Goal: Information Seeking & Learning: Compare options

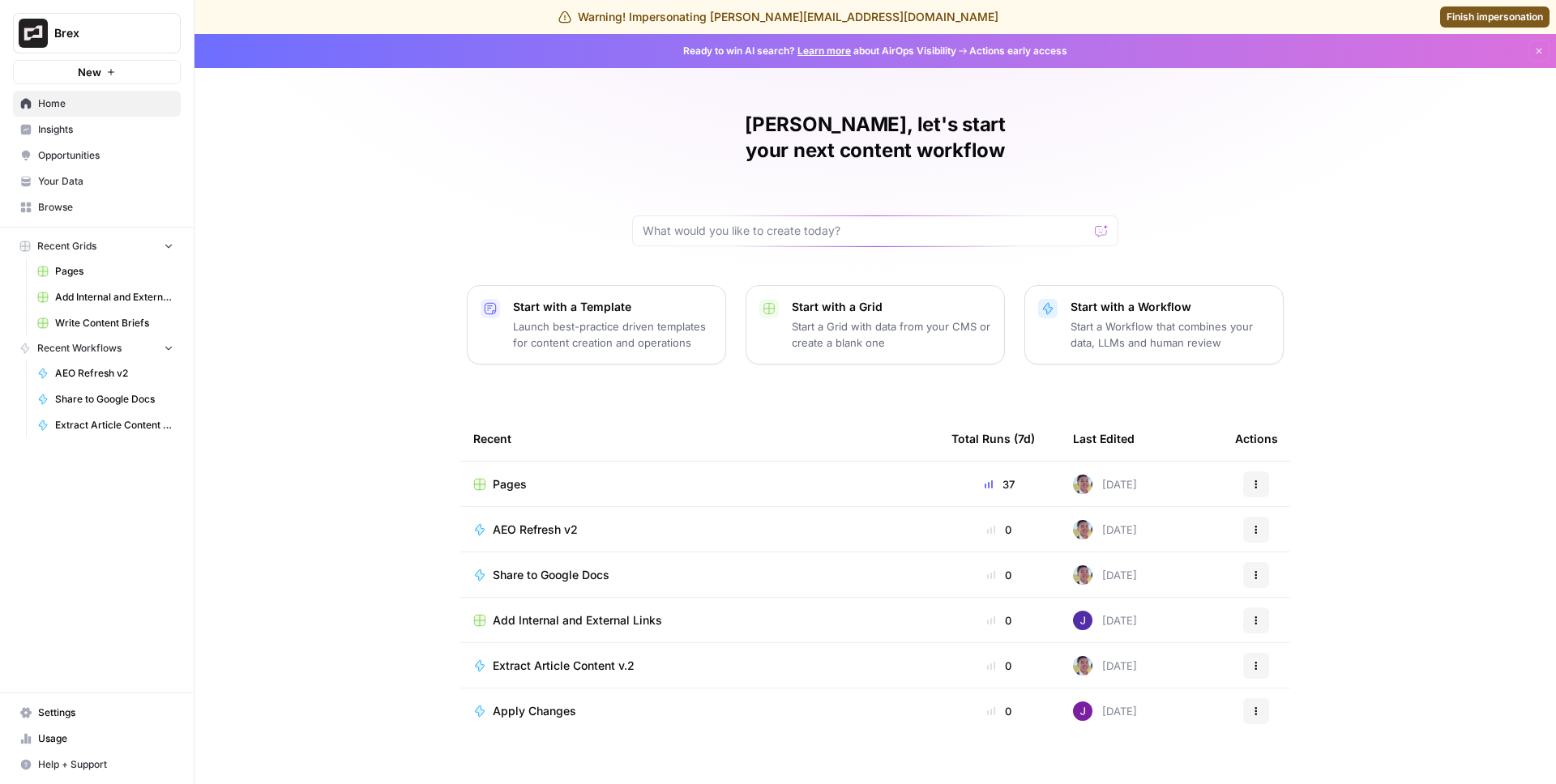
click at [101, 125] on span "Insights" at bounding box center [106, 130] width 136 height 15
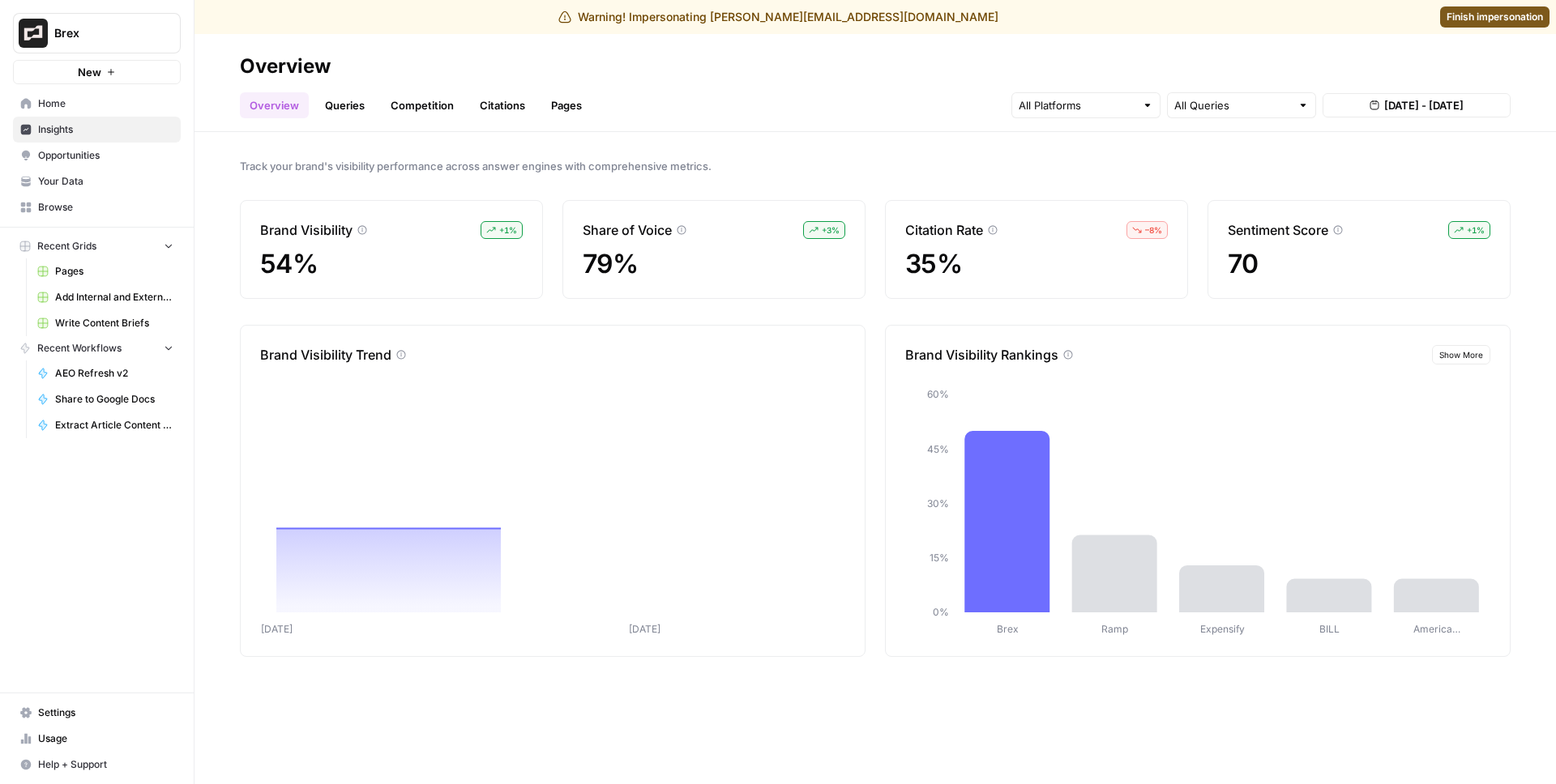
click at [348, 109] on link "Queries" at bounding box center [345, 106] width 59 height 26
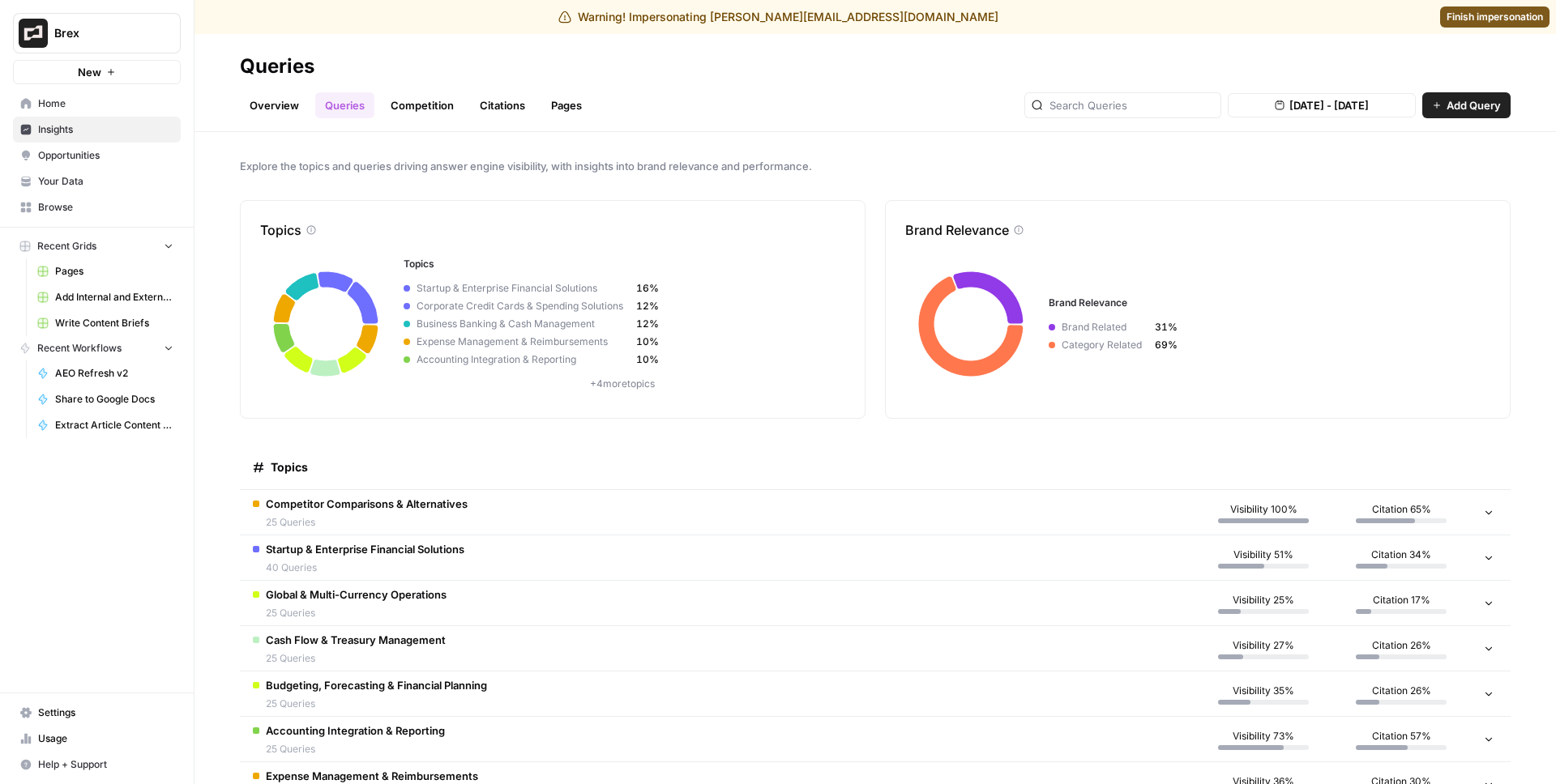
click at [267, 105] on link "Overview" at bounding box center [274, 106] width 69 height 26
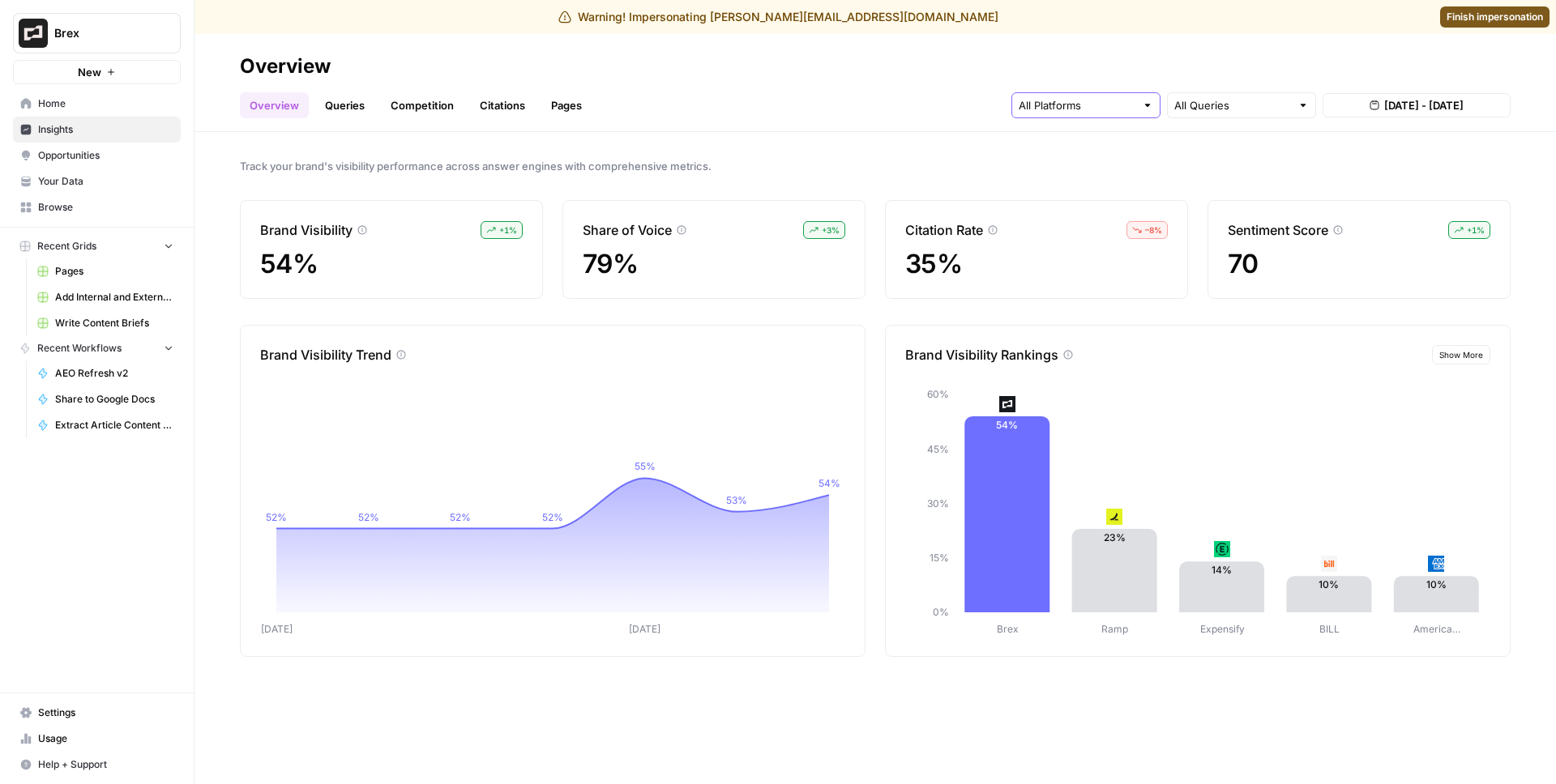
click at [1097, 109] on input "text" at bounding box center [1077, 106] width 117 height 16
click at [1075, 136] on span "Gemini" at bounding box center [1084, 144] width 83 height 16
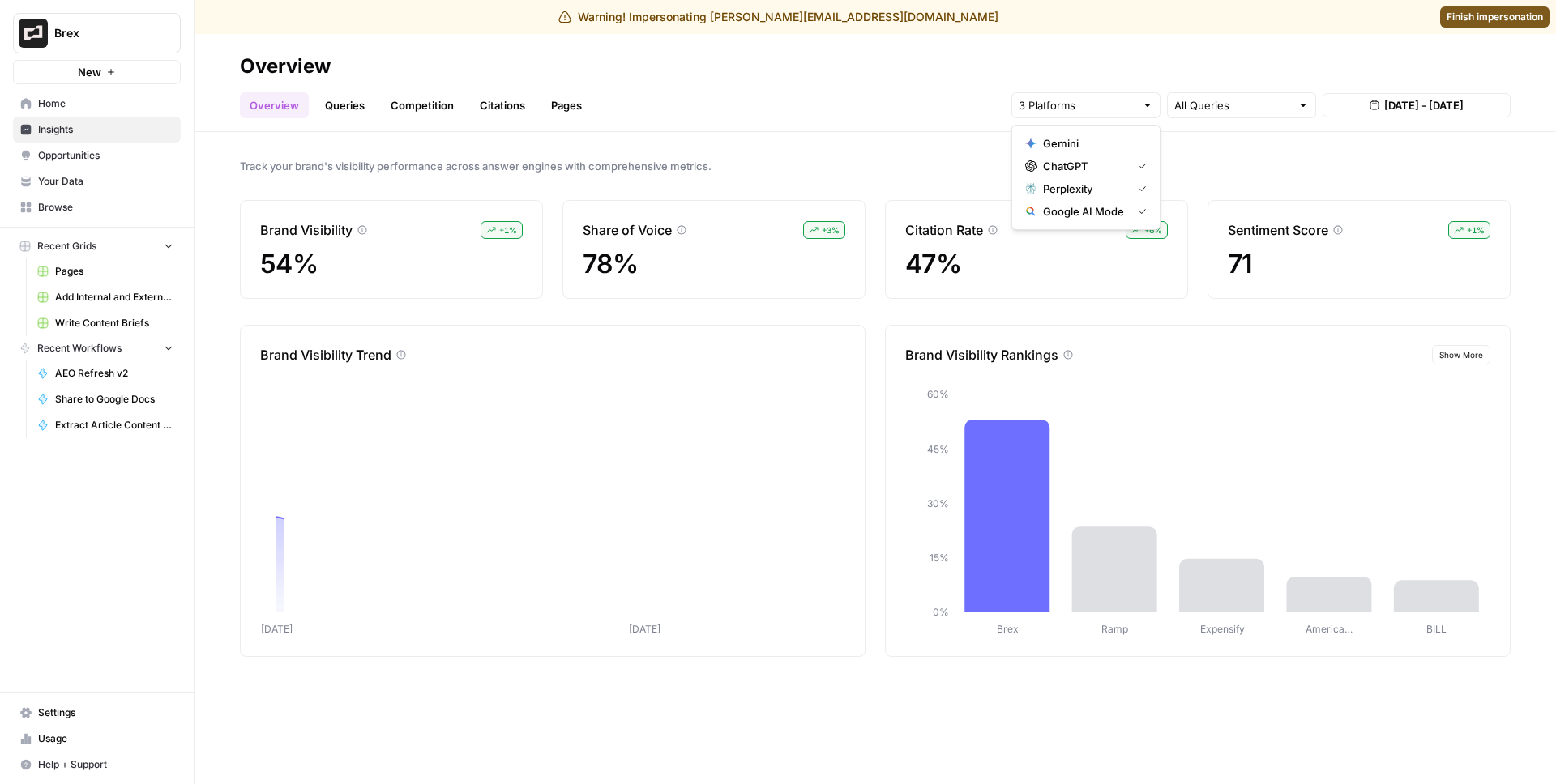
click at [1089, 216] on span "Google AI Mode" at bounding box center [1084, 211] width 83 height 16
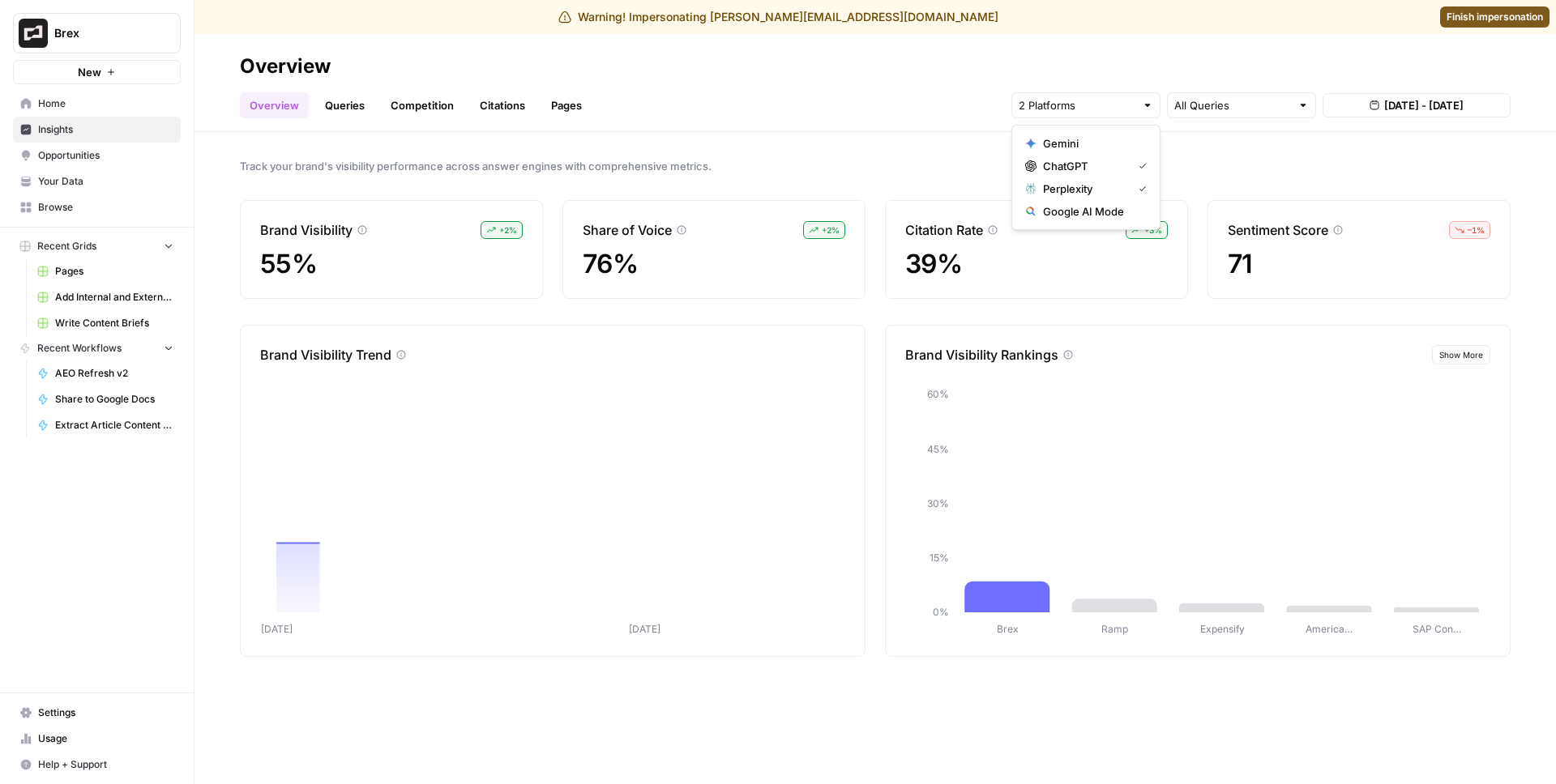
click at [1102, 194] on span "Perplexity" at bounding box center [1084, 188] width 83 height 16
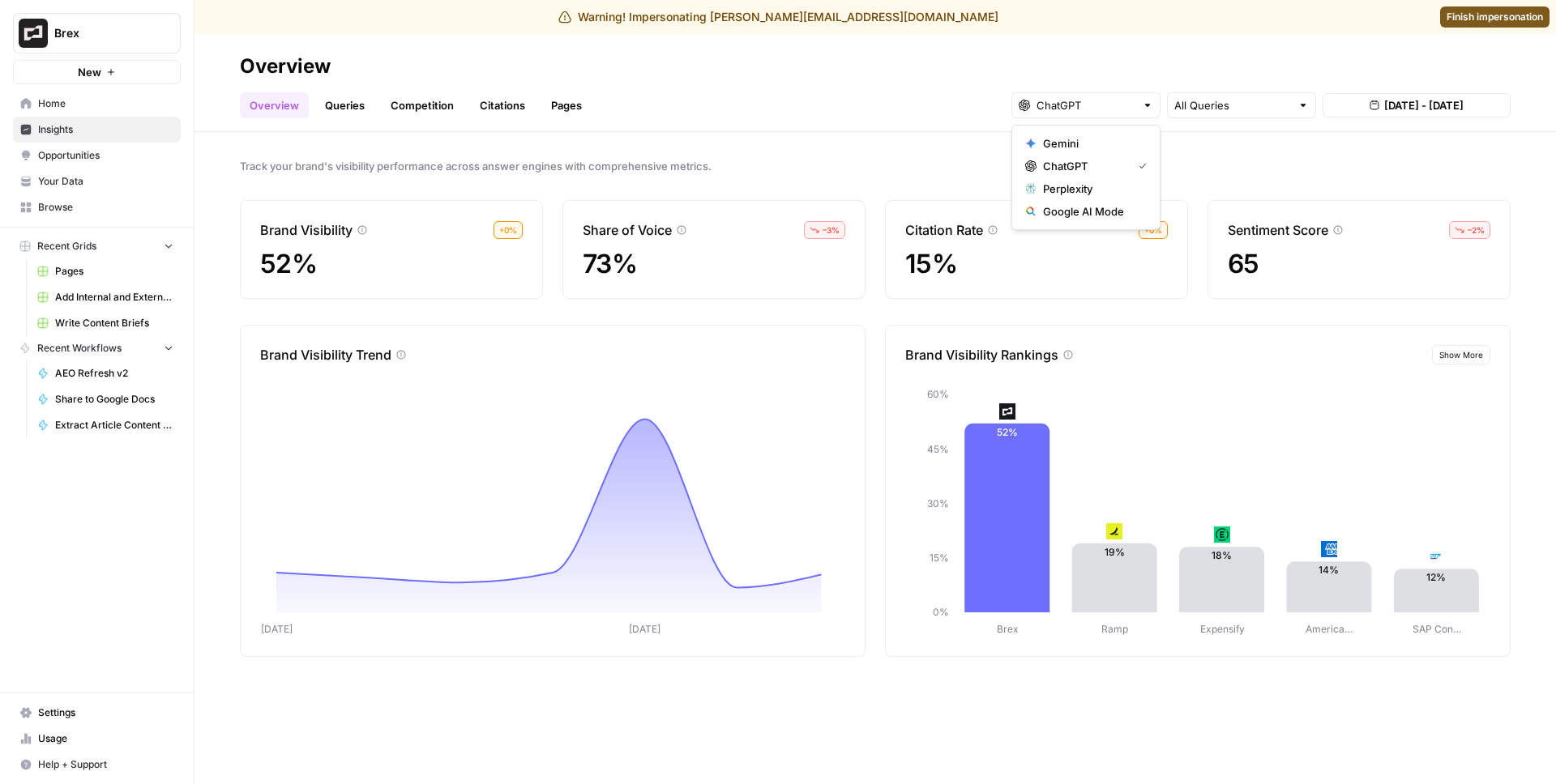
click at [926, 135] on div "Track your brand's visibility performance across answer engines with comprehens…" at bounding box center [874, 458] width 1361 height 652
click at [325, 111] on link "Queries" at bounding box center [345, 106] width 59 height 26
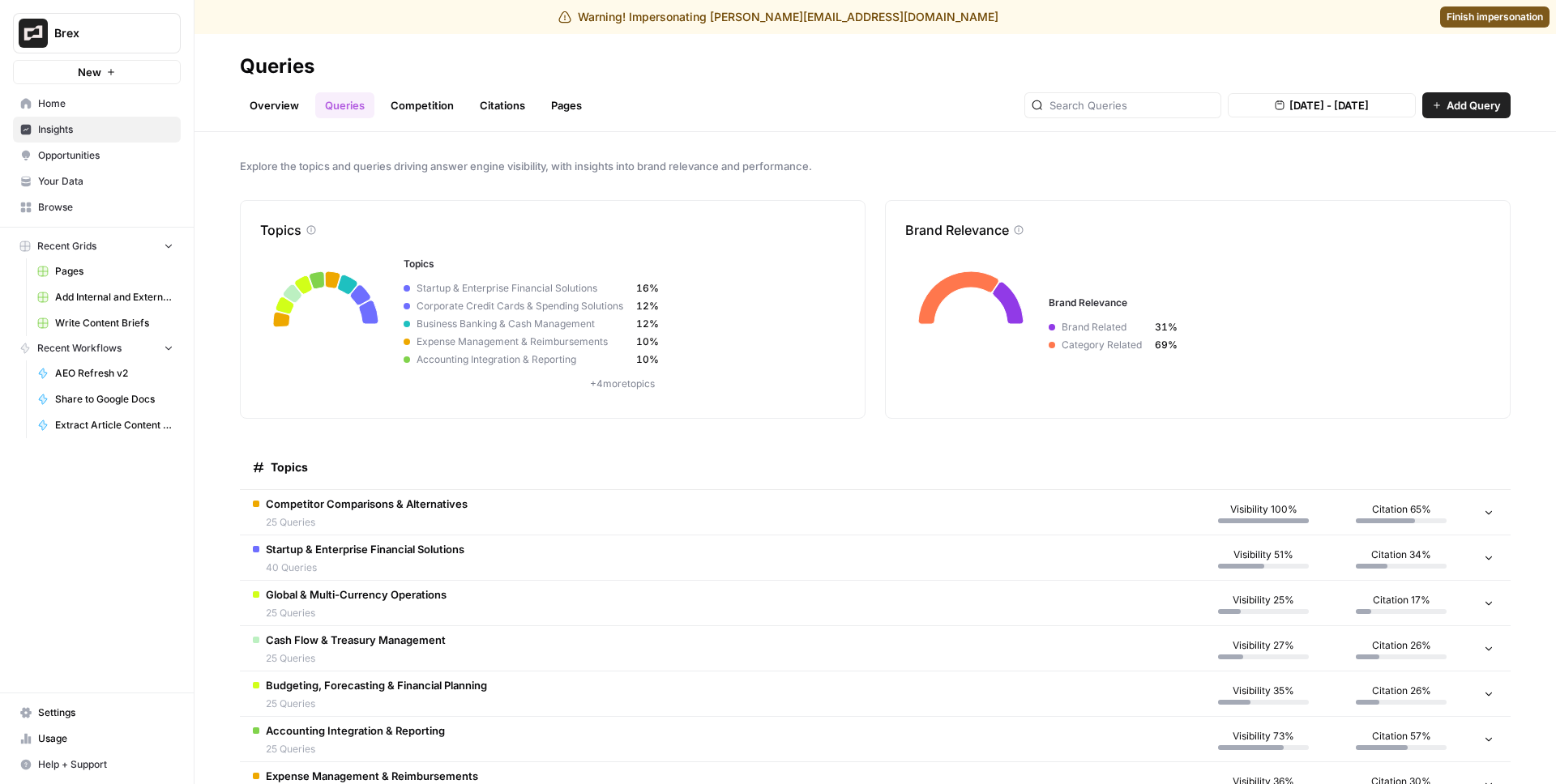
click at [1283, 109] on body "Warning! Impersonating alex@airops.com Finish impersonation Brex New Home Insig…" at bounding box center [778, 392] width 1556 height 784
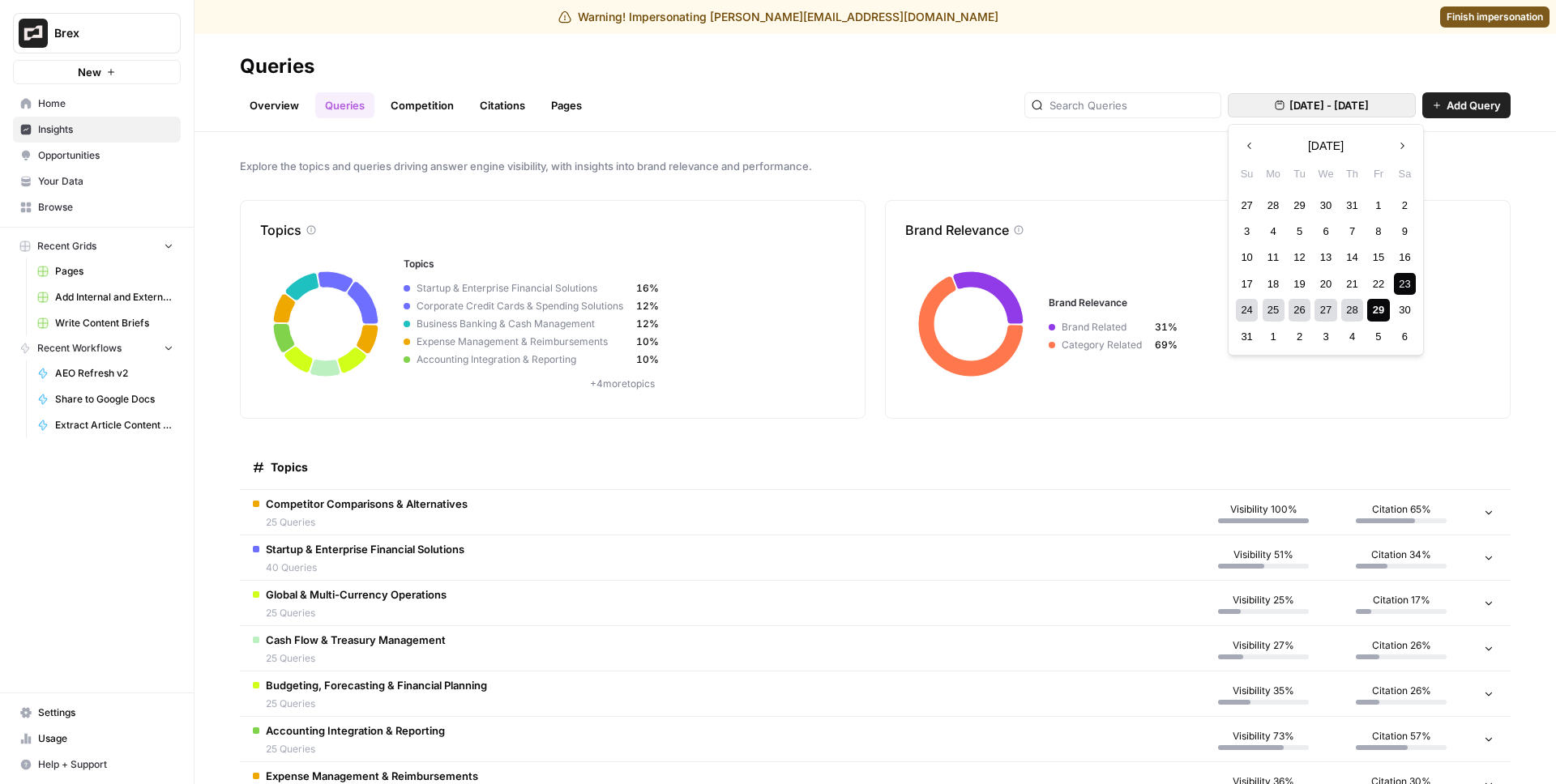
click at [1320, 304] on div "27" at bounding box center [1324, 310] width 22 height 22
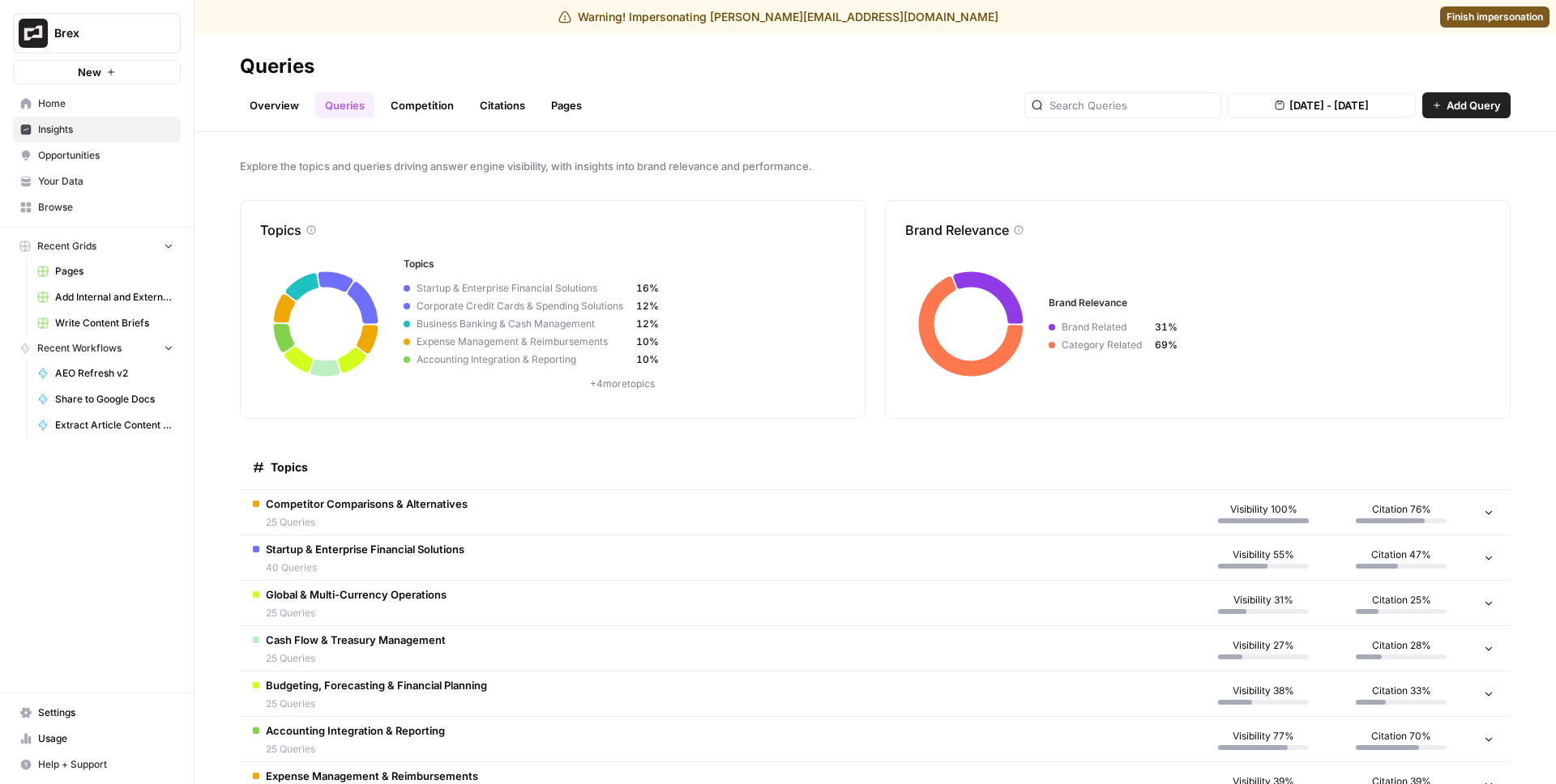
click at [1268, 175] on div "Explore the topics and queries driving answer engine visibility, with insights …" at bounding box center [874, 458] width 1361 height 652
click at [519, 503] on td "Competitor Comparisons & Alternatives 25 Queries" at bounding box center [717, 512] width 955 height 45
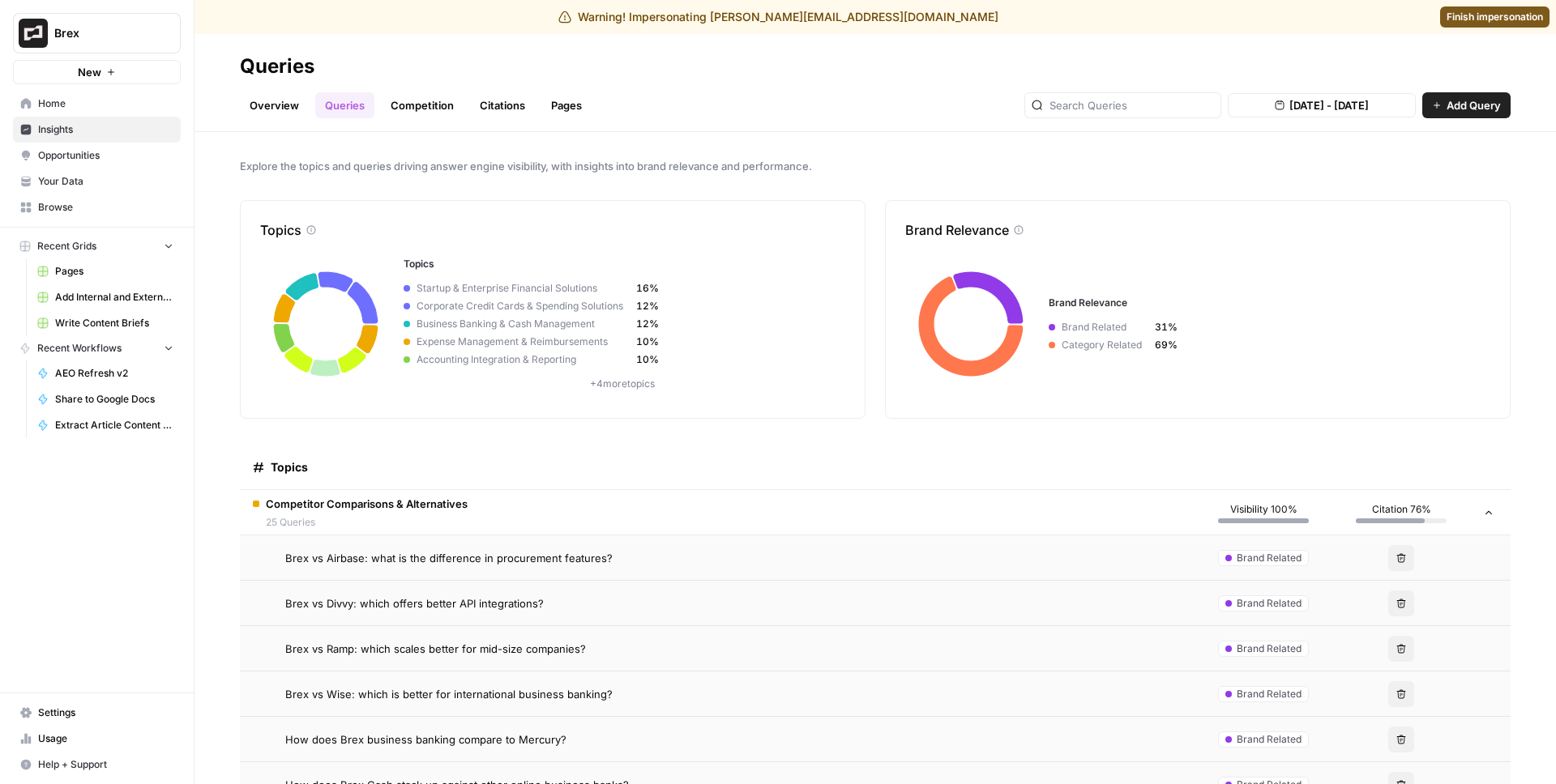
click at [462, 553] on span "Brex vs Airbase: what is the difference in procurement features?" at bounding box center [449, 558] width 327 height 16
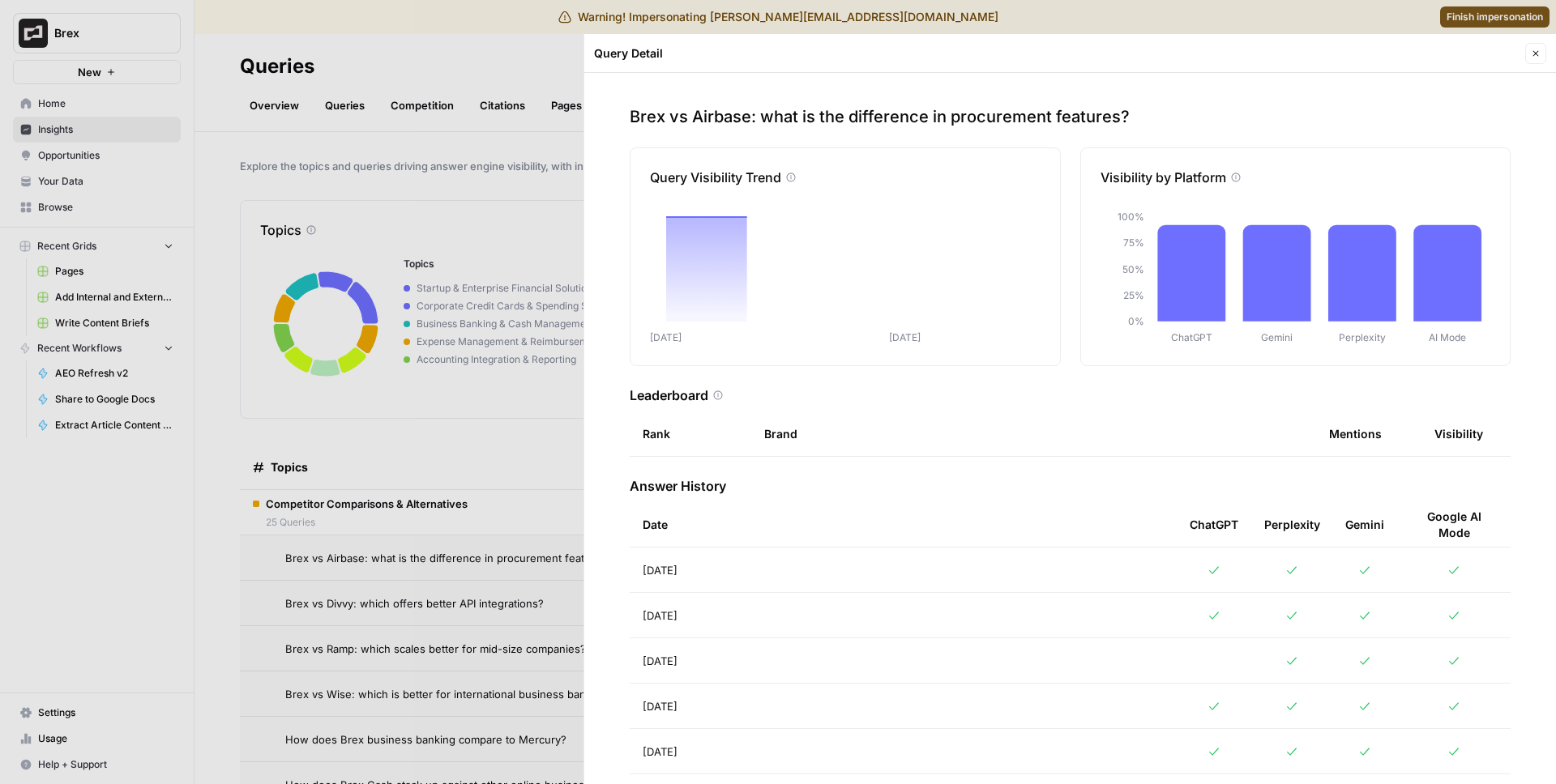
click at [470, 305] on div at bounding box center [778, 392] width 1556 height 784
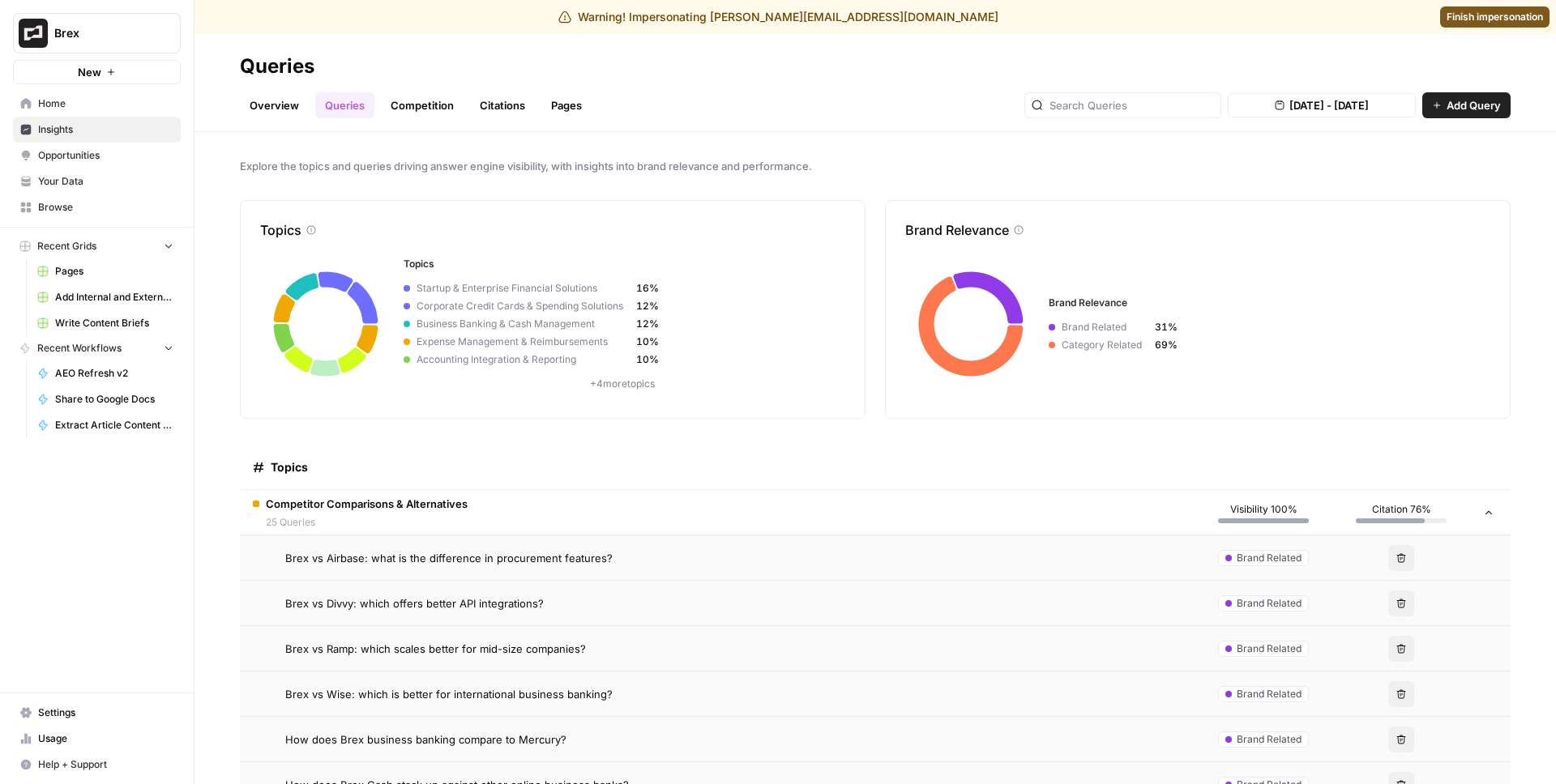
click at [1307, 102] on span "Aug 27, 2025 - Aug 27, 2025" at bounding box center [1328, 106] width 80 height 16
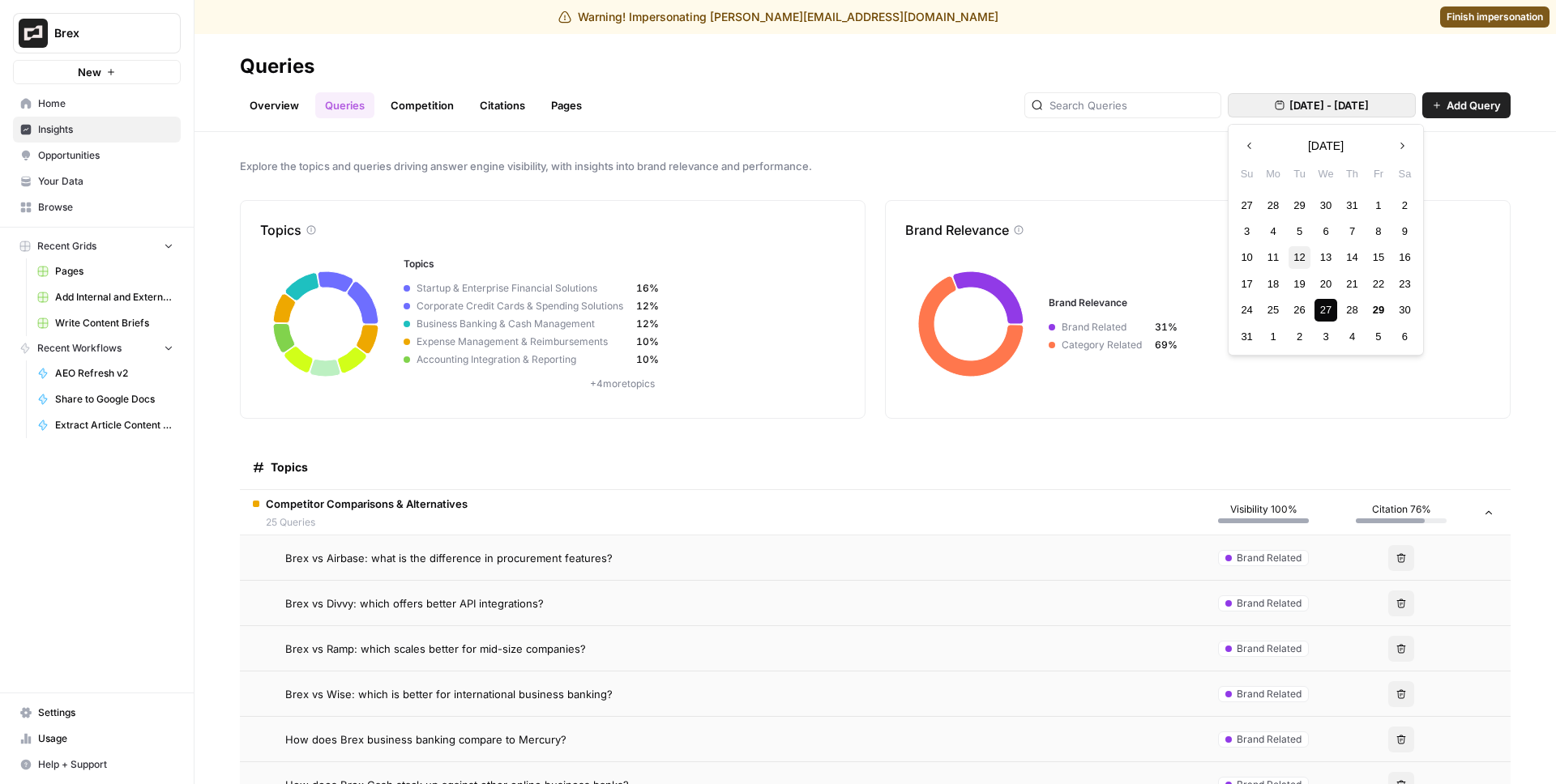
click at [1296, 257] on div "12" at bounding box center [1298, 257] width 22 height 22
click at [1341, 275] on div "21" at bounding box center [1351, 284] width 22 height 22
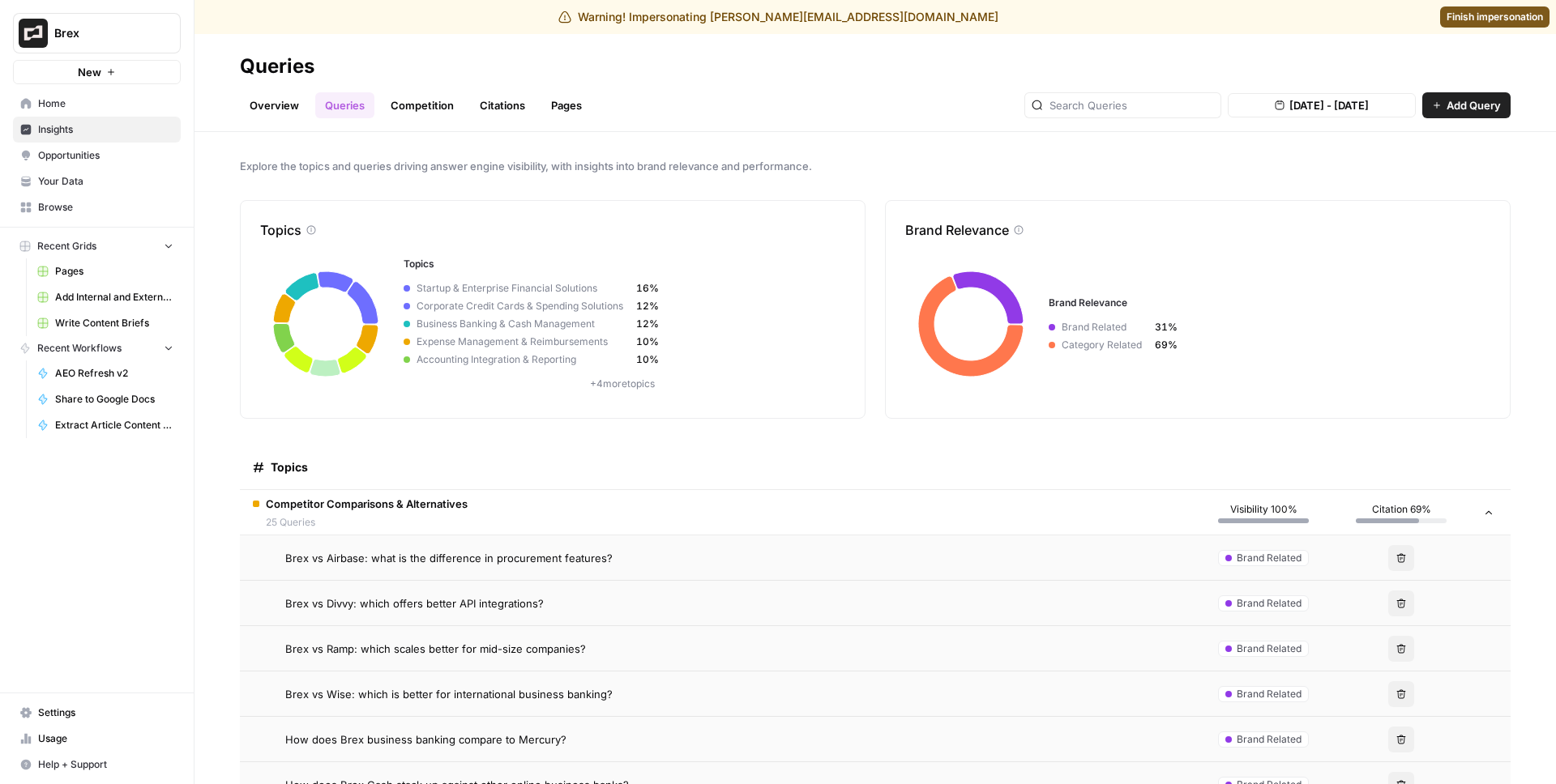
click at [287, 95] on link "Overview" at bounding box center [274, 106] width 69 height 26
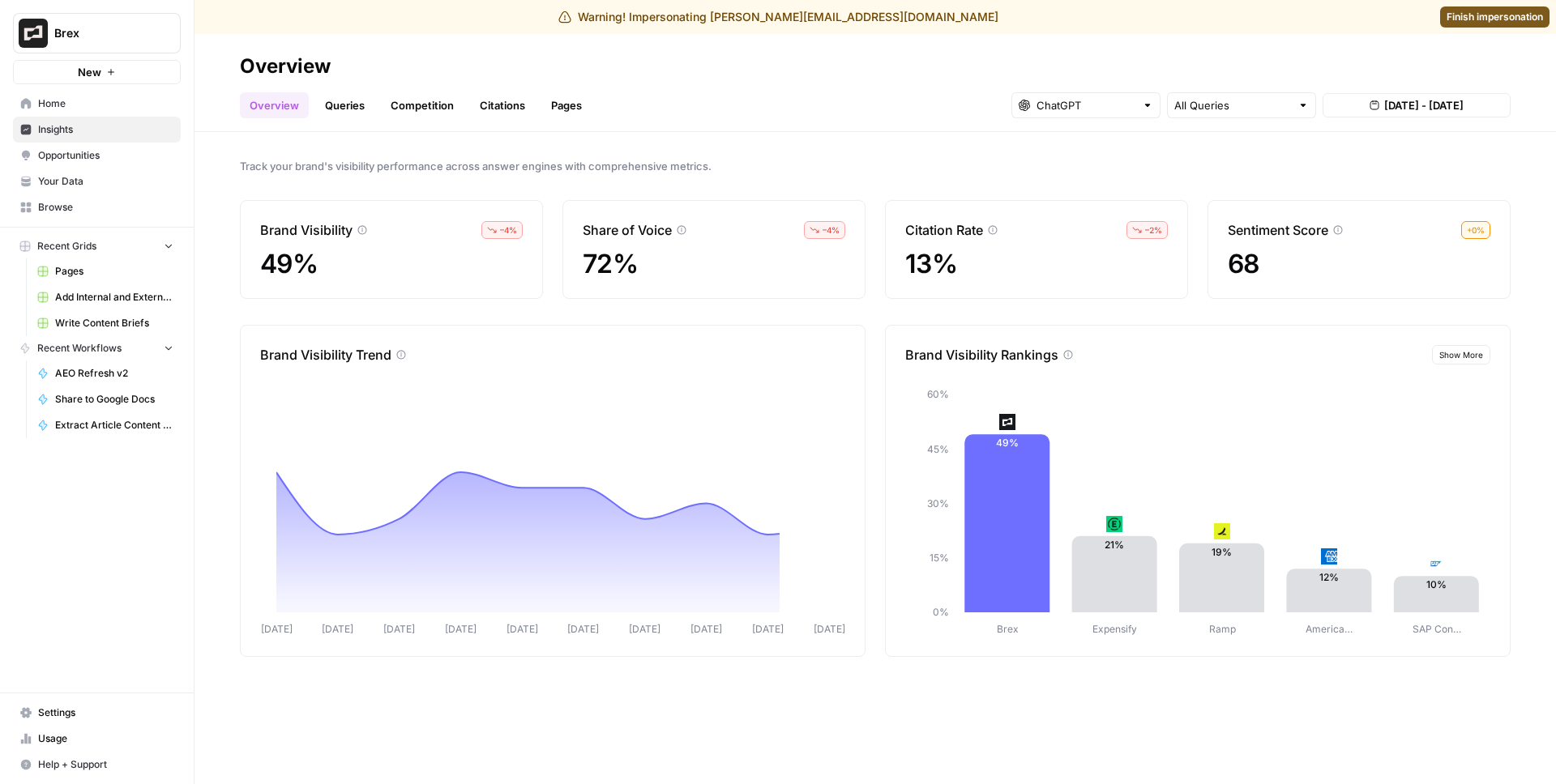
click at [349, 105] on link "Queries" at bounding box center [345, 106] width 59 height 26
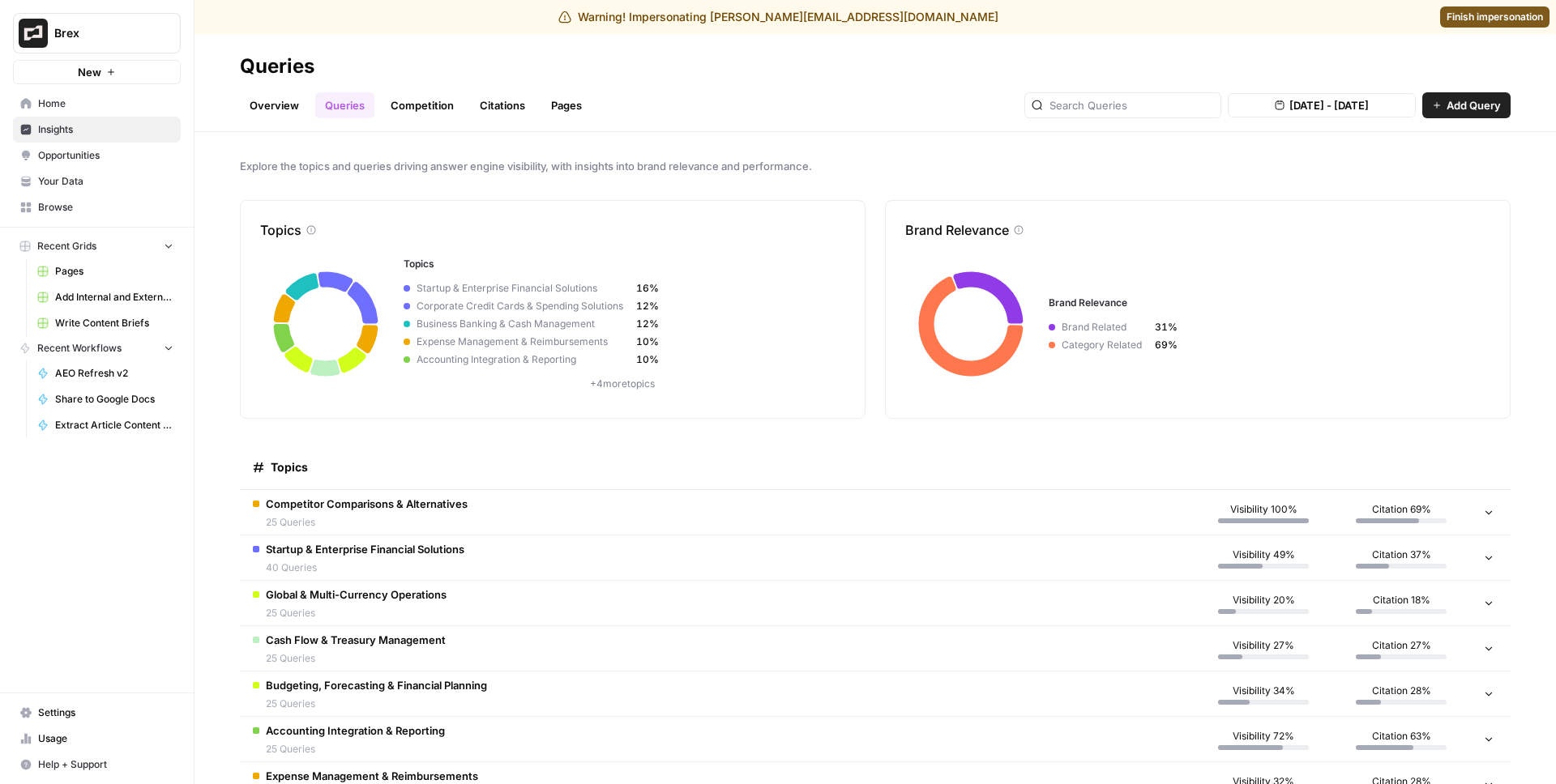
click at [435, 528] on span "25 Queries" at bounding box center [366, 522] width 202 height 15
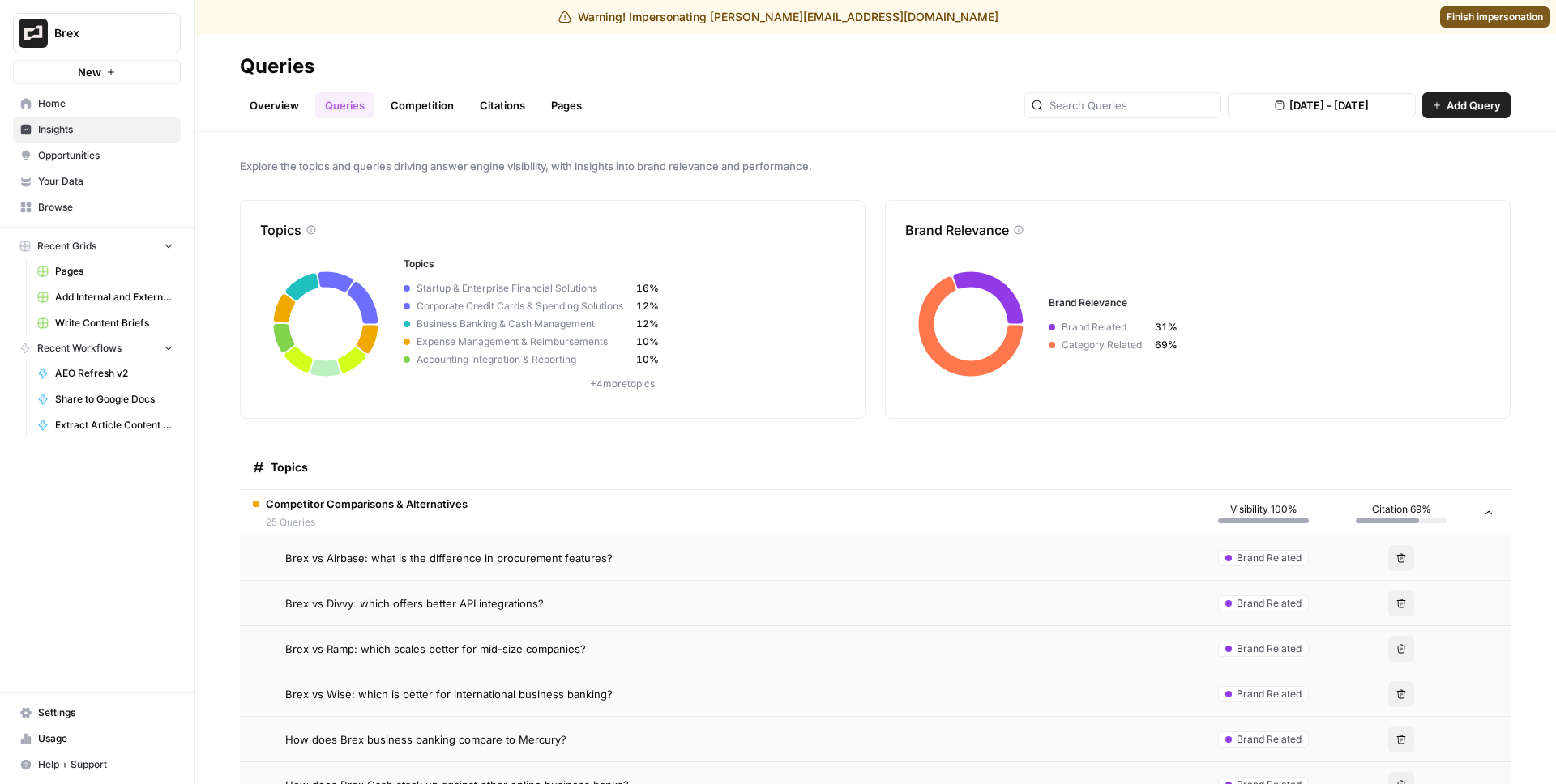
click at [392, 568] on td "Brex vs Airbase: what is the difference in procurement features?" at bounding box center [717, 557] width 955 height 45
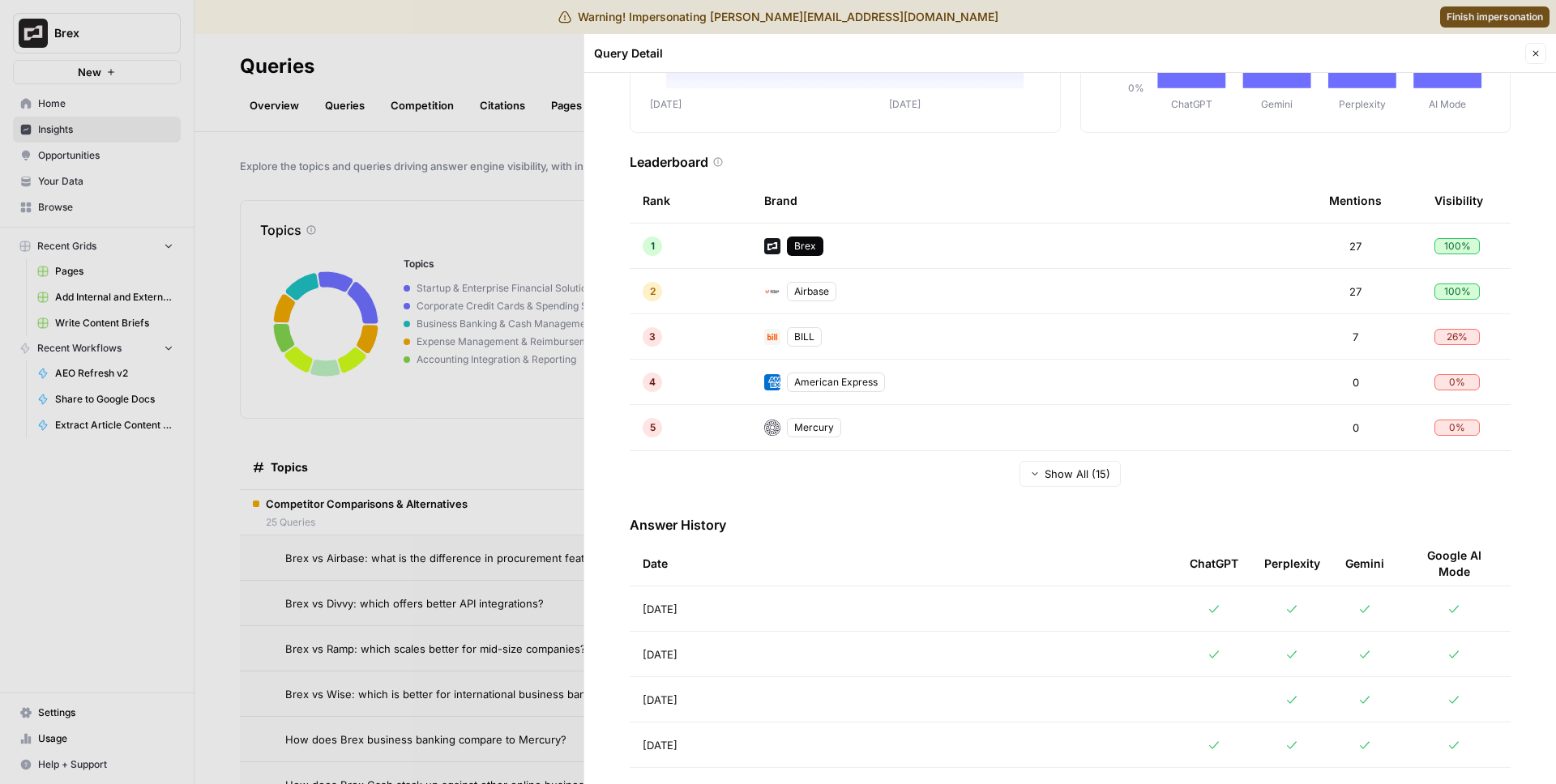
scroll to position [332, 0]
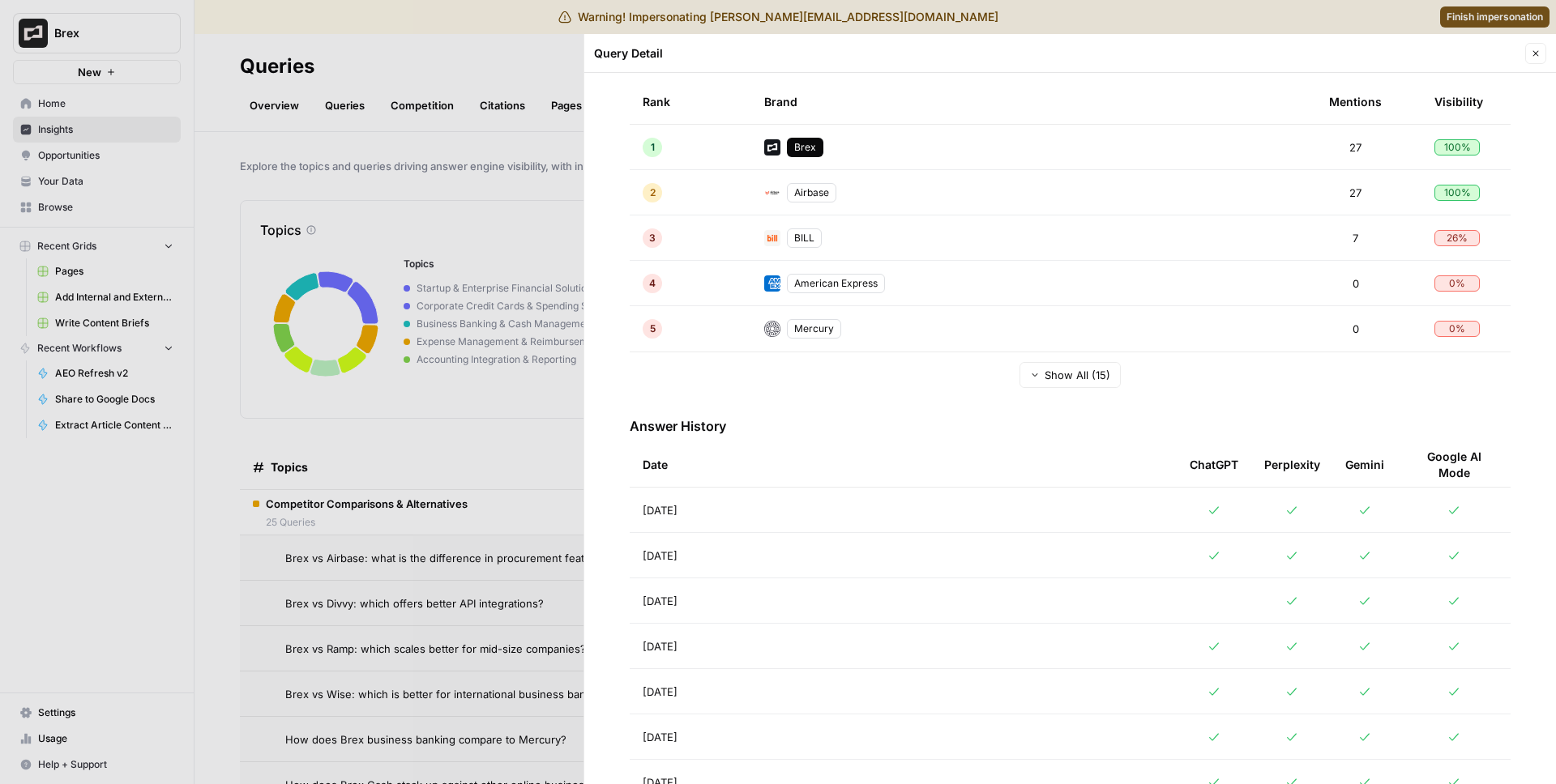
click at [444, 438] on div at bounding box center [778, 392] width 1556 height 784
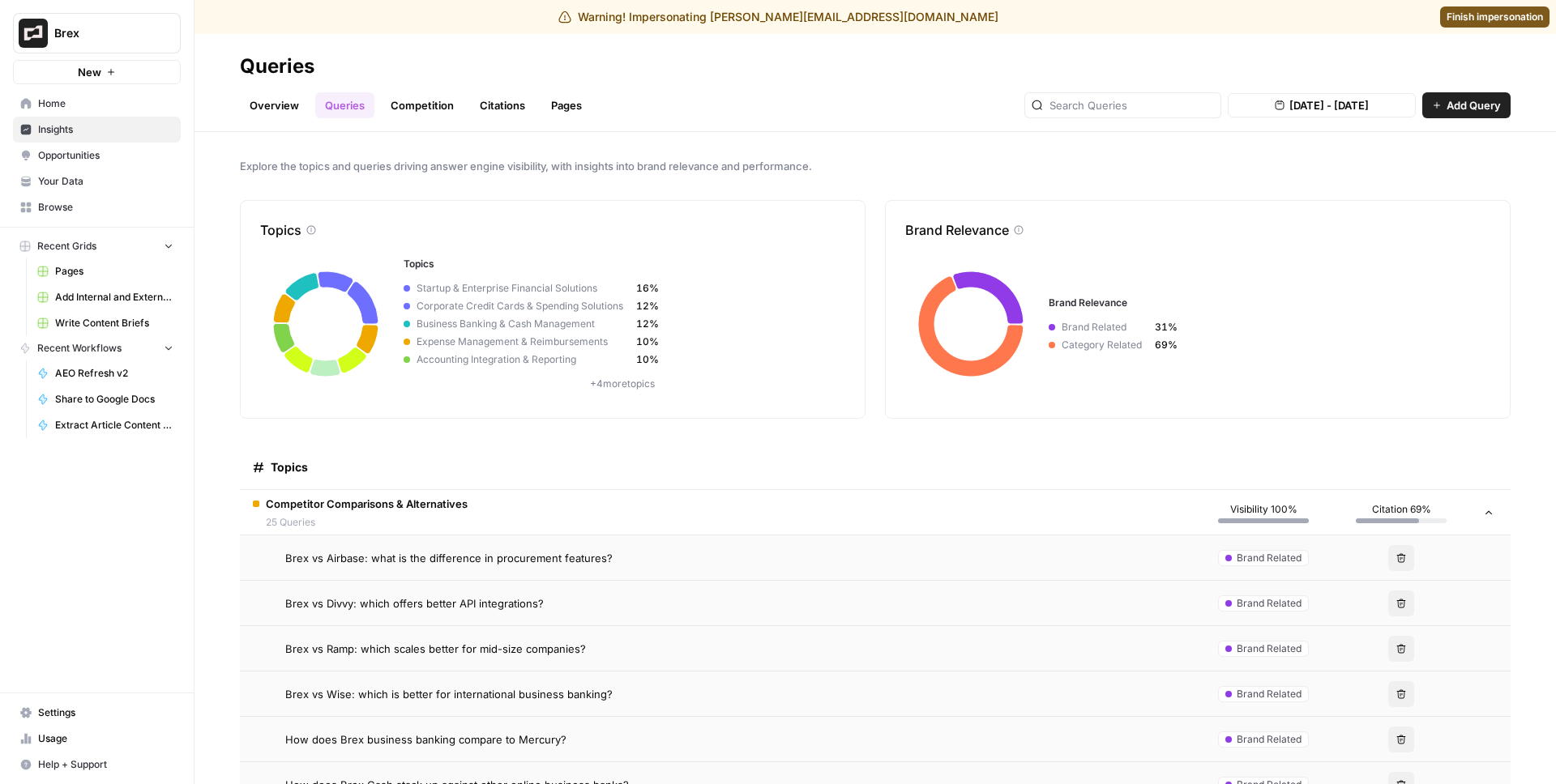
click at [354, 106] on link "Queries" at bounding box center [345, 106] width 59 height 26
click at [297, 102] on link "Overview" at bounding box center [274, 106] width 69 height 26
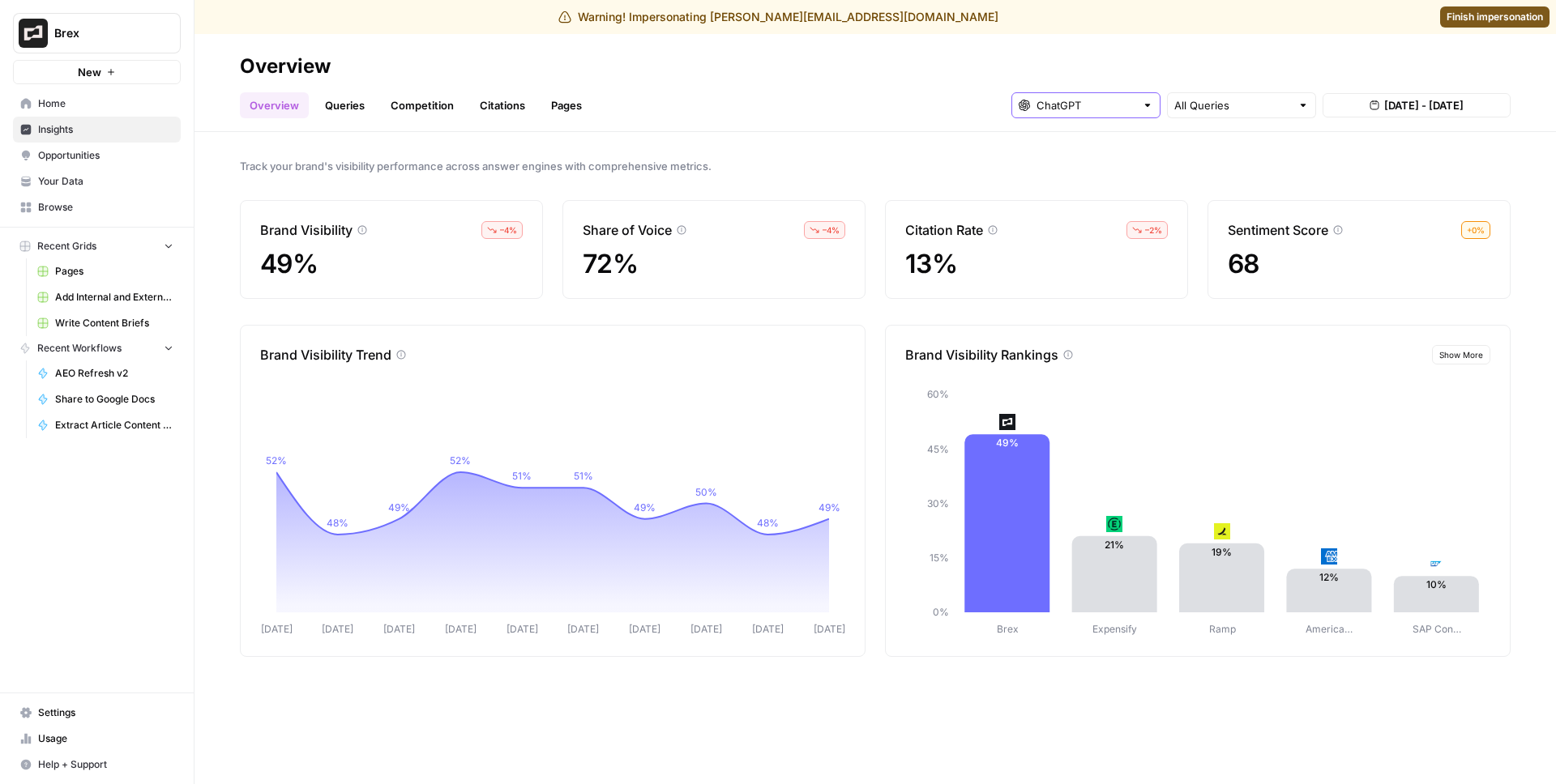
click at [1079, 105] on input "text" at bounding box center [1086, 106] width 99 height 16
click at [1064, 155] on button "ChatGPT" at bounding box center [1086, 166] width 135 height 23
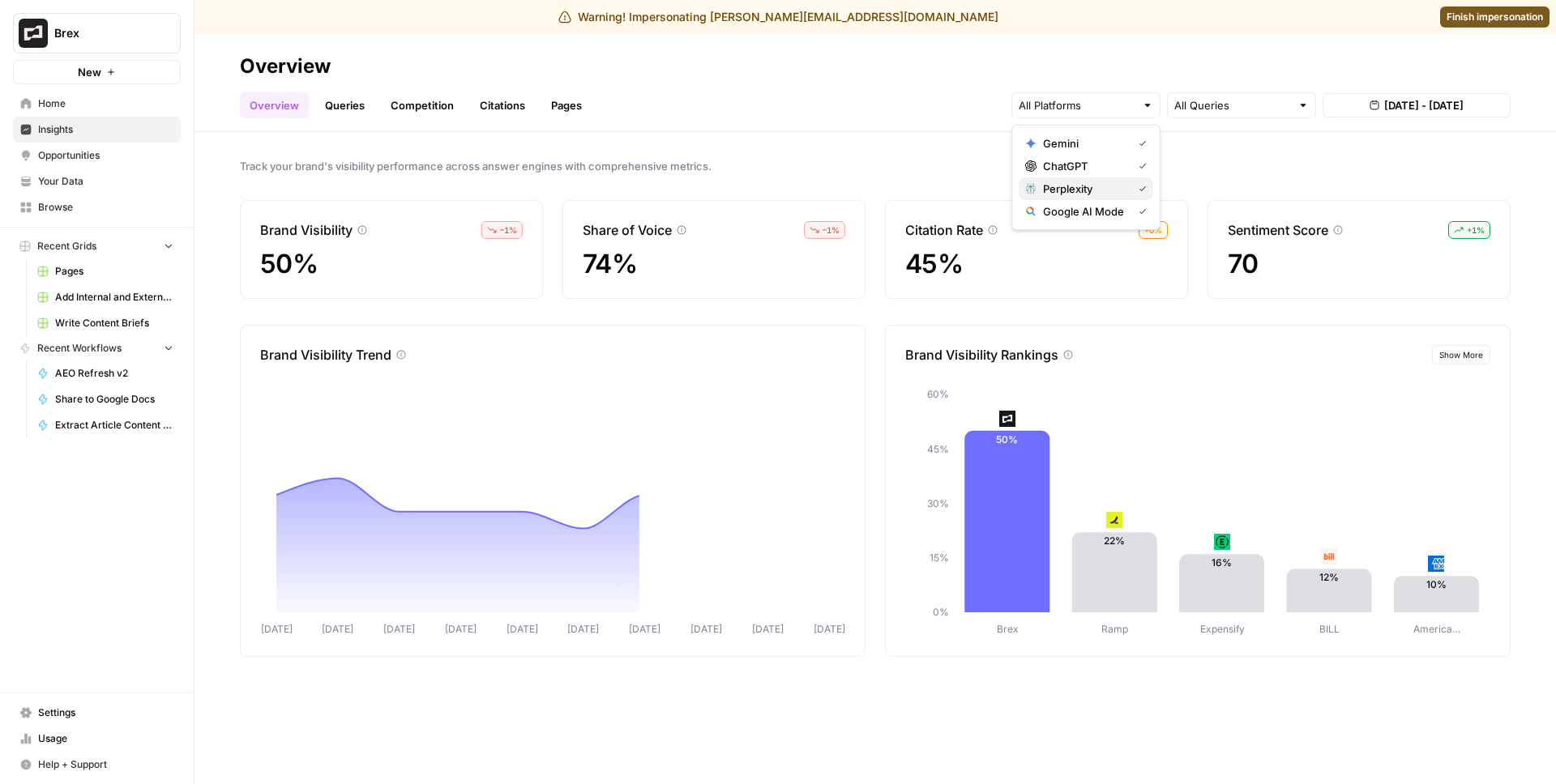
click at [1088, 185] on span "Perplexity" at bounding box center [1084, 188] width 83 height 16
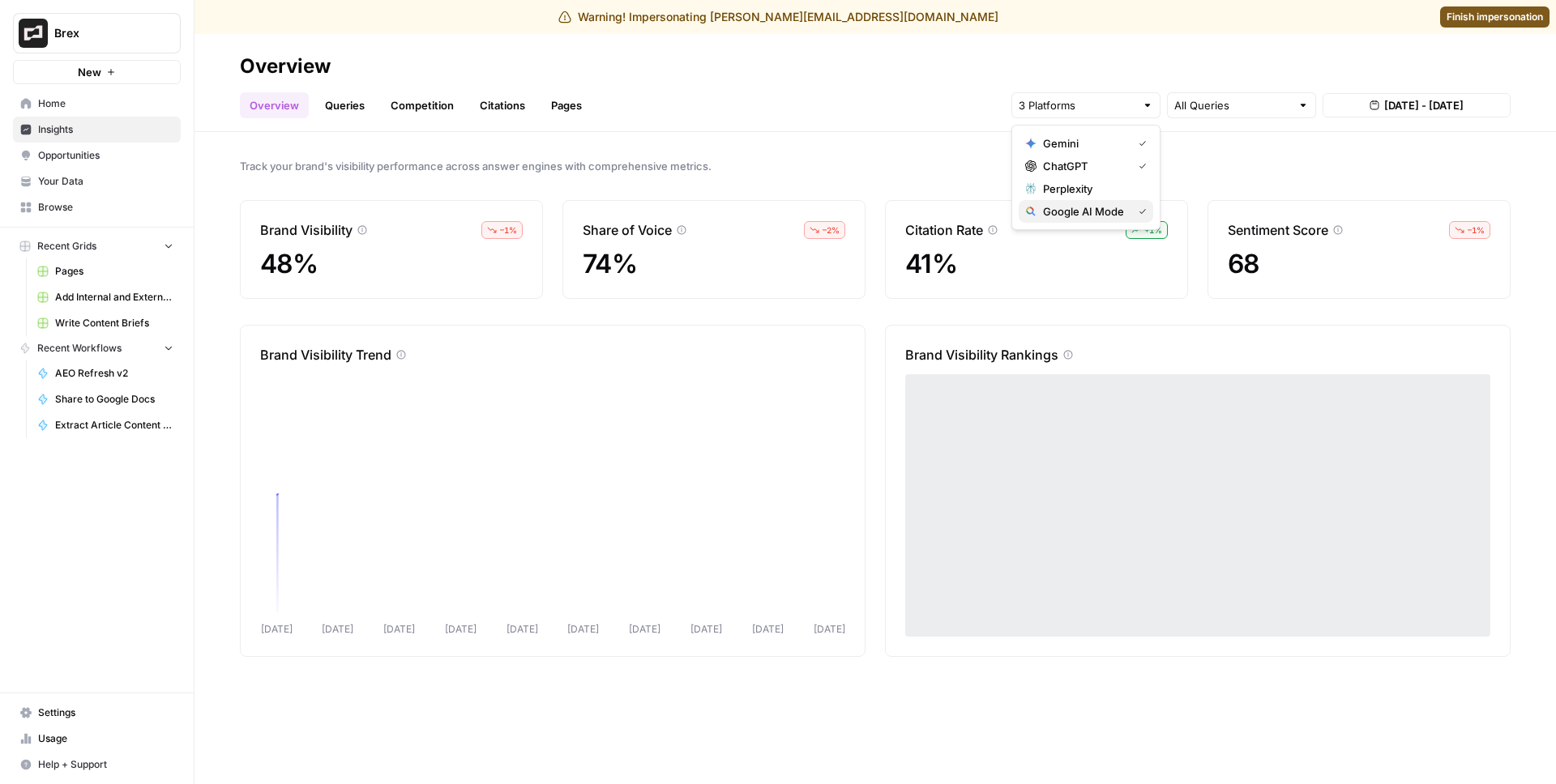
click at [1084, 208] on span "Google AI Mode" at bounding box center [1084, 211] width 83 height 16
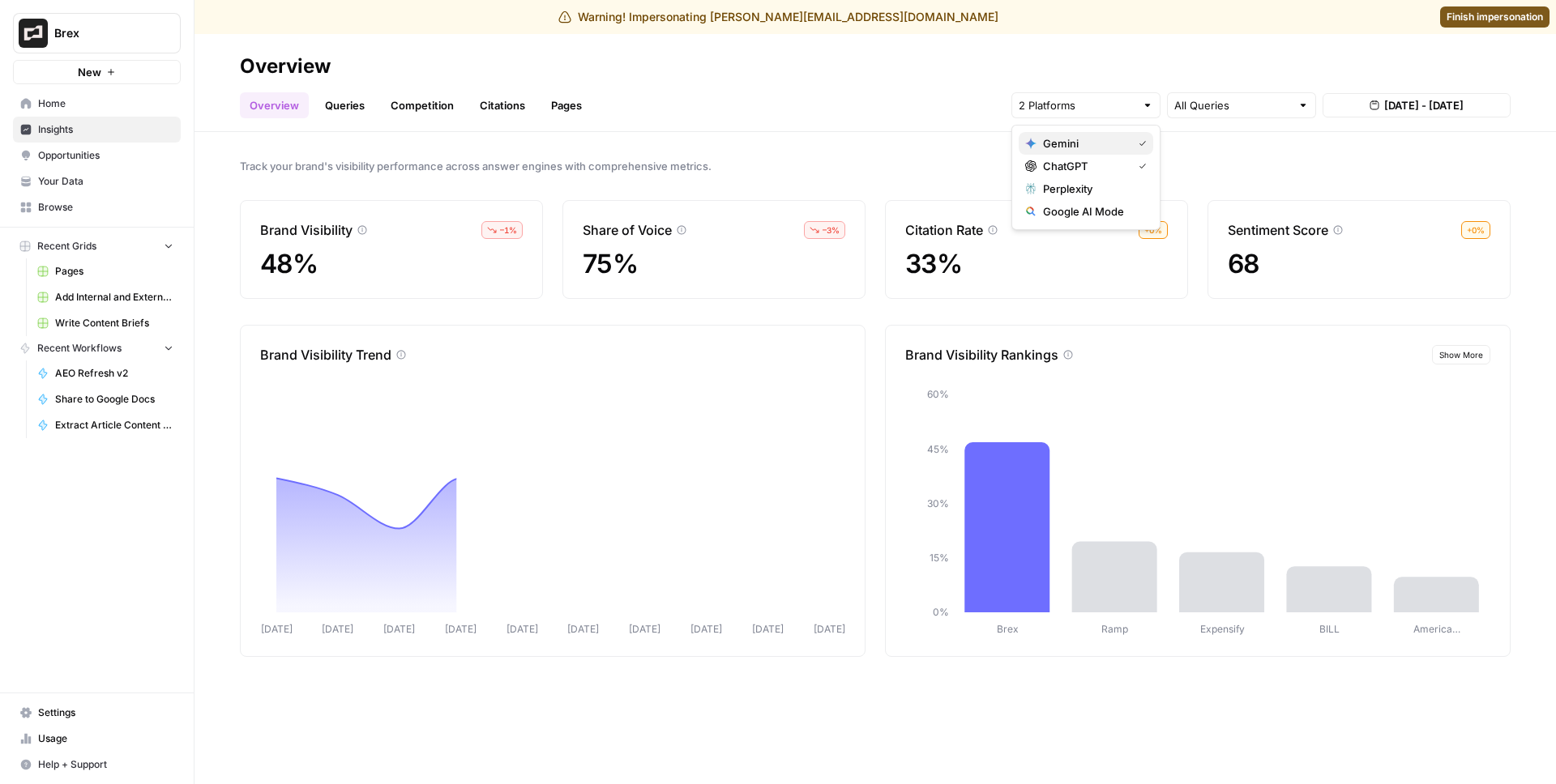
click at [1086, 141] on span "Gemini" at bounding box center [1084, 144] width 83 height 16
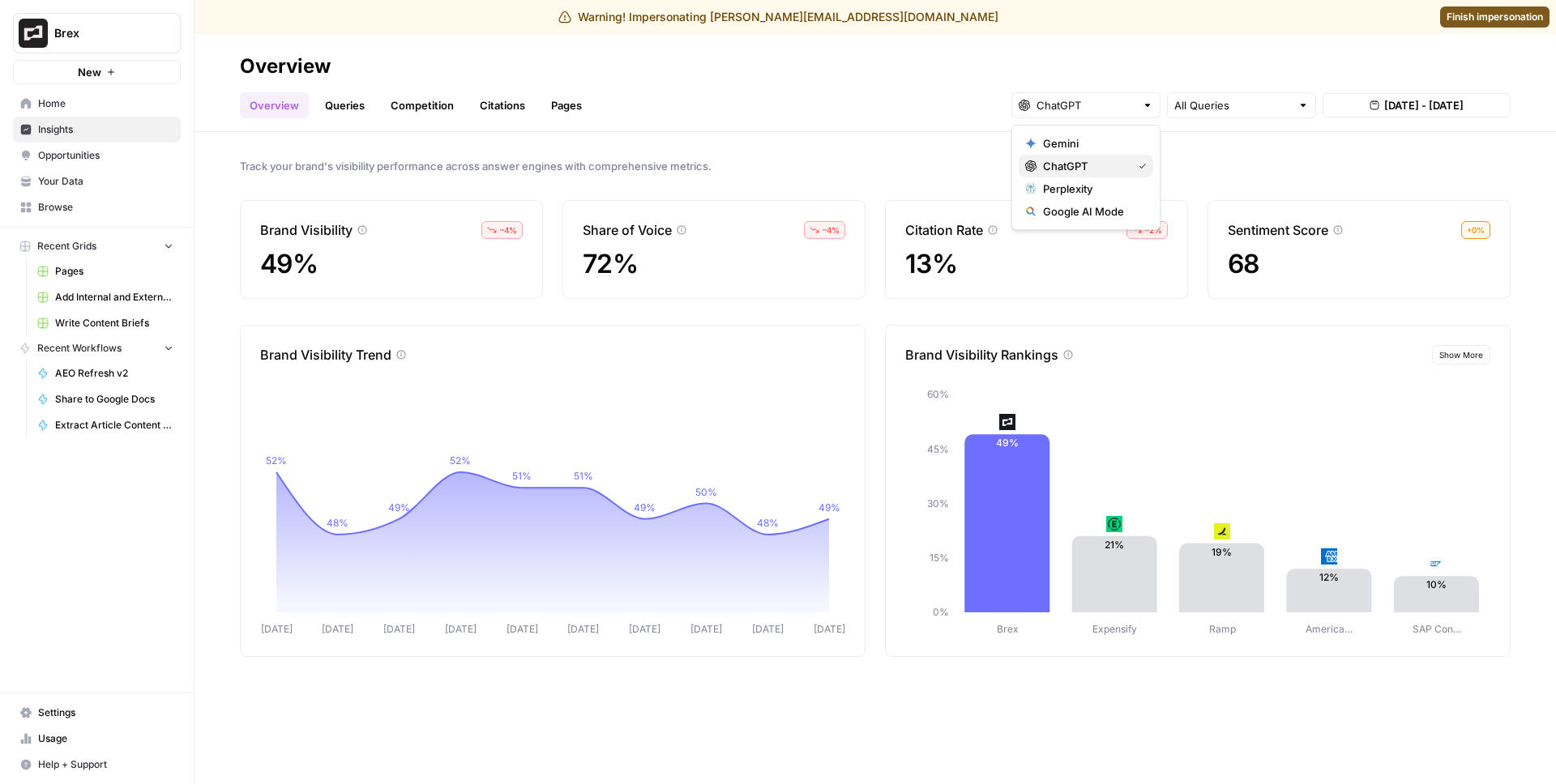
click at [1075, 172] on span "ChatGPT" at bounding box center [1084, 166] width 83 height 16
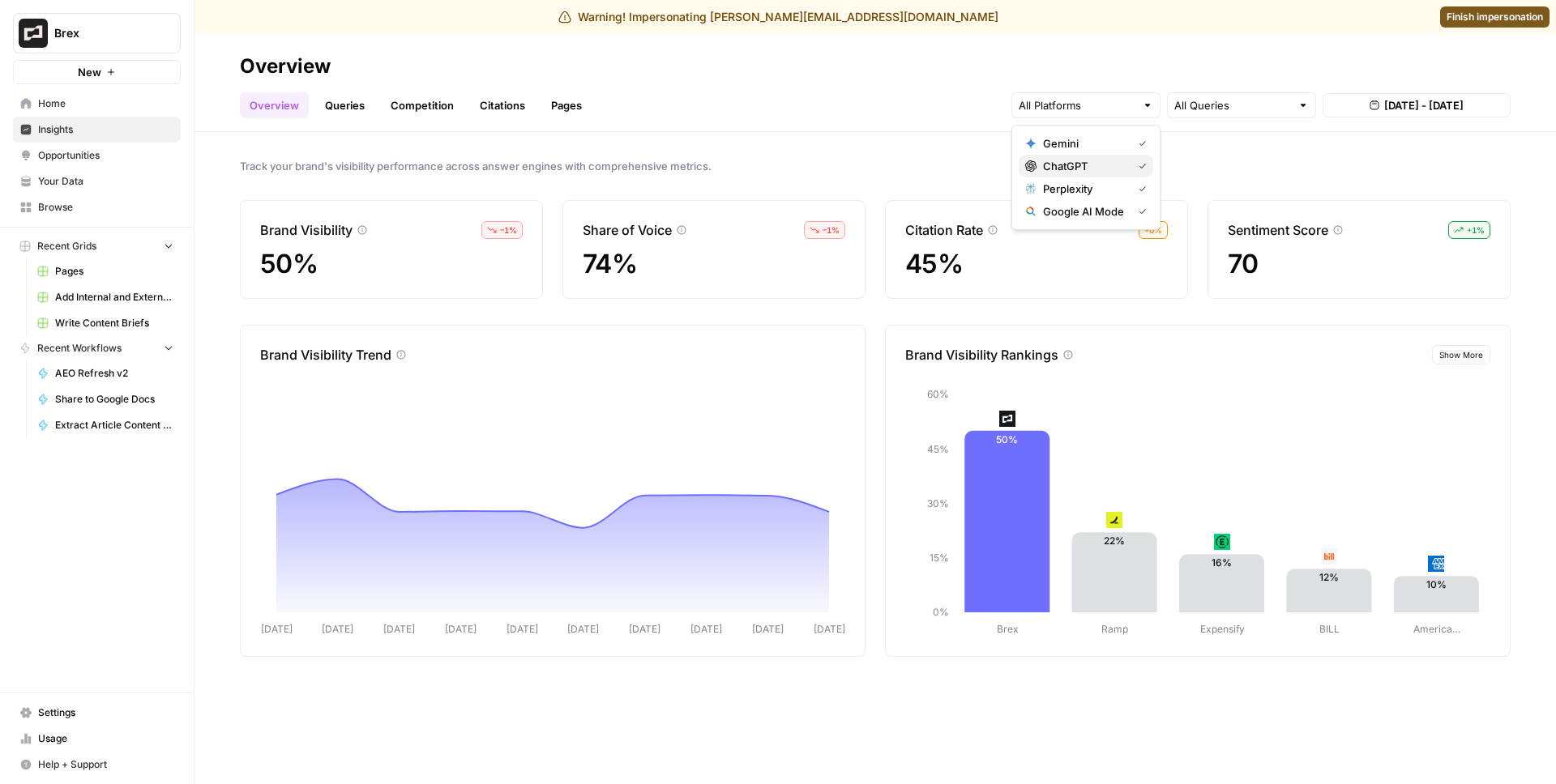
click at [1075, 170] on span "ChatGPT" at bounding box center [1084, 166] width 83 height 16
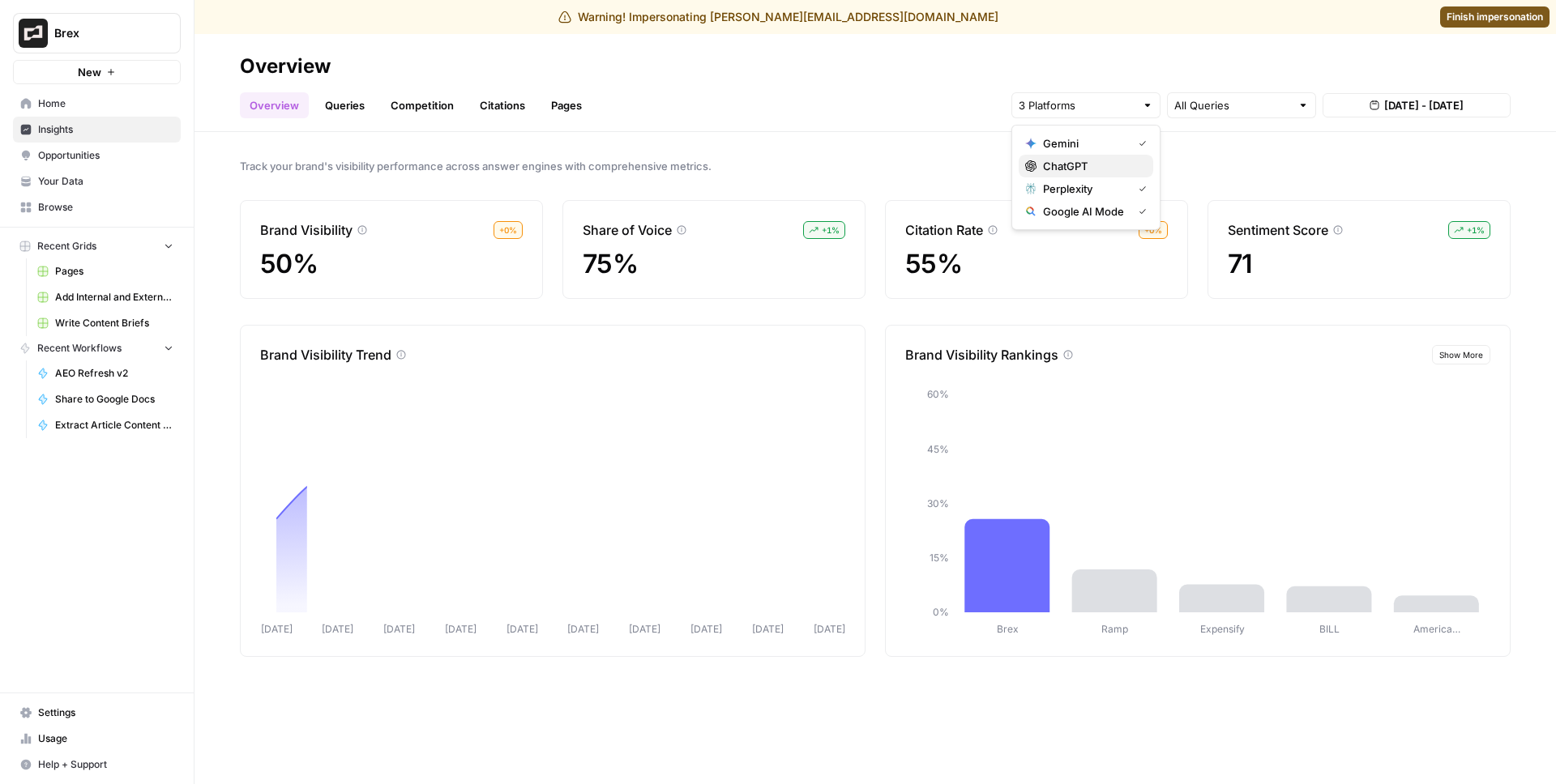
click at [1075, 170] on span "ChatGPT" at bounding box center [1091, 166] width 98 height 16
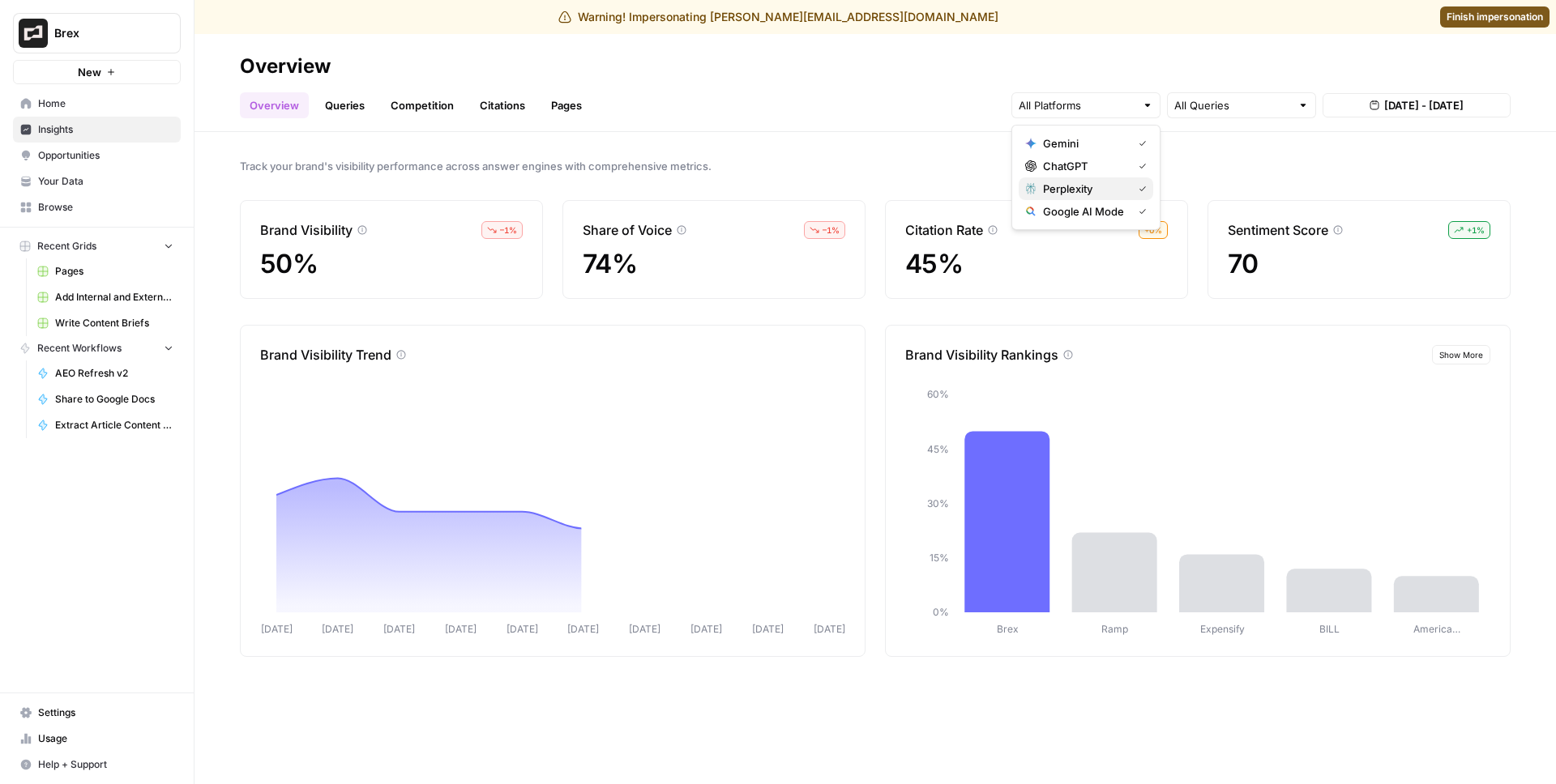
click at [1131, 189] on div "Perplexity" at bounding box center [1086, 188] width 122 height 16
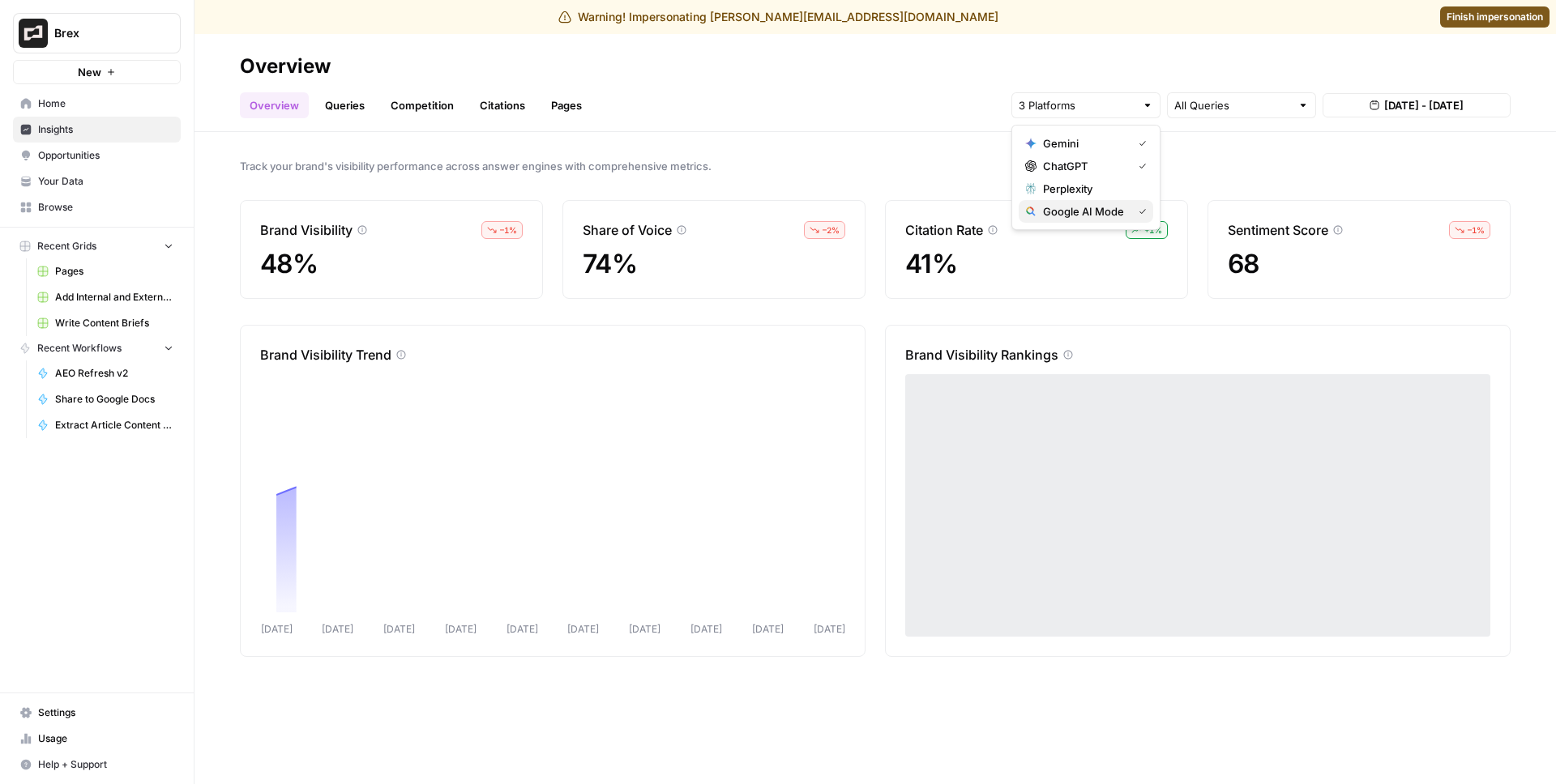
click at [1127, 203] on div "Google AI Mode" at bounding box center [1086, 211] width 122 height 16
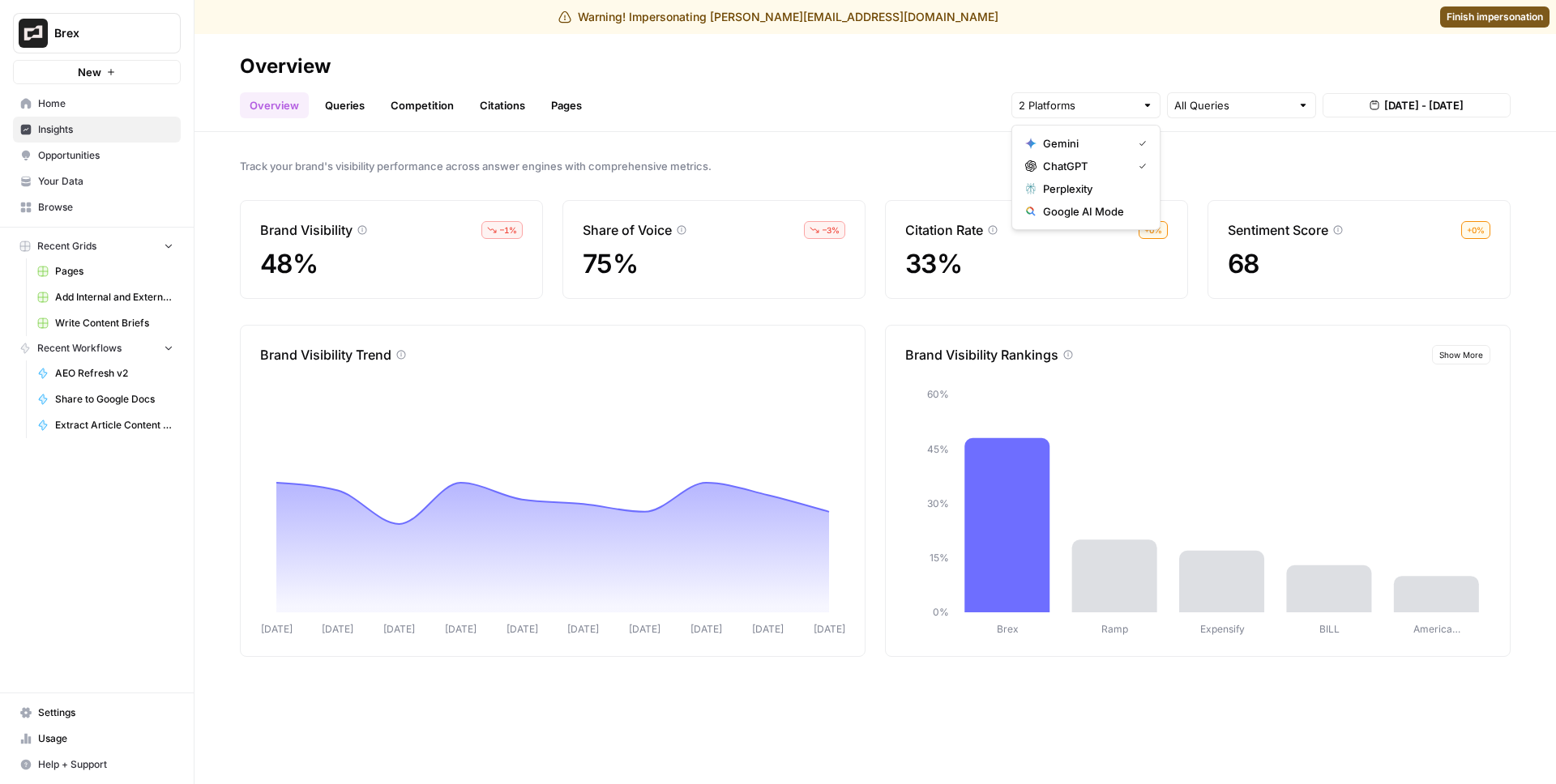
click at [1101, 138] on span "Gemini" at bounding box center [1084, 144] width 83 height 16
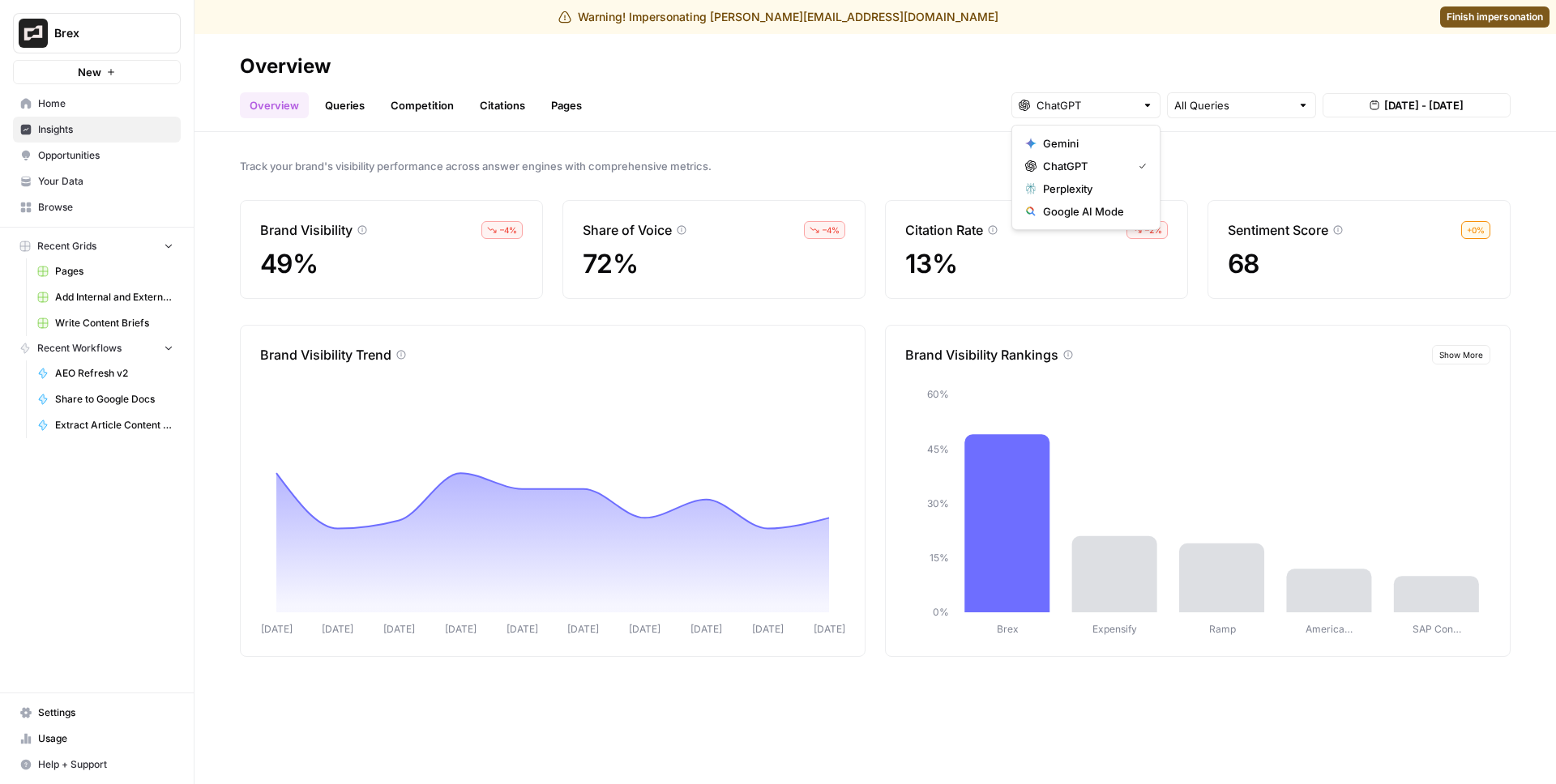
click at [1284, 167] on span "Track your brand's visibility performance across answer engines with comprehens…" at bounding box center [875, 166] width 1271 height 16
click at [1401, 106] on span "Aug 12, 2025 - Aug 21, 2025" at bounding box center [1424, 106] width 80 height 16
click at [1237, 159] on span "Track your brand's visibility performance across answer engines with comprehens…" at bounding box center [875, 166] width 1271 height 16
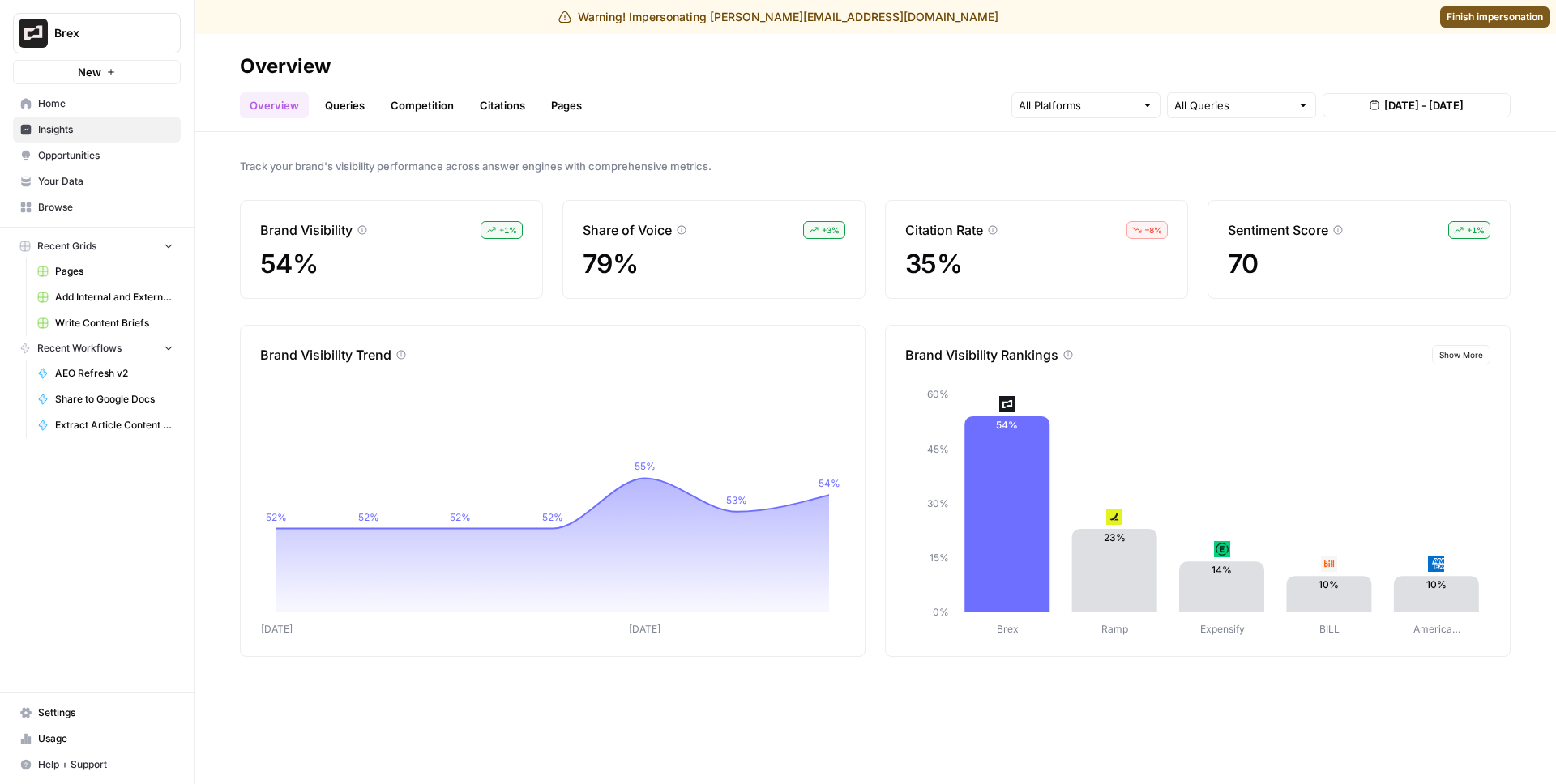
click at [1416, 99] on span "[DATE] - [DATE]" at bounding box center [1424, 106] width 80 height 16
click at [1415, 100] on span "[DATE] - [DATE]" at bounding box center [1424, 106] width 80 height 16
click at [1056, 102] on input "text" at bounding box center [1077, 106] width 117 height 16
click at [1100, 189] on span "Perplexity" at bounding box center [1084, 188] width 83 height 16
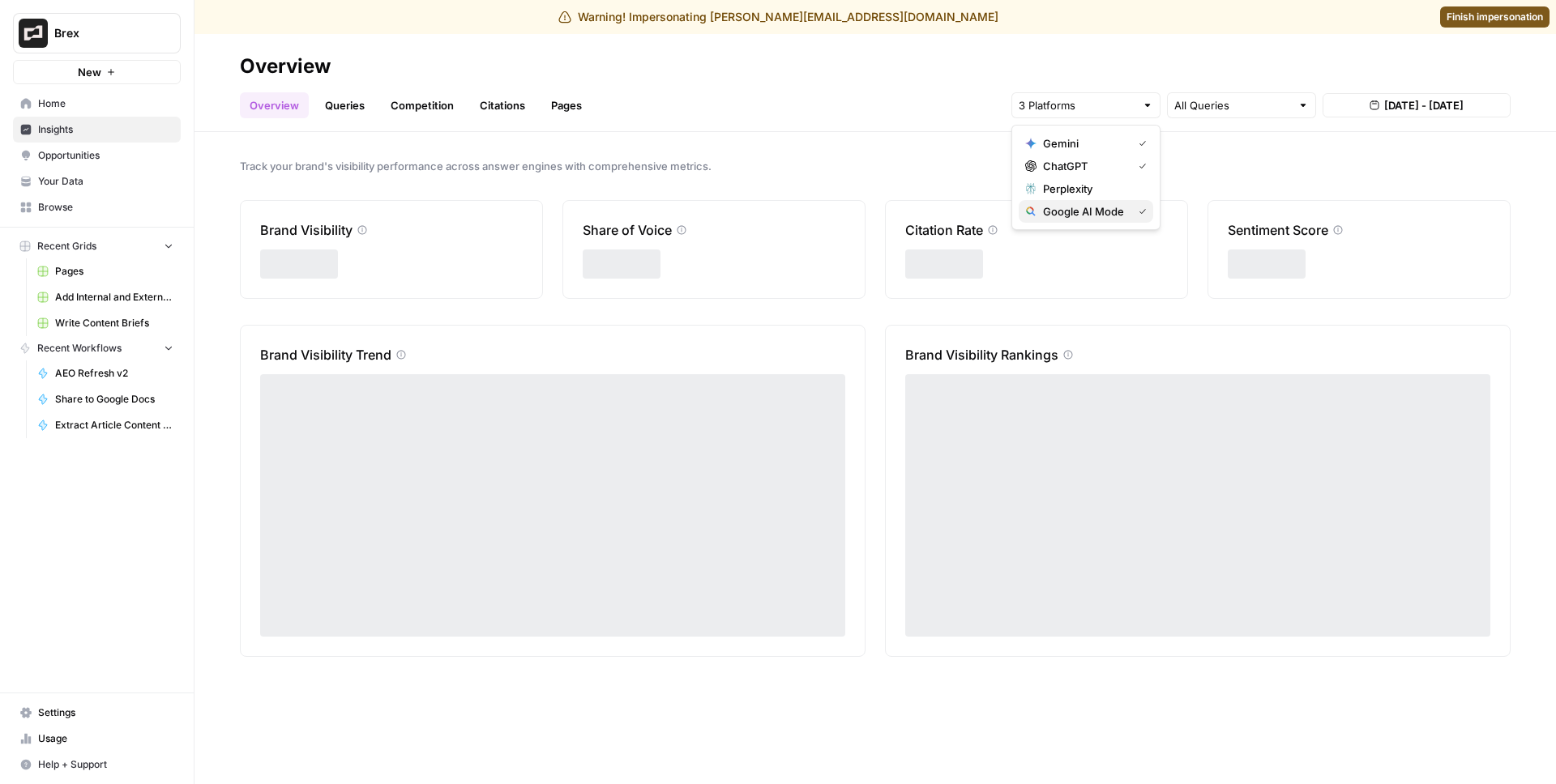
click at [1088, 210] on span "Google AI Mode" at bounding box center [1084, 211] width 83 height 16
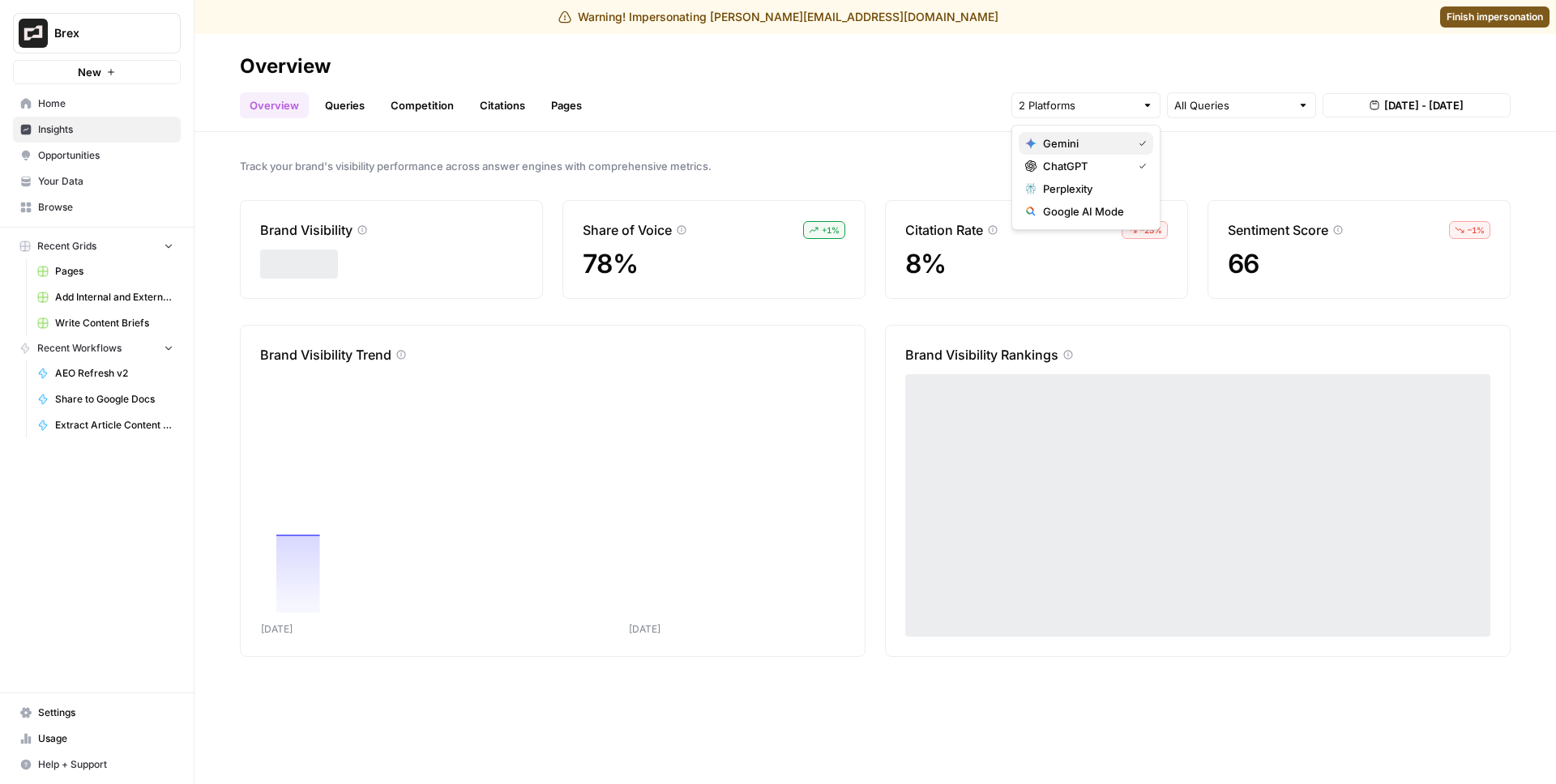
click at [1089, 146] on span "Gemini" at bounding box center [1084, 144] width 83 height 16
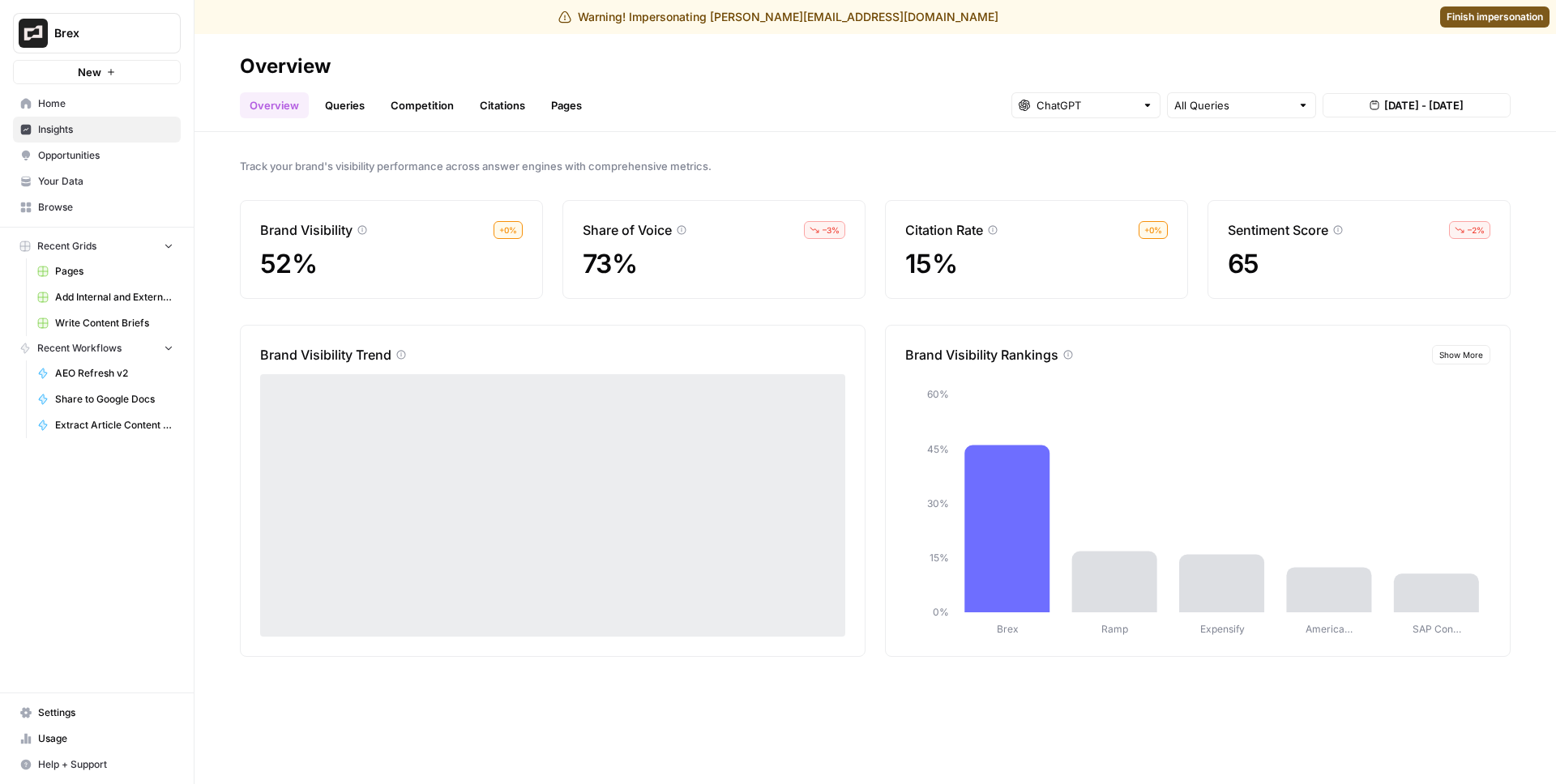
click at [827, 179] on div "Track your brand's visibility performance across answer engines with comprehens…" at bounding box center [874, 458] width 1361 height 652
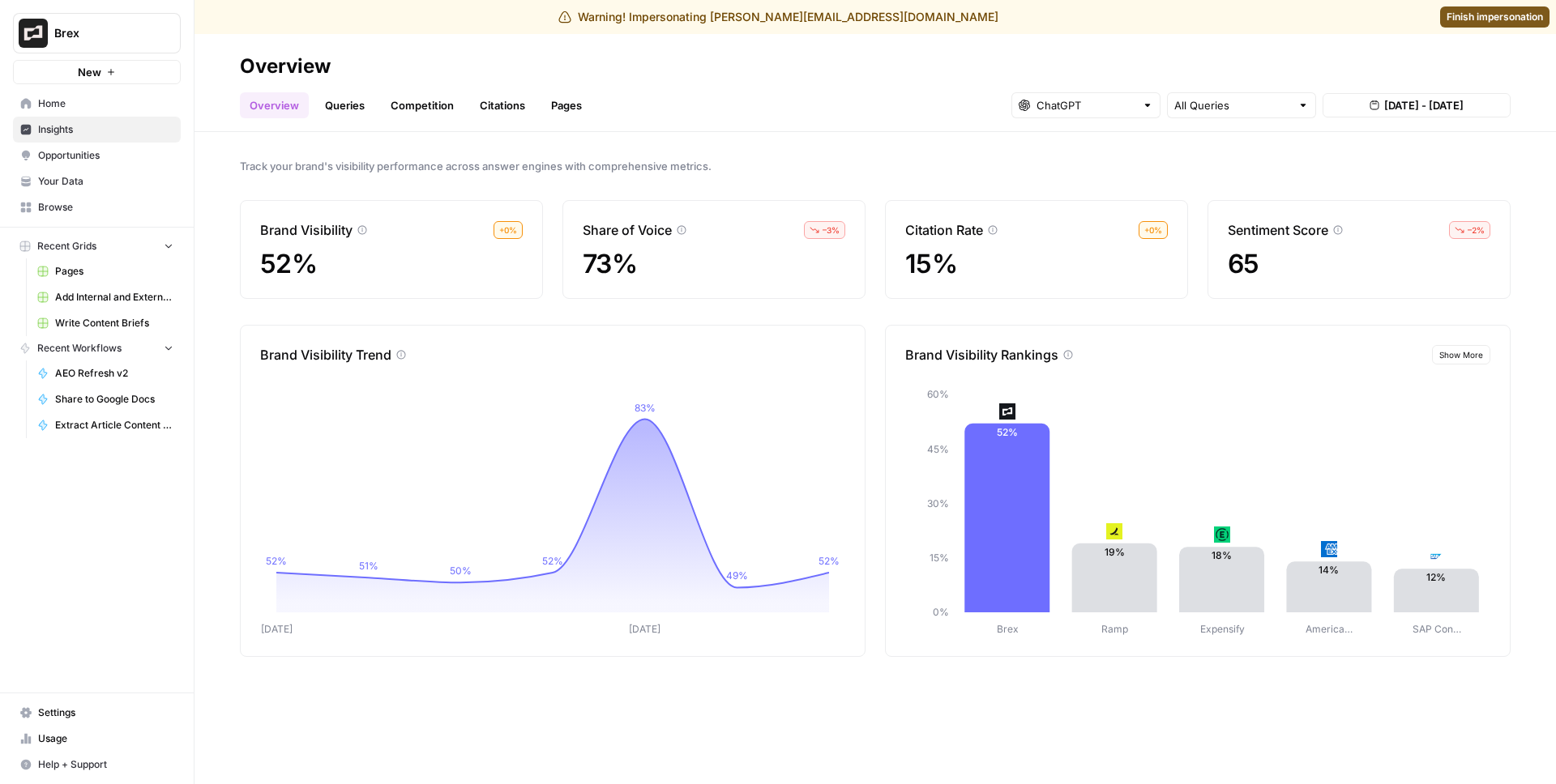
click at [345, 112] on link "Queries" at bounding box center [345, 106] width 59 height 26
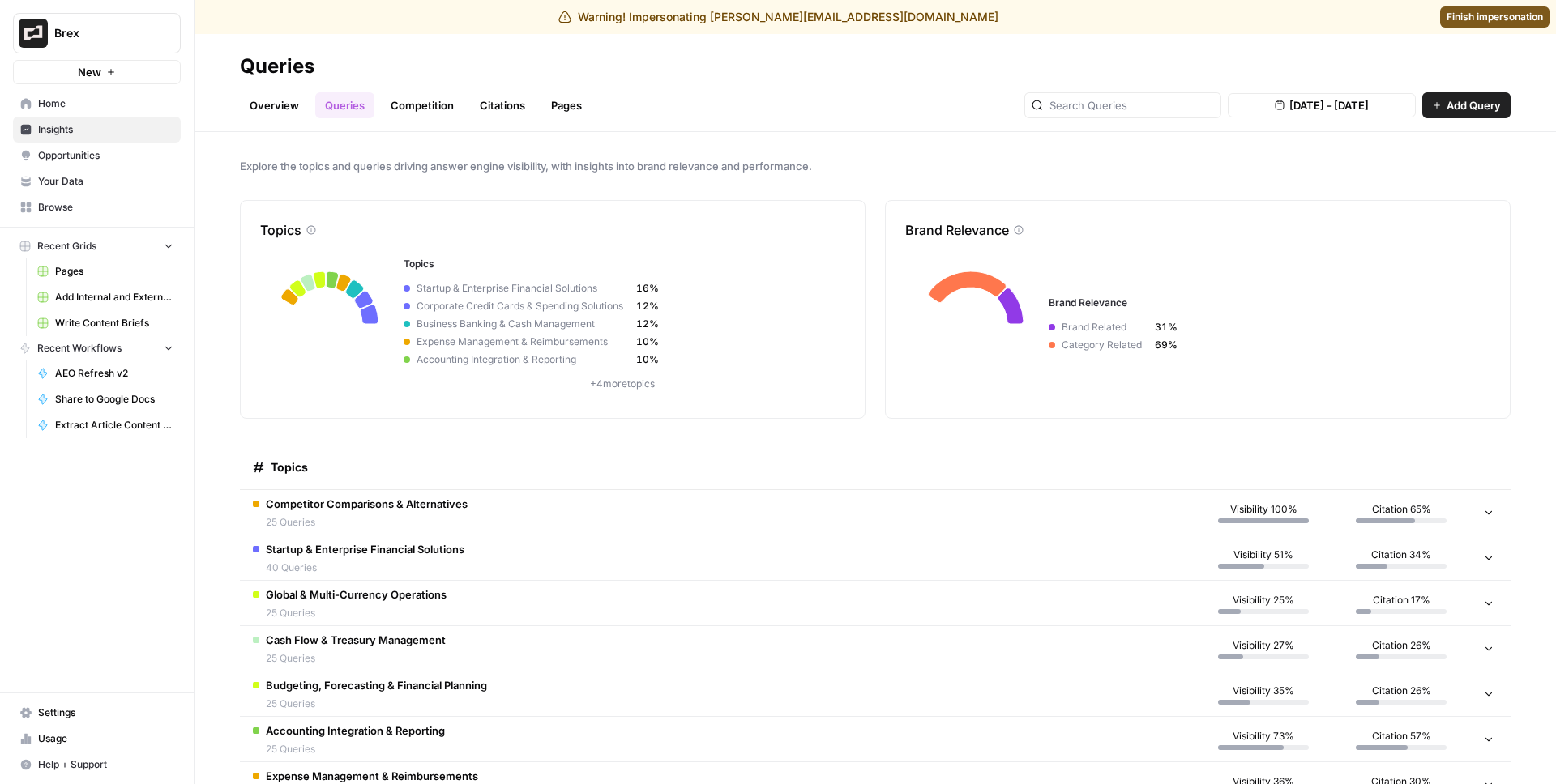
click at [429, 500] on span "Competitor Comparisons & Alternatives" at bounding box center [366, 504] width 202 height 16
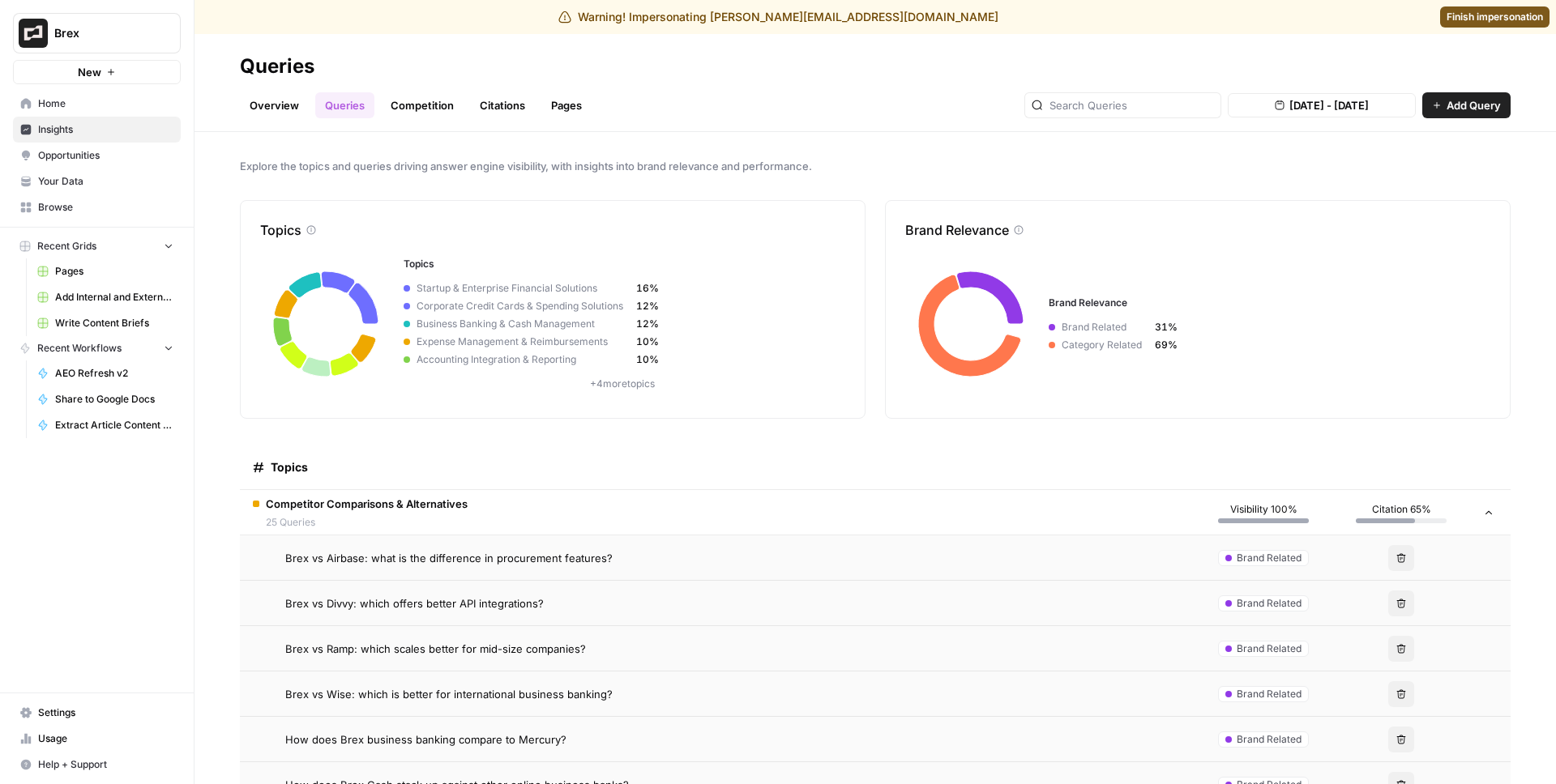
click at [435, 554] on span "Brex vs Airbase: what is the difference in procurement features?" at bounding box center [449, 558] width 327 height 16
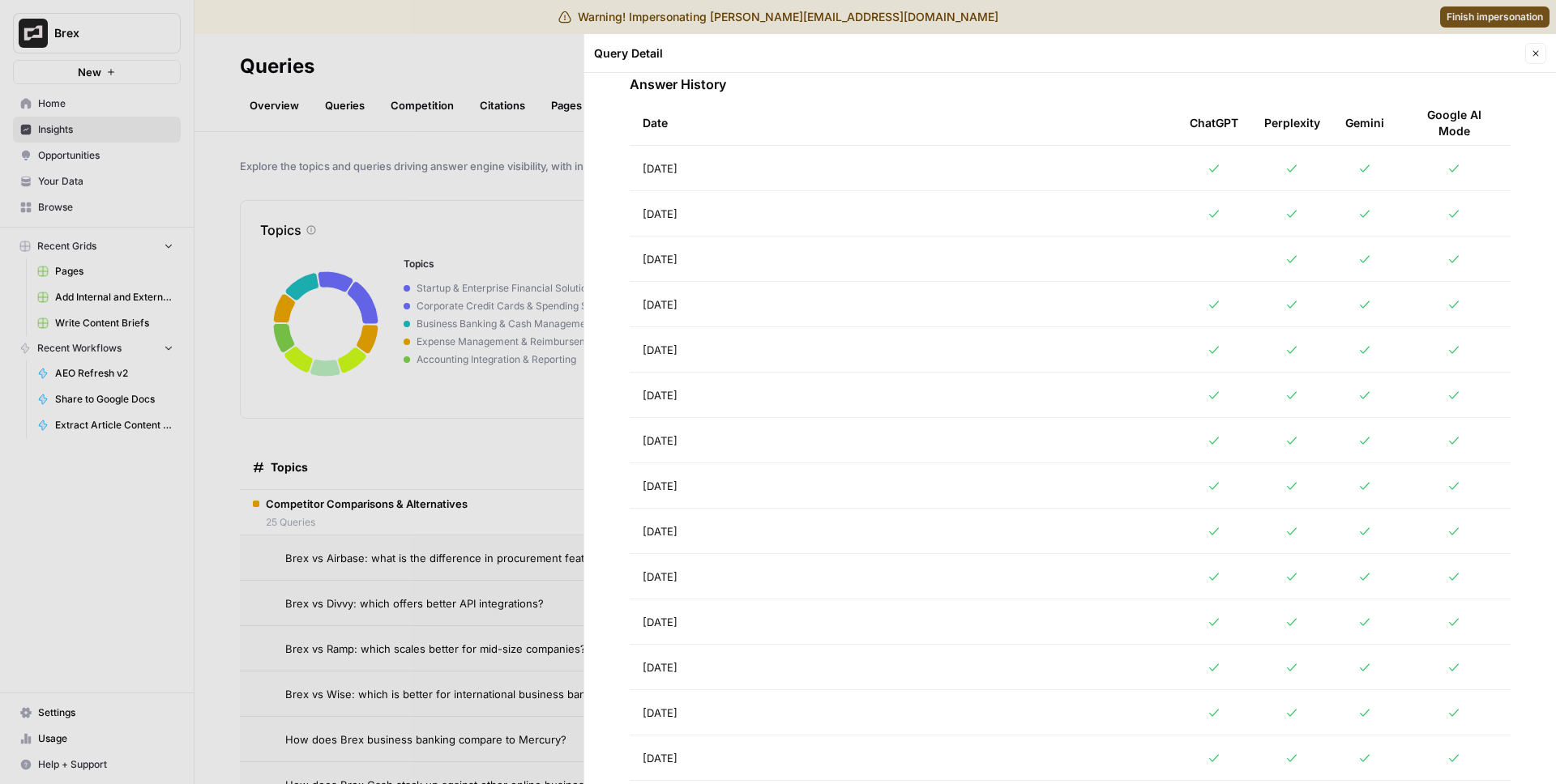
scroll to position [673, 0]
click at [363, 240] on div at bounding box center [778, 392] width 1556 height 784
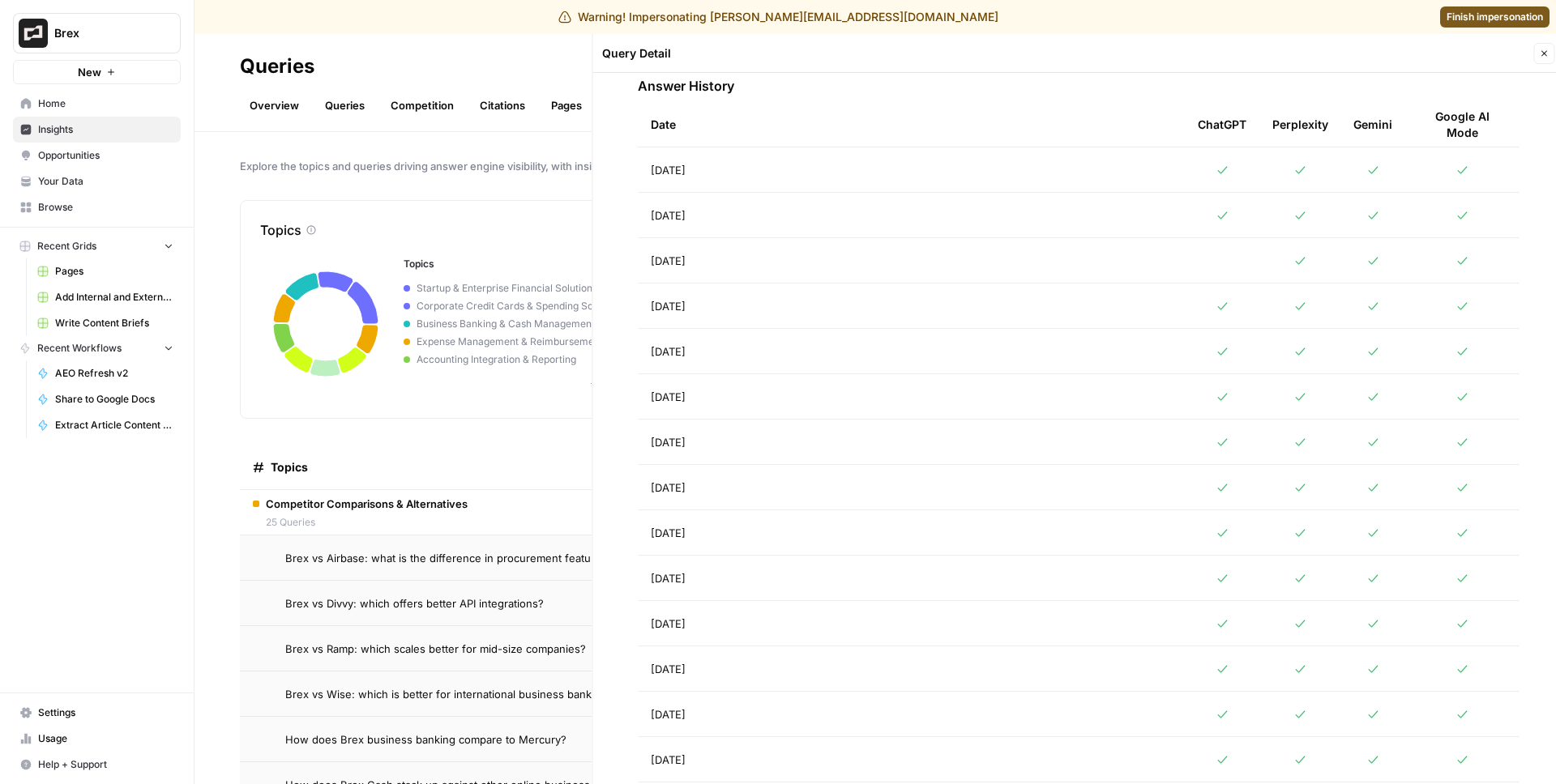
click at [363, 240] on div "Queries Overview Queries Competition Citations Pages Aug 23, 2025 - Aug 29, 202…" at bounding box center [874, 409] width 1361 height 750
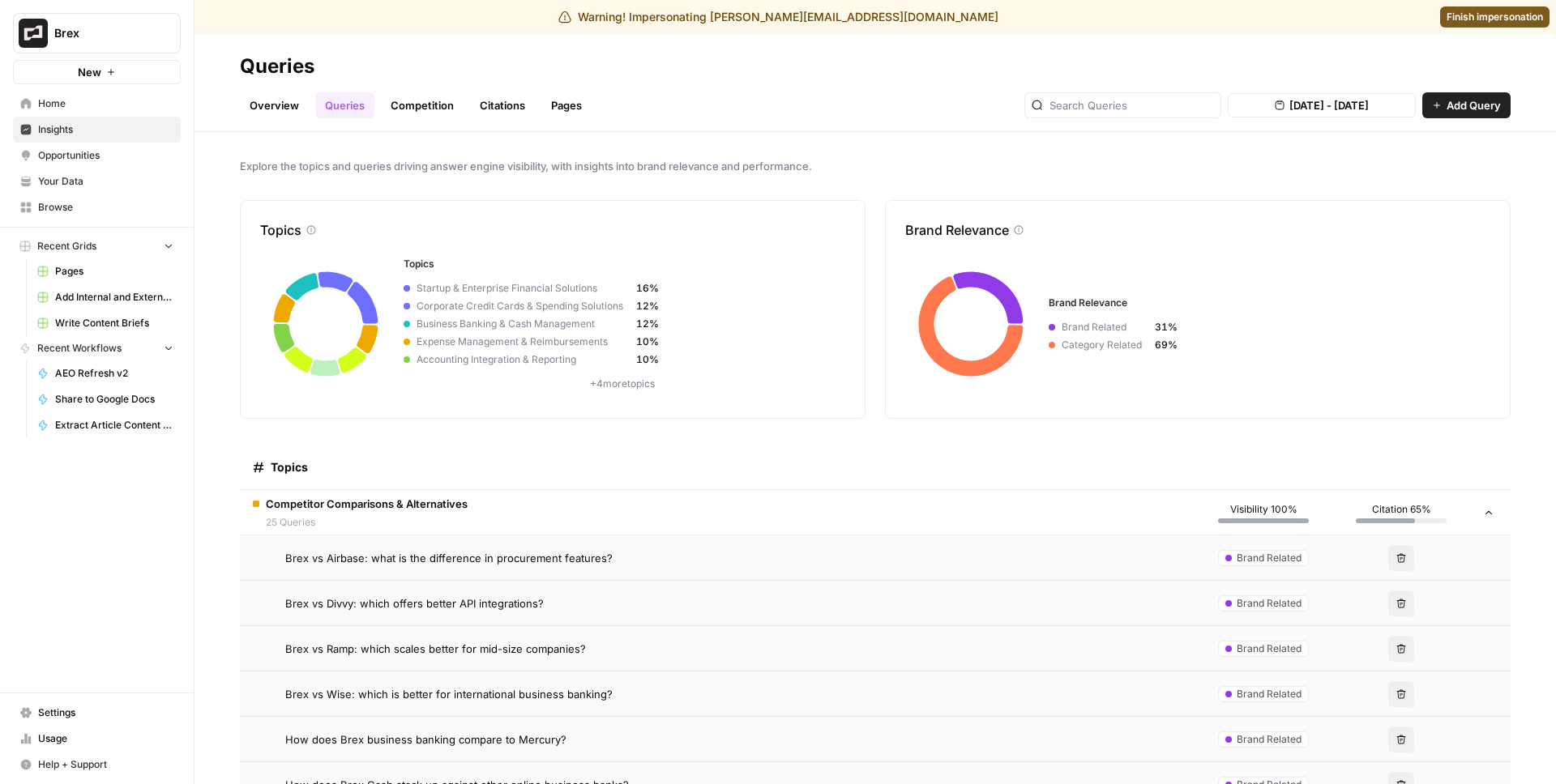
click at [115, 26] on span "Brex" at bounding box center [103, 33] width 98 height 16
type input "c"
type input "gong"
click at [64, 142] on span "Gong" at bounding box center [156, 148] width 214 height 16
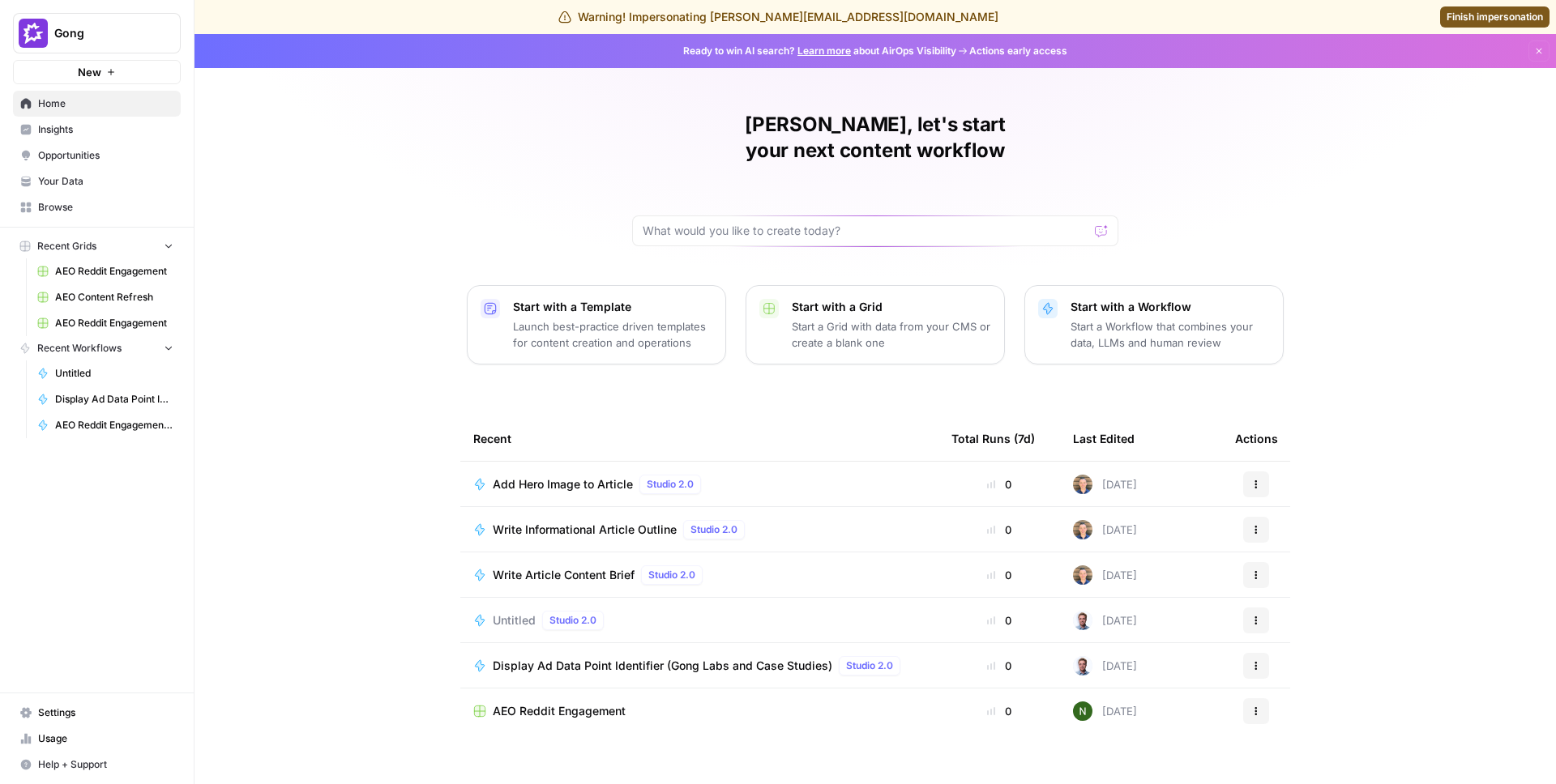
click at [101, 132] on span "Insights" at bounding box center [106, 130] width 136 height 15
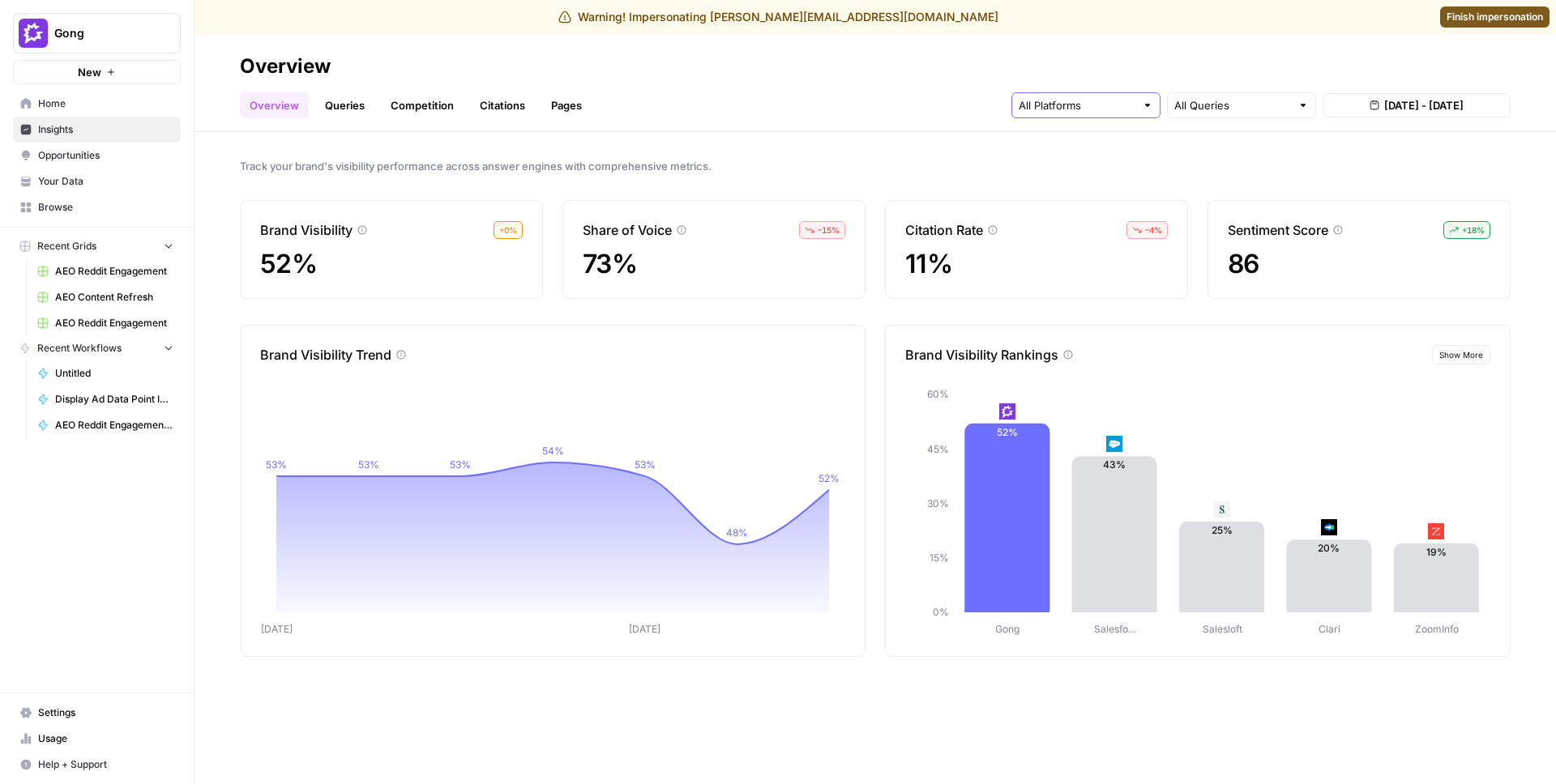
click at [1098, 109] on input "text" at bounding box center [1077, 106] width 117 height 16
click at [1083, 141] on span "Gemini" at bounding box center [1084, 144] width 83 height 16
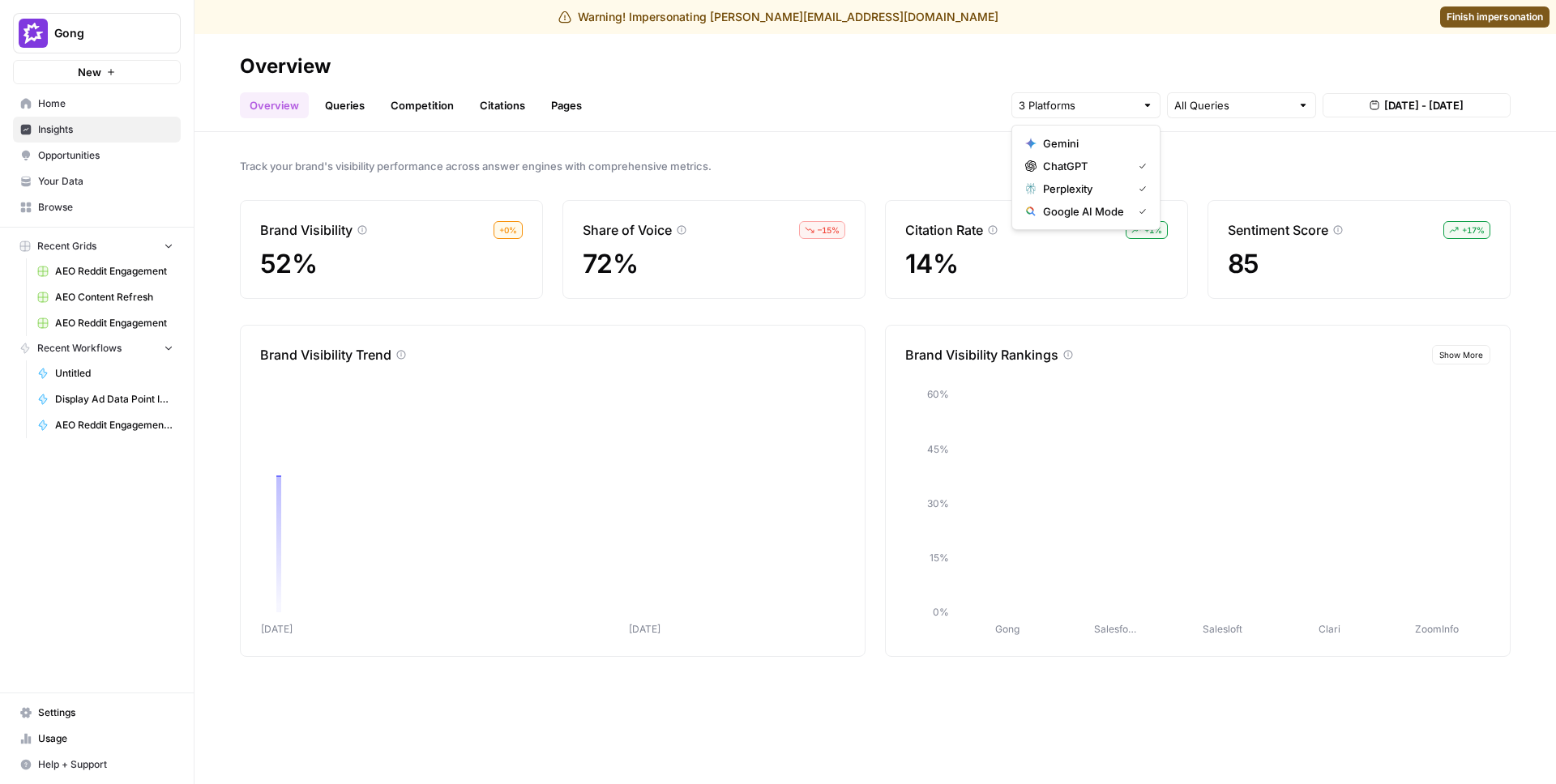
click at [1081, 188] on span "Perplexity" at bounding box center [1084, 188] width 83 height 16
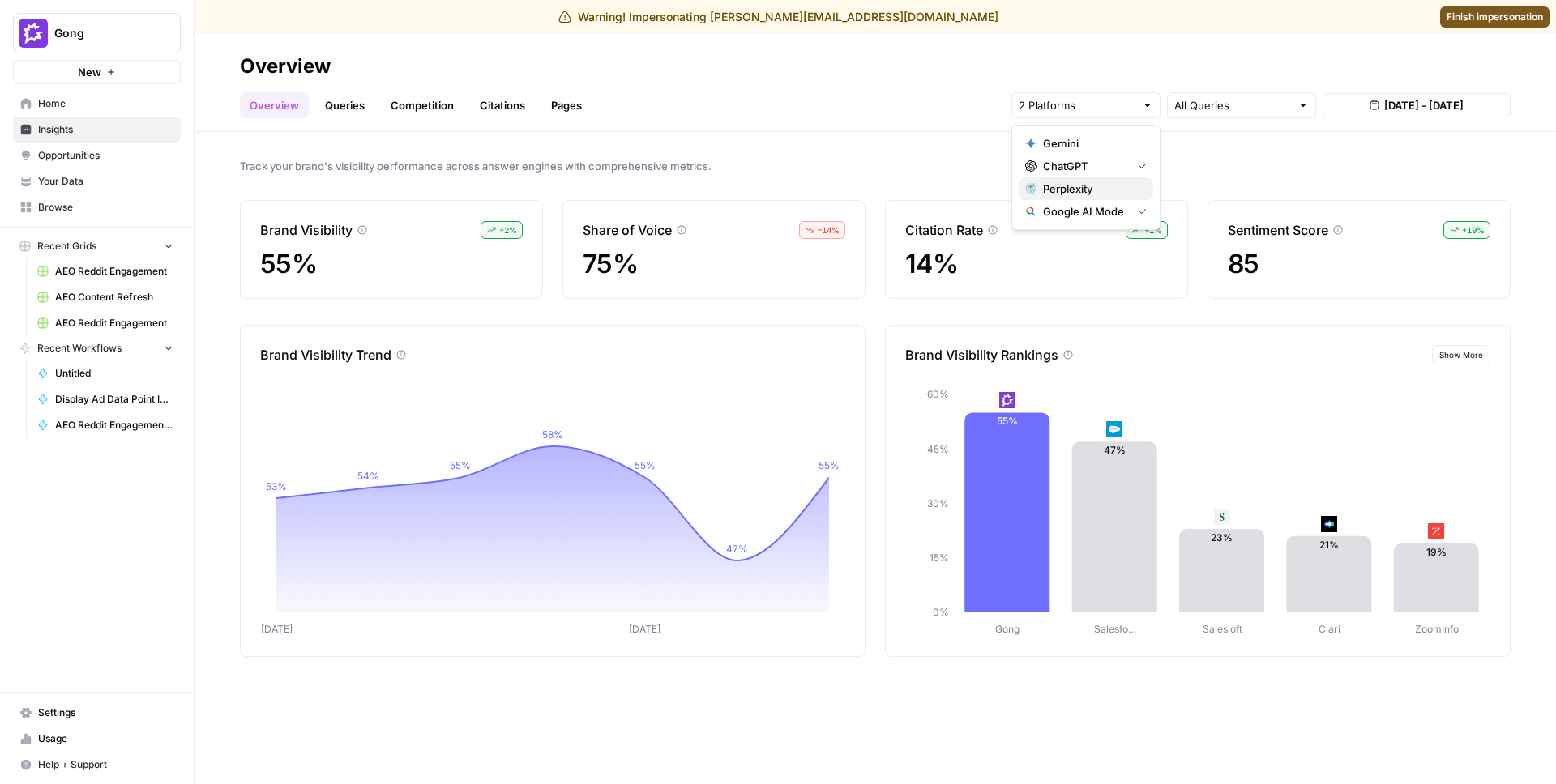
click at [1084, 189] on span "Perplexity" at bounding box center [1091, 188] width 98 height 16
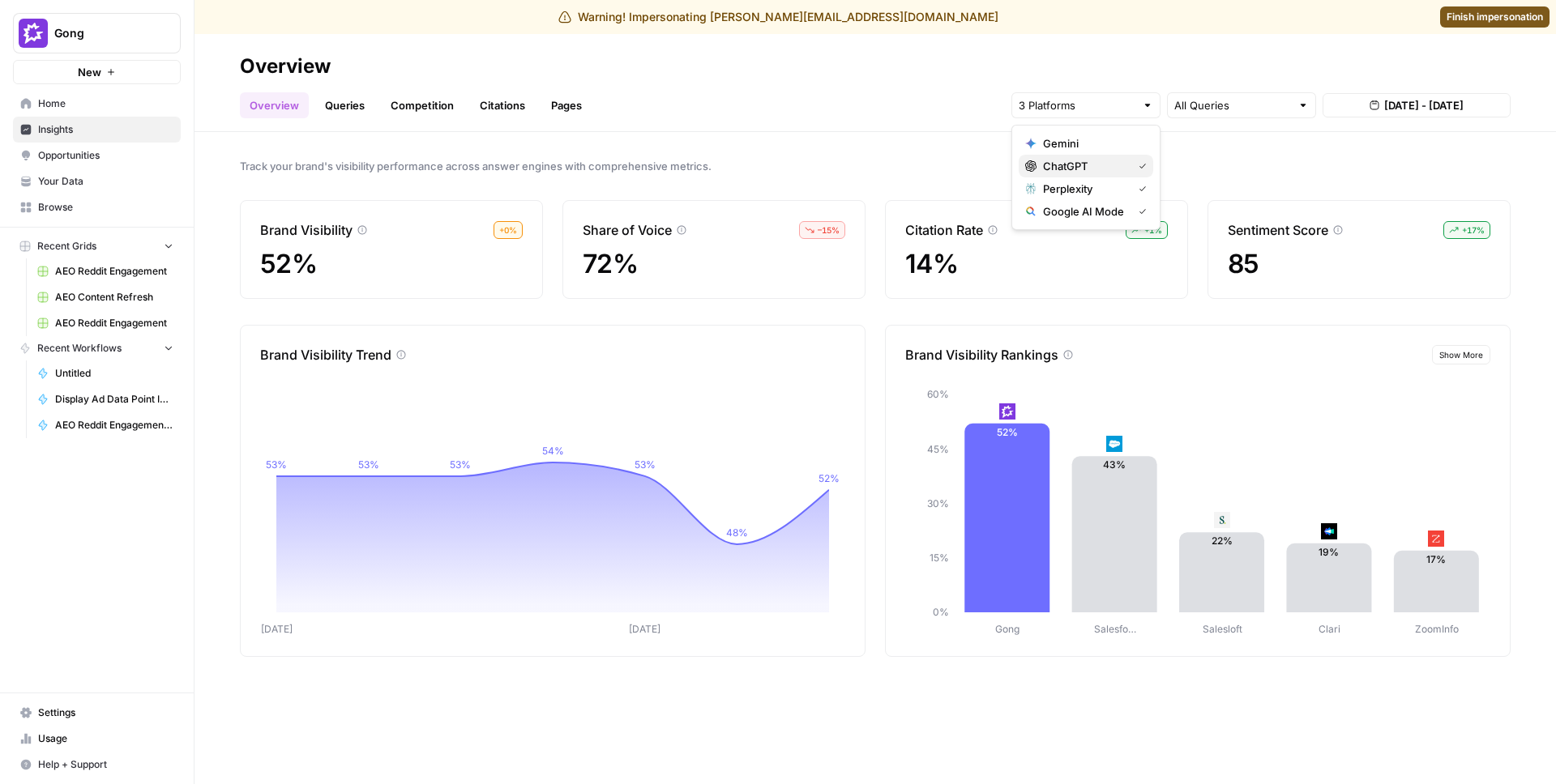
click at [1090, 167] on span "ChatGPT" at bounding box center [1084, 166] width 83 height 16
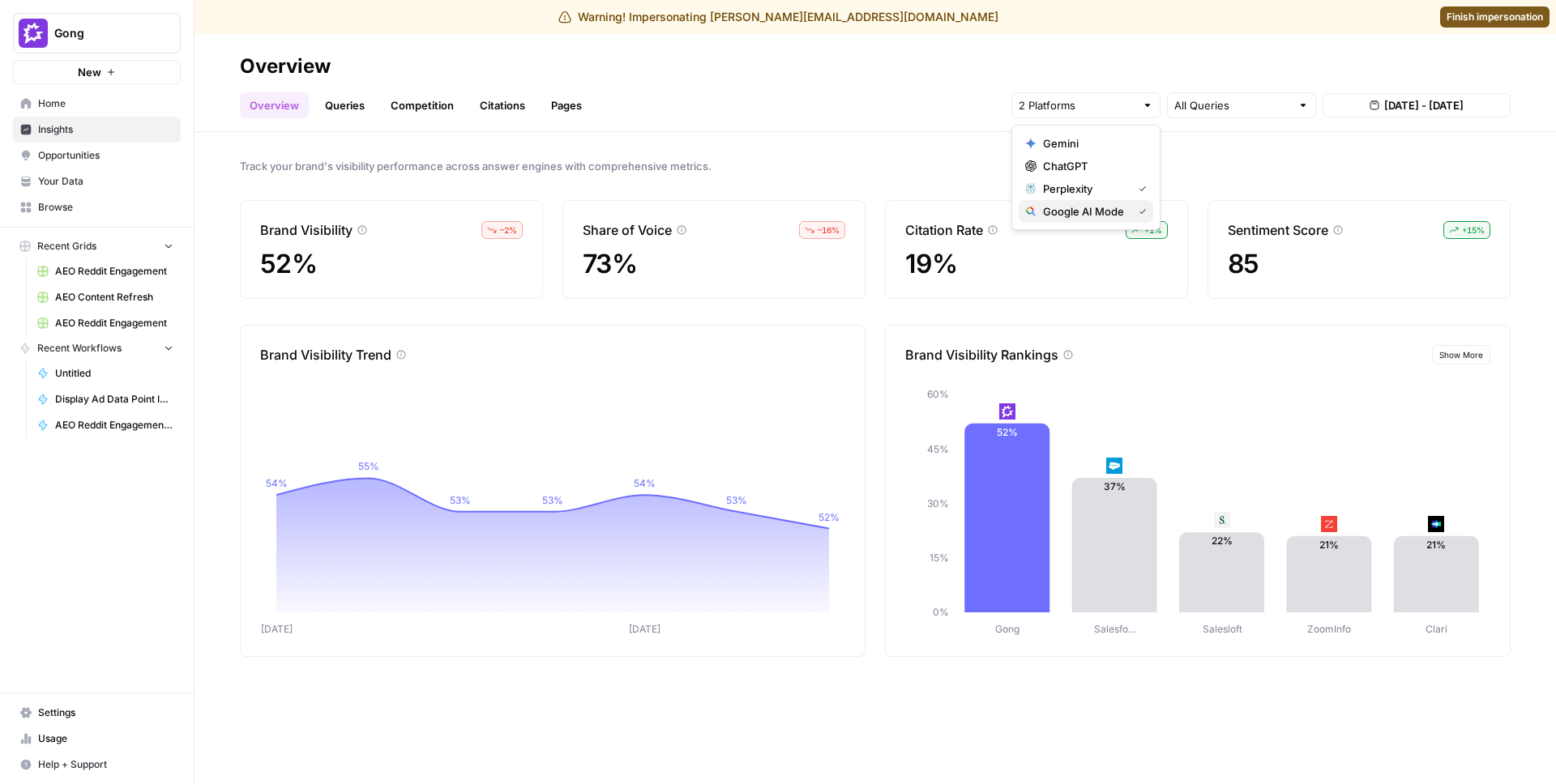
click at [1089, 214] on span "Google AI Mode" at bounding box center [1084, 211] width 83 height 16
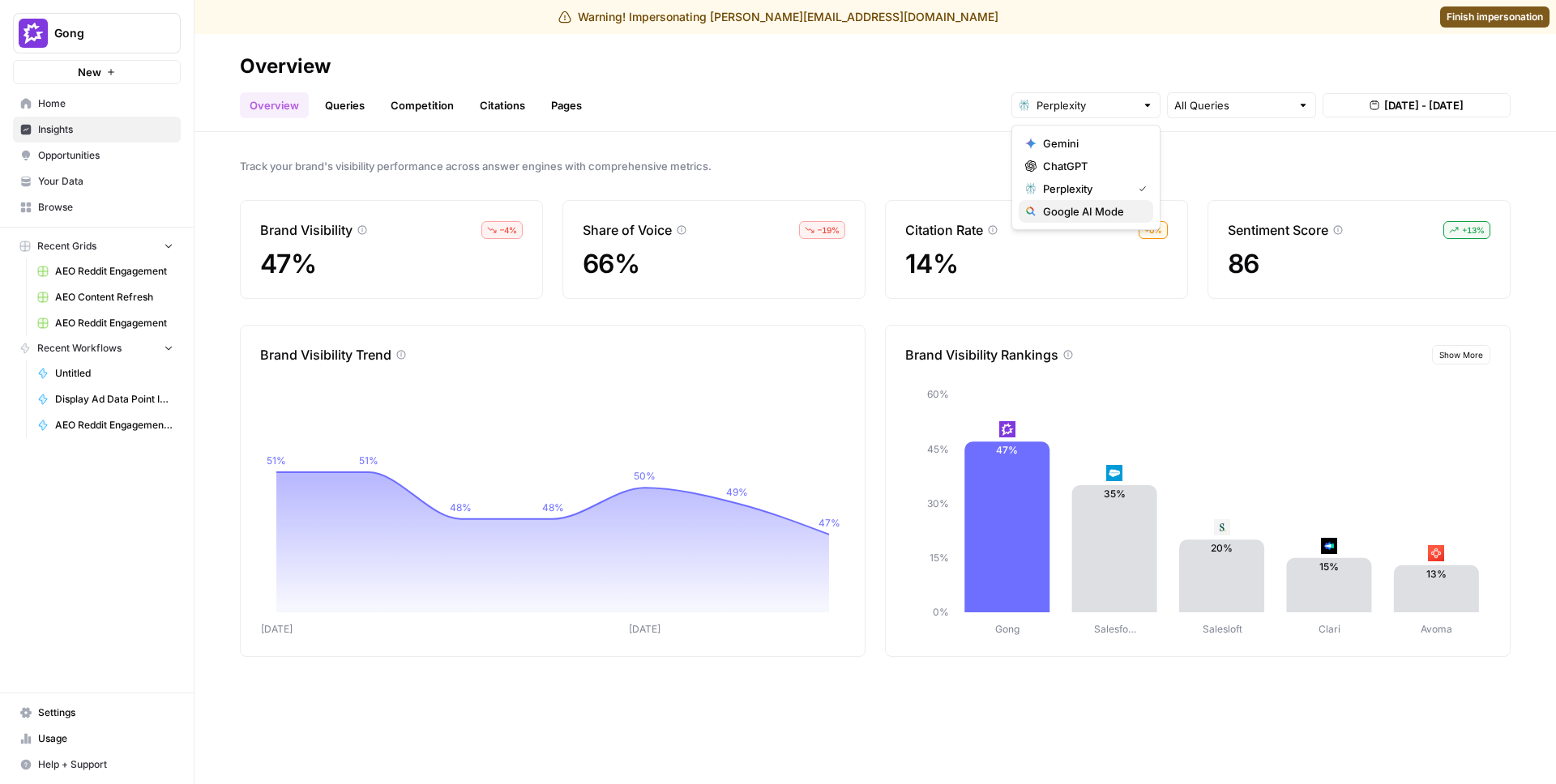
click at [1089, 212] on span "Google AI Mode" at bounding box center [1091, 211] width 98 height 16
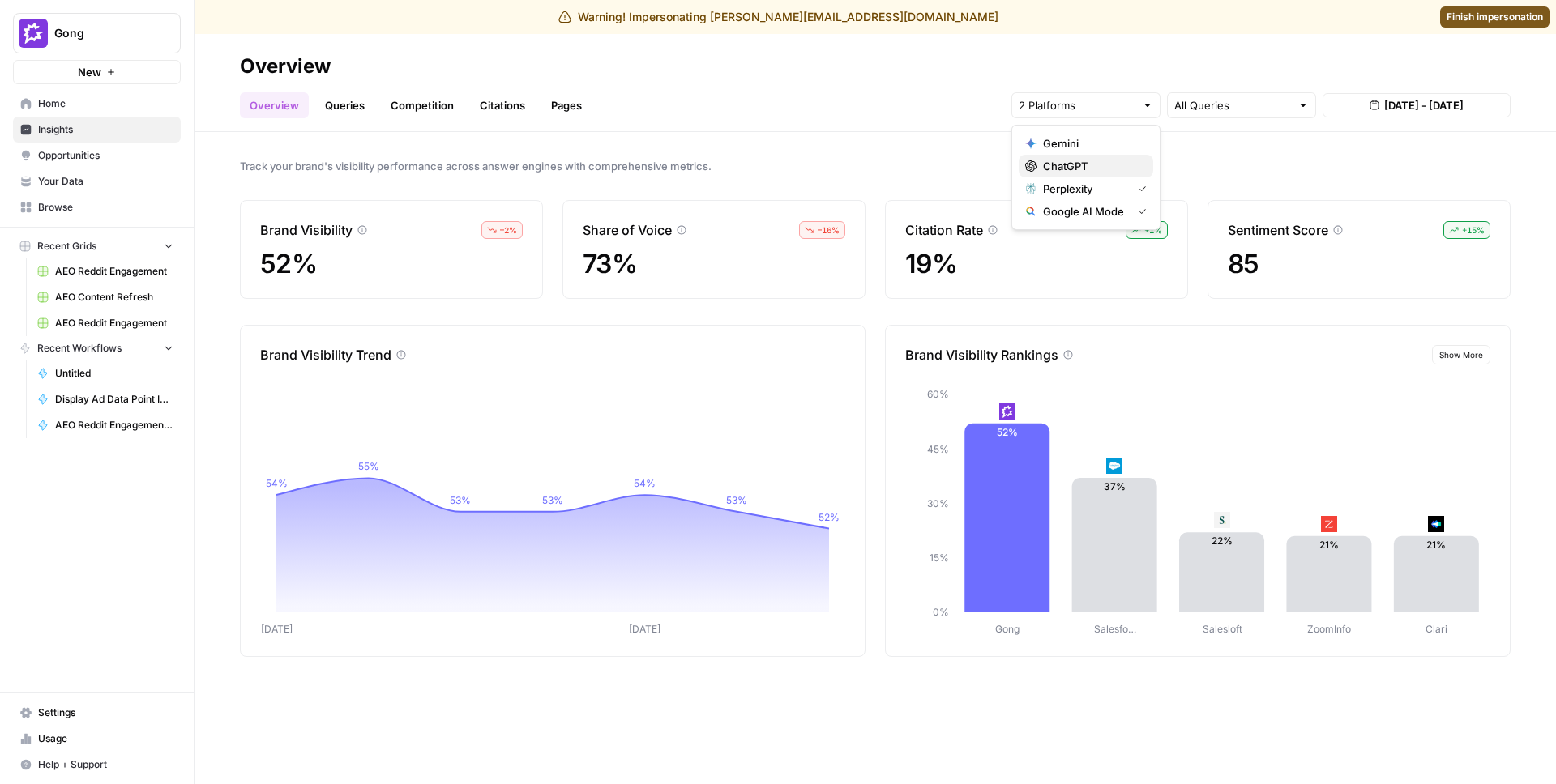
click at [1087, 162] on span "ChatGPT" at bounding box center [1091, 166] width 98 height 16
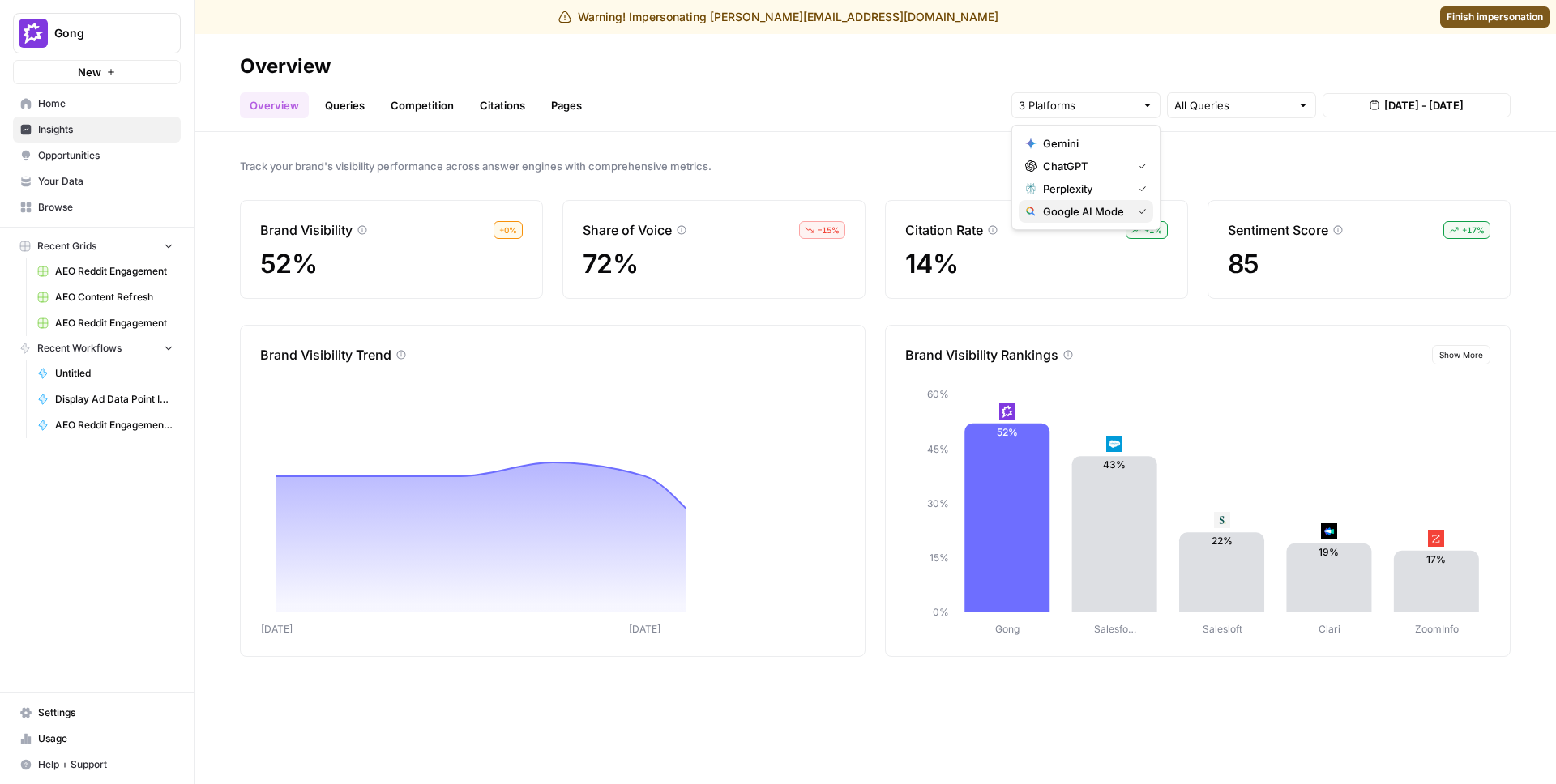
click at [1086, 209] on span "Google AI Mode" at bounding box center [1084, 211] width 83 height 16
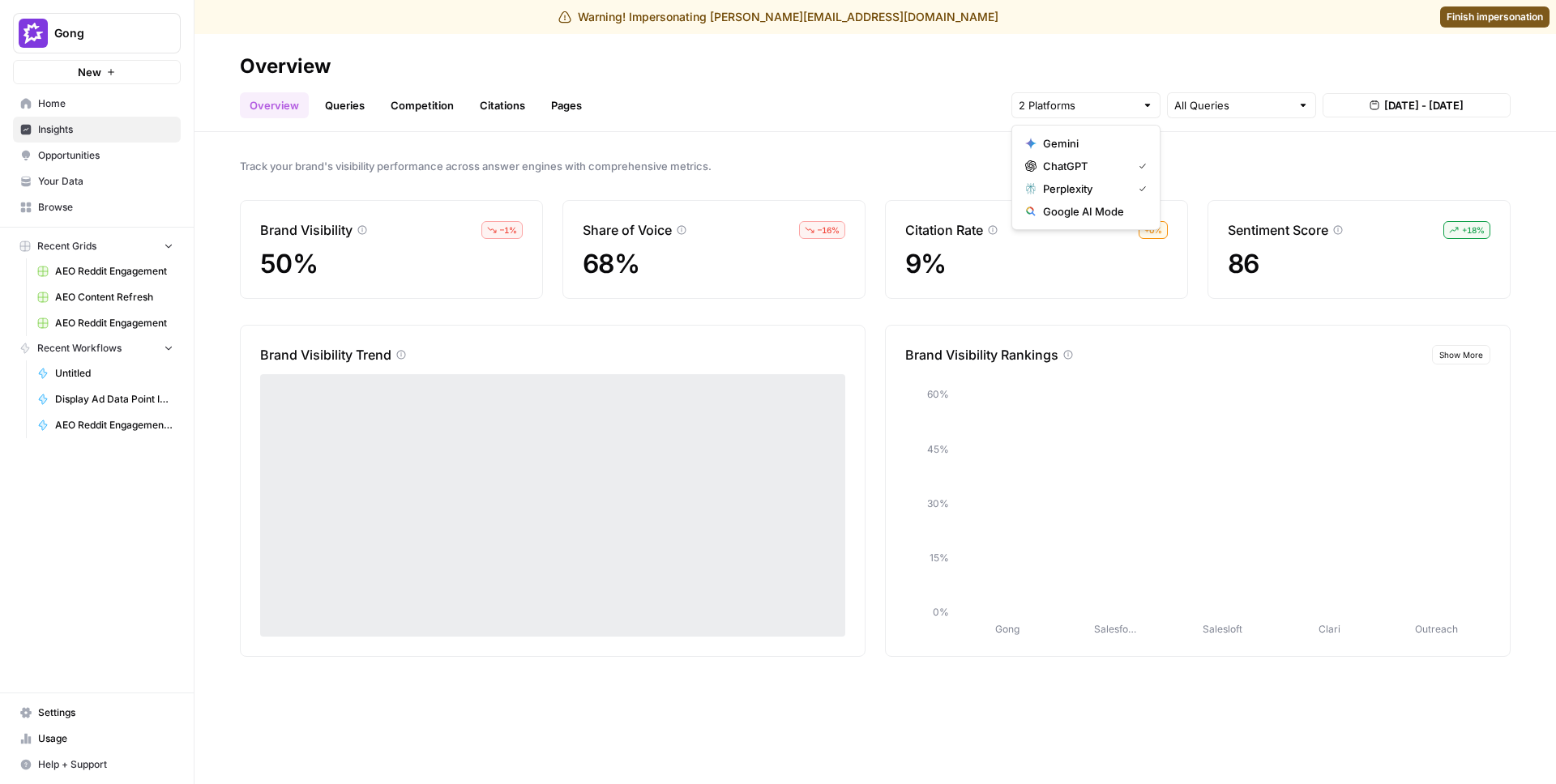
click at [1090, 193] on span "Perplexity" at bounding box center [1084, 188] width 83 height 16
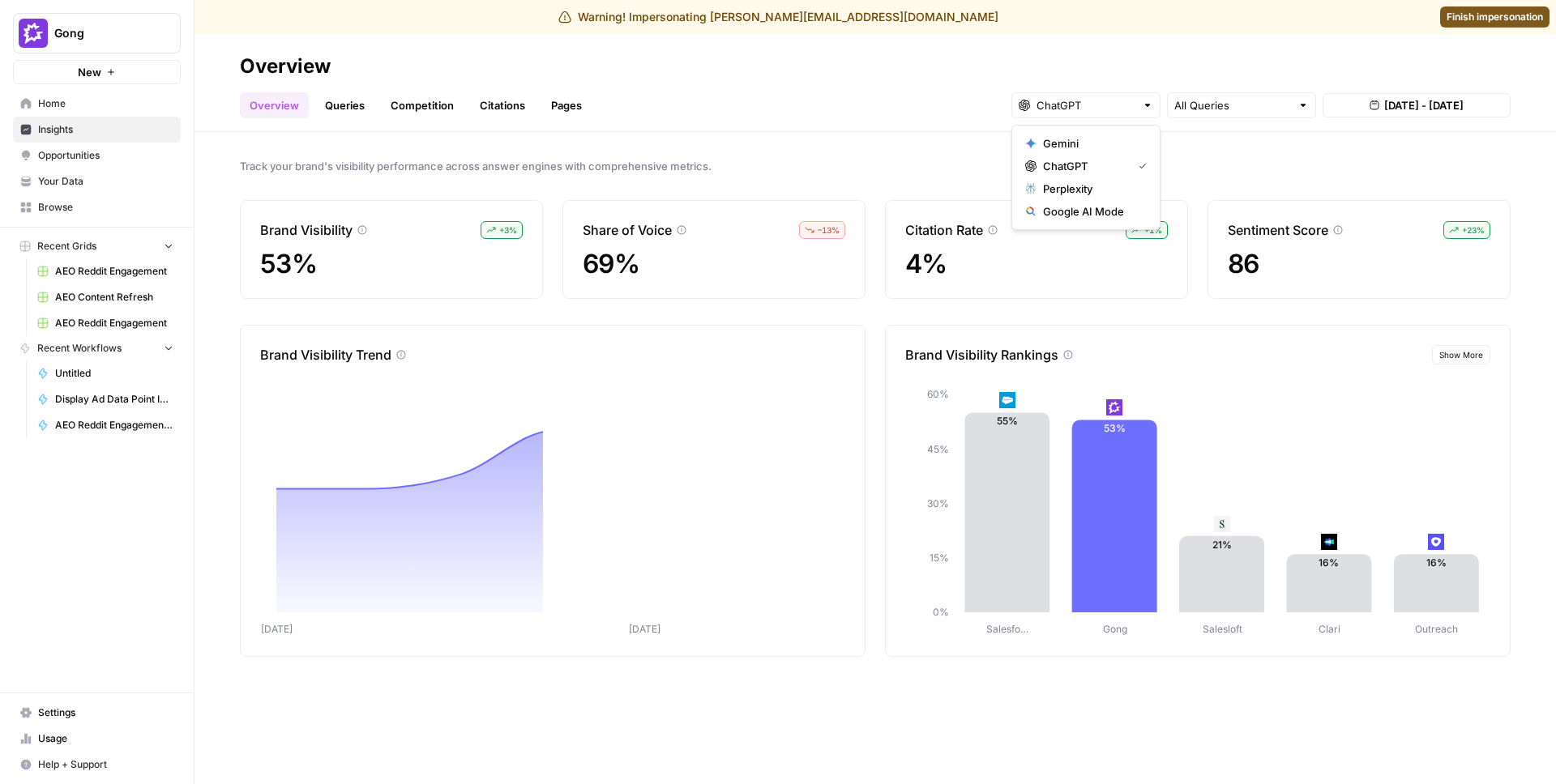
click at [1233, 166] on span "Track your brand's visibility performance across answer engines with comprehens…" at bounding box center [875, 166] width 1271 height 16
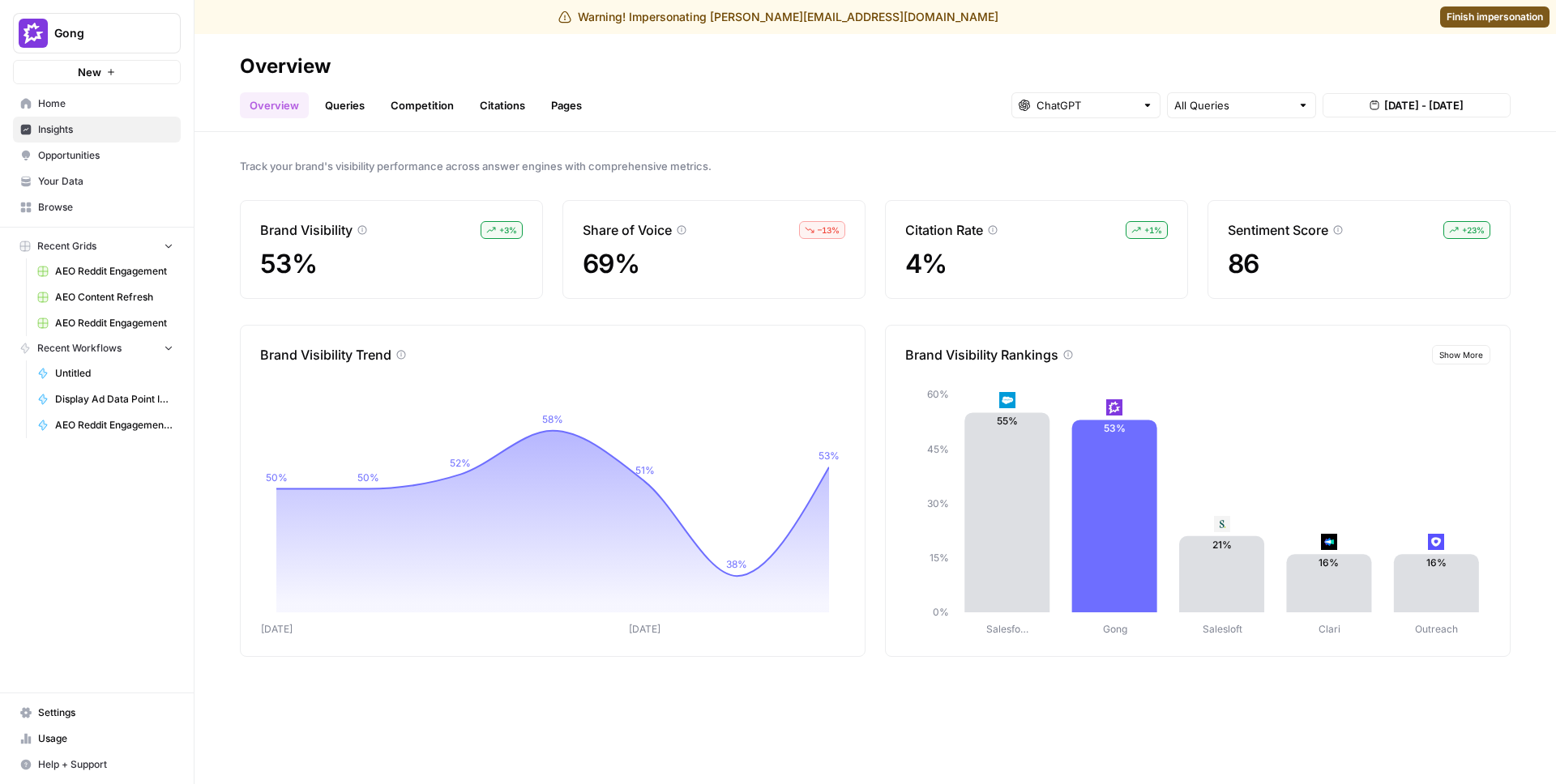
click at [355, 98] on link "Queries" at bounding box center [345, 106] width 59 height 26
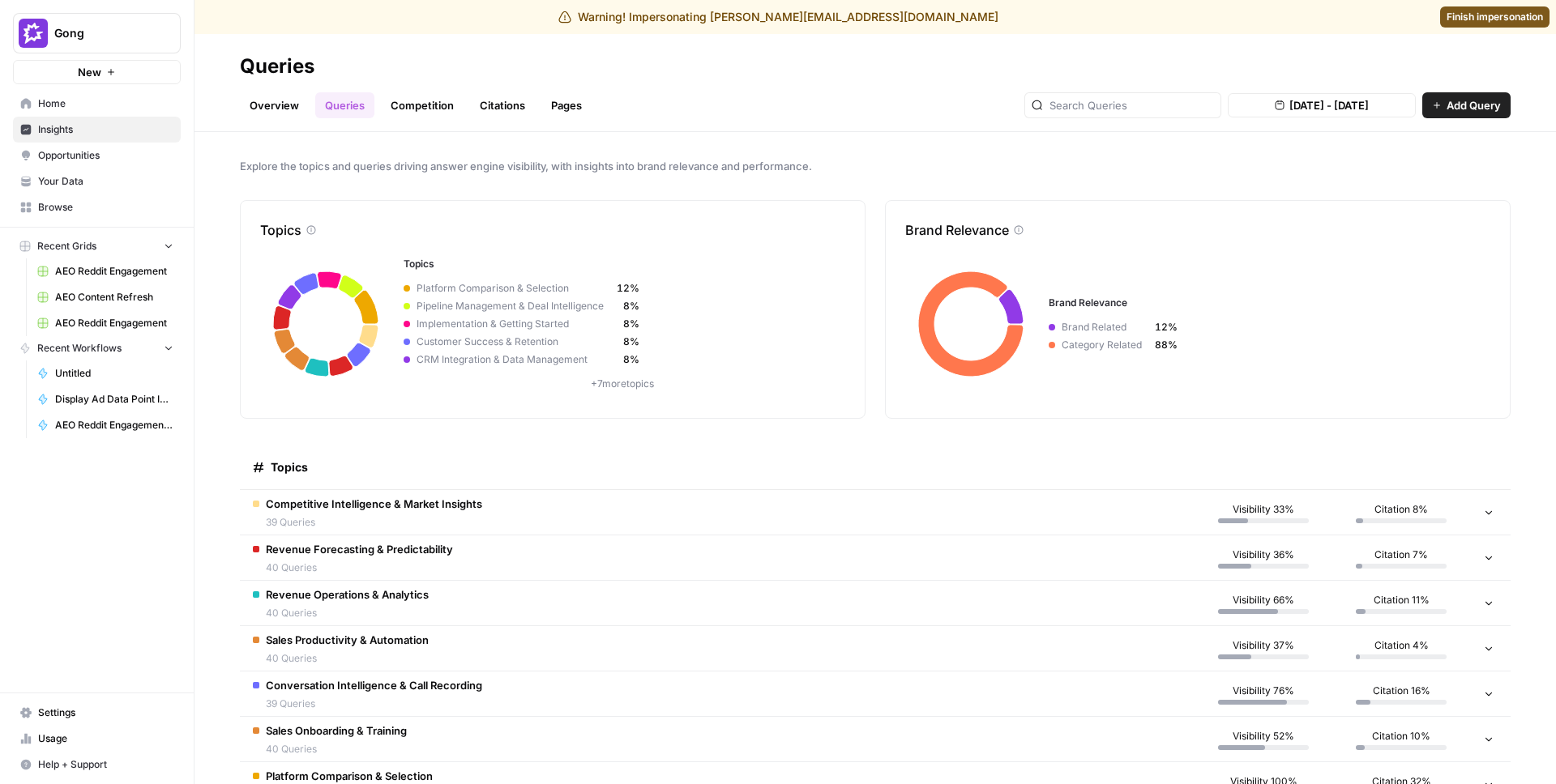
click at [431, 111] on link "Competition" at bounding box center [423, 106] width 83 height 26
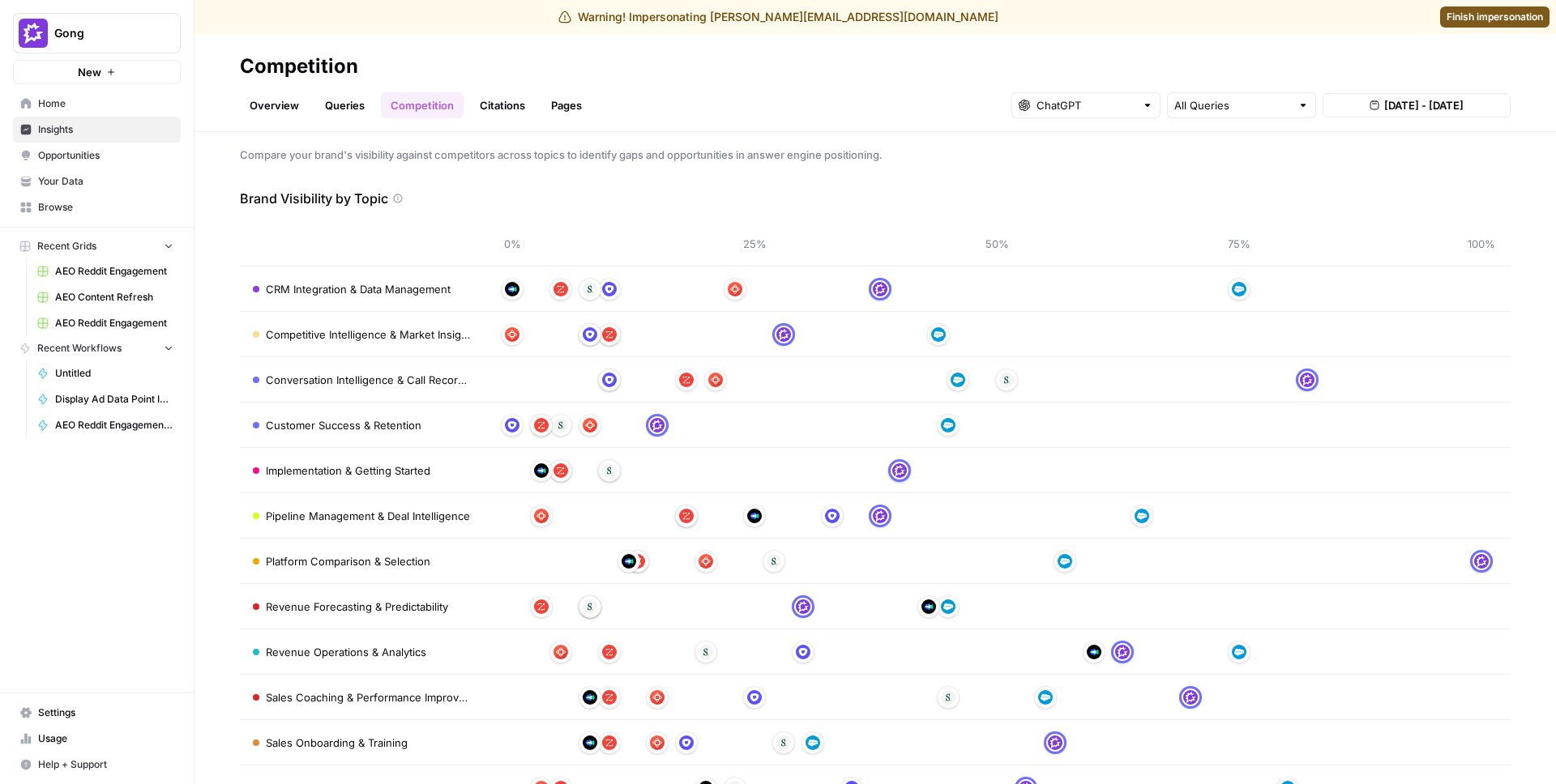
scroll to position [15, 0]
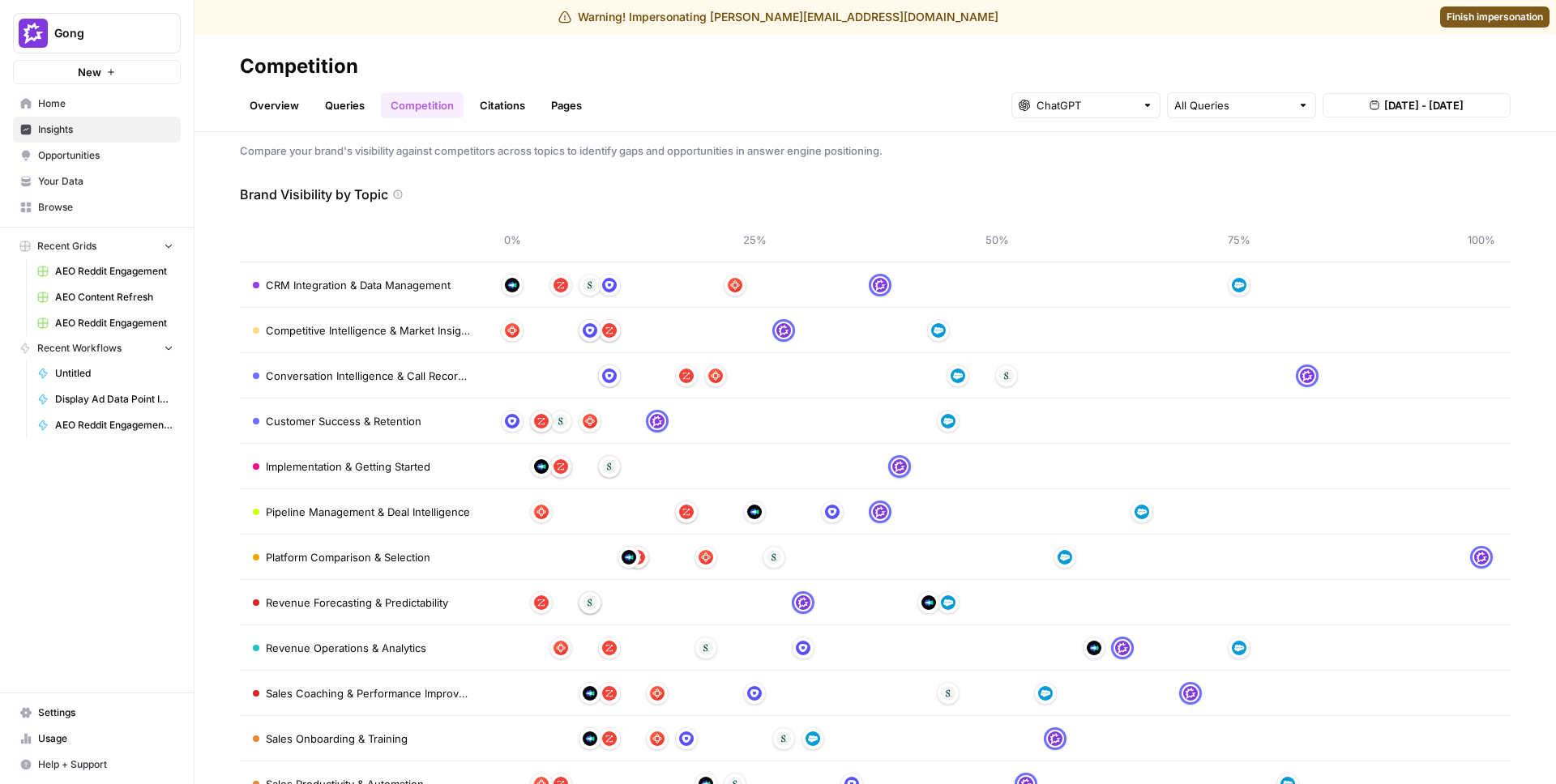
click at [356, 107] on link "Queries" at bounding box center [345, 106] width 59 height 26
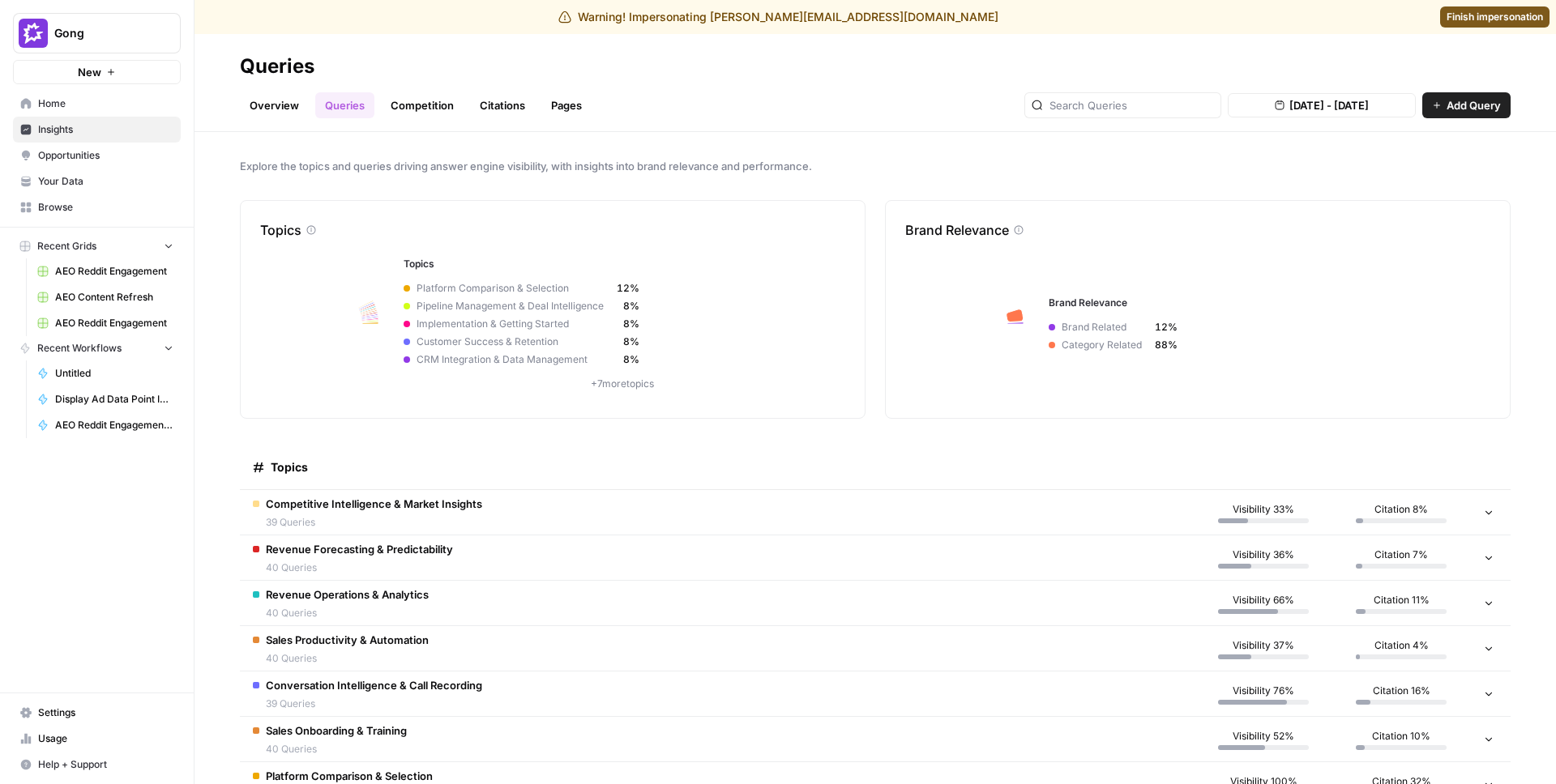
click at [259, 107] on link "Overview" at bounding box center [274, 106] width 69 height 26
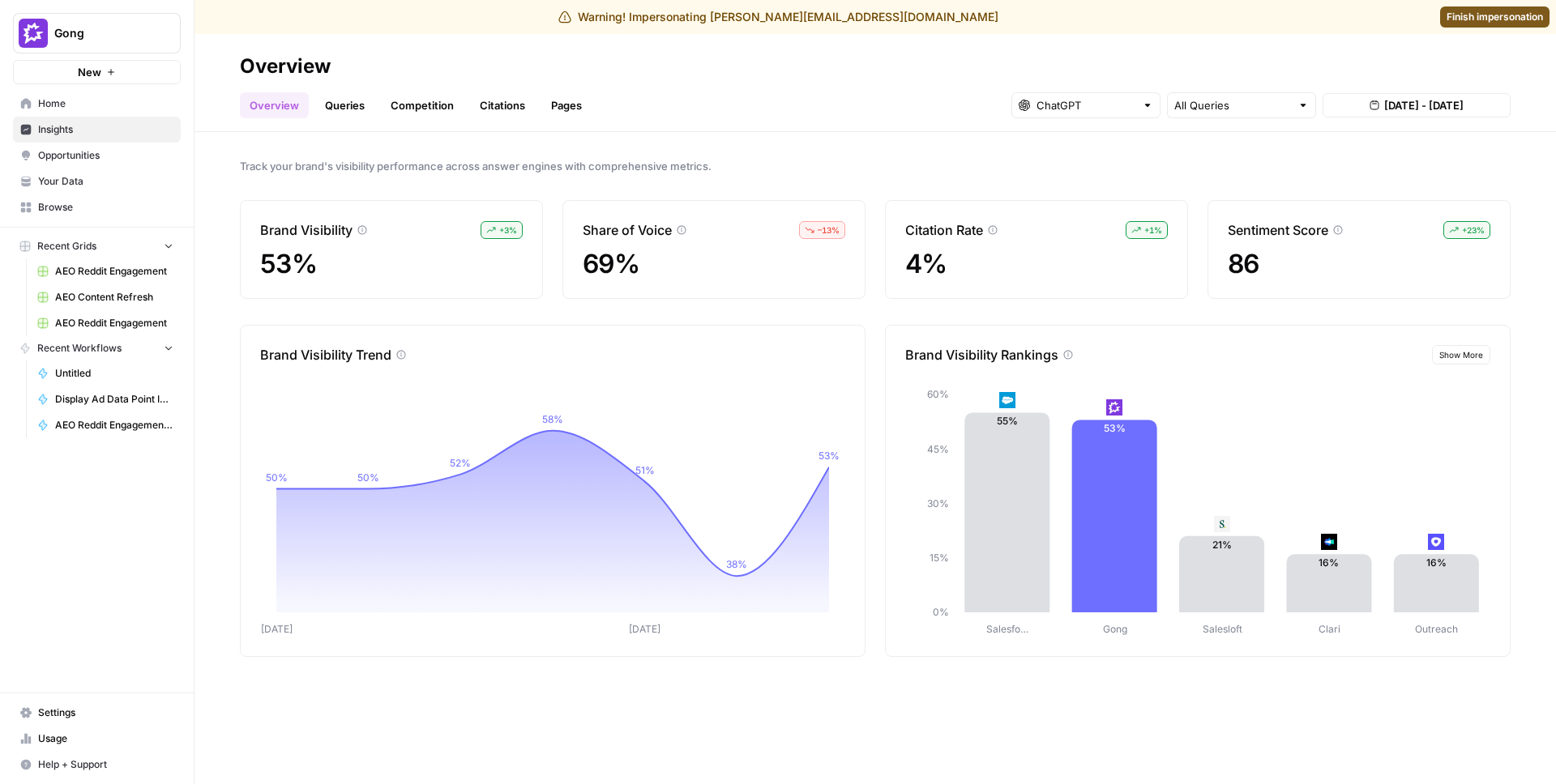
click at [354, 101] on link "Queries" at bounding box center [345, 106] width 59 height 26
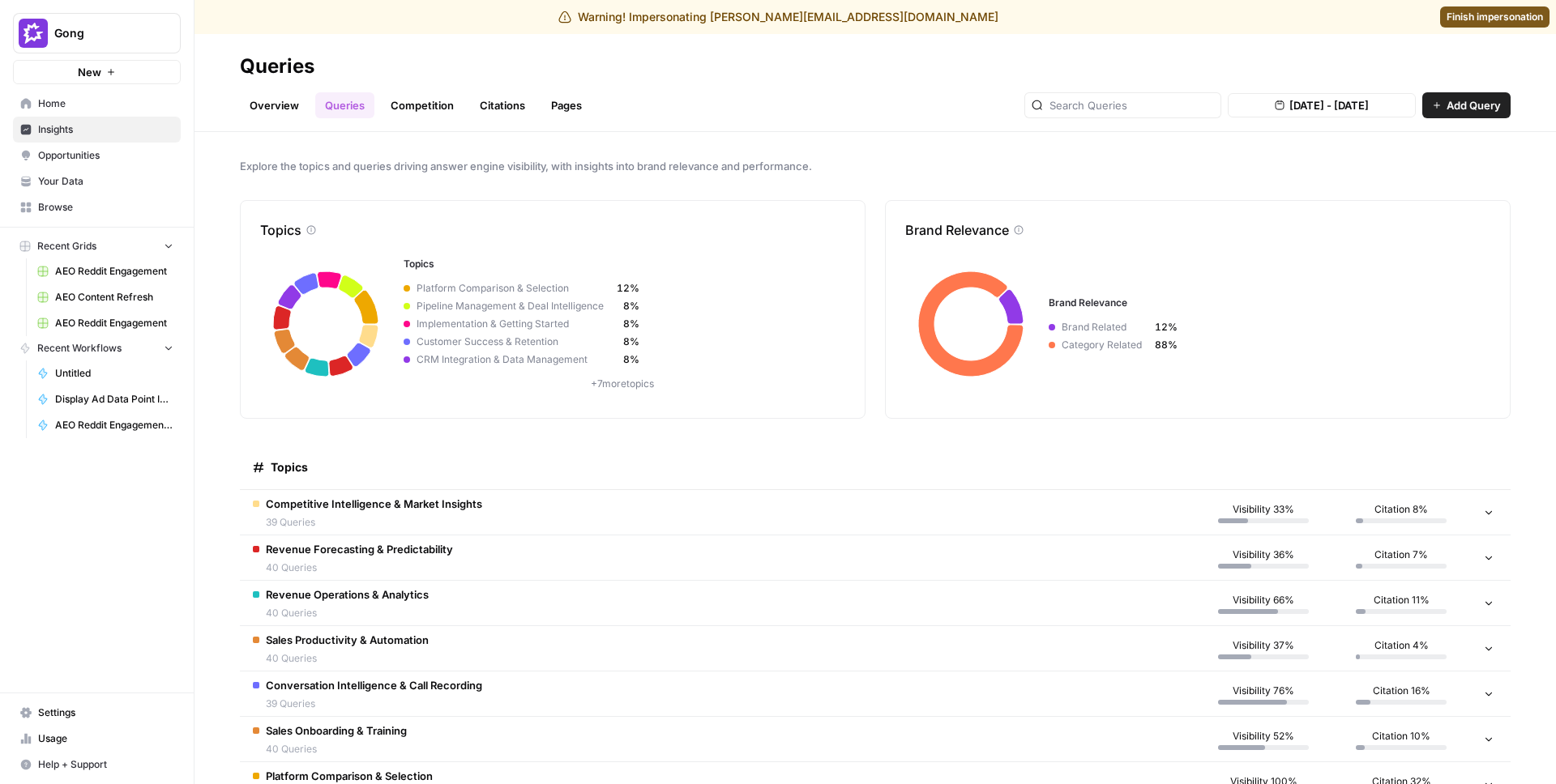
click at [381, 509] on span "Competitive Intelligence & Market Insights" at bounding box center [374, 504] width 216 height 16
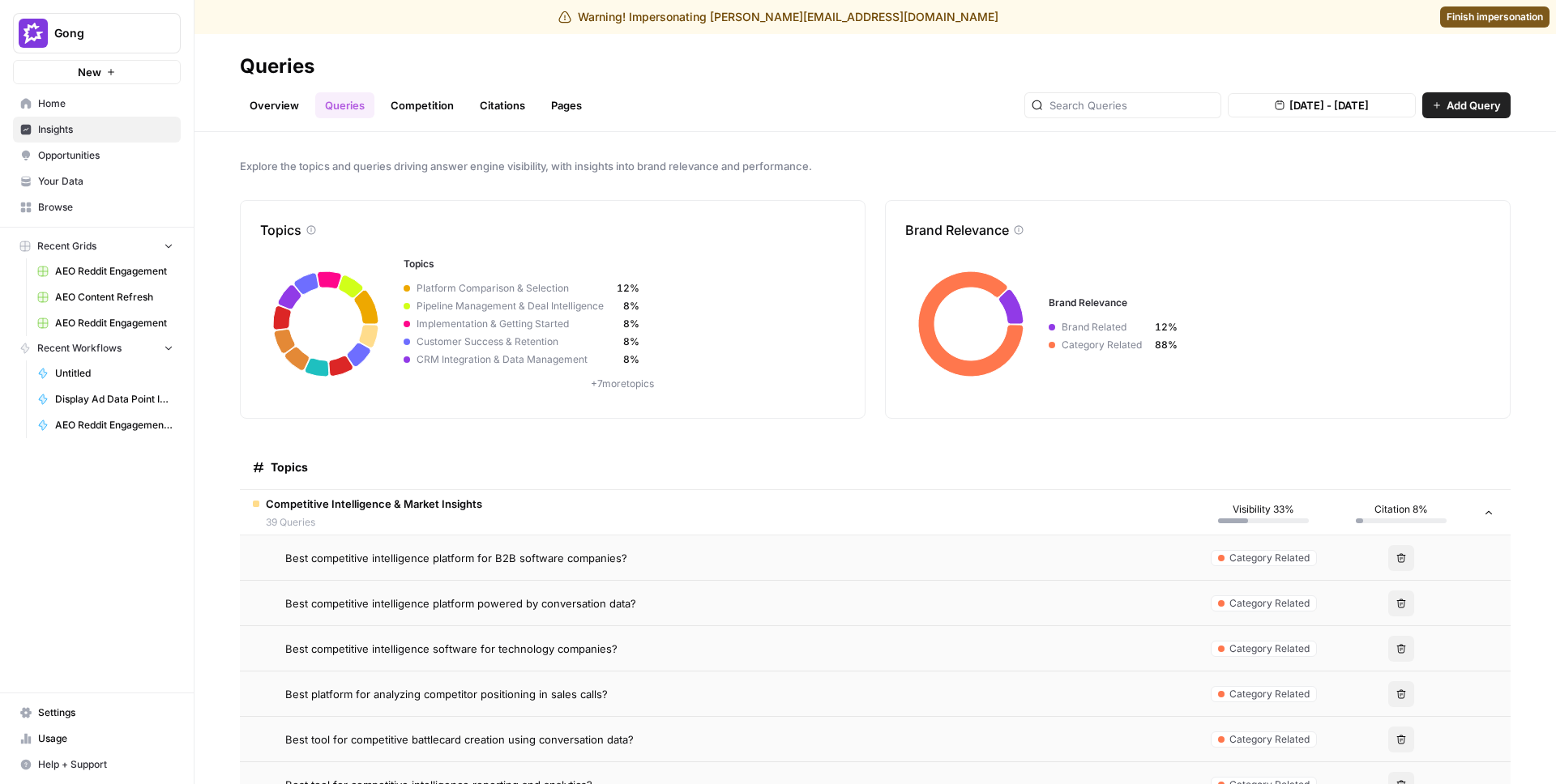
click at [277, 106] on link "Overview" at bounding box center [274, 106] width 69 height 26
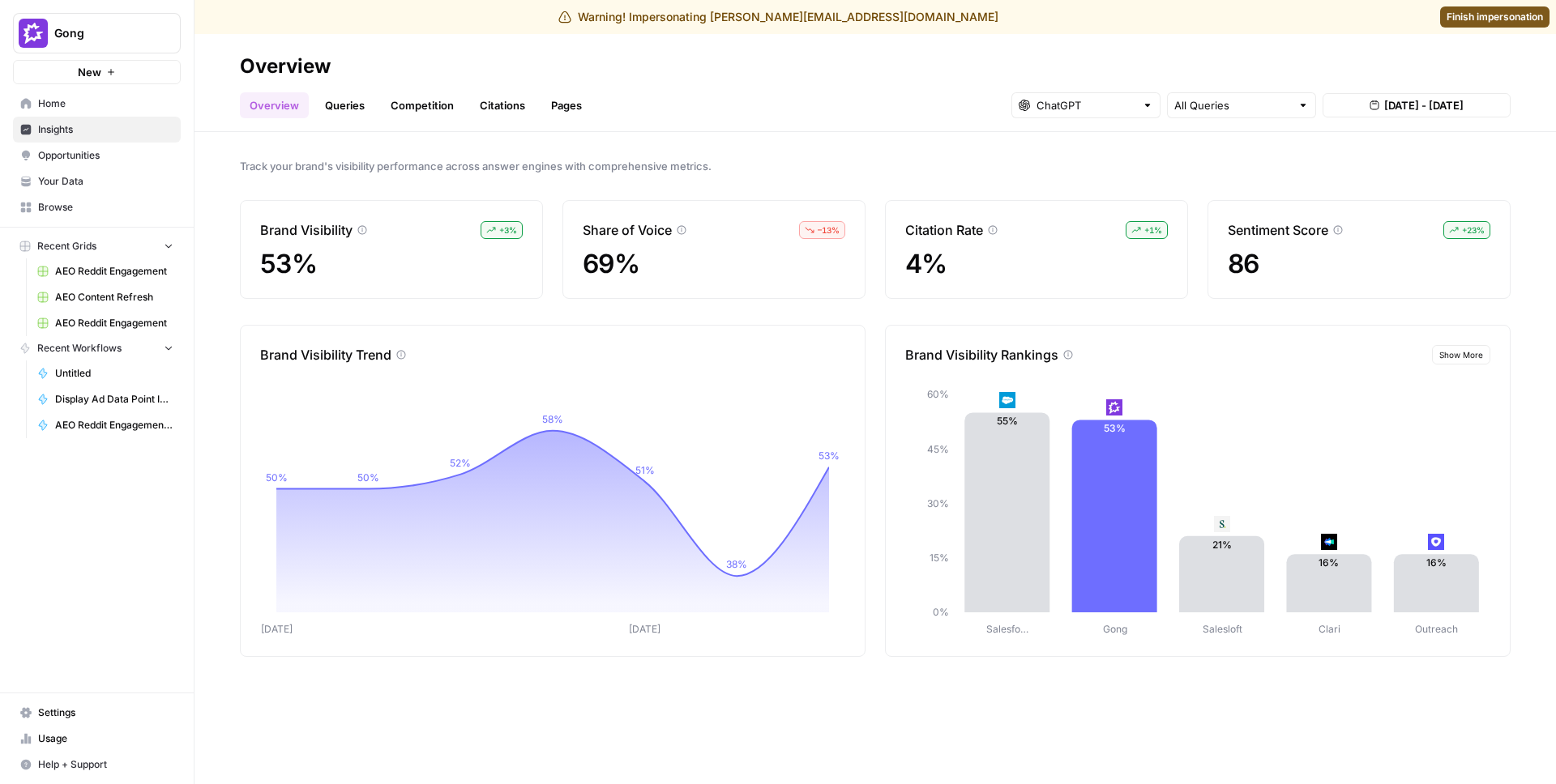
click at [350, 97] on link "Queries" at bounding box center [345, 106] width 59 height 26
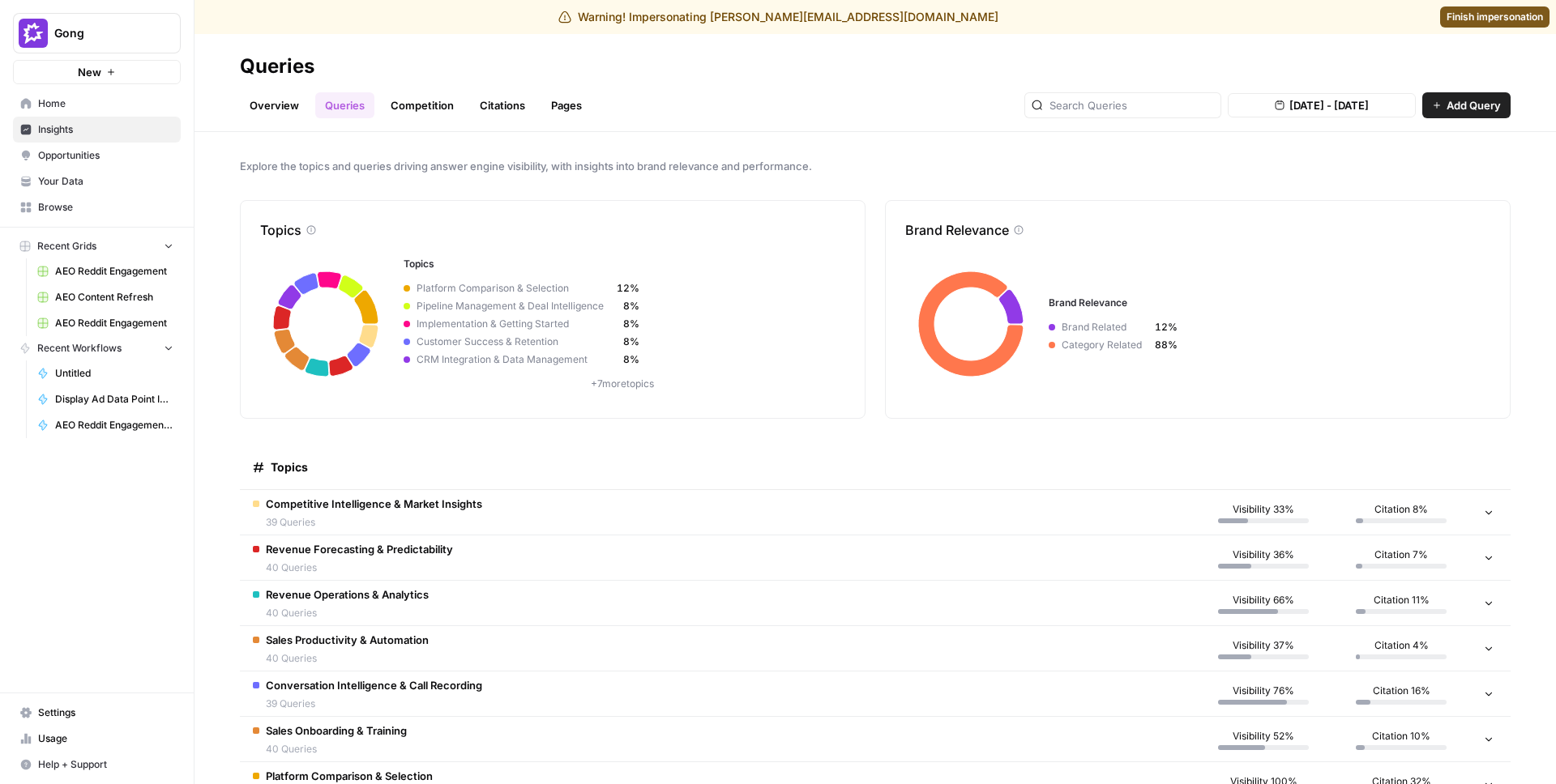
click at [413, 520] on span "39 Queries" at bounding box center [374, 522] width 216 height 15
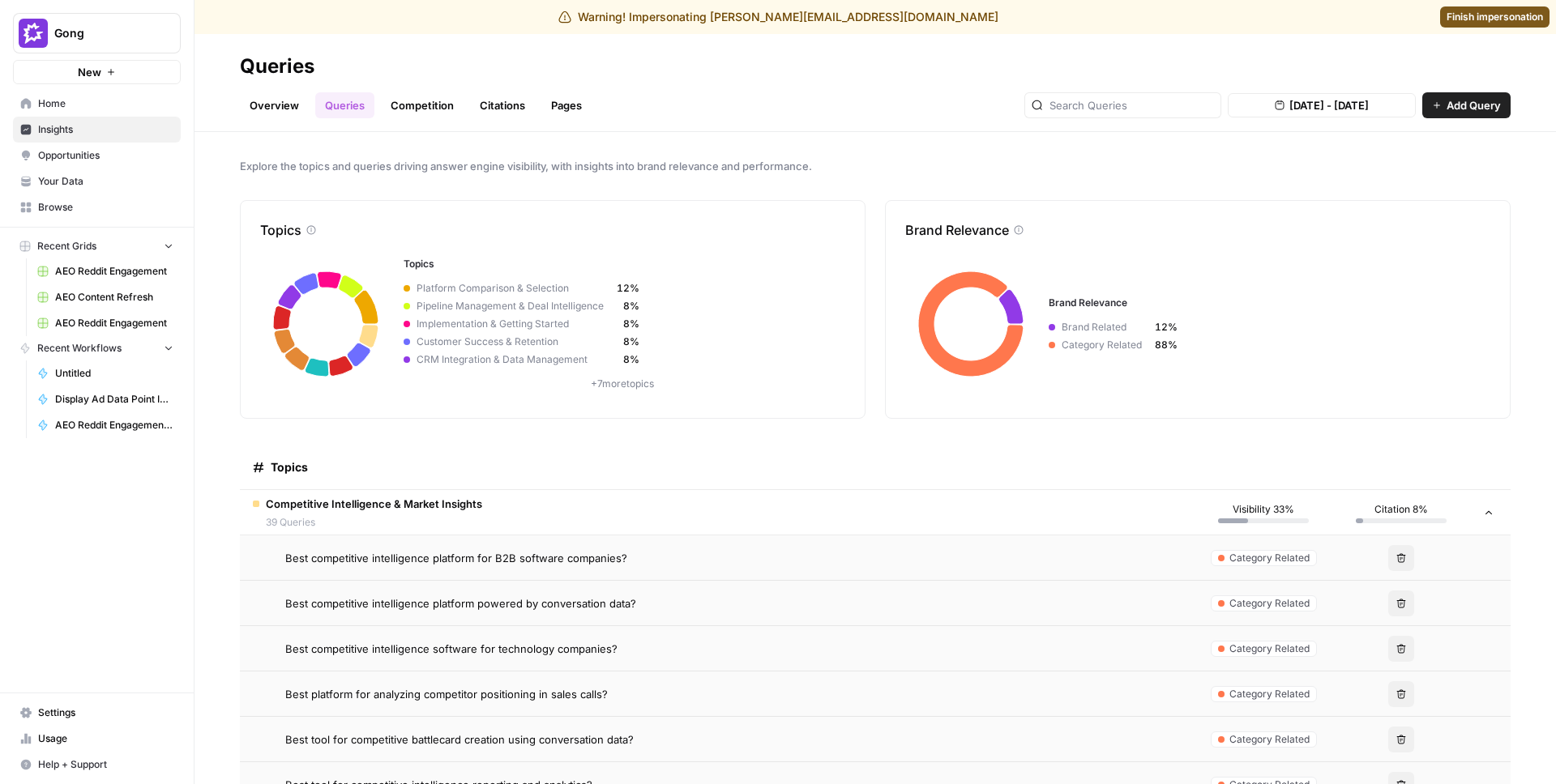
click at [495, 560] on span "Best competitive intelligence platform for B2B software companies?" at bounding box center [456, 558] width 342 height 16
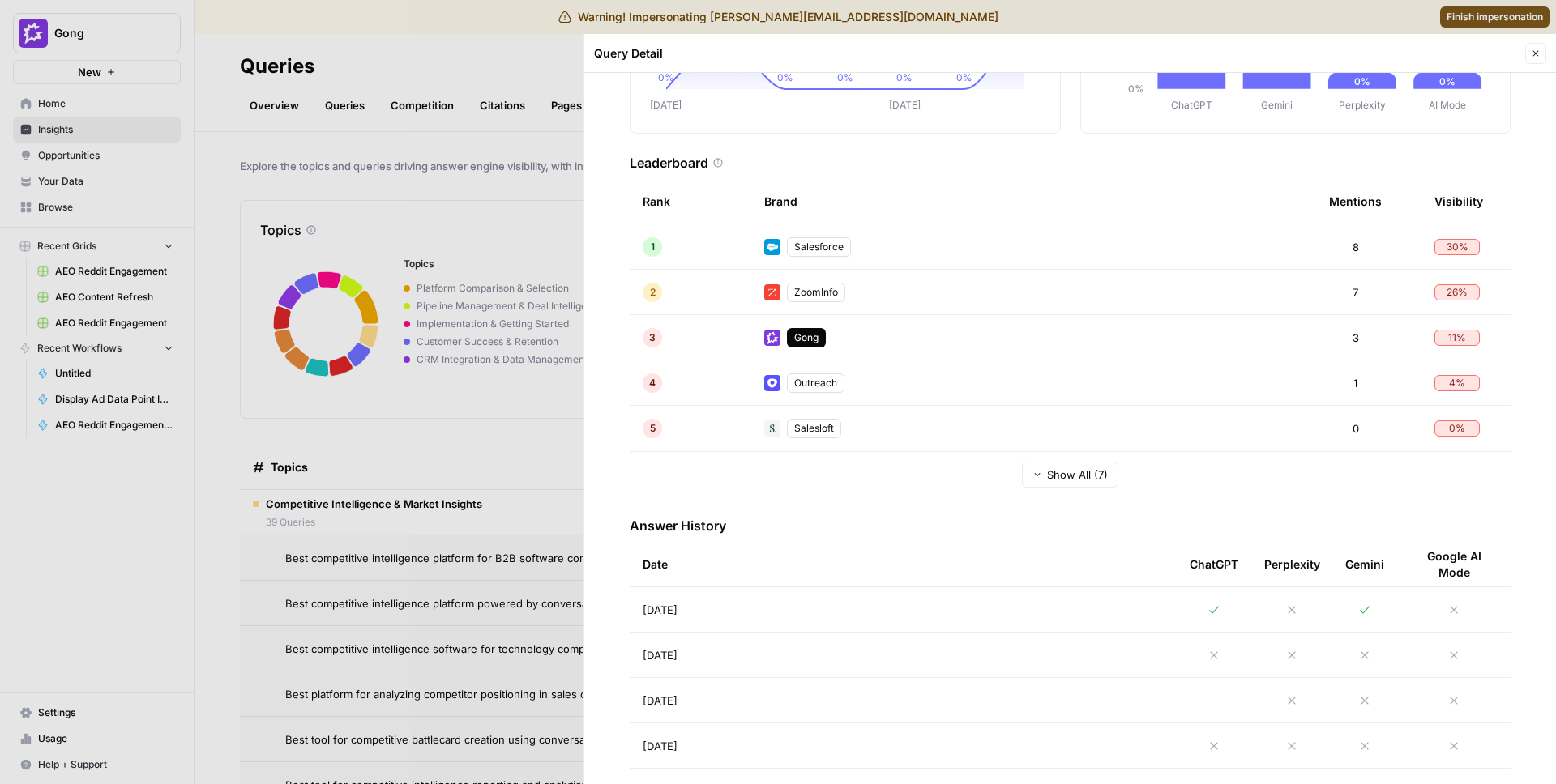
scroll to position [369, 0]
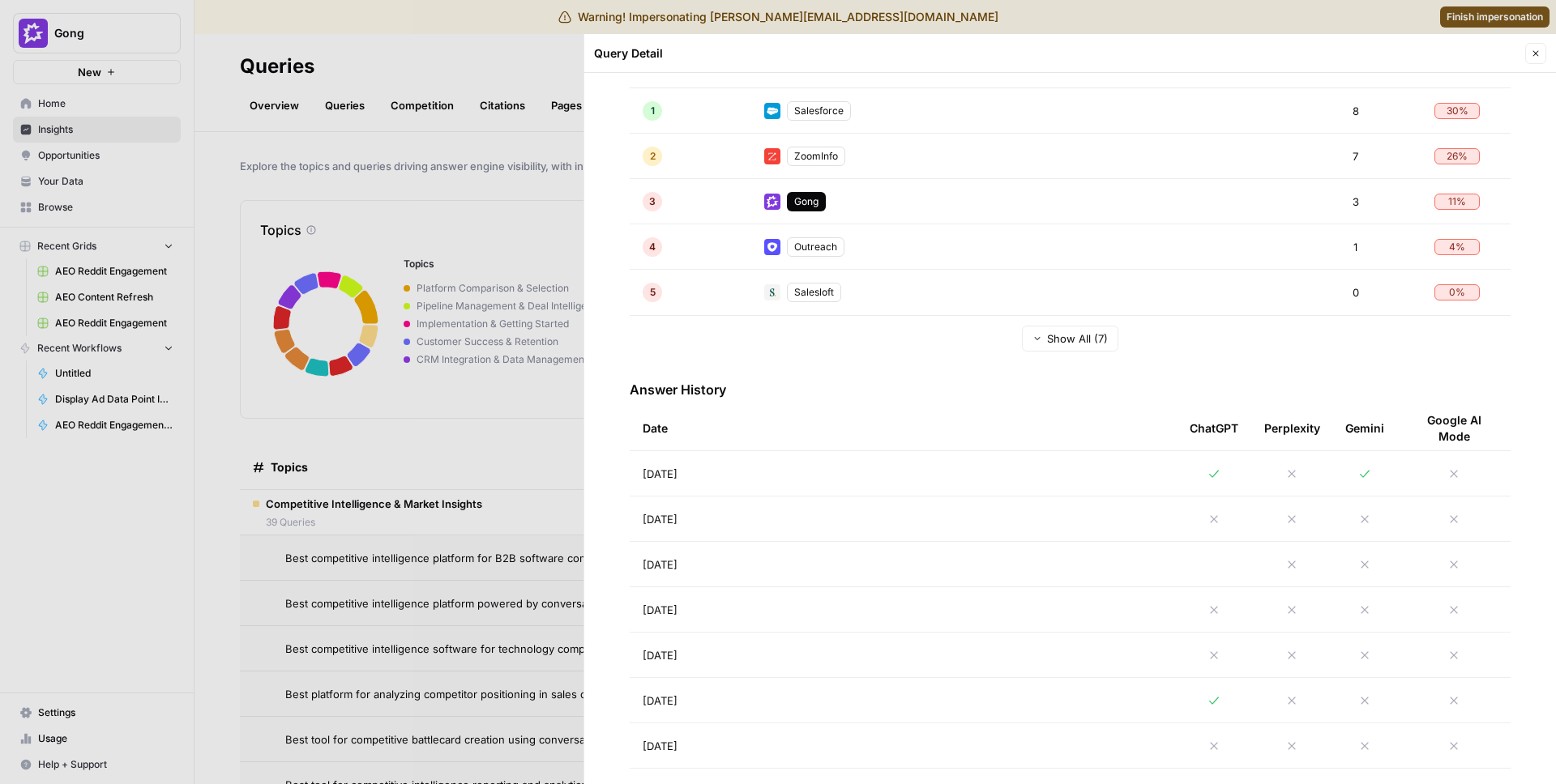
click at [447, 505] on div at bounding box center [778, 392] width 1556 height 784
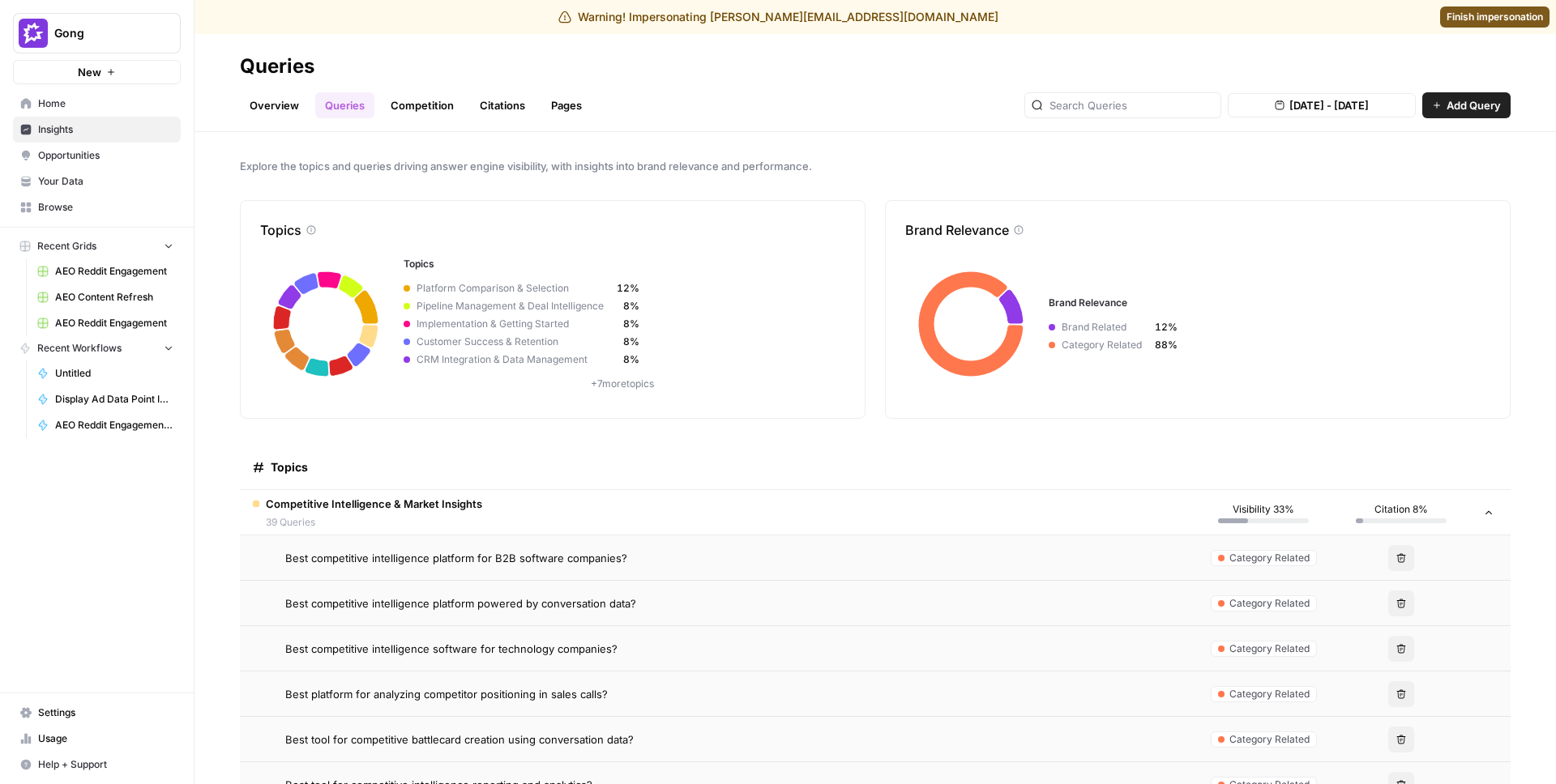
click at [436, 608] on span "Best competitive intelligence platform powered by conversation data?" at bounding box center [461, 604] width 351 height 16
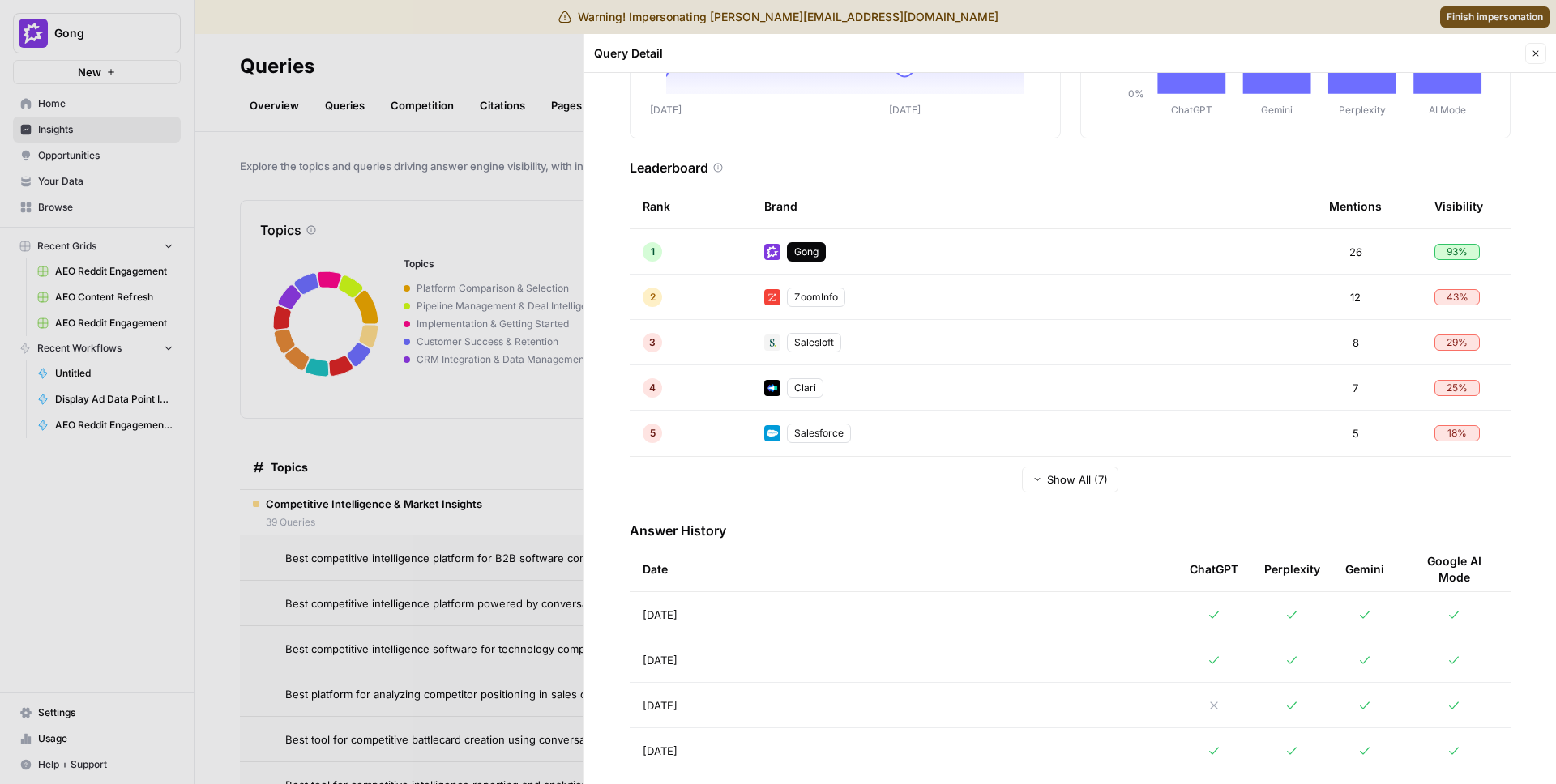
scroll to position [284, 0]
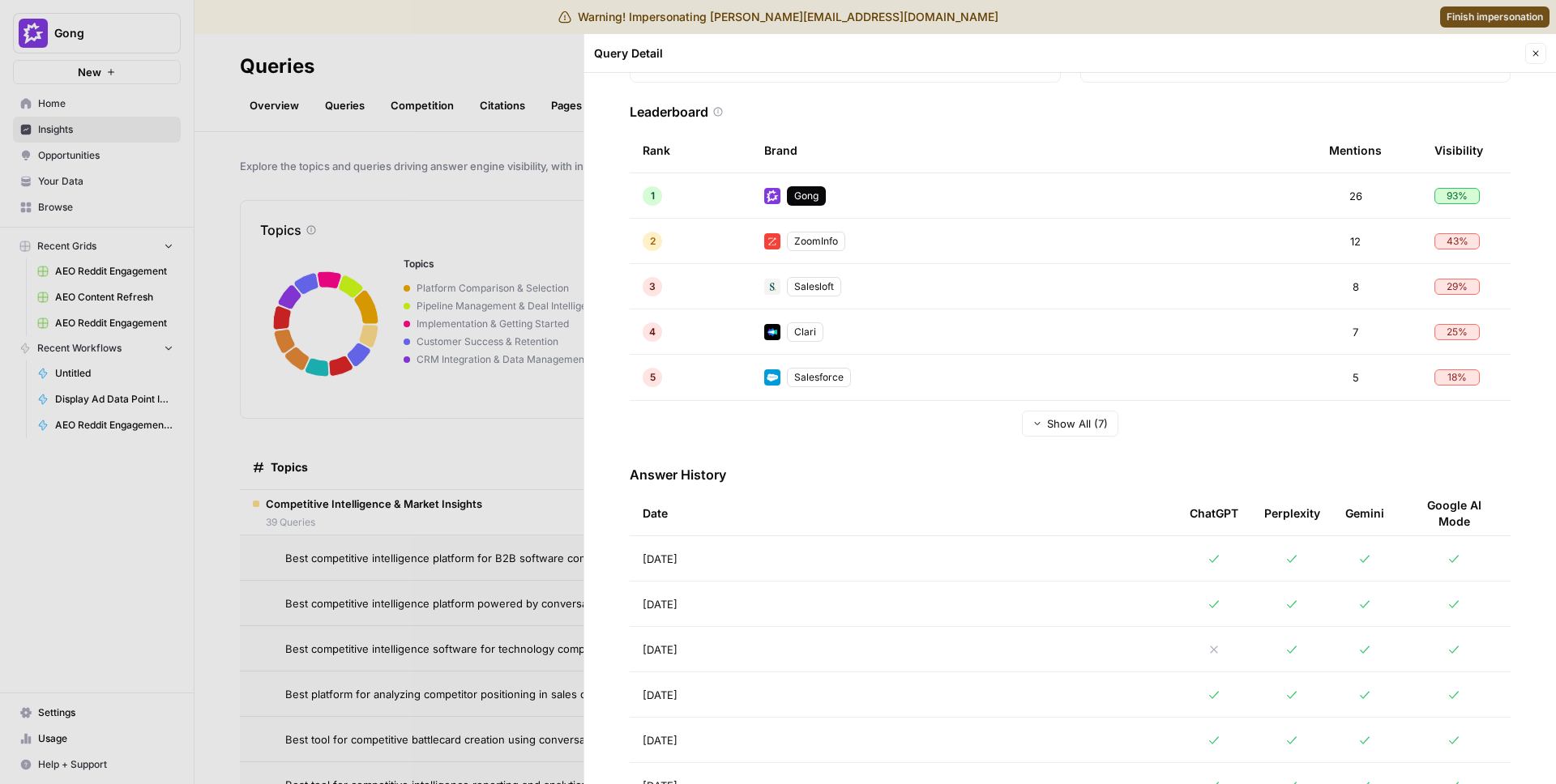
click at [364, 472] on div at bounding box center [778, 392] width 1556 height 784
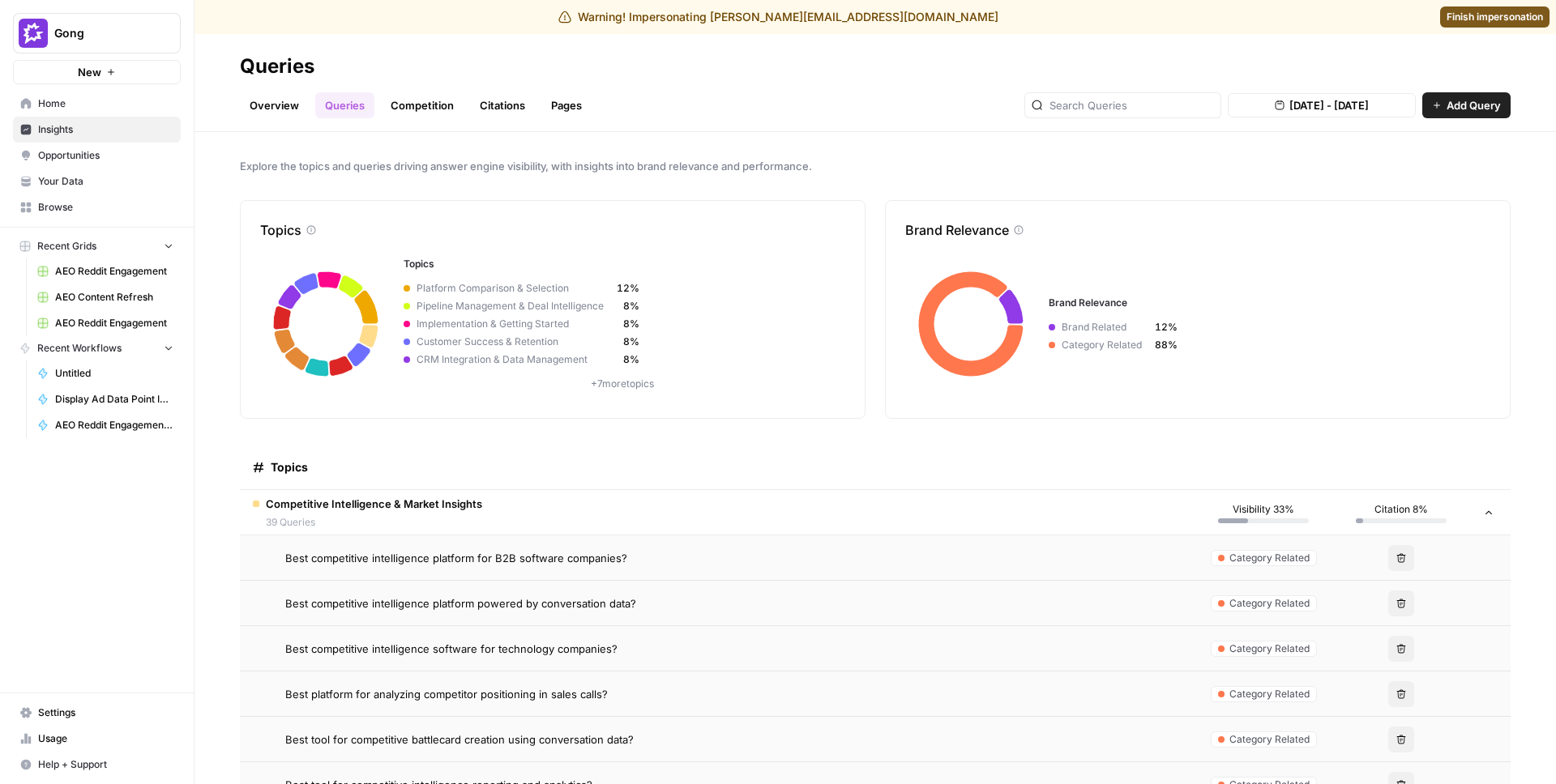
click at [425, 570] on td "Best competitive intelligence platform for B2B software companies?" at bounding box center [717, 557] width 955 height 45
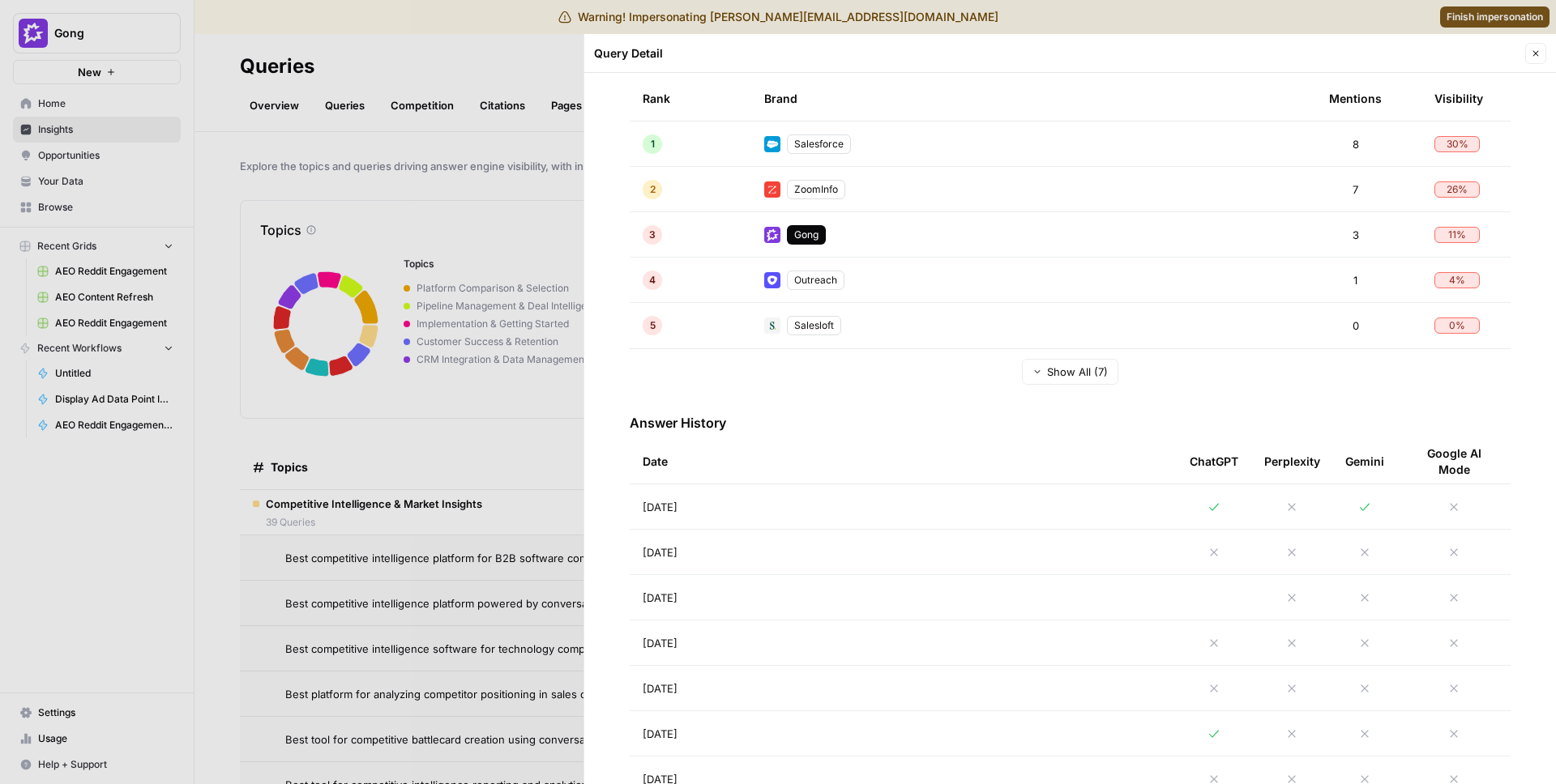
scroll to position [352, 0]
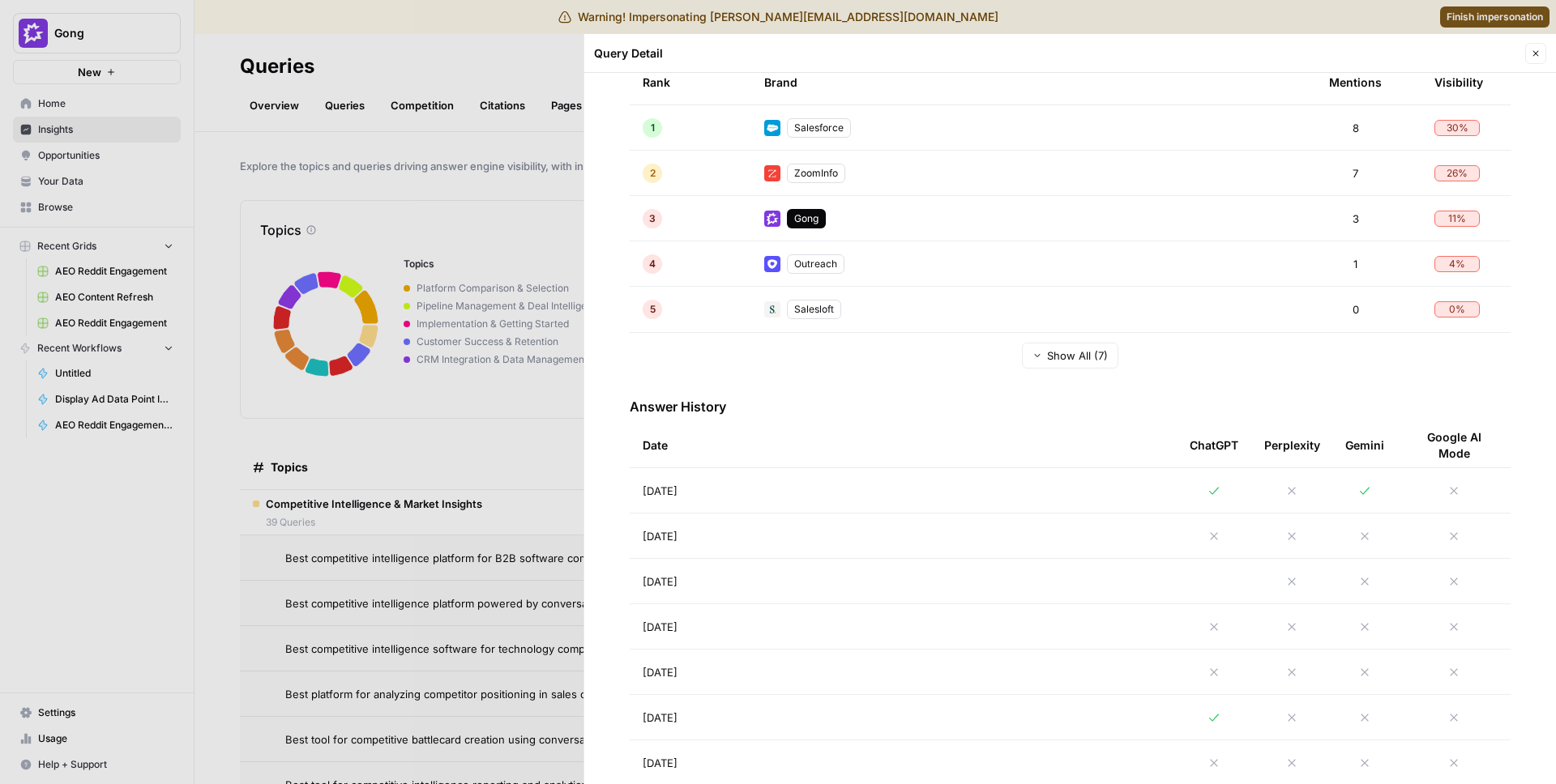
click at [951, 557] on td "[DATE]" at bounding box center [903, 535] width 547 height 45
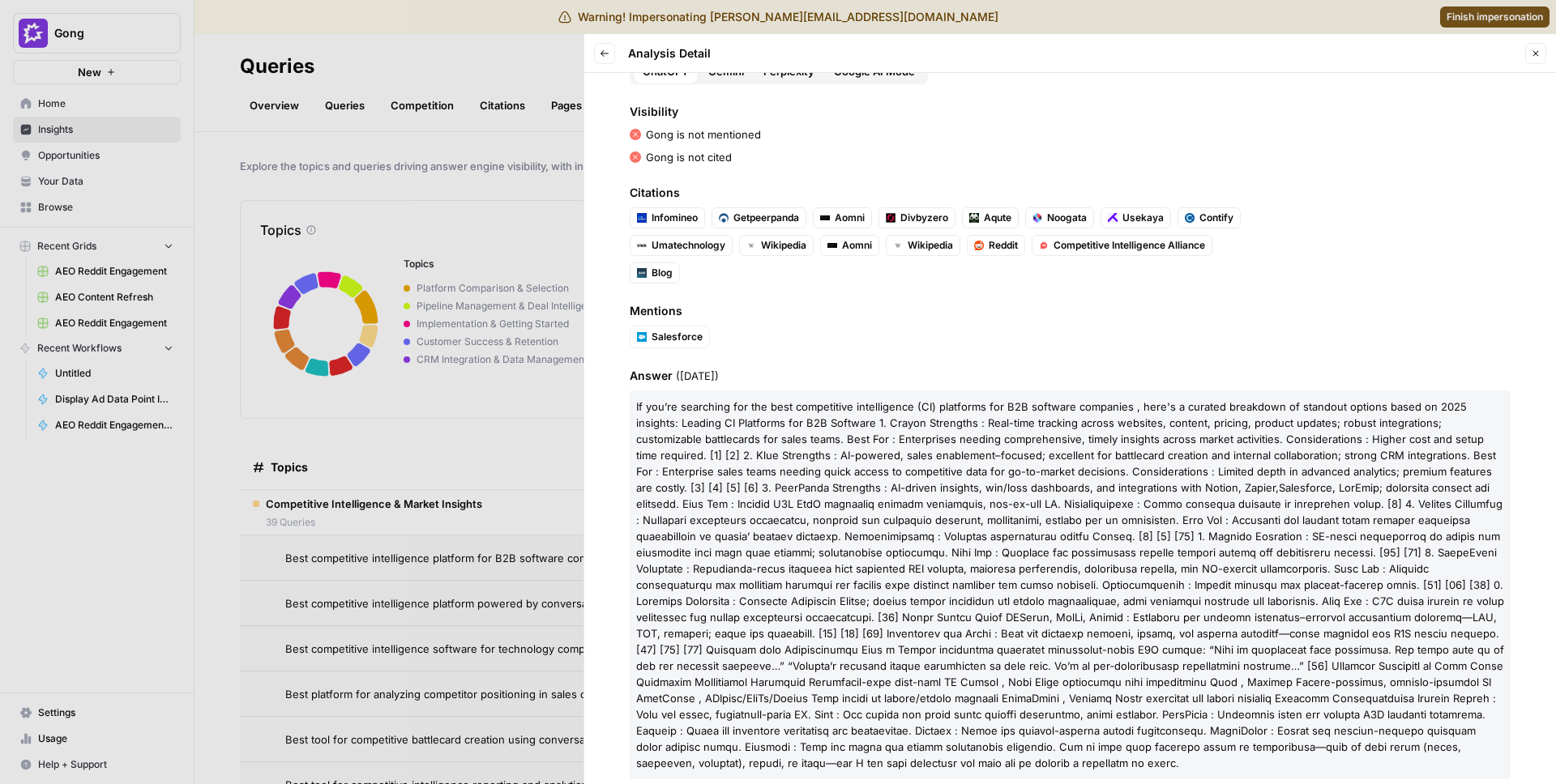
scroll to position [152, 0]
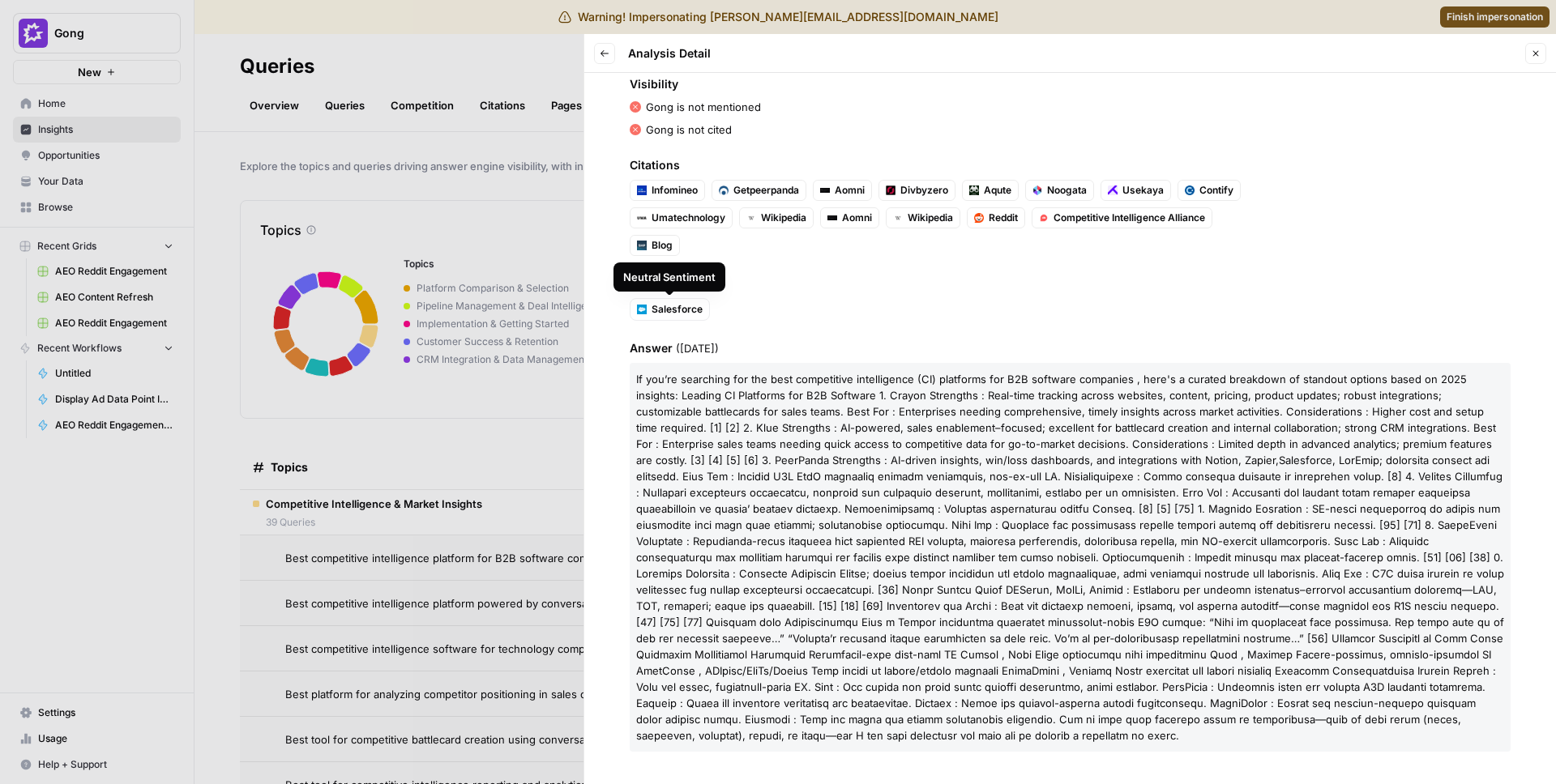
click at [375, 249] on div at bounding box center [778, 392] width 1556 height 784
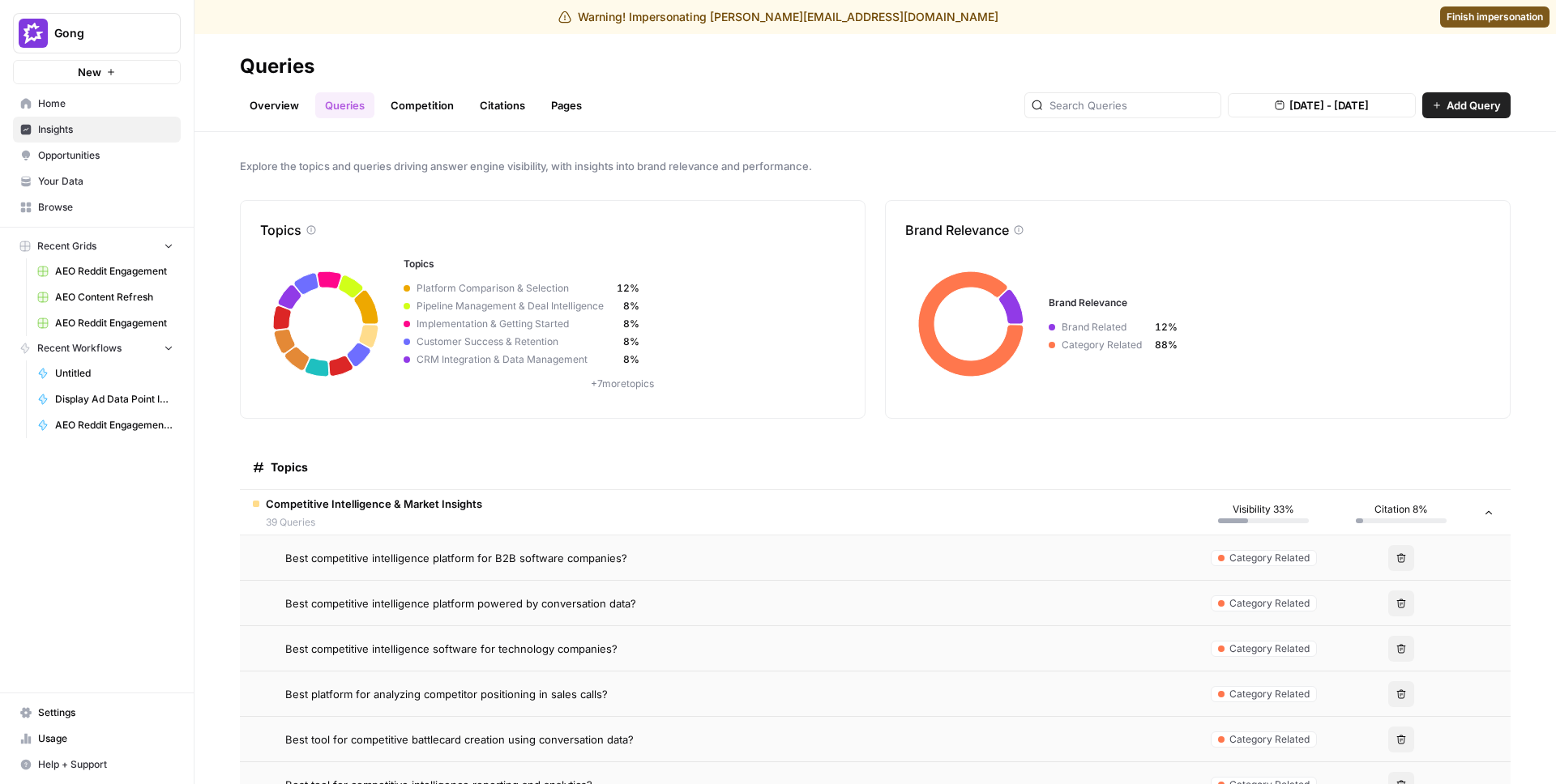
click at [431, 108] on link "Competition" at bounding box center [423, 106] width 83 height 26
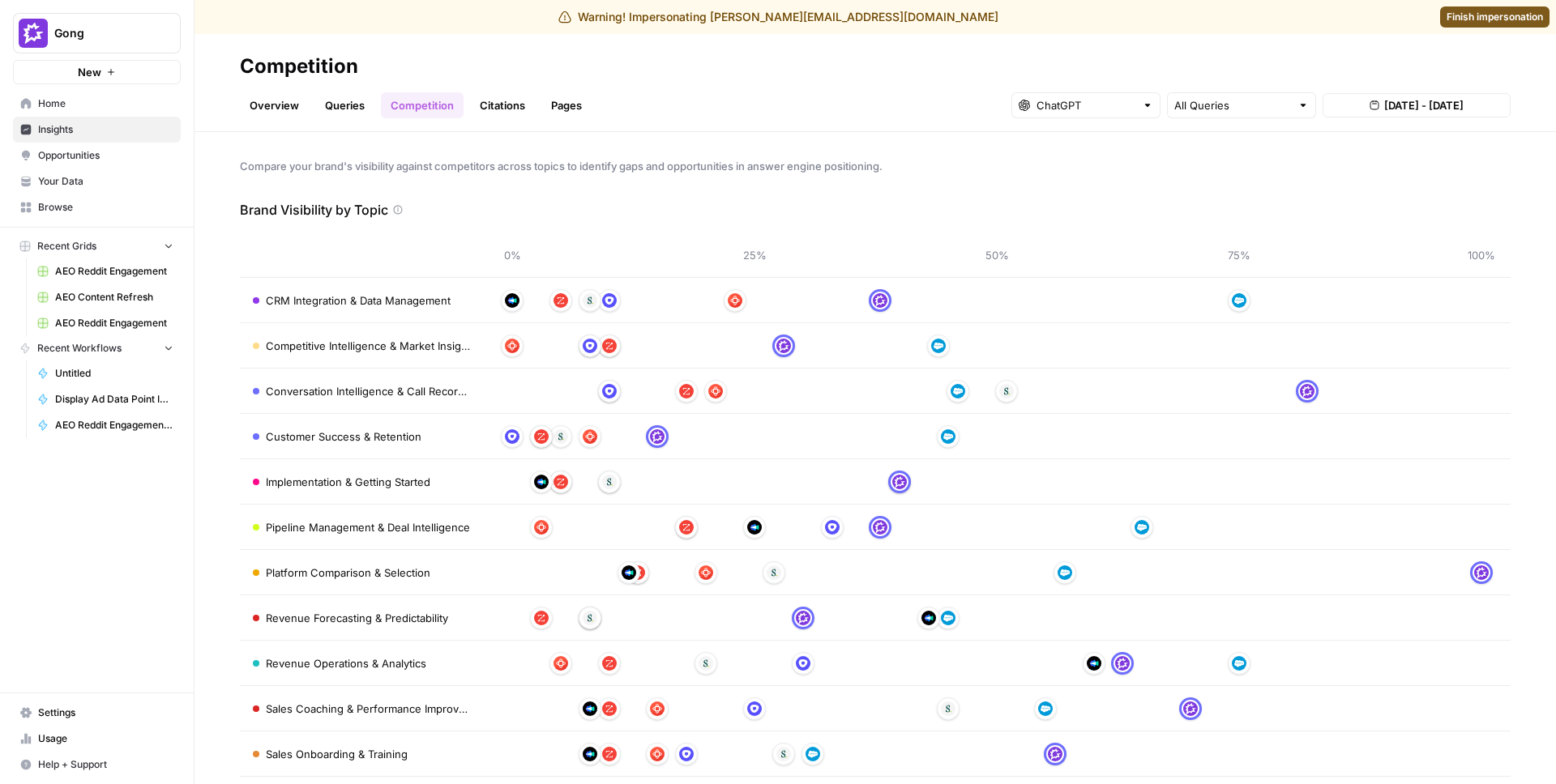
click at [1403, 106] on span "[DATE] - [DATE]" at bounding box center [1424, 106] width 80 height 16
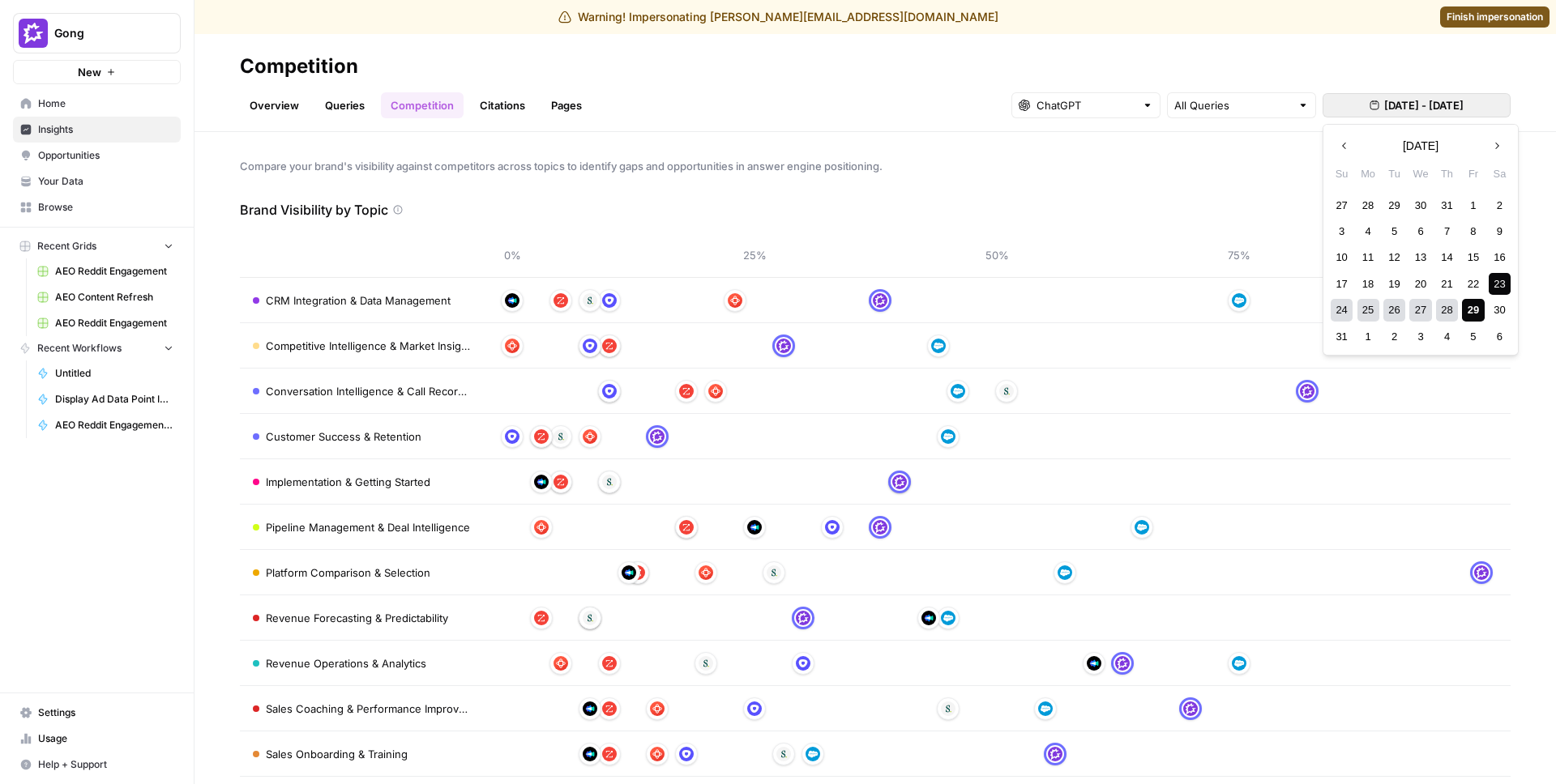
click at [1333, 314] on div "24" at bounding box center [1341, 310] width 22 height 22
click at [1367, 314] on div "25" at bounding box center [1367, 310] width 22 height 22
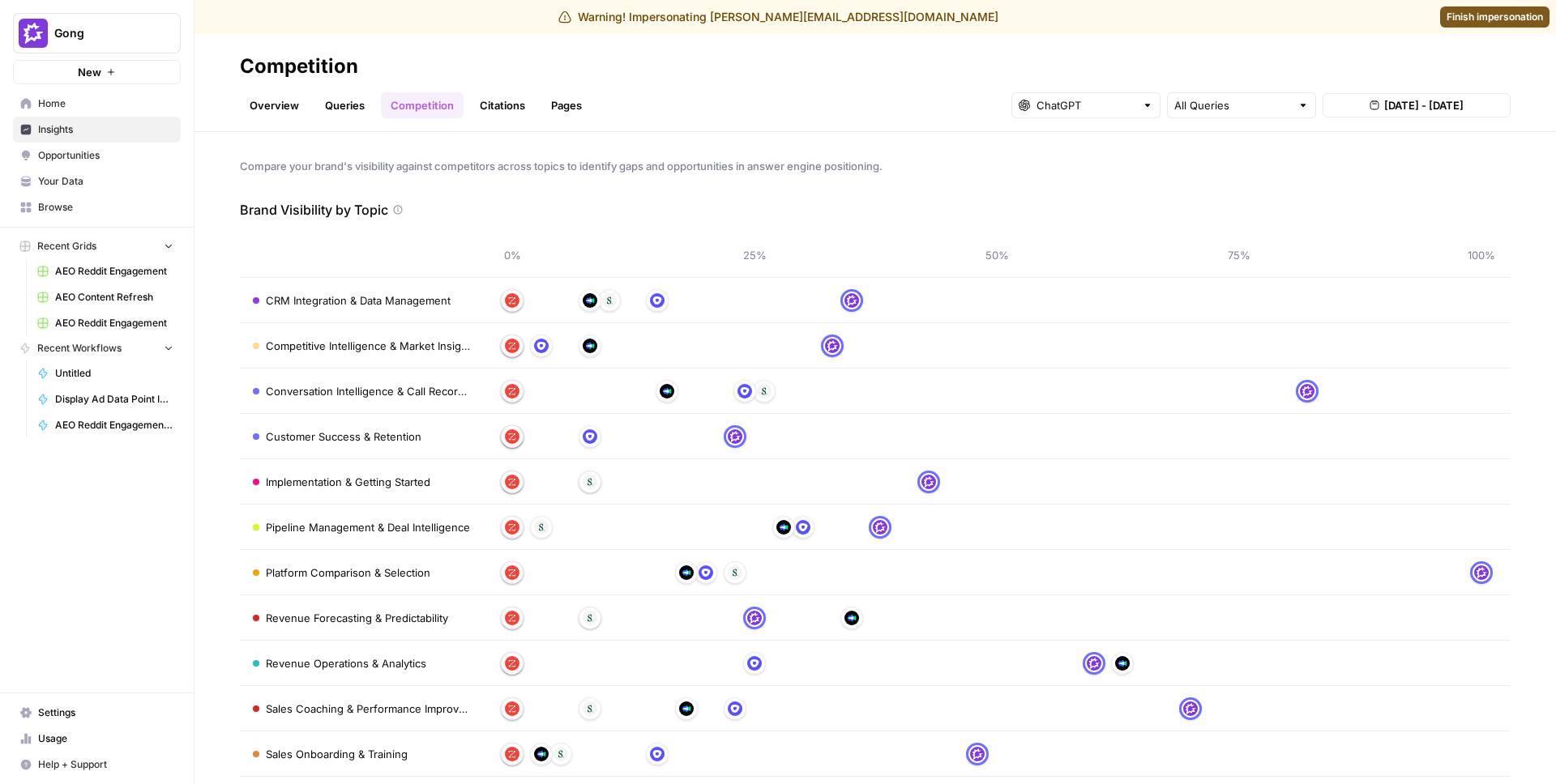
click at [342, 103] on link "Queries" at bounding box center [345, 106] width 59 height 26
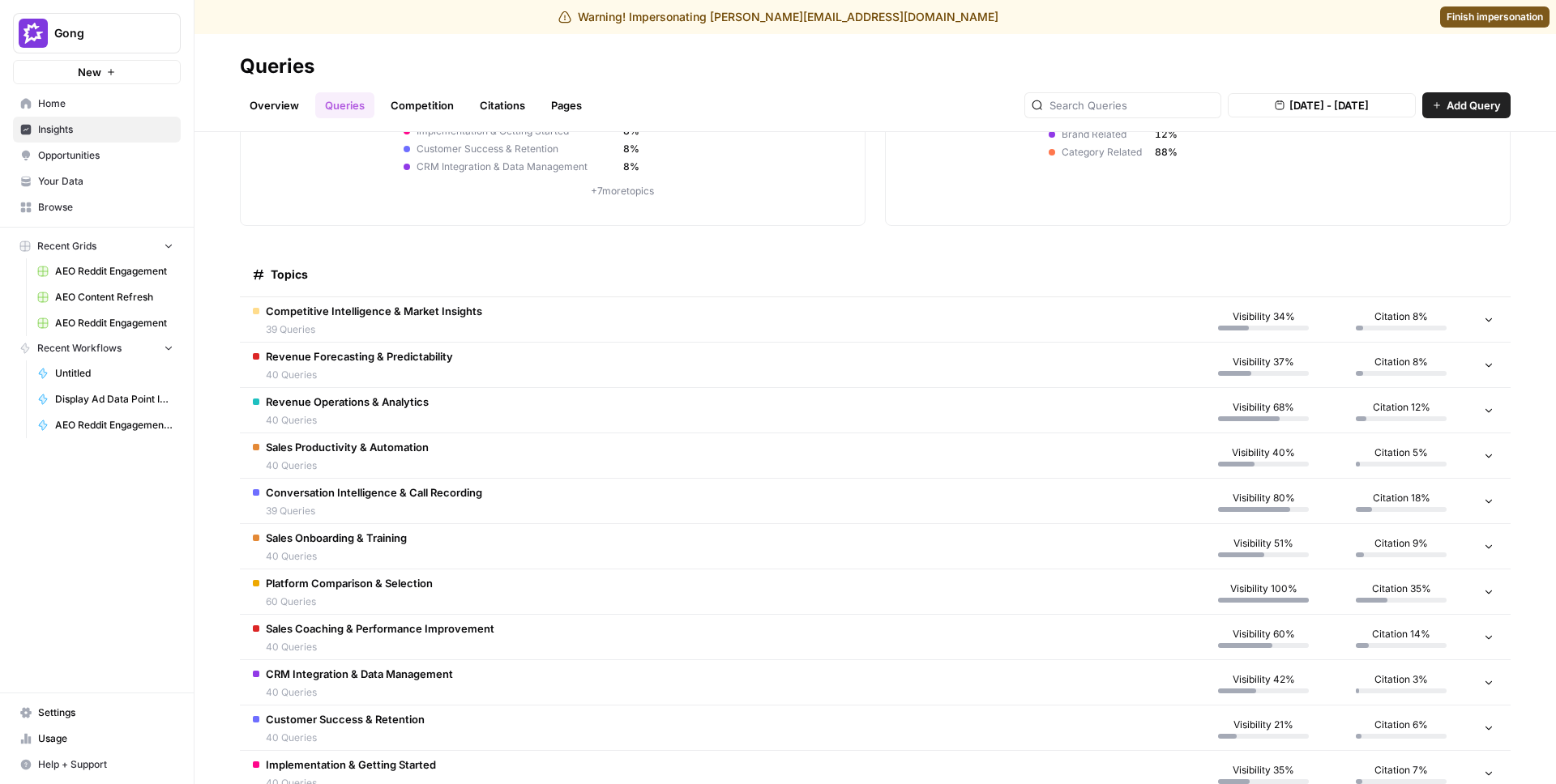
scroll to position [276, 0]
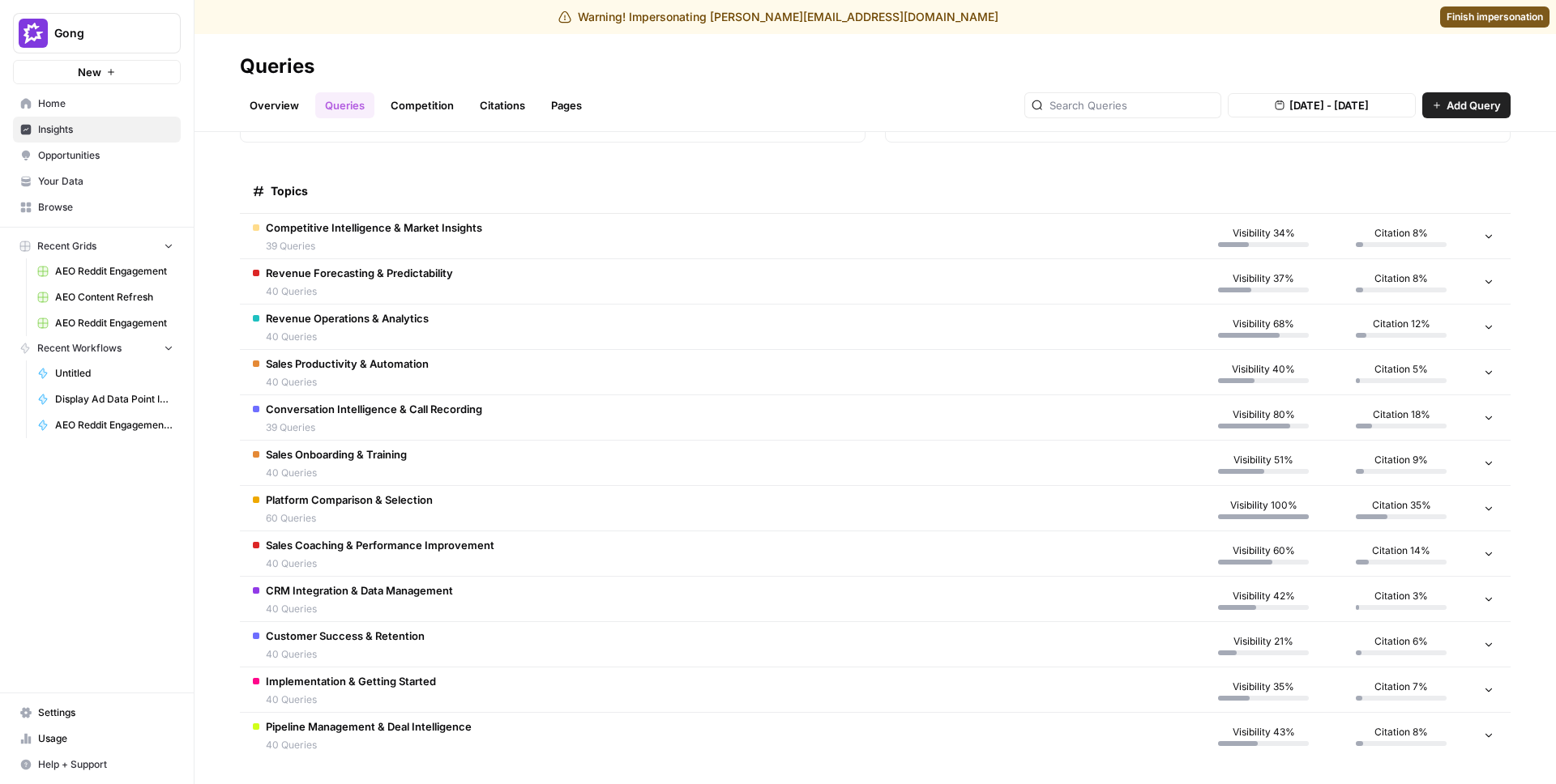
click at [424, 500] on span "Platform Comparison & Selection" at bounding box center [349, 500] width 167 height 16
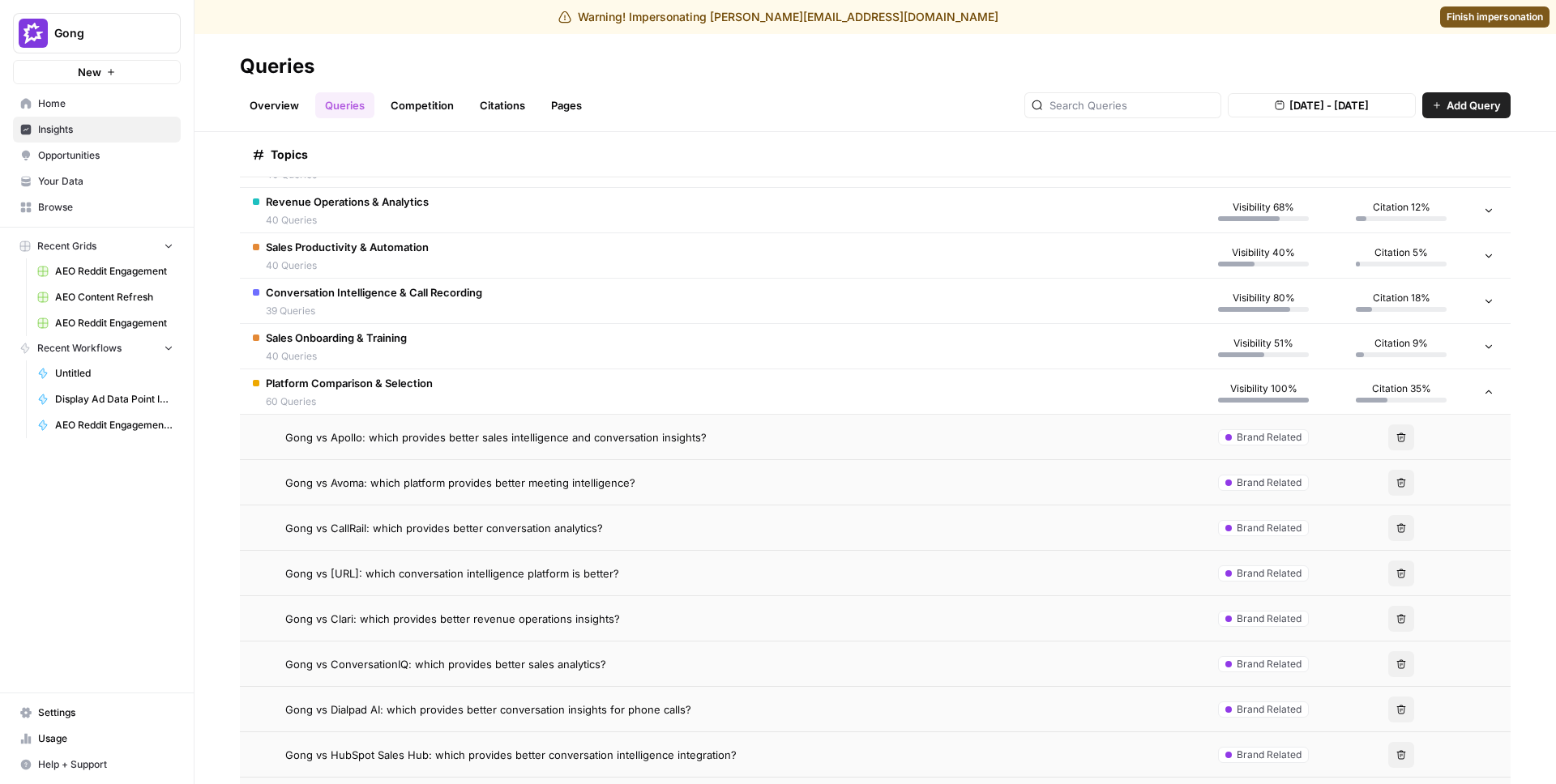
scroll to position [384, 0]
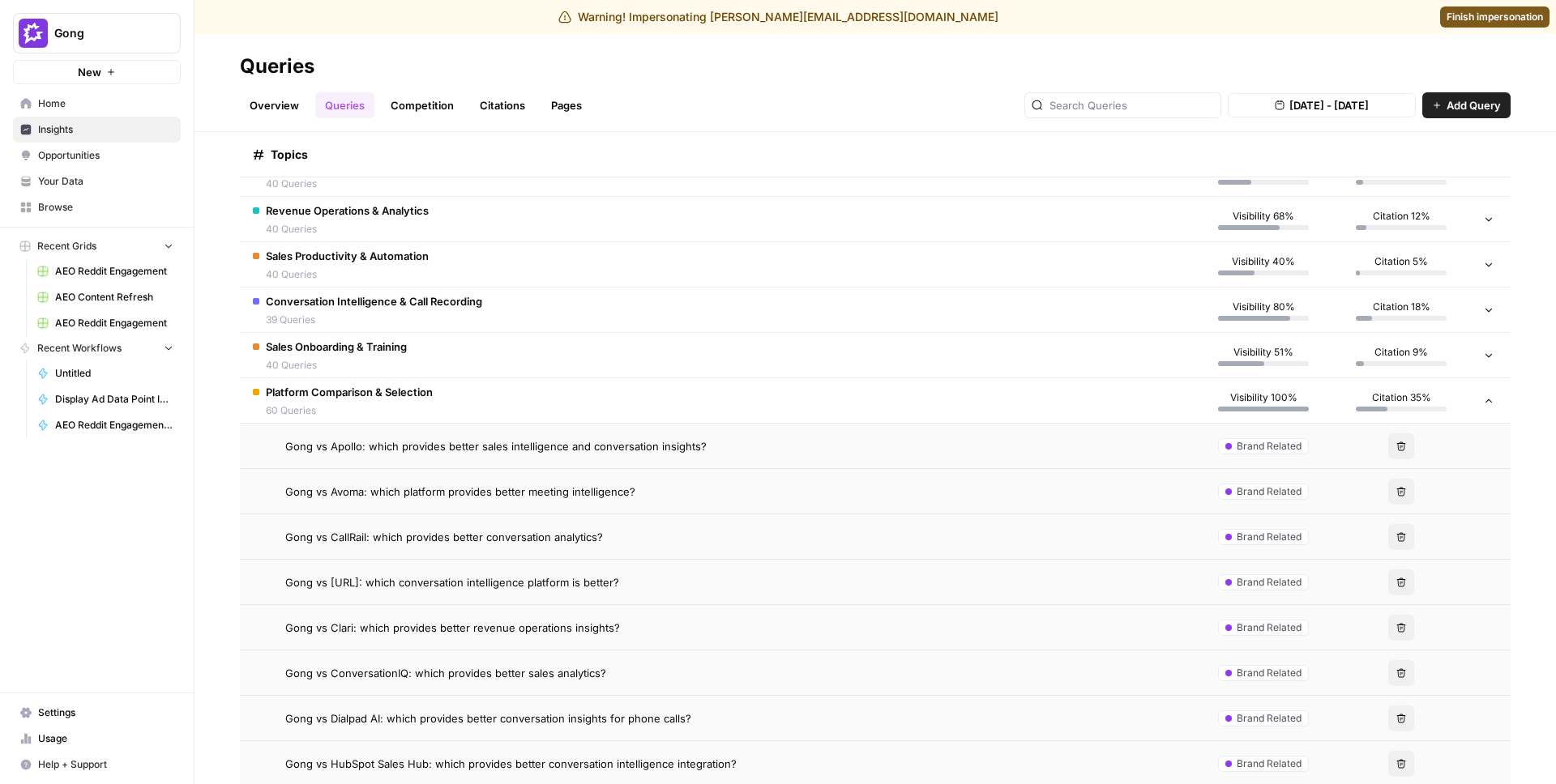
click at [414, 103] on link "Competition" at bounding box center [423, 106] width 83 height 26
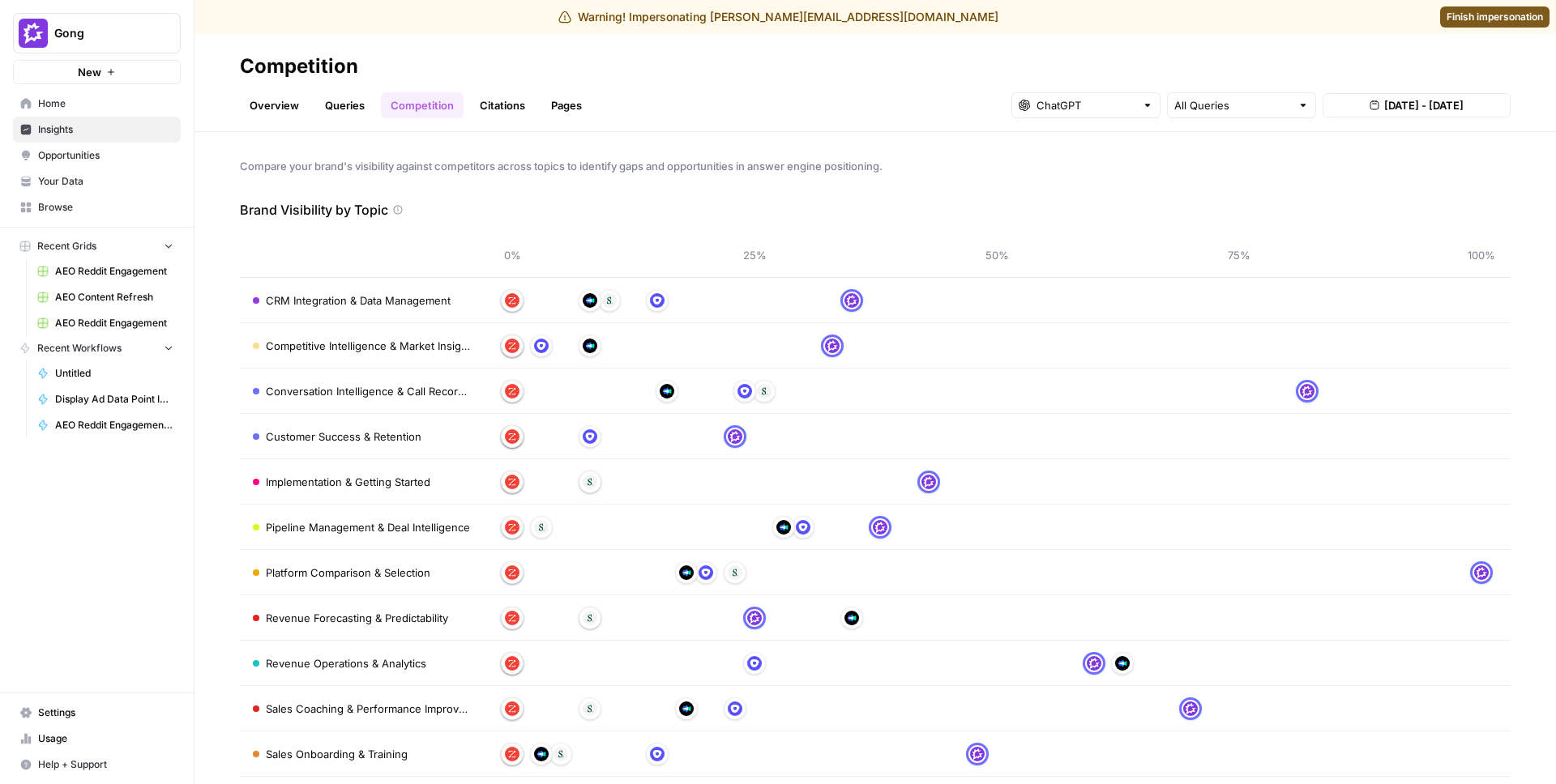
click at [358, 104] on link "Queries" at bounding box center [345, 106] width 59 height 26
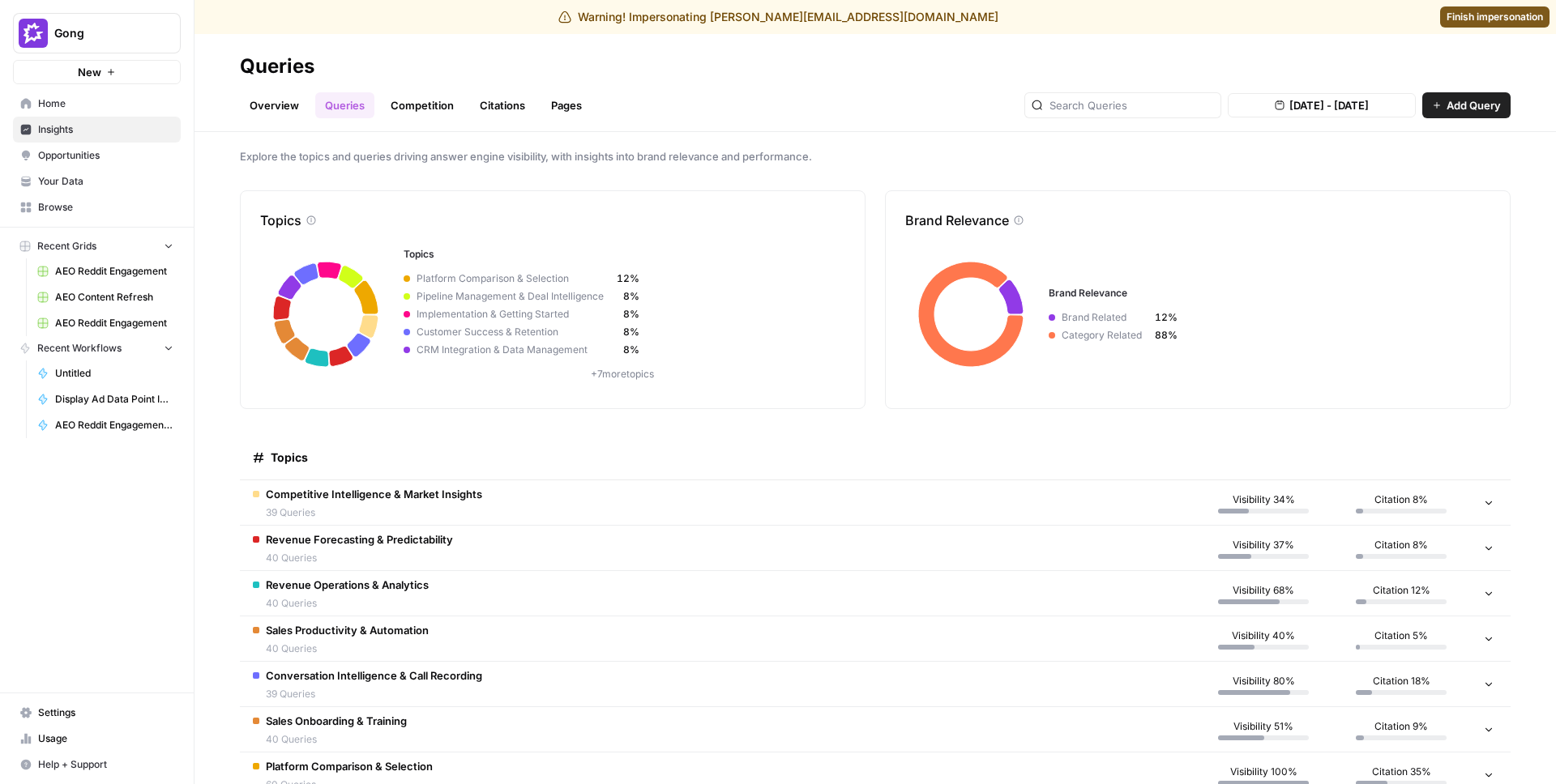
scroll to position [15, 0]
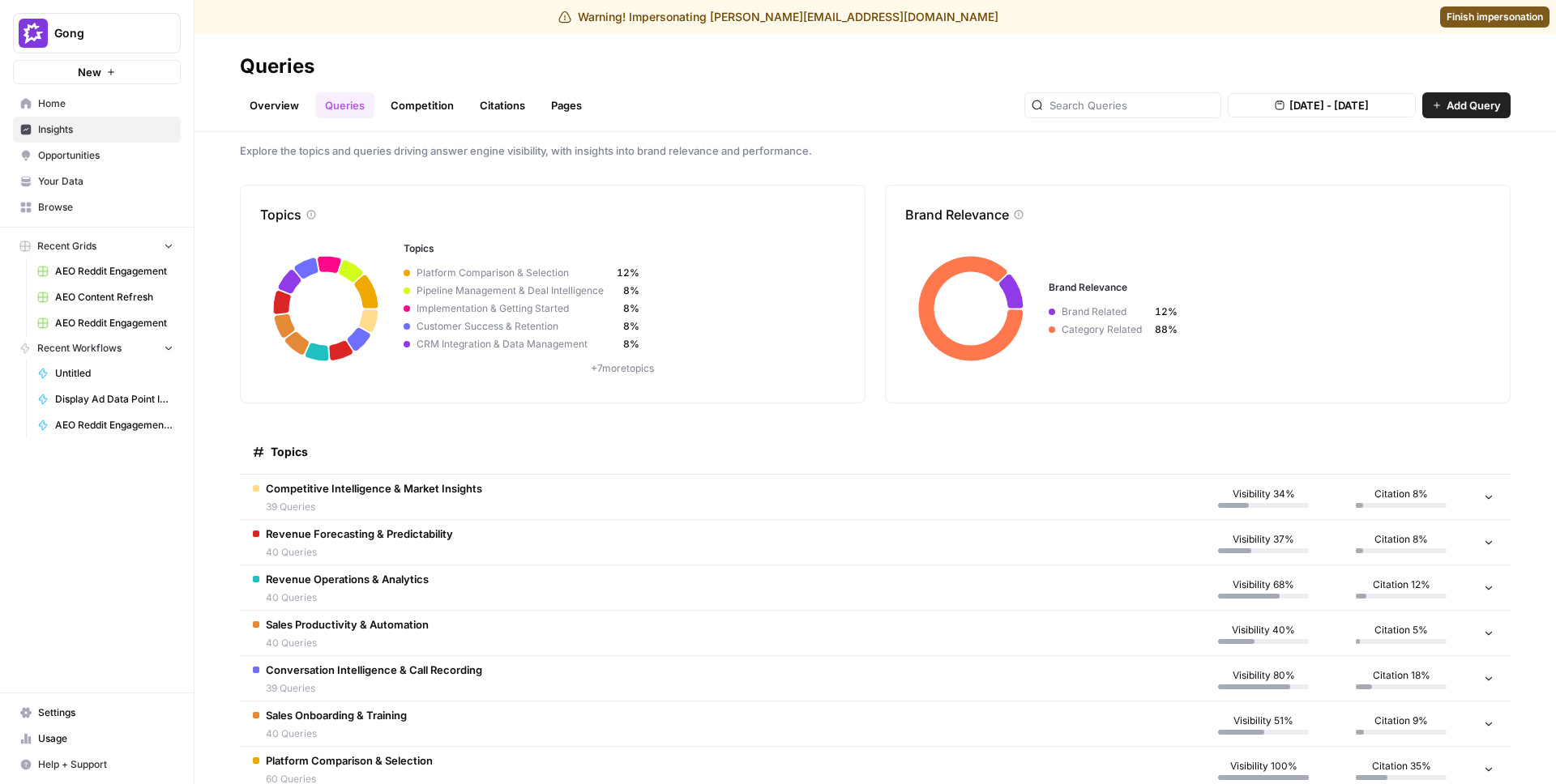
click at [598, 500] on td "Competitive Intelligence & Market Insights 39 Queries" at bounding box center [717, 496] width 955 height 45
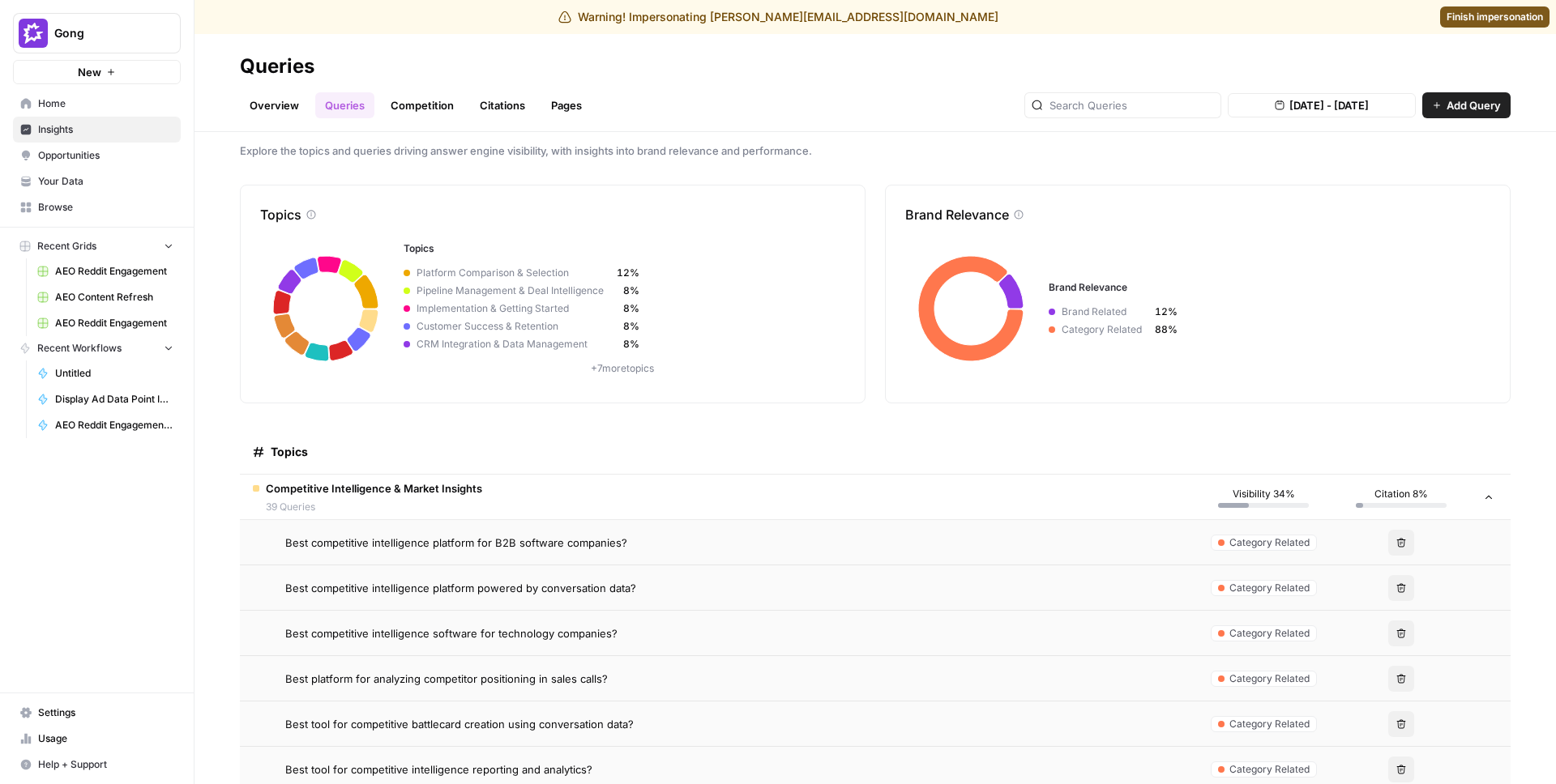
click at [563, 540] on span "Best competitive intelligence platform for B2B software companies?" at bounding box center [456, 543] width 342 height 16
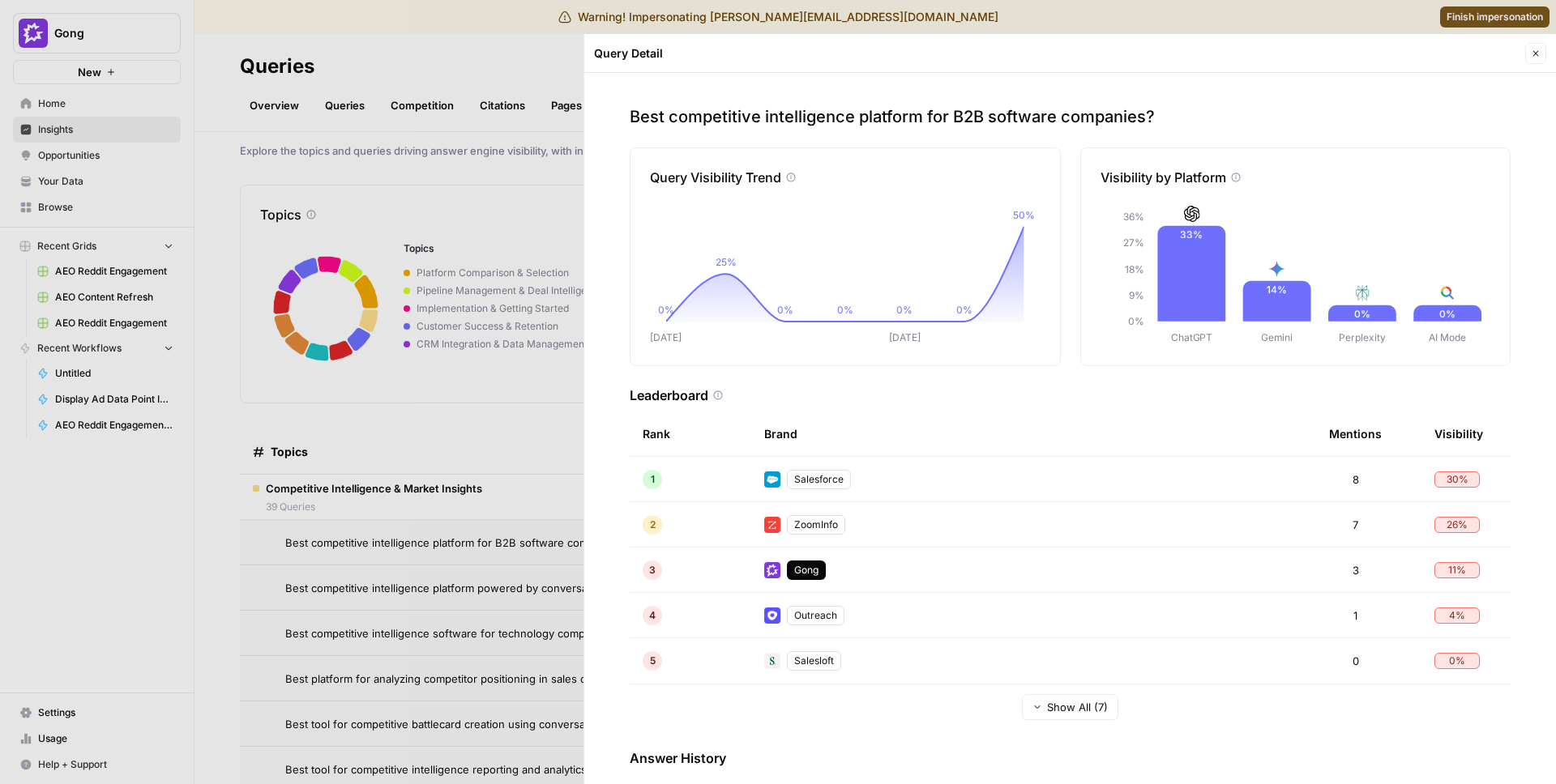
click at [461, 472] on div at bounding box center [778, 392] width 1556 height 784
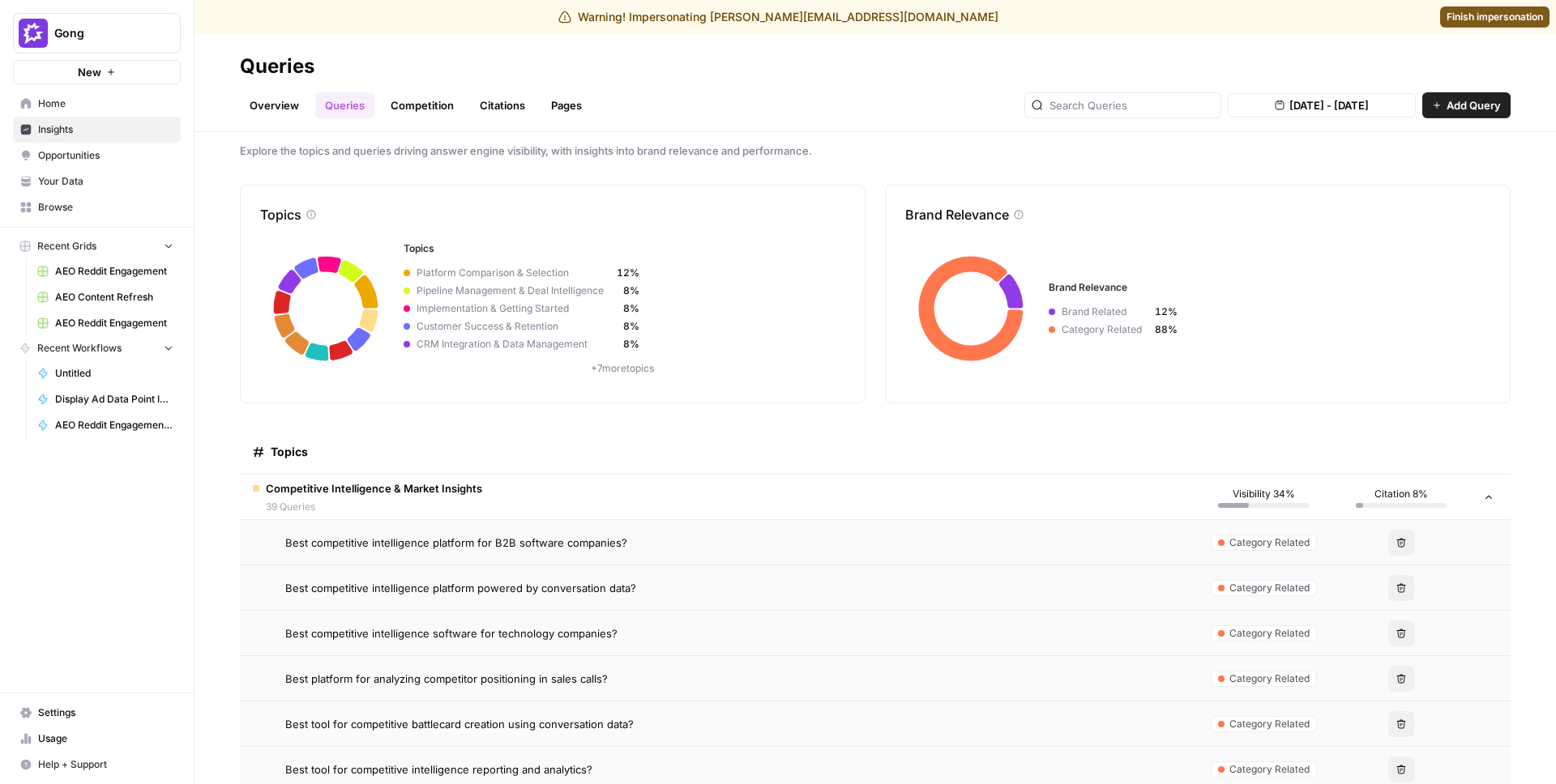
click at [290, 115] on link "Overview" at bounding box center [274, 106] width 69 height 26
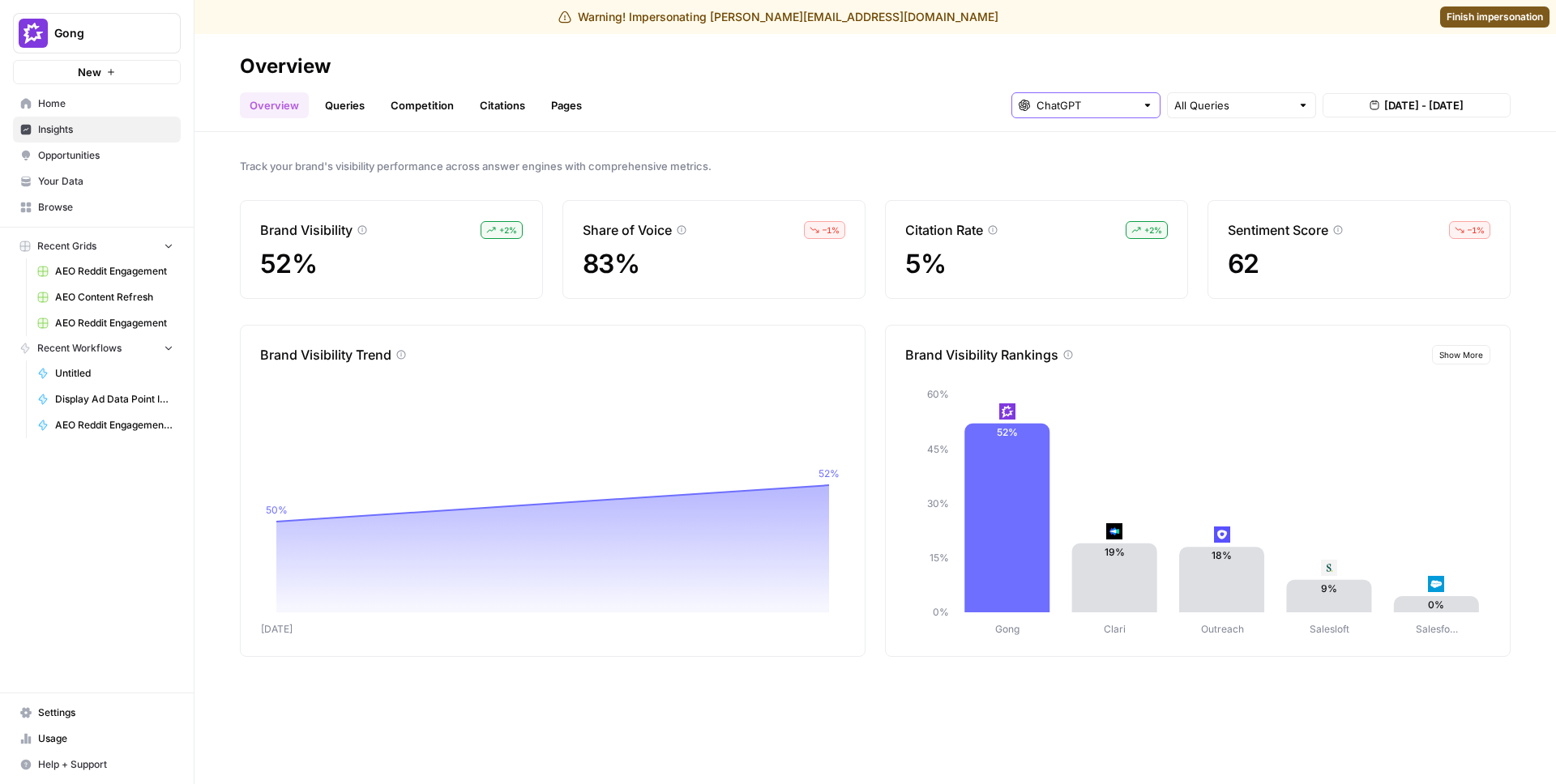
click at [1076, 106] on input "text" at bounding box center [1086, 106] width 99 height 16
click at [1314, 158] on span "Track your brand's visibility performance across answer engines with comprehens…" at bounding box center [875, 166] width 1271 height 16
click at [1396, 115] on button "Aug 24, 2025 - Aug 25, 2025" at bounding box center [1415, 106] width 188 height 24
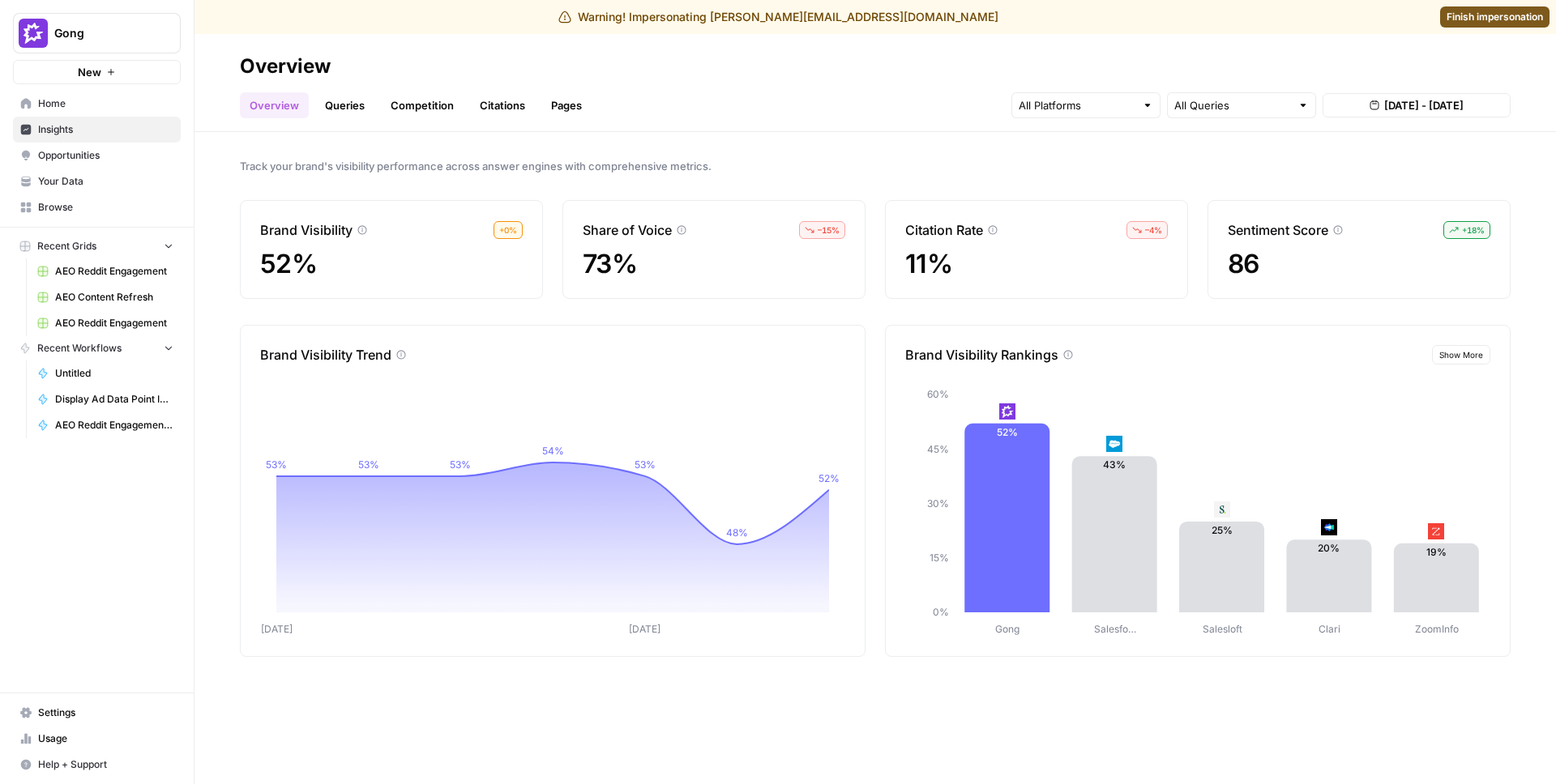
click at [1142, 106] on div at bounding box center [1147, 106] width 11 height 16
click at [1145, 136] on div "Gemini" at bounding box center [1086, 144] width 122 height 16
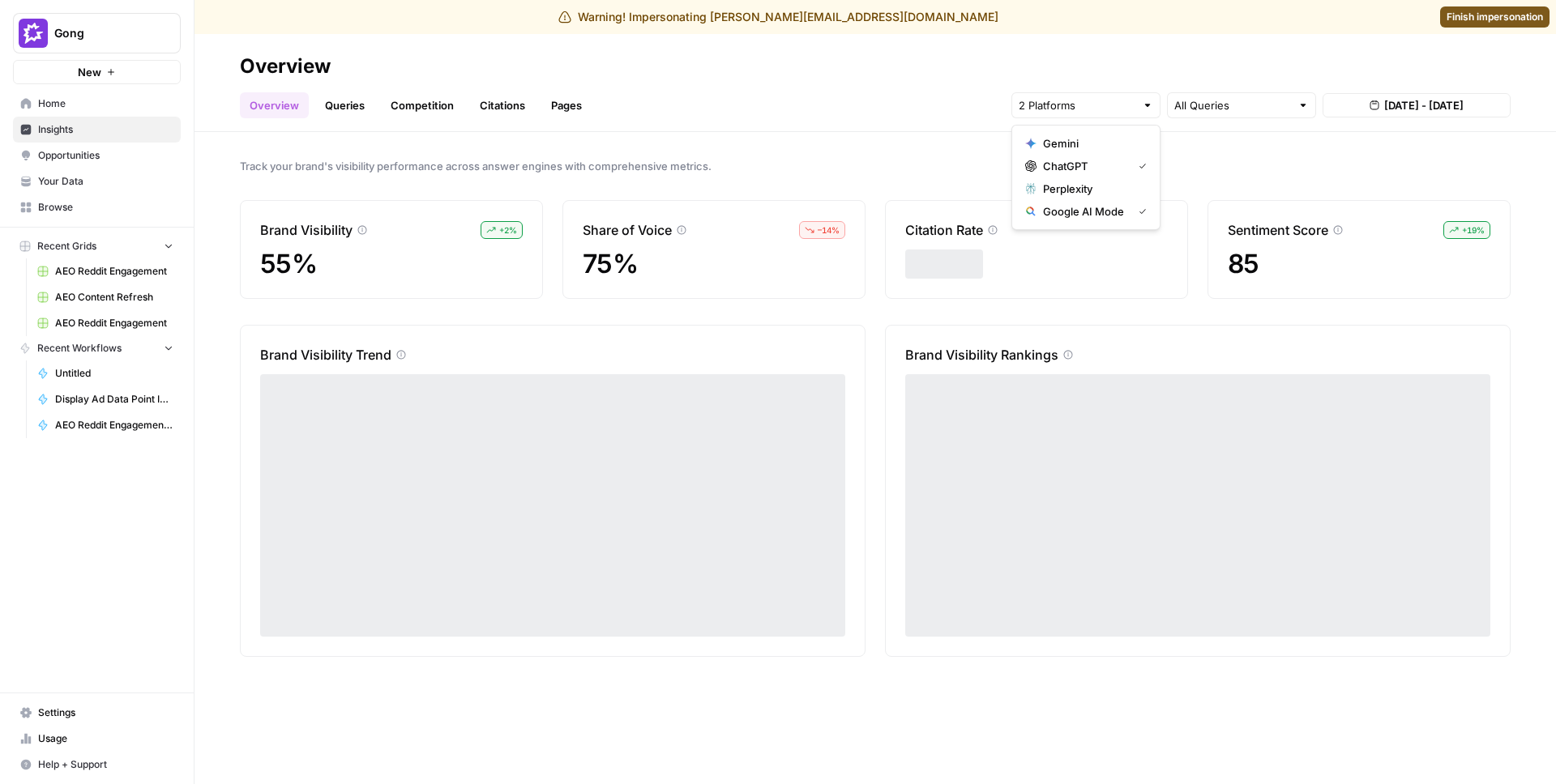
click at [1115, 208] on span "Google AI Mode" at bounding box center [1084, 211] width 83 height 16
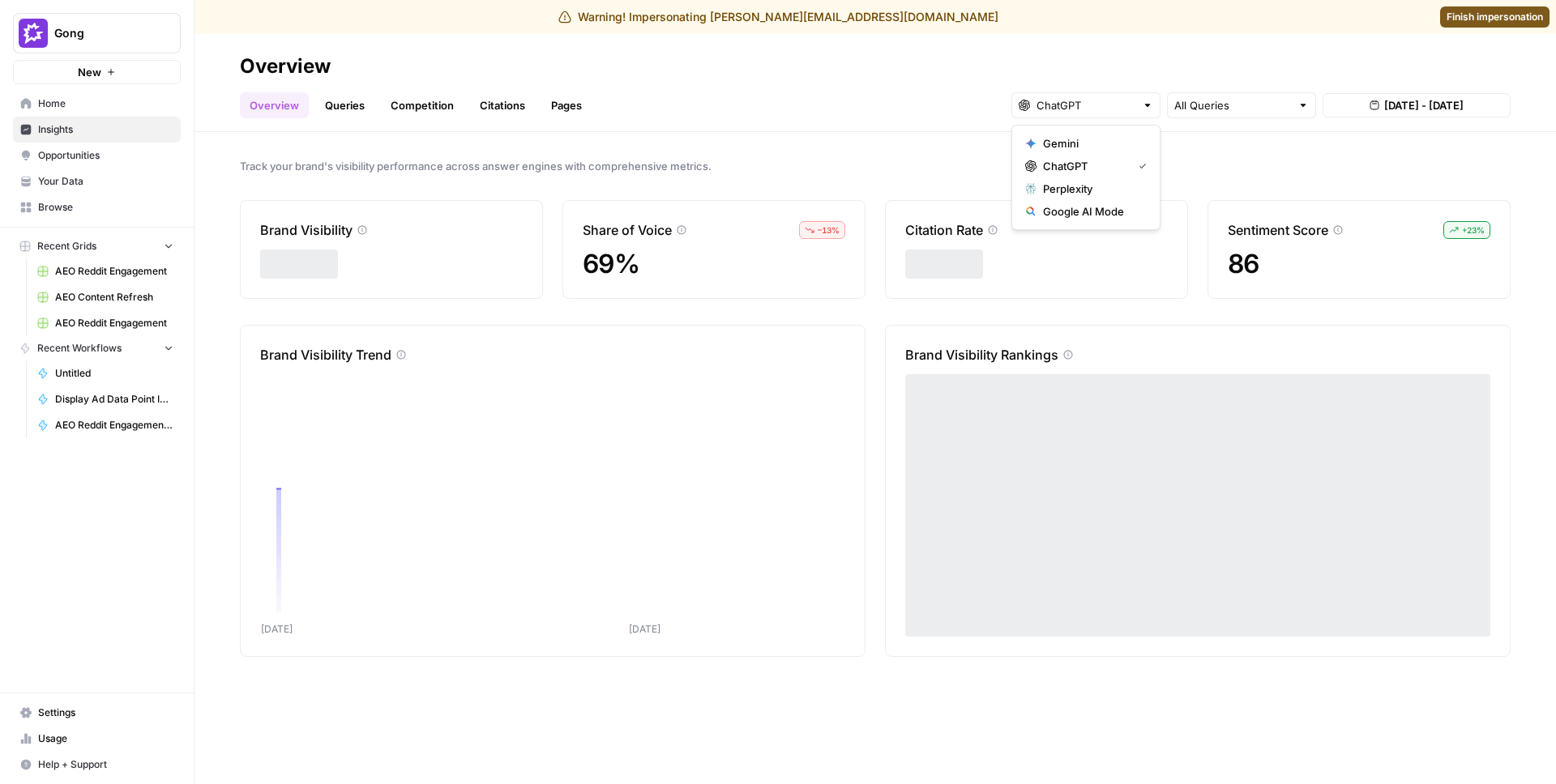
click at [1217, 180] on div "Track your brand's visibility performance across answer engines with comprehens…" at bounding box center [874, 458] width 1361 height 652
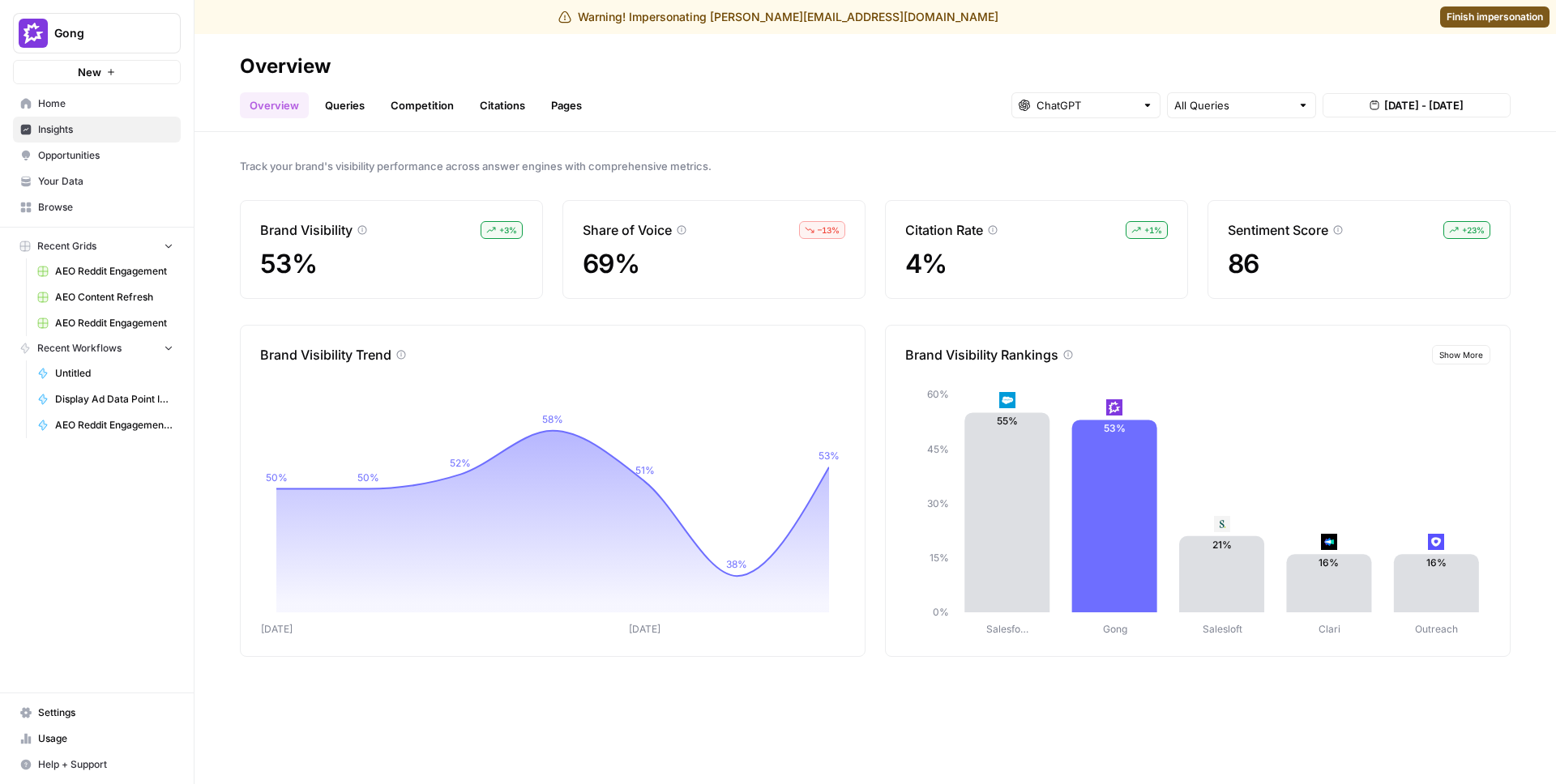
click at [340, 93] on link "Queries" at bounding box center [345, 106] width 59 height 26
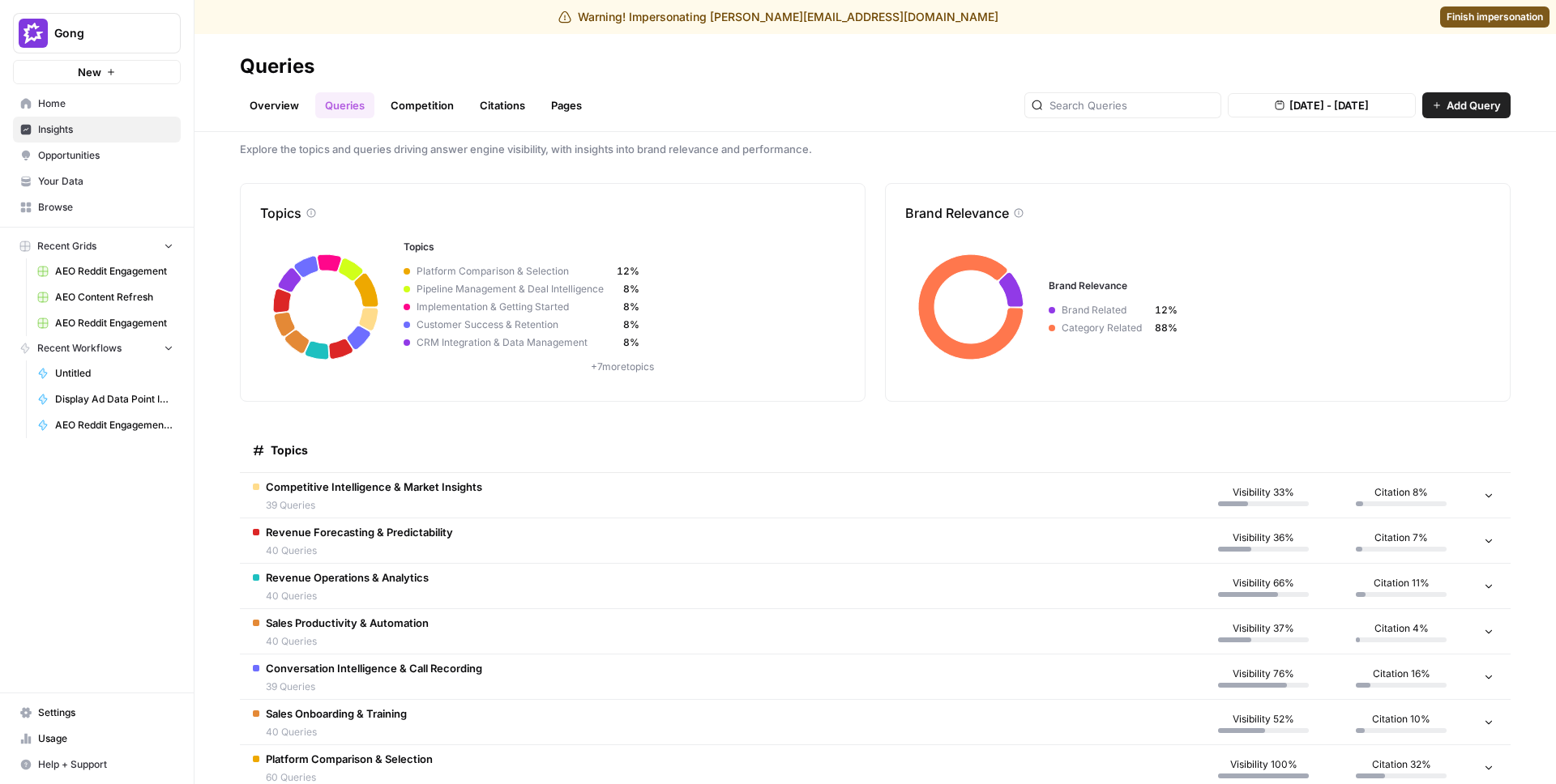
scroll to position [25, 0]
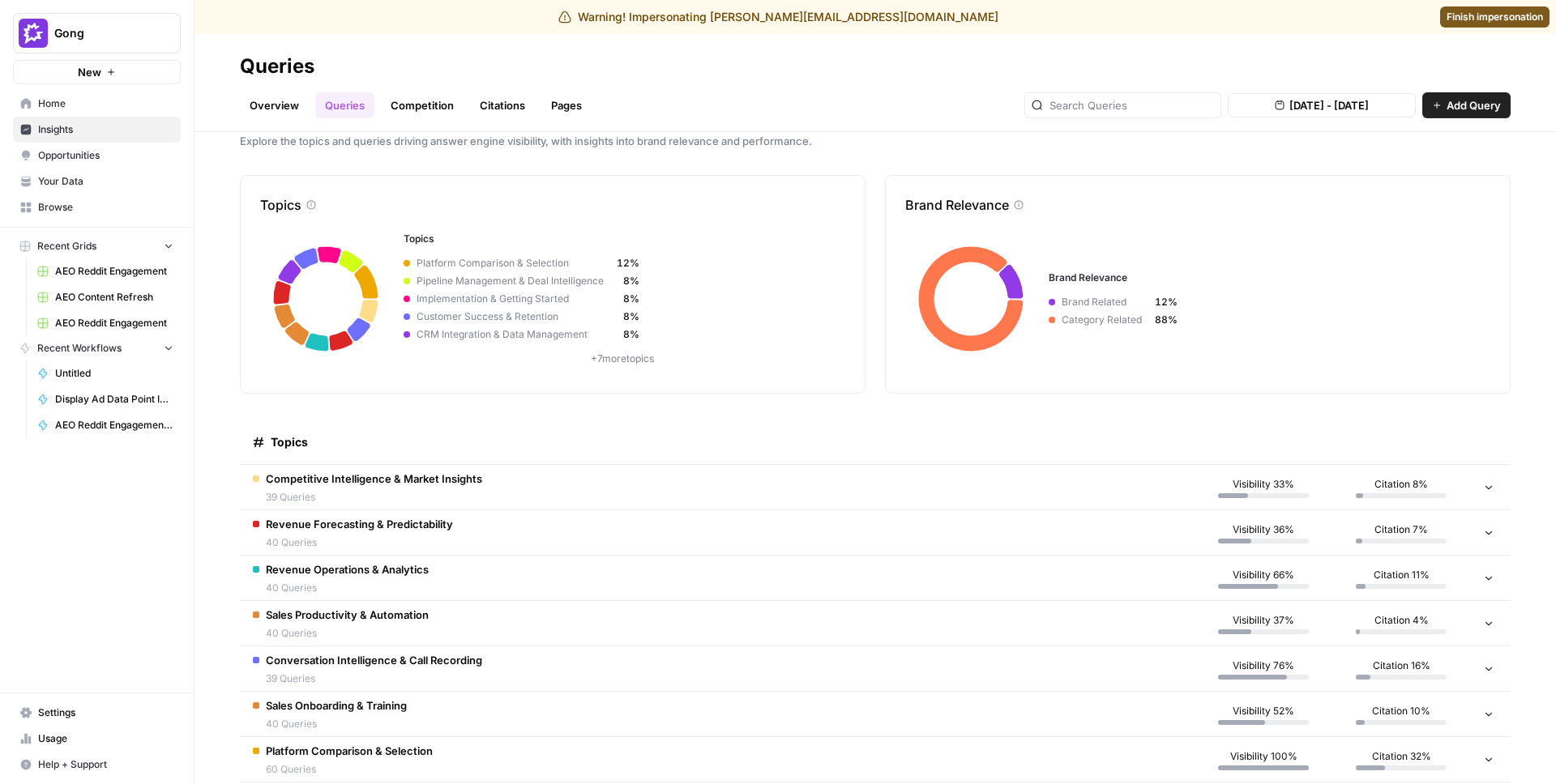
click at [727, 498] on td "Competitive Intelligence & Market Insights 39 Queries" at bounding box center [717, 487] width 955 height 45
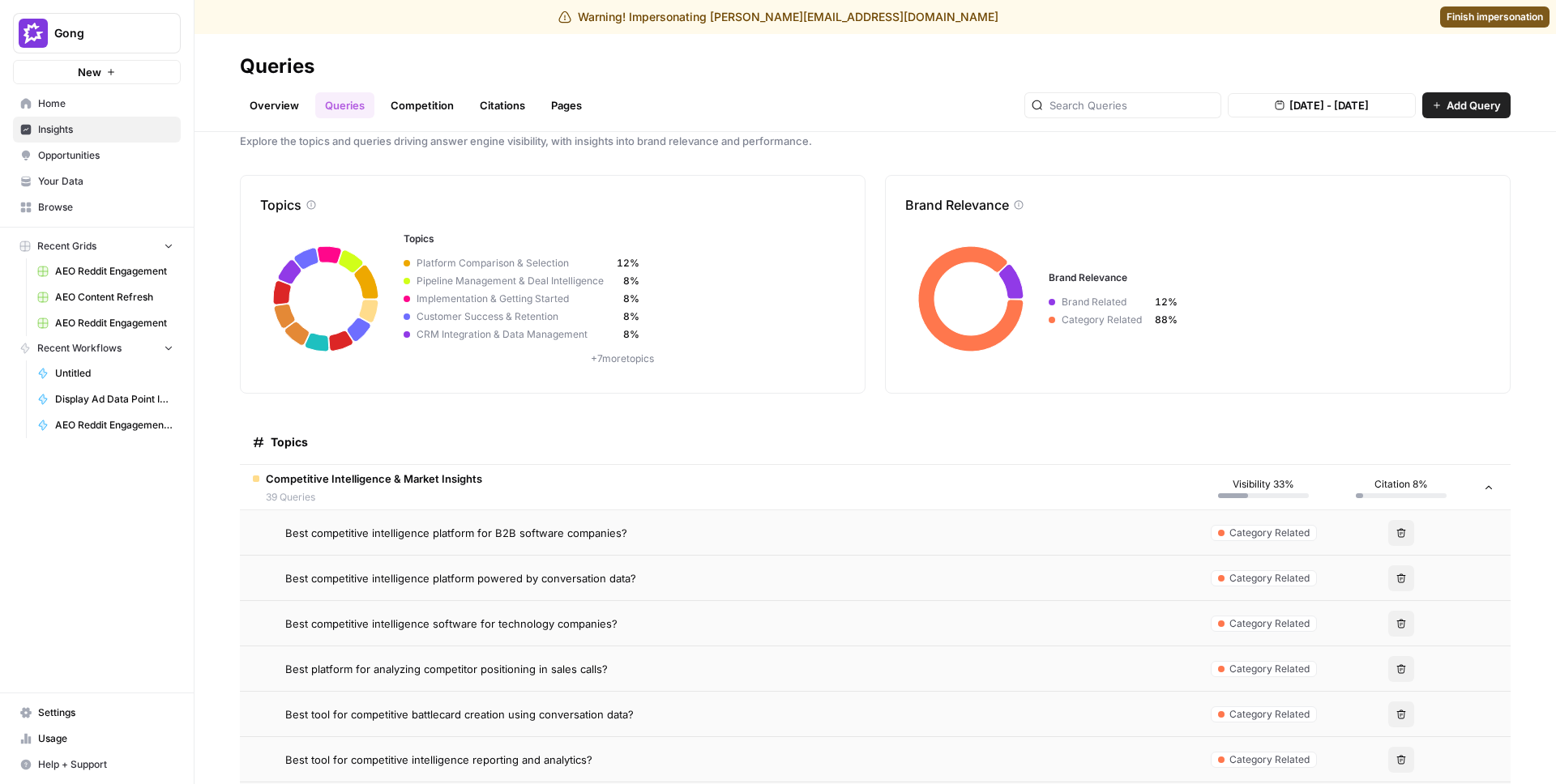
click at [447, 542] on td "Best competitive intelligence platform for B2B software companies?" at bounding box center [717, 532] width 955 height 45
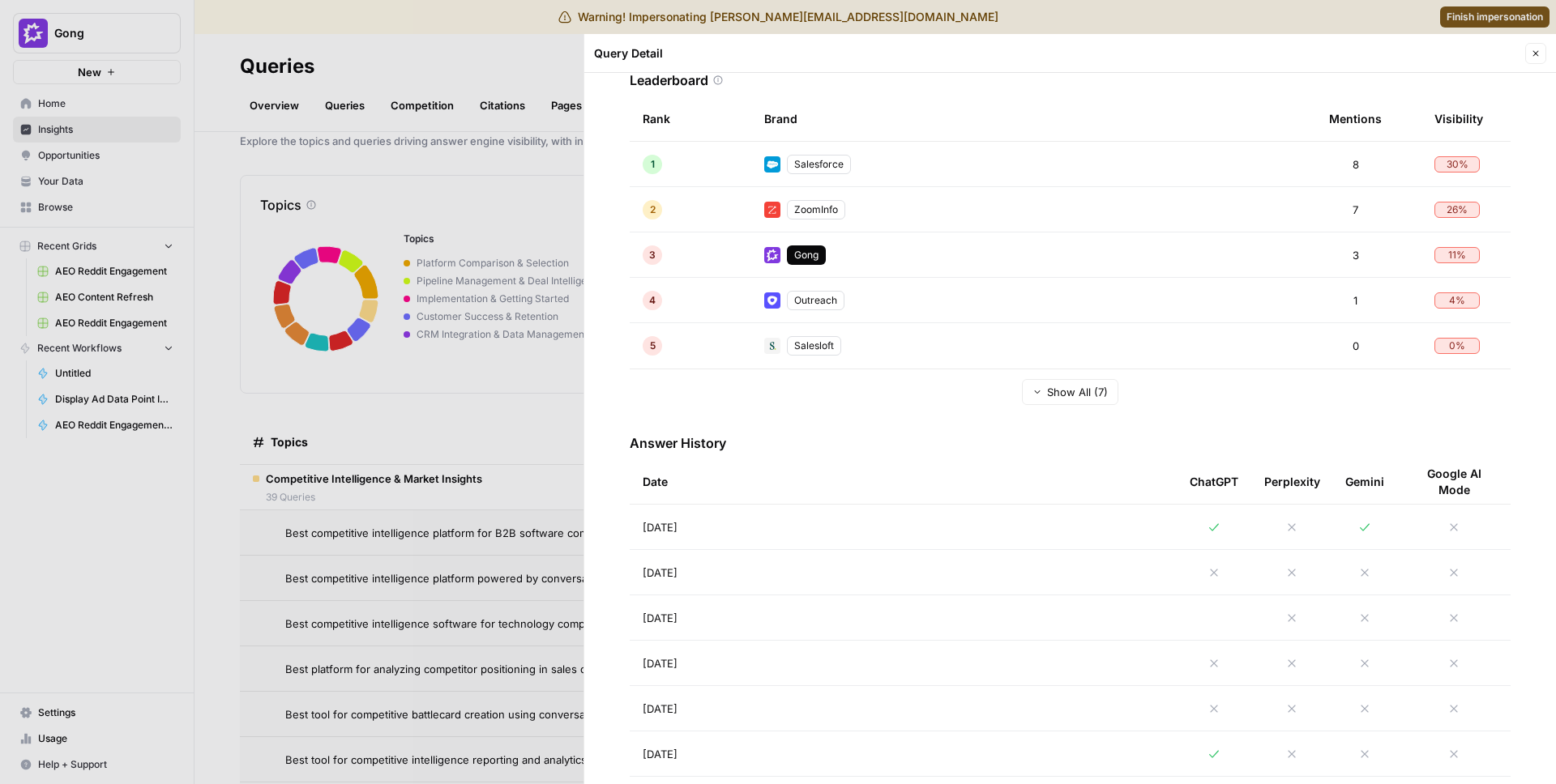
scroll to position [493, 0]
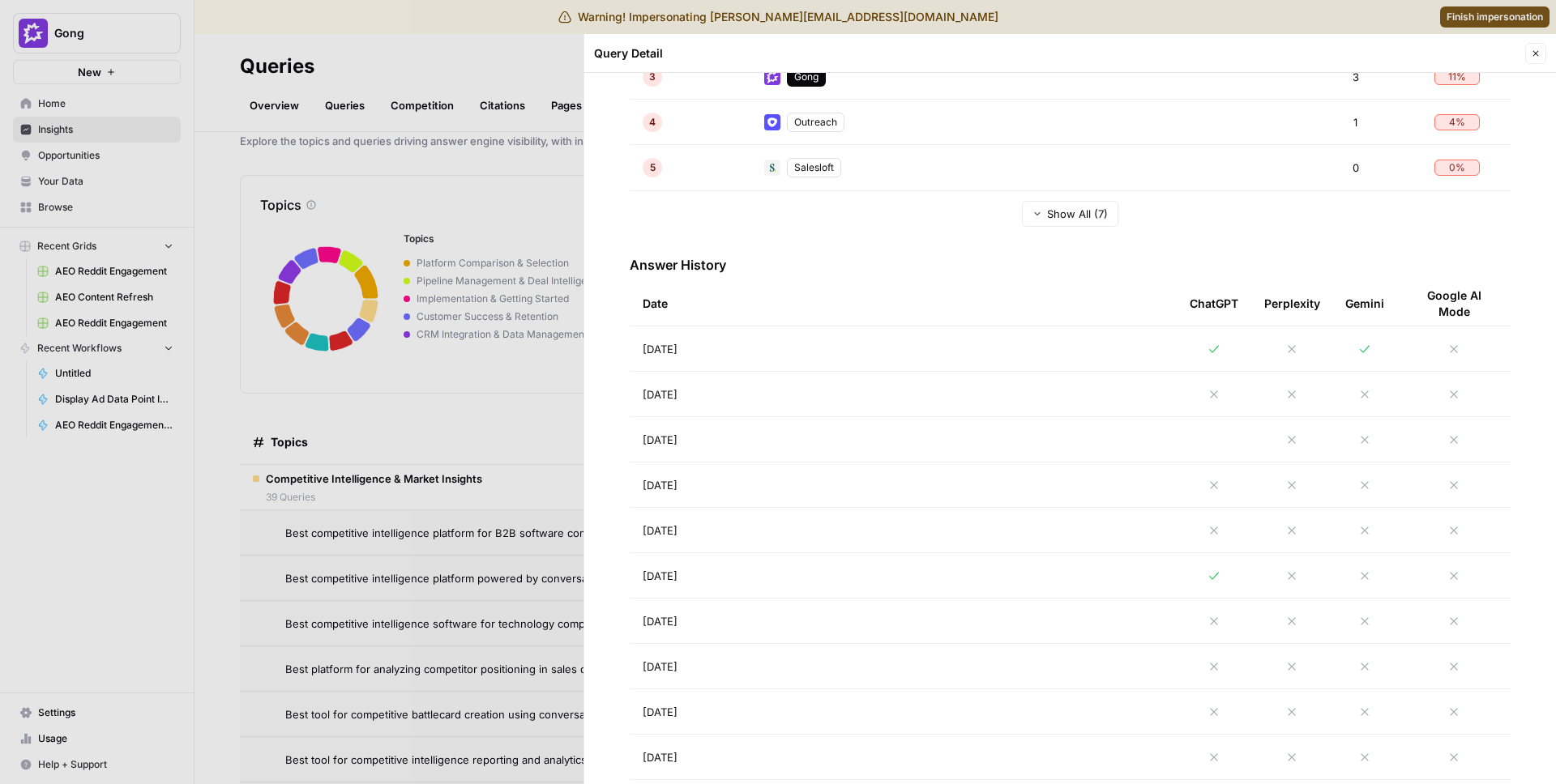
click at [553, 526] on div at bounding box center [778, 392] width 1556 height 784
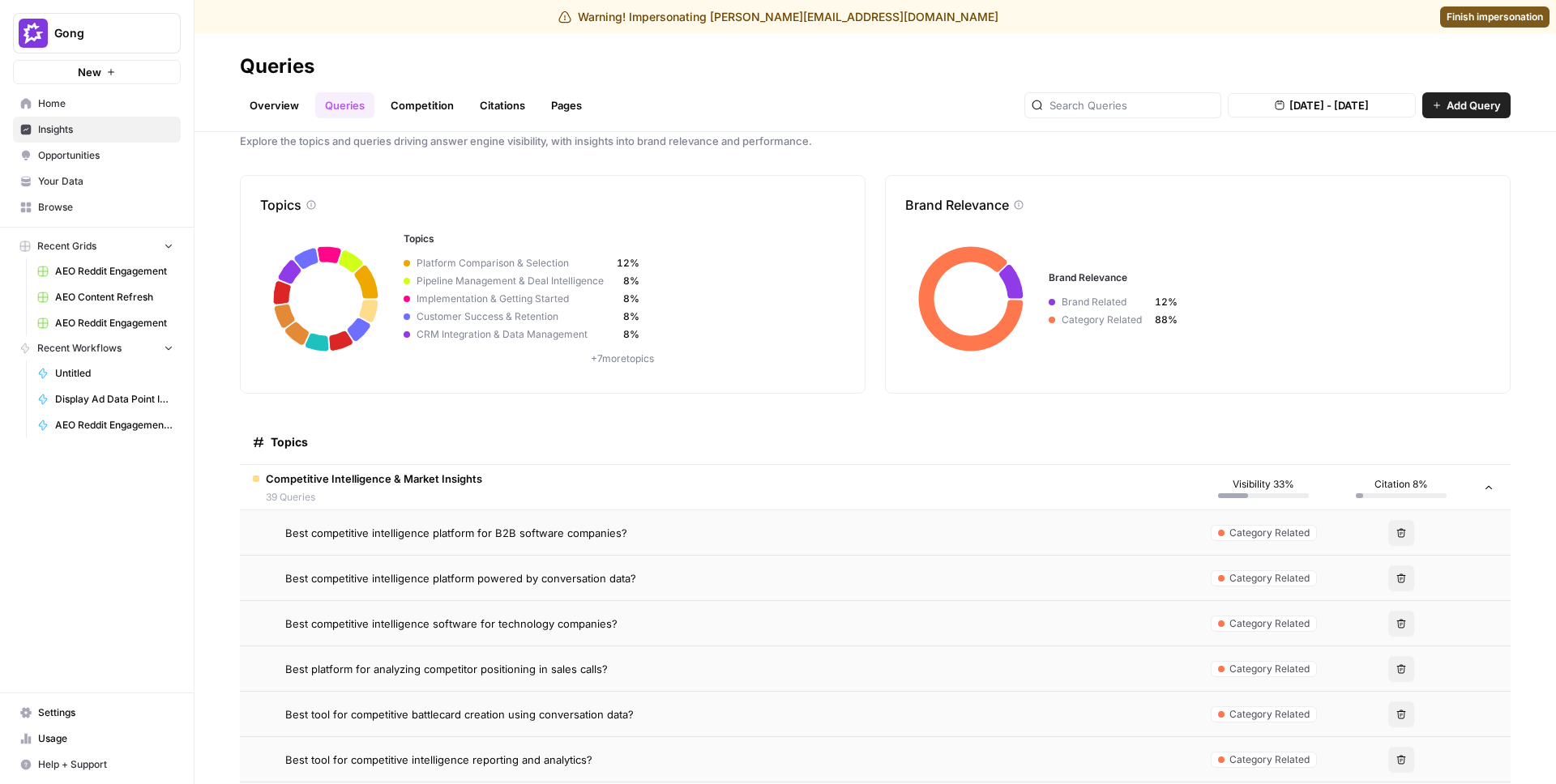
click at [514, 583] on span "Best competitive intelligence platform powered by conversation data?" at bounding box center [461, 578] width 351 height 16
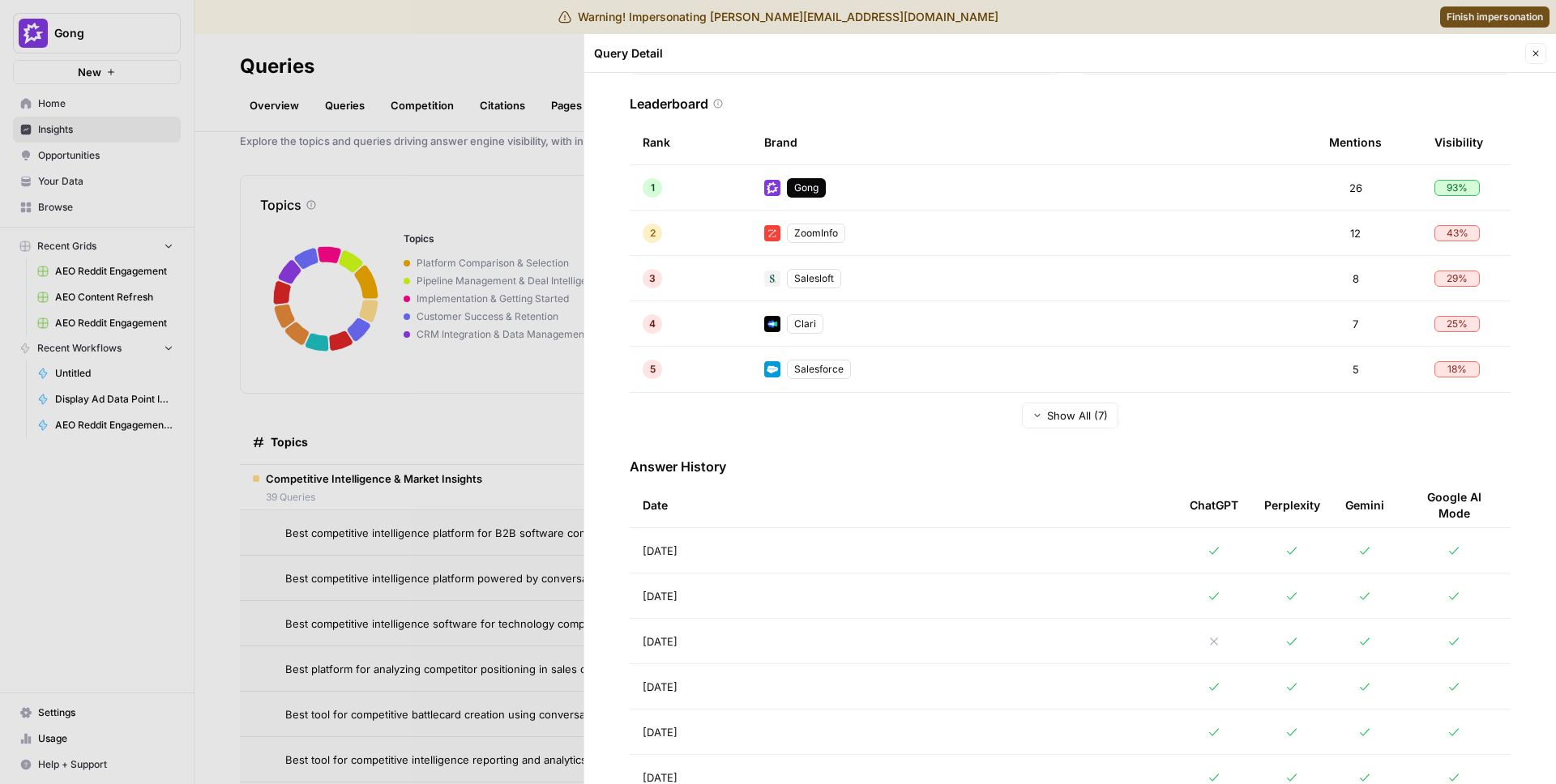
scroll to position [443, 0]
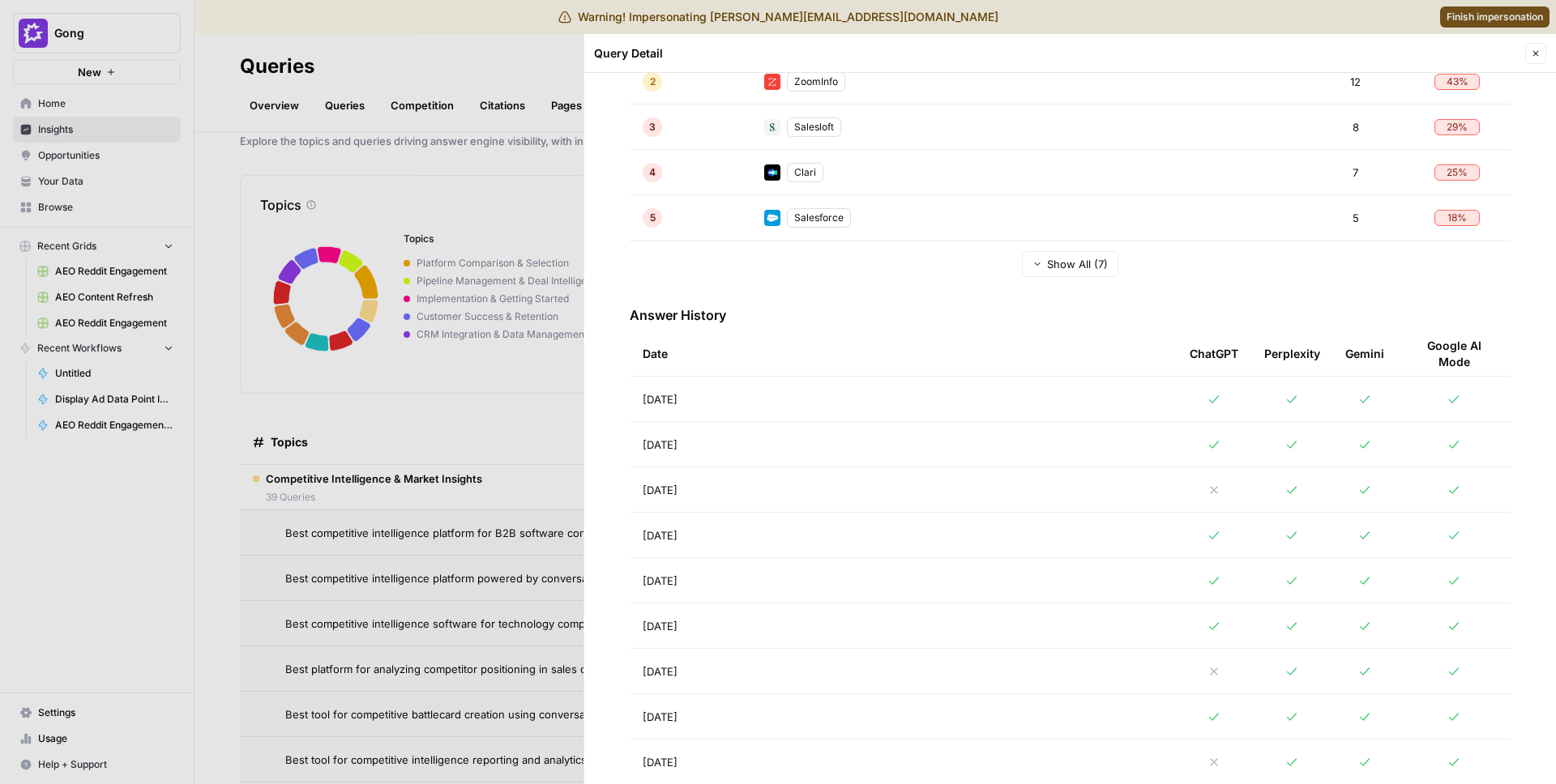
click at [284, 544] on div at bounding box center [778, 392] width 1556 height 784
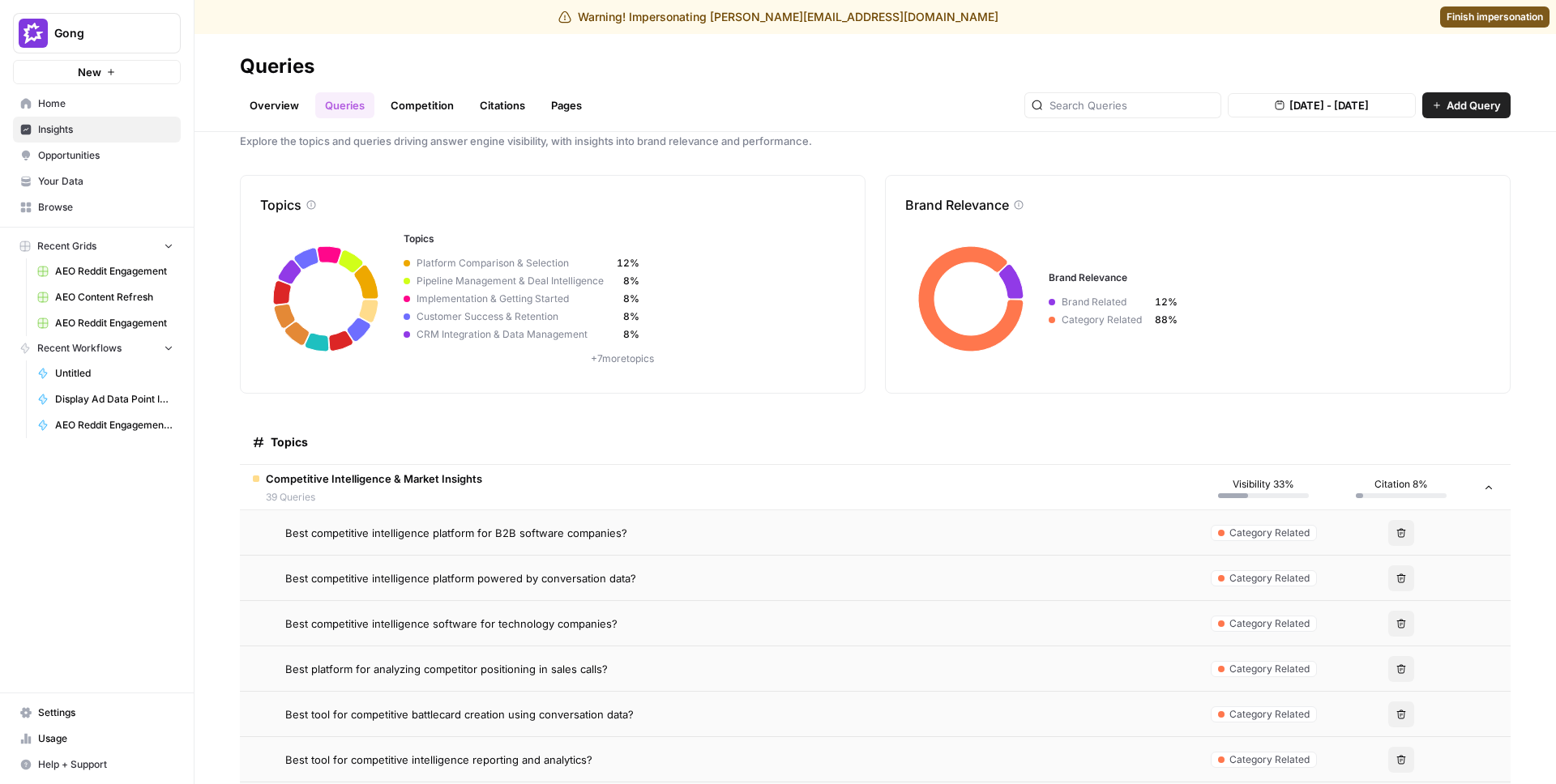
click at [462, 642] on td "Best competitive intelligence software for technology companies?" at bounding box center [717, 623] width 955 height 45
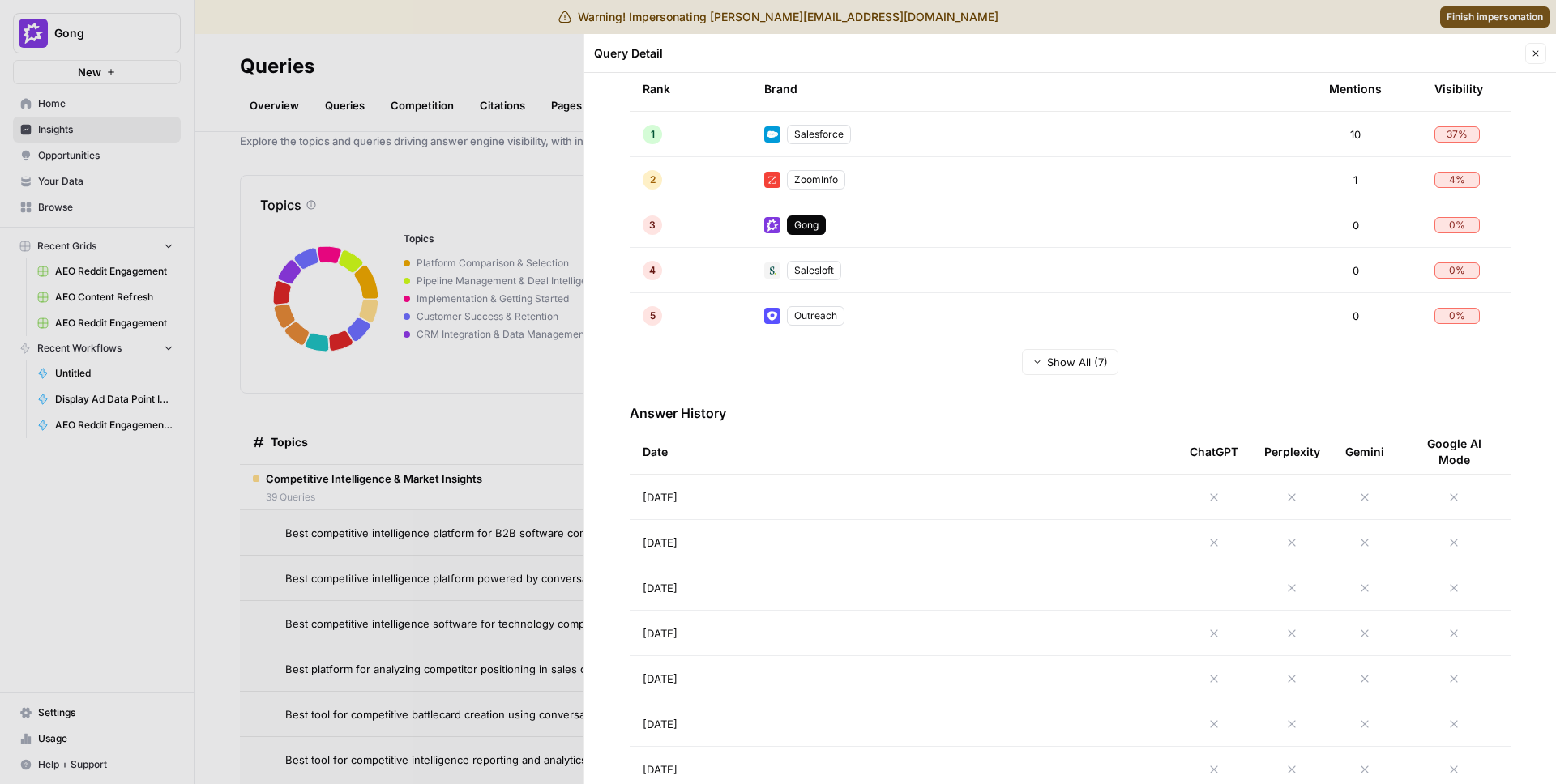
scroll to position [360, 0]
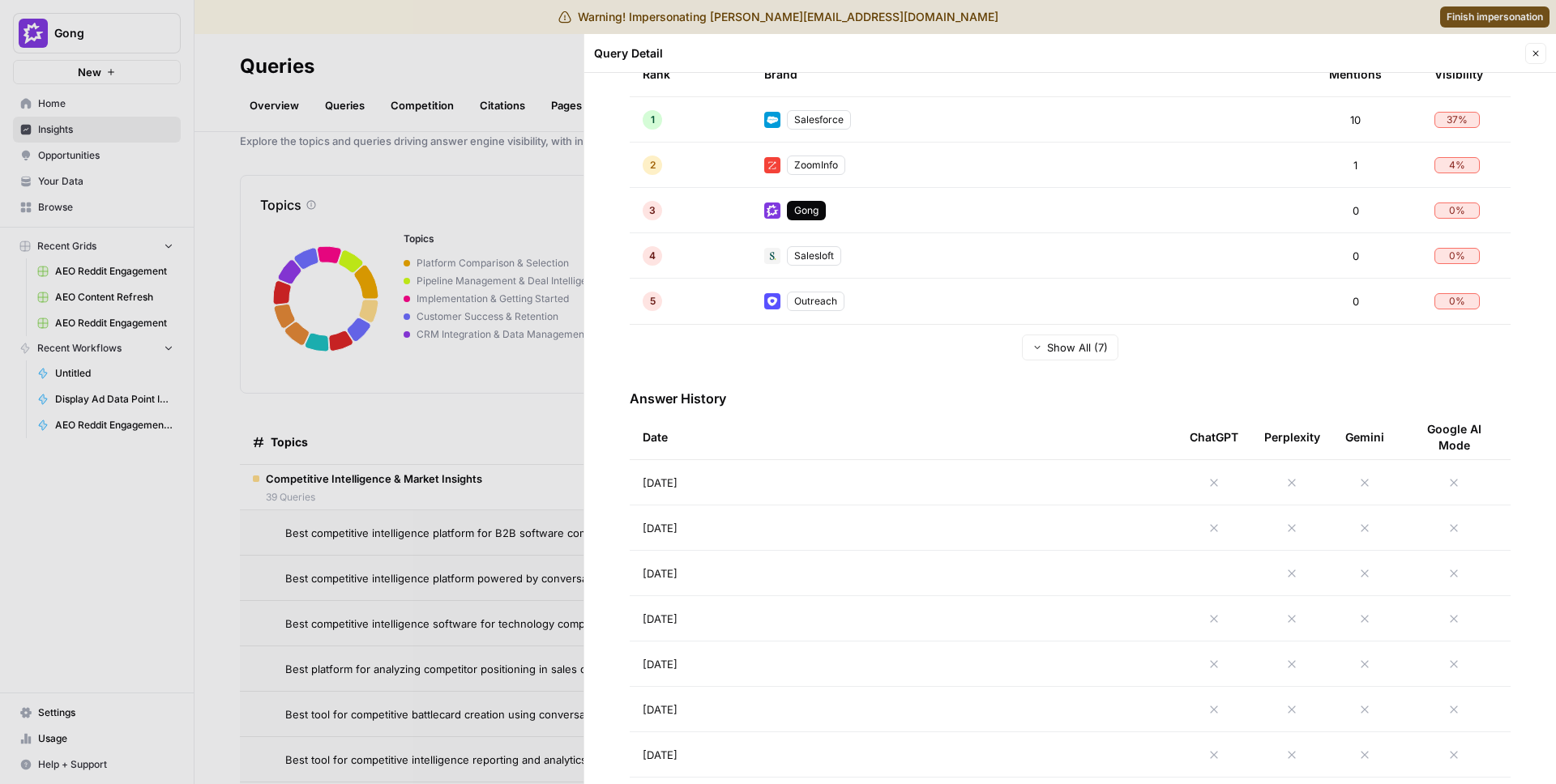
click at [473, 561] on div at bounding box center [778, 392] width 1556 height 784
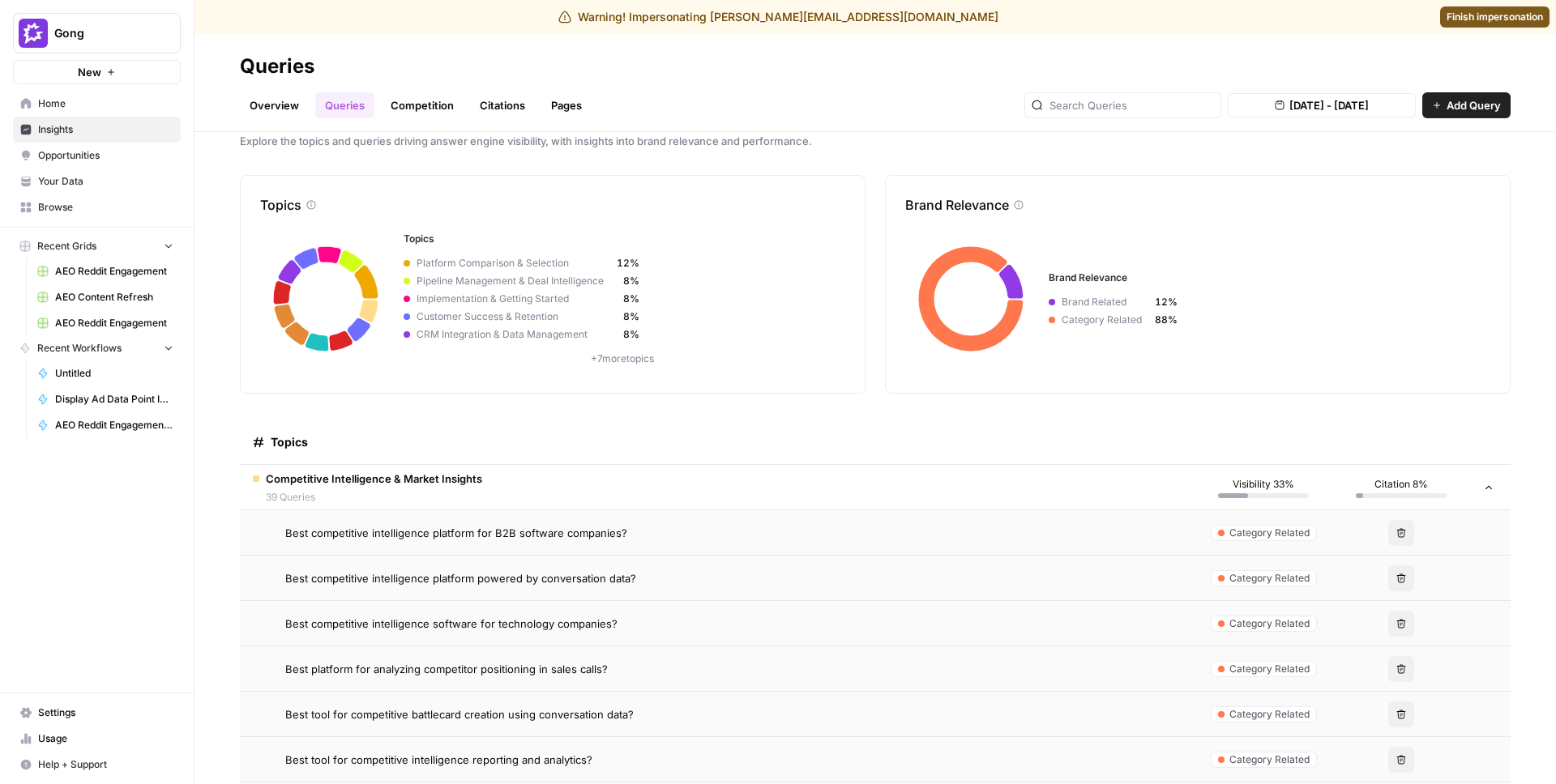
click at [450, 668] on span "Best platform for analyzing competitor positioning in sales calls?" at bounding box center [446, 669] width 323 height 16
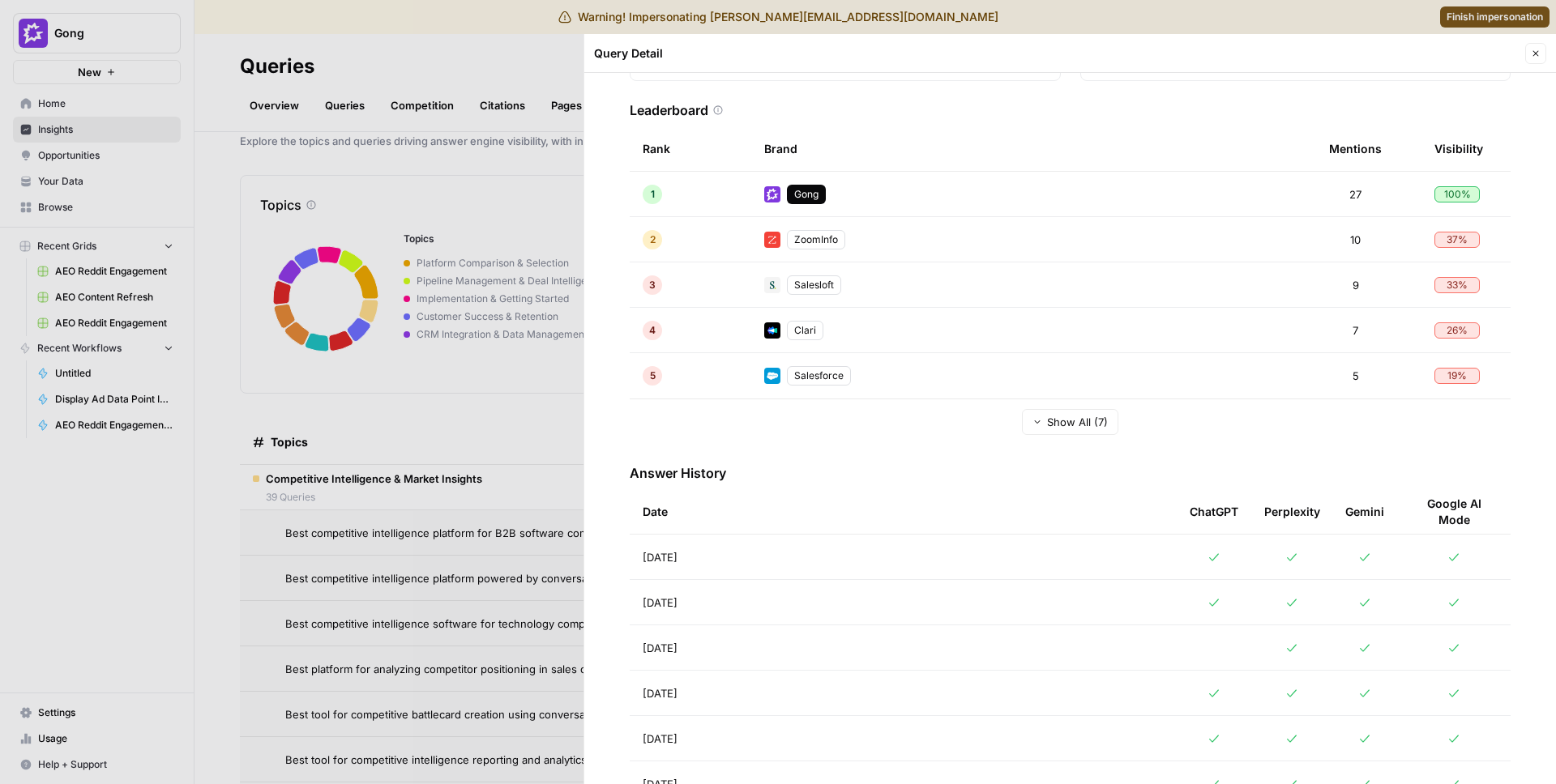
scroll to position [396, 0]
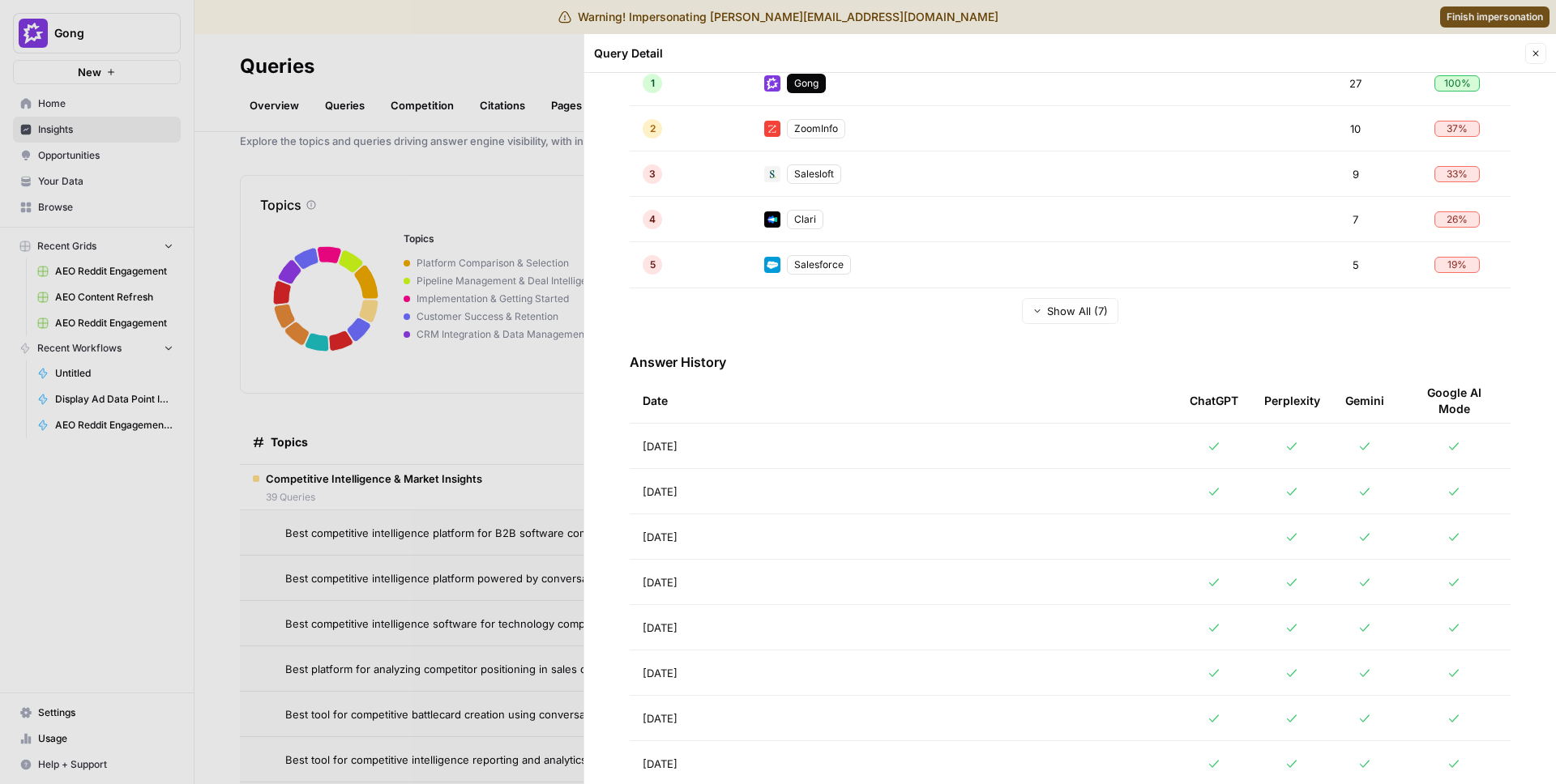
click at [451, 666] on div at bounding box center [778, 392] width 1556 height 784
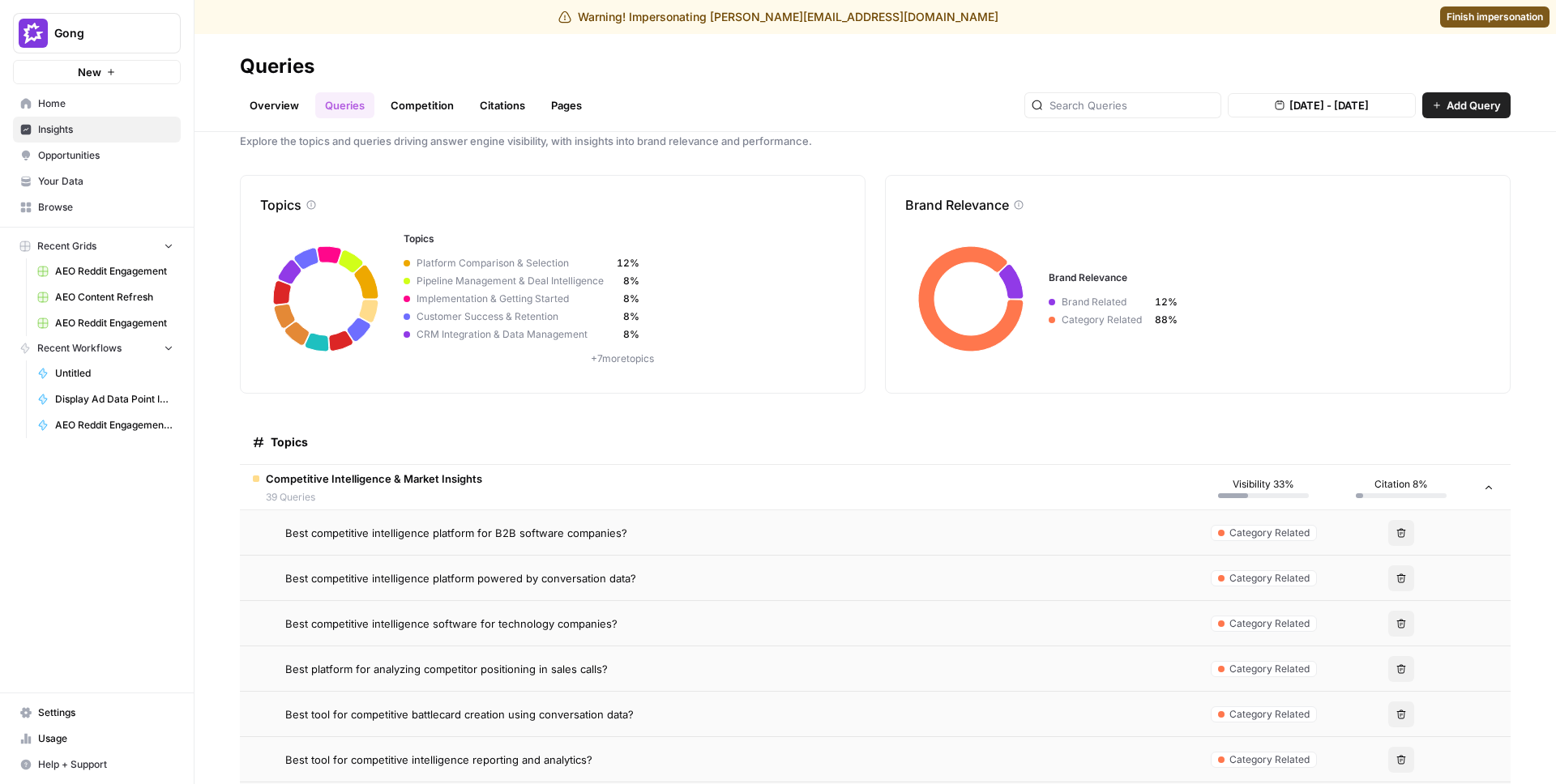
click at [432, 707] on span "Best tool for competitive battlecard creation using conversation data?" at bounding box center [459, 715] width 349 height 16
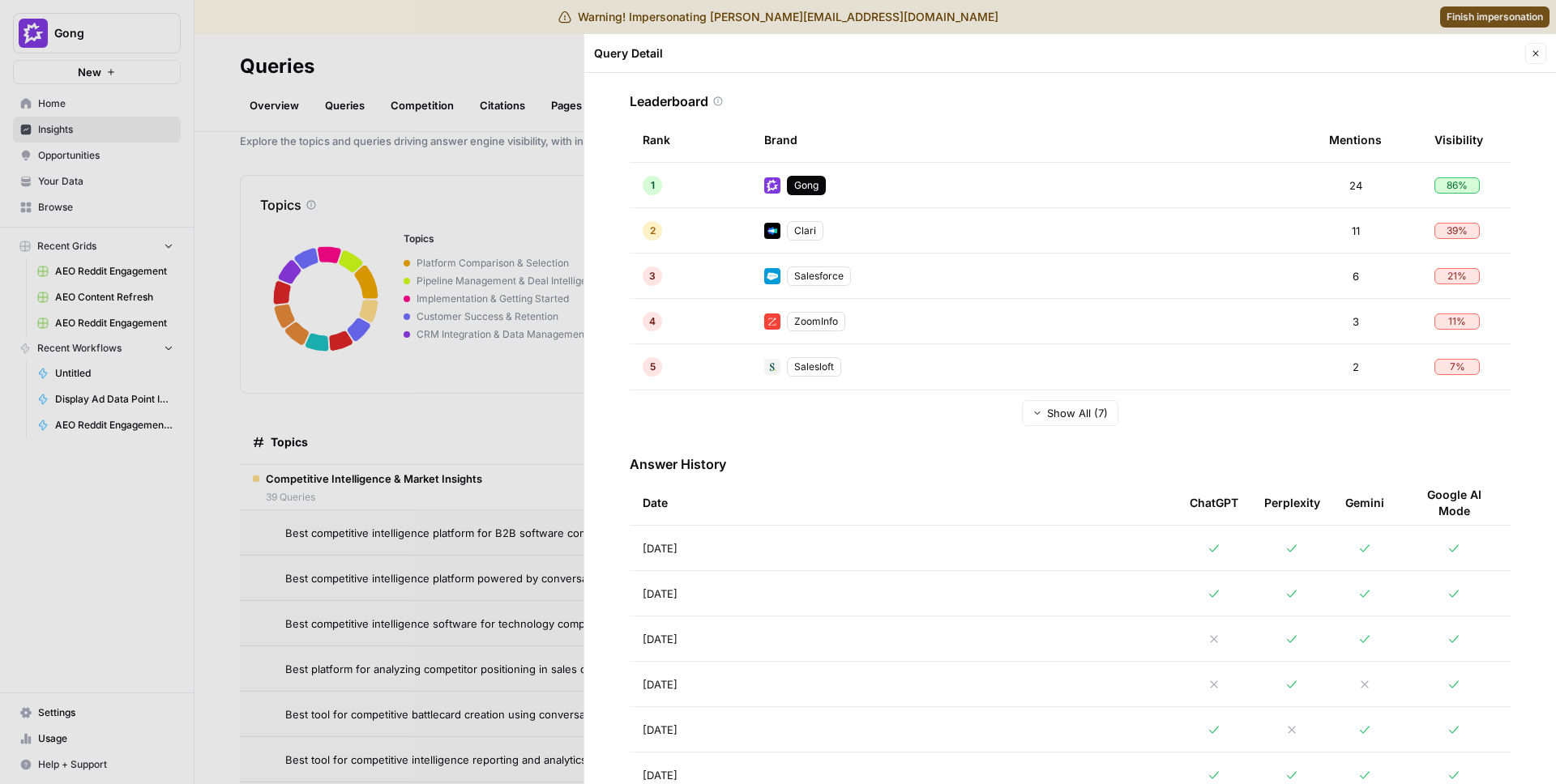
scroll to position [422, 0]
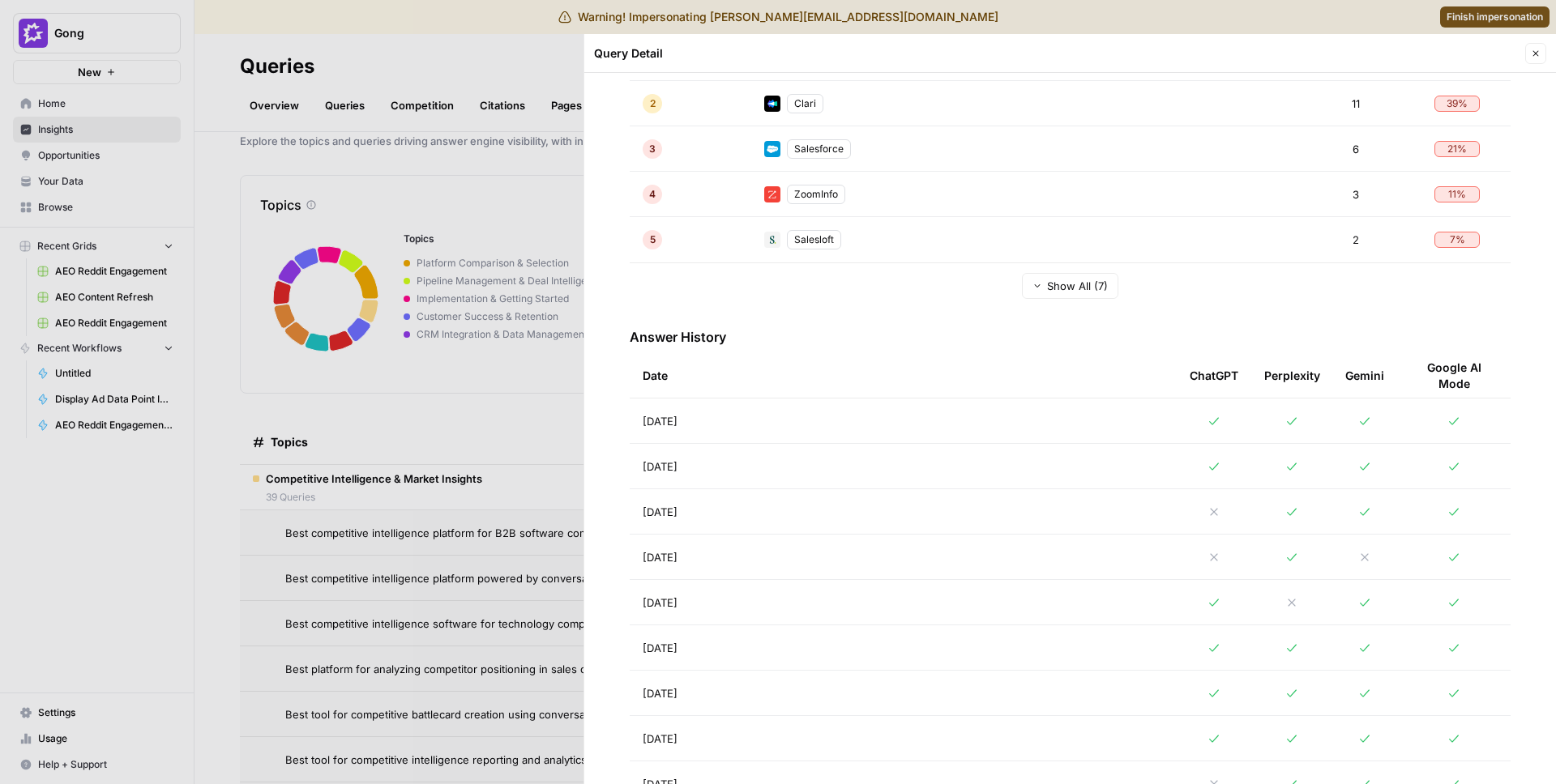
click at [423, 627] on div at bounding box center [778, 392] width 1556 height 784
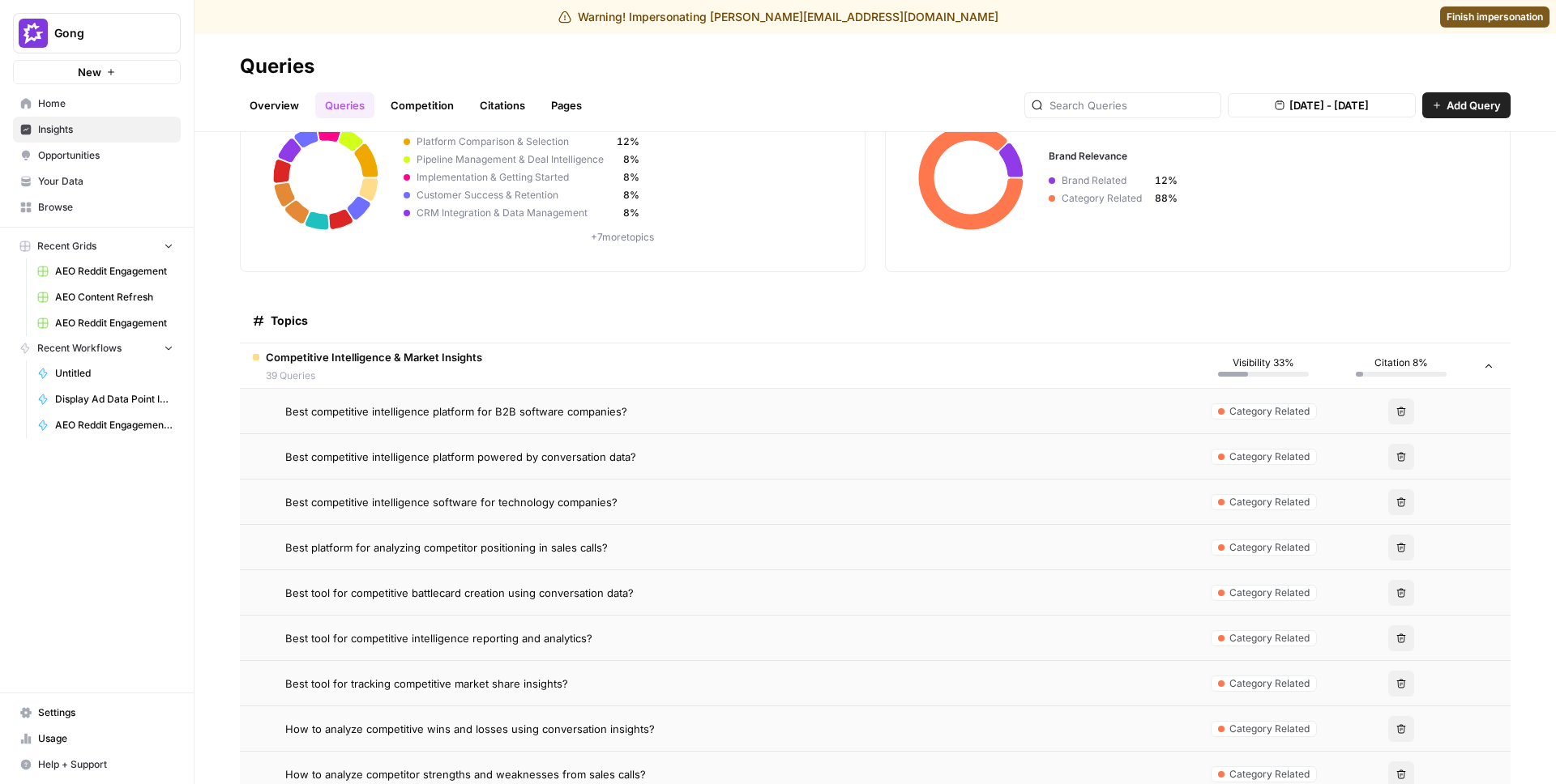
scroll to position [190, 0]
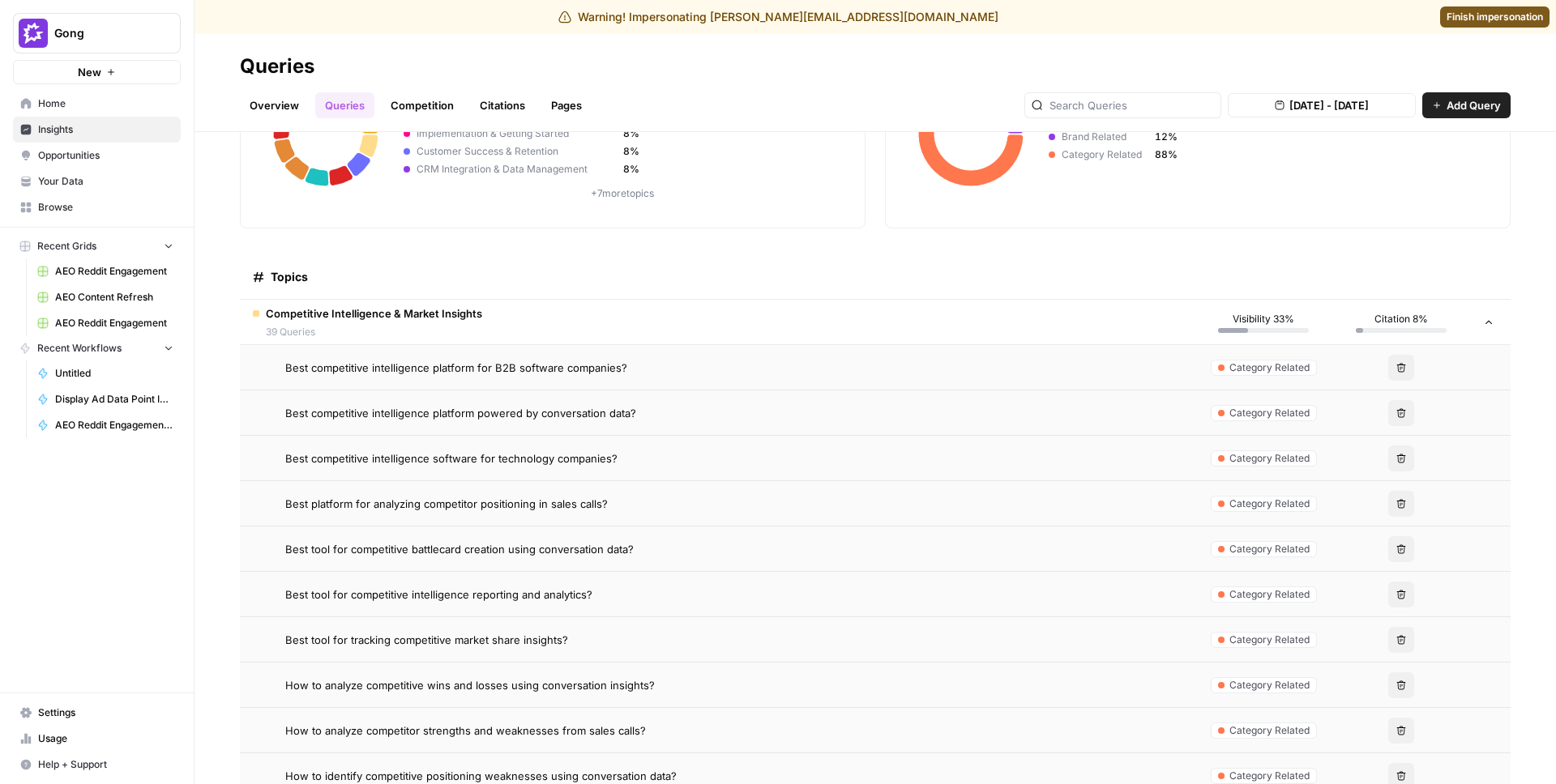
click at [511, 588] on span "Best tool for competitive intelligence reporting and analytics?" at bounding box center [439, 595] width 307 height 16
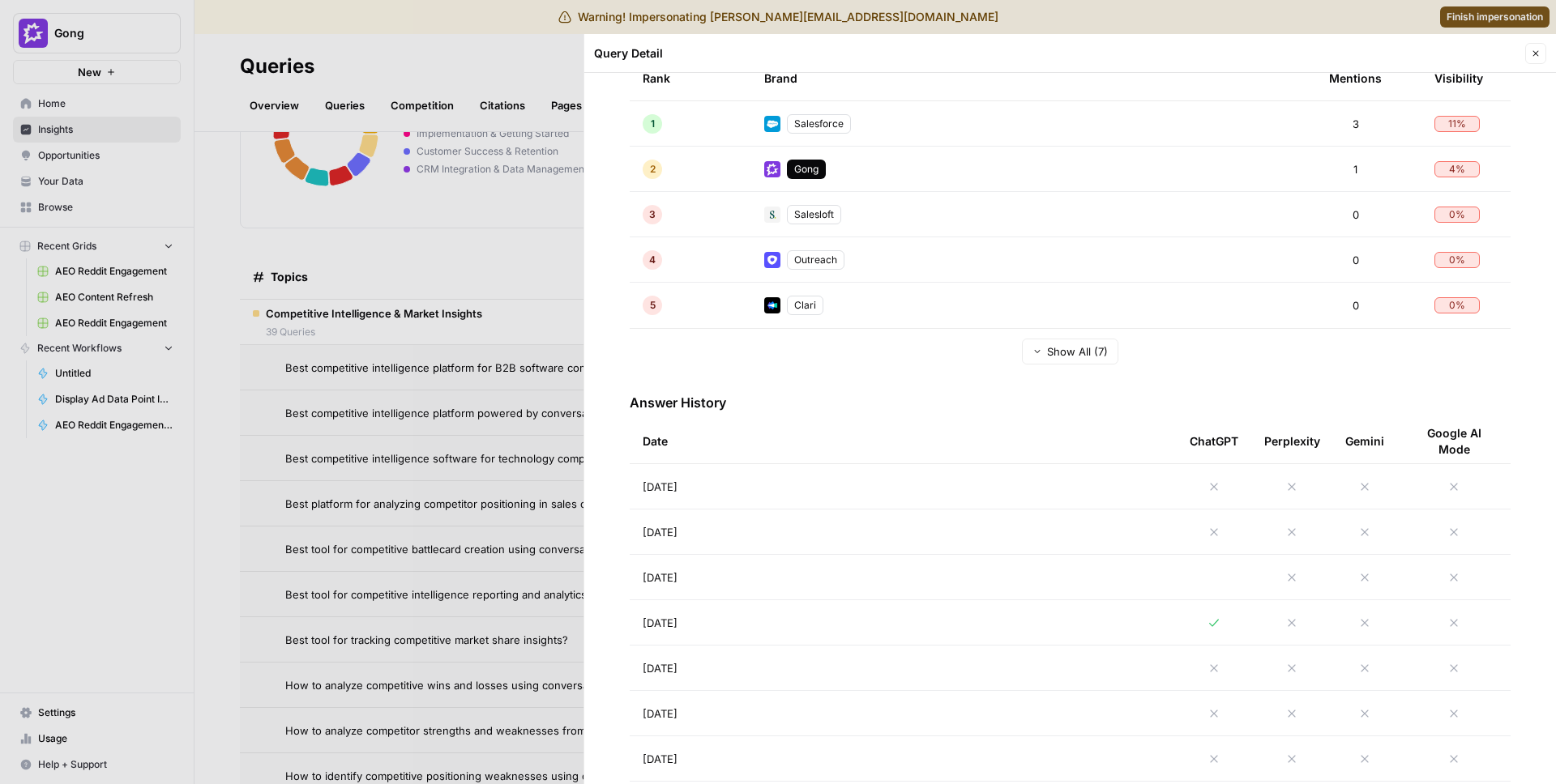
scroll to position [391, 0]
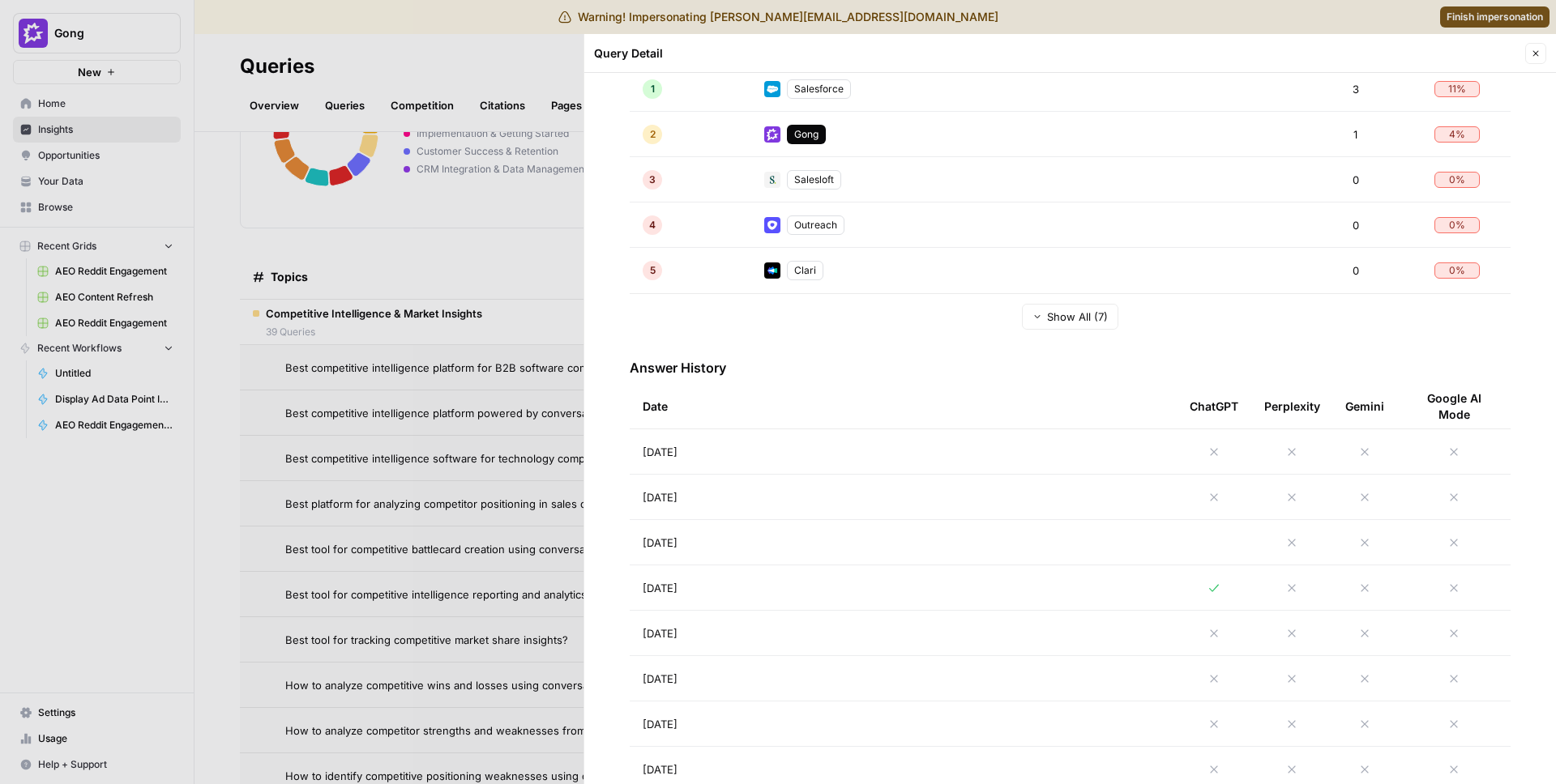
click at [357, 597] on div at bounding box center [778, 392] width 1556 height 784
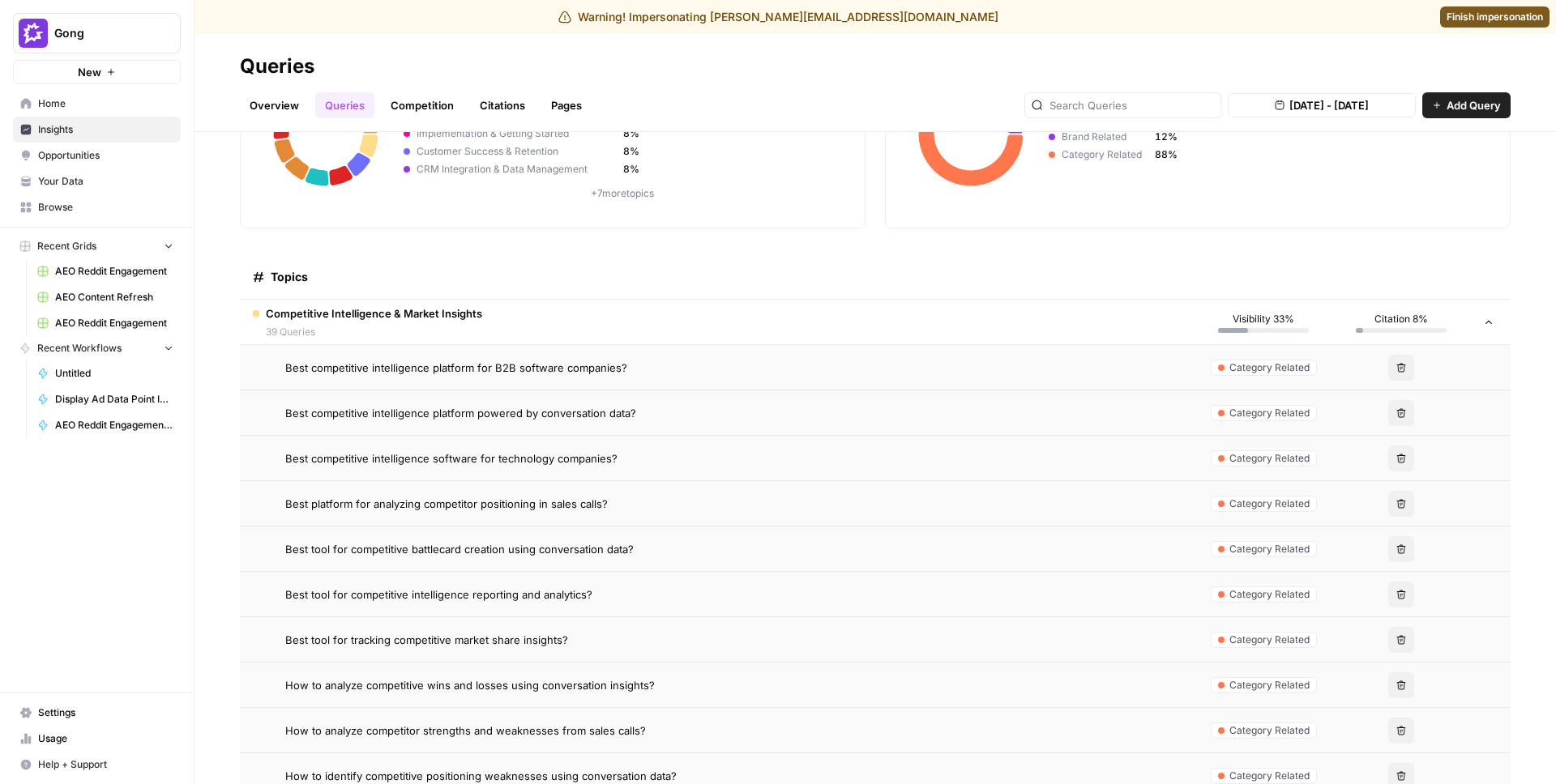
click at [440, 726] on span "How to analyze competitor strengths and weaknesses from sales calls?" at bounding box center [466, 730] width 361 height 16
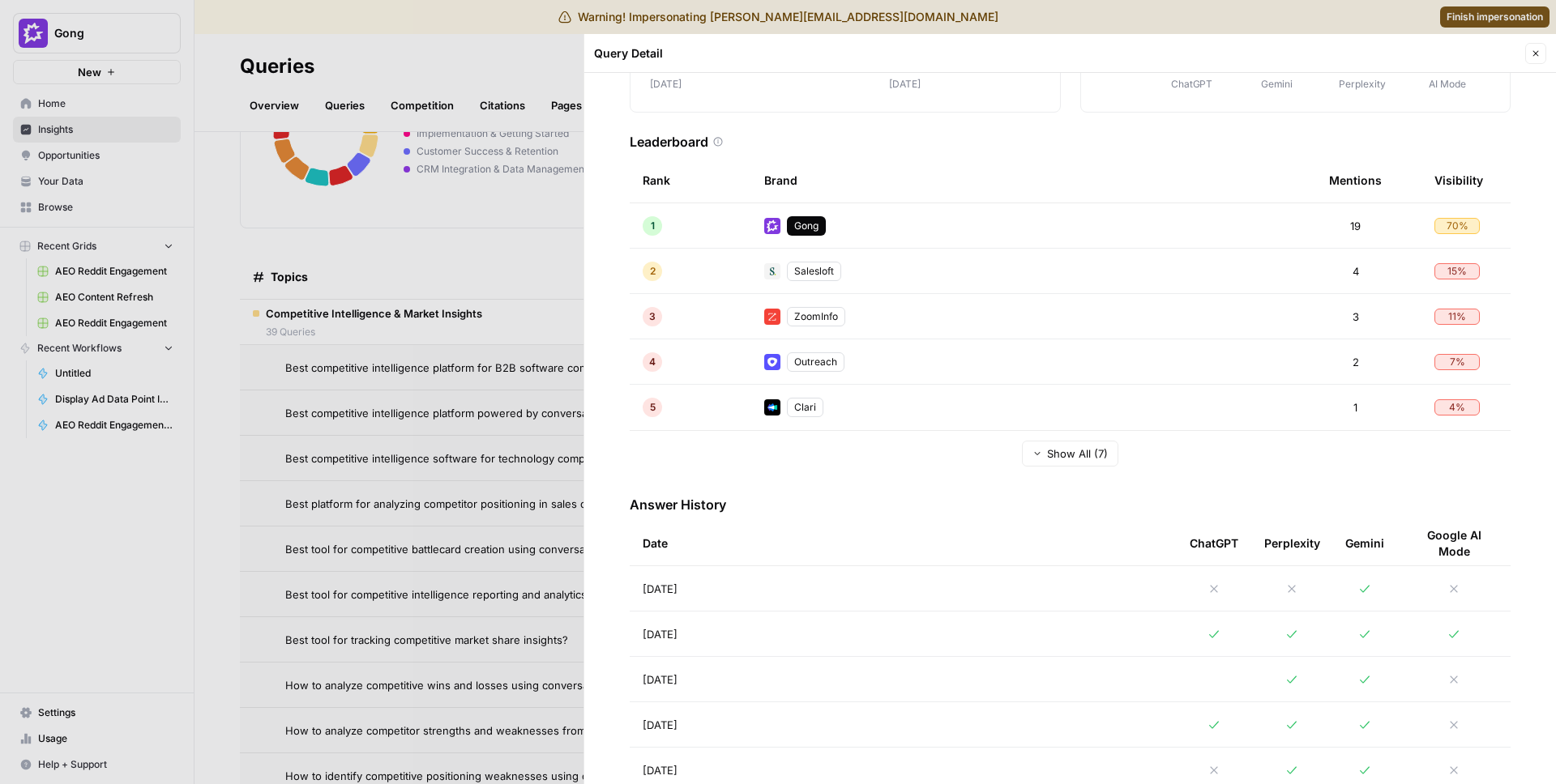
scroll to position [363, 0]
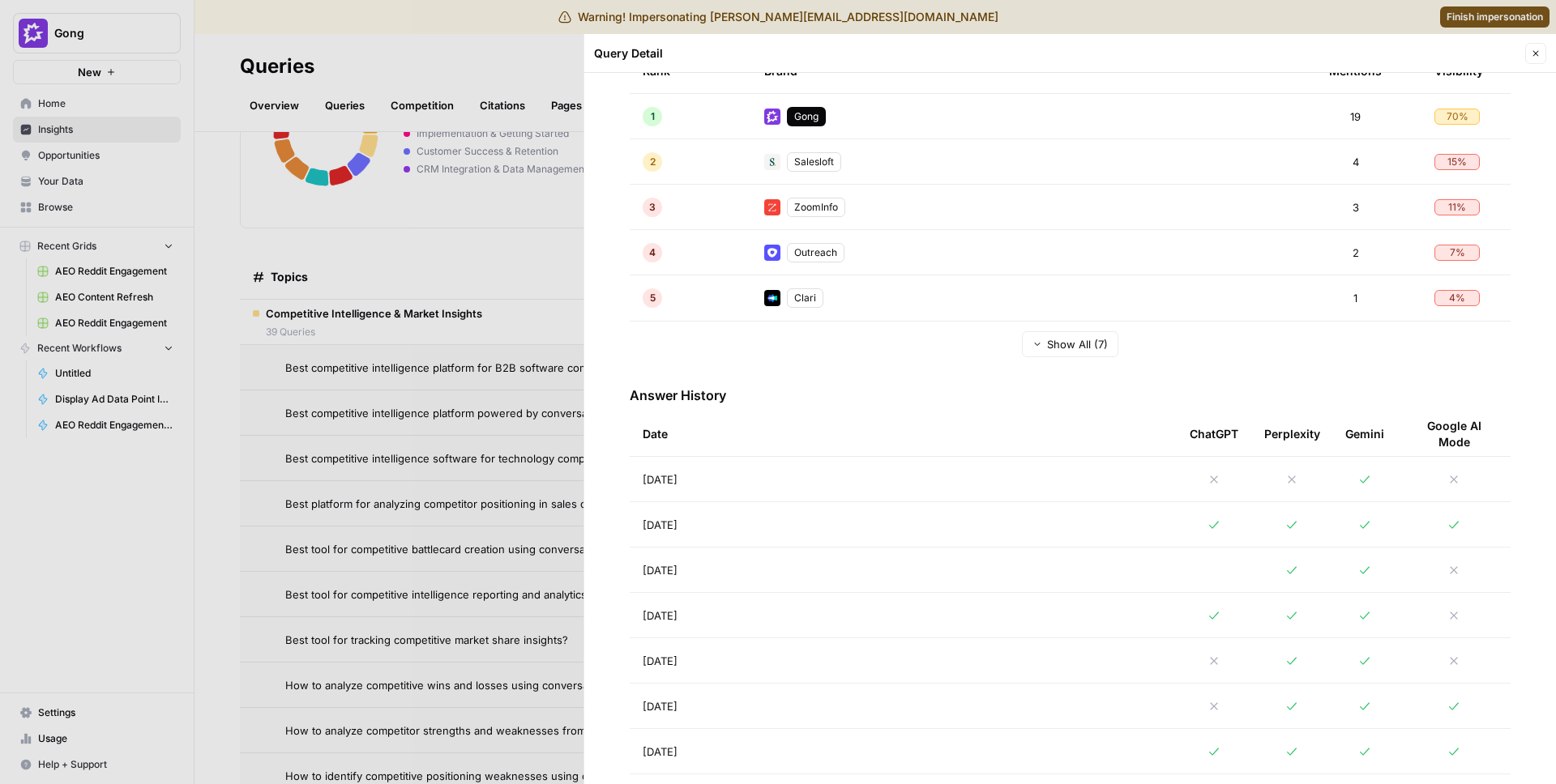
click at [390, 587] on div at bounding box center [778, 392] width 1556 height 784
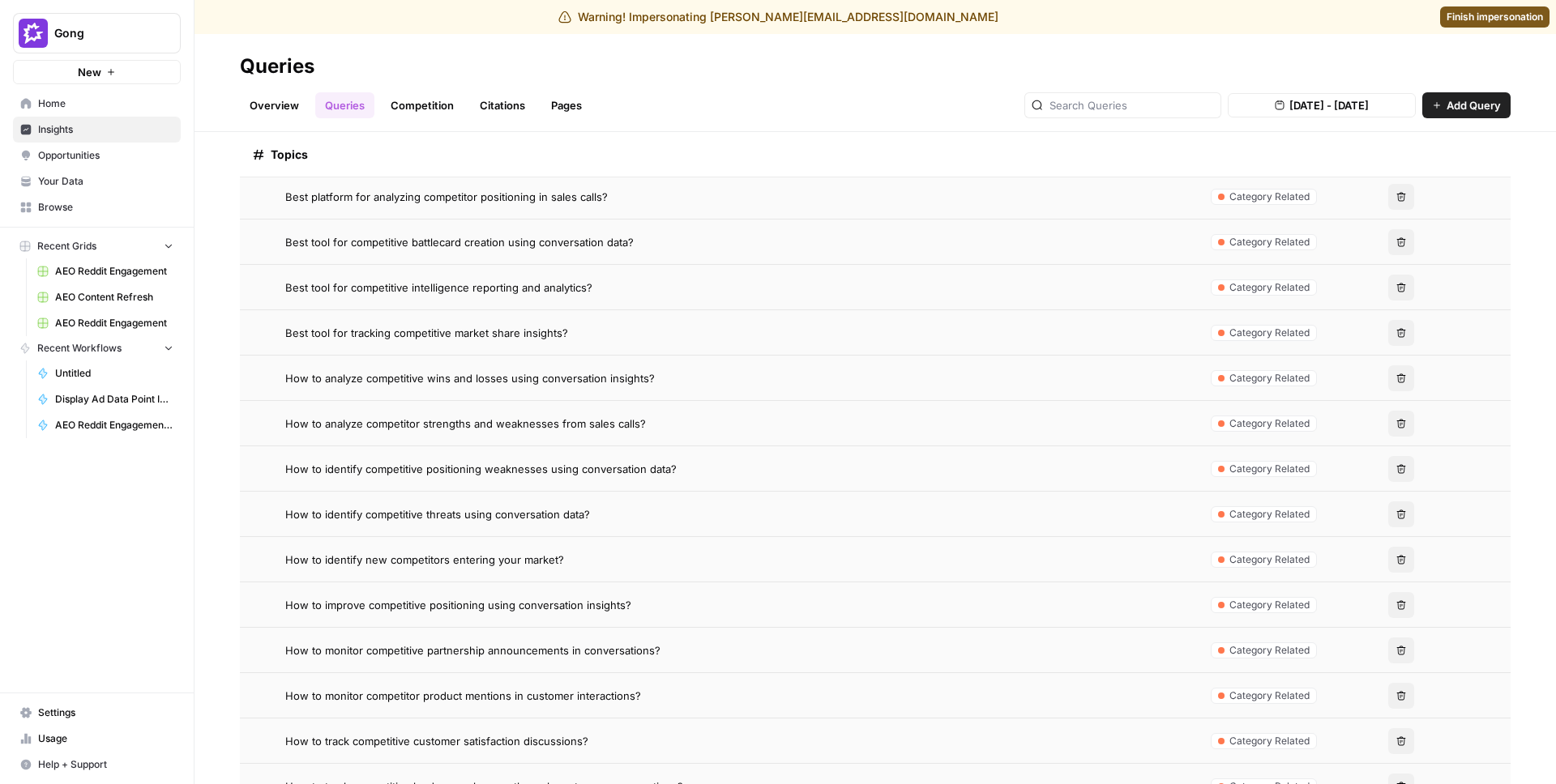
scroll to position [577, 0]
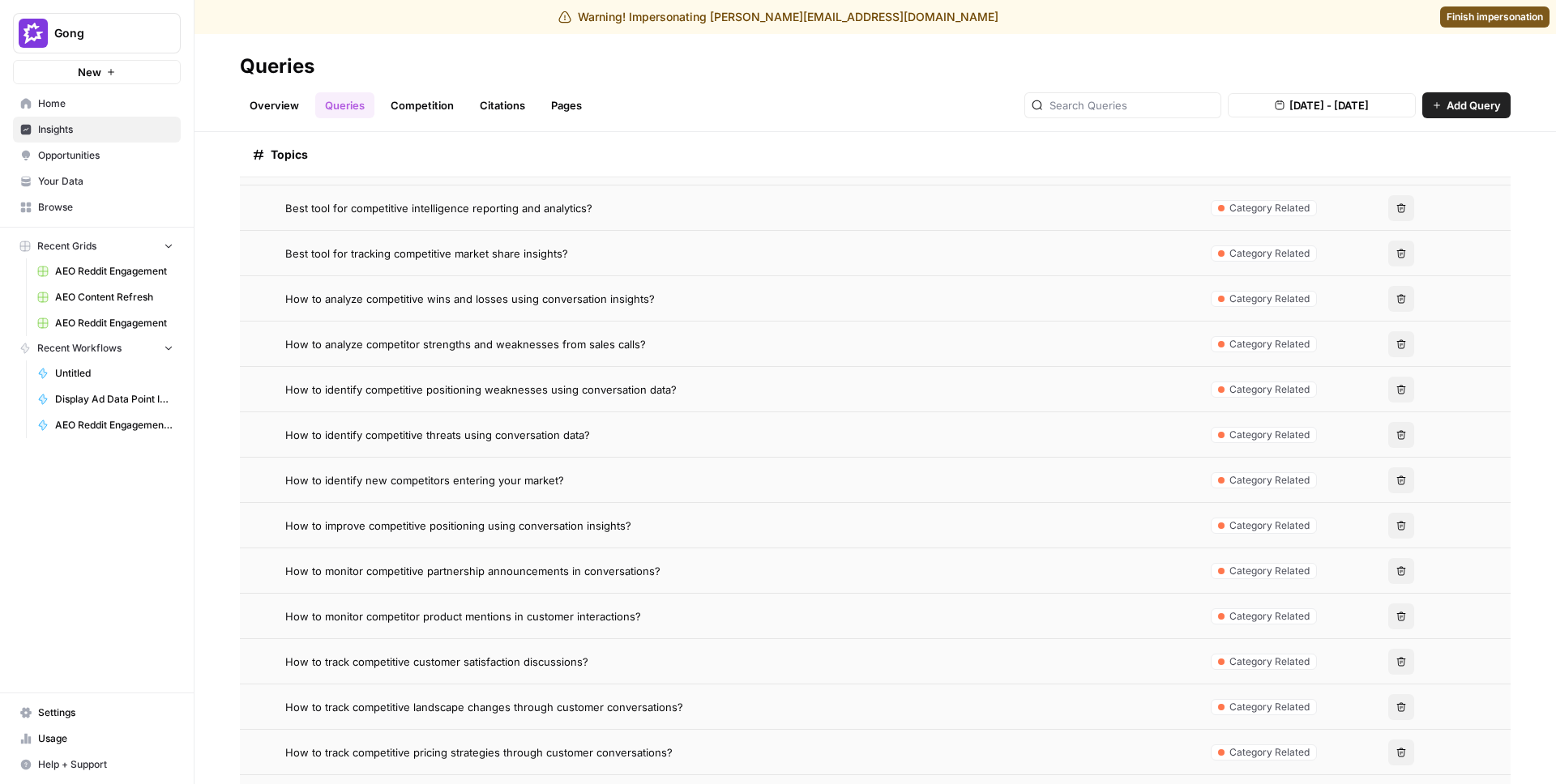
click at [482, 525] on span "How to improve competitive positioning using conversation insights?" at bounding box center [458, 526] width 346 height 16
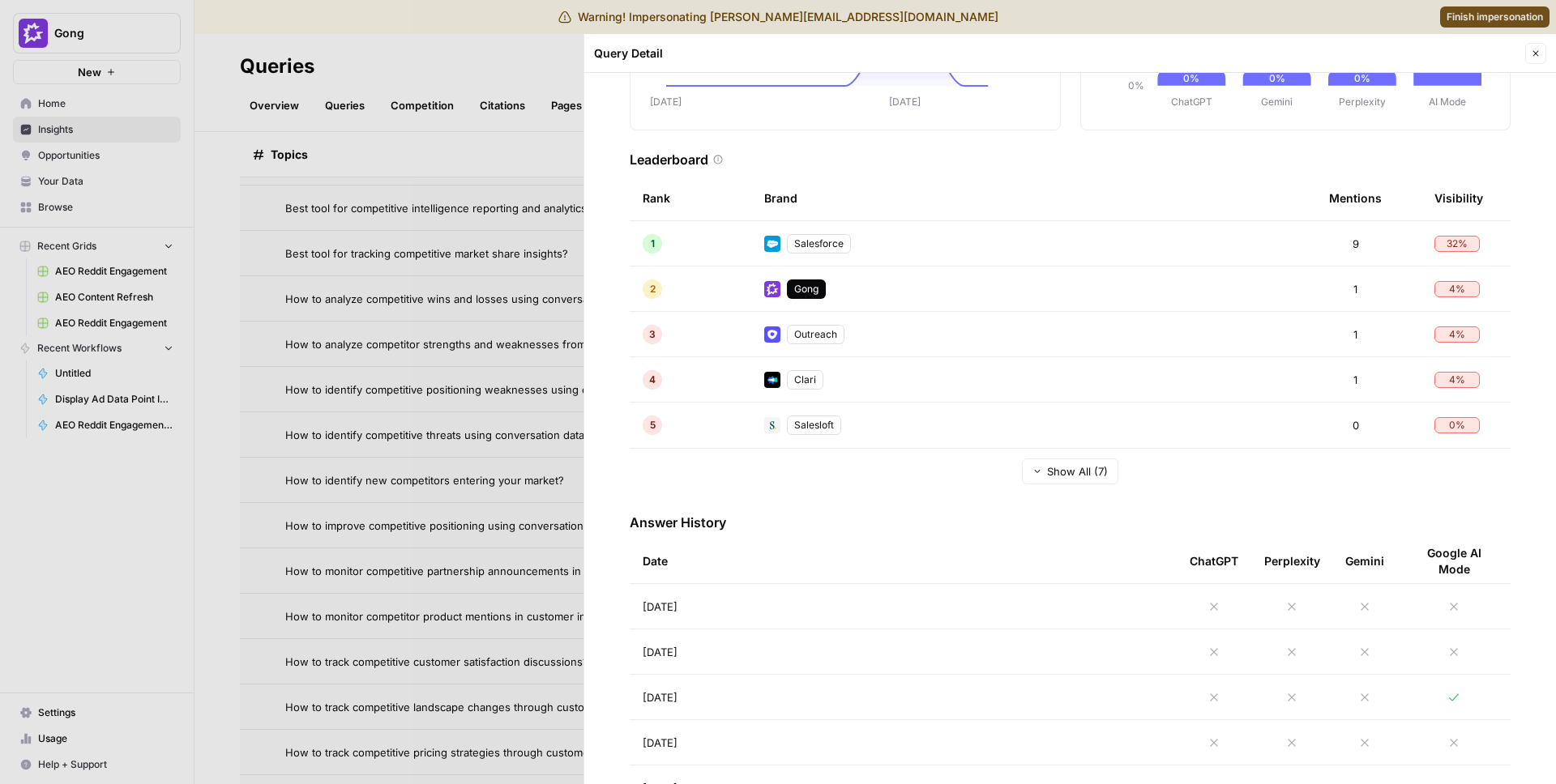
scroll to position [279, 0]
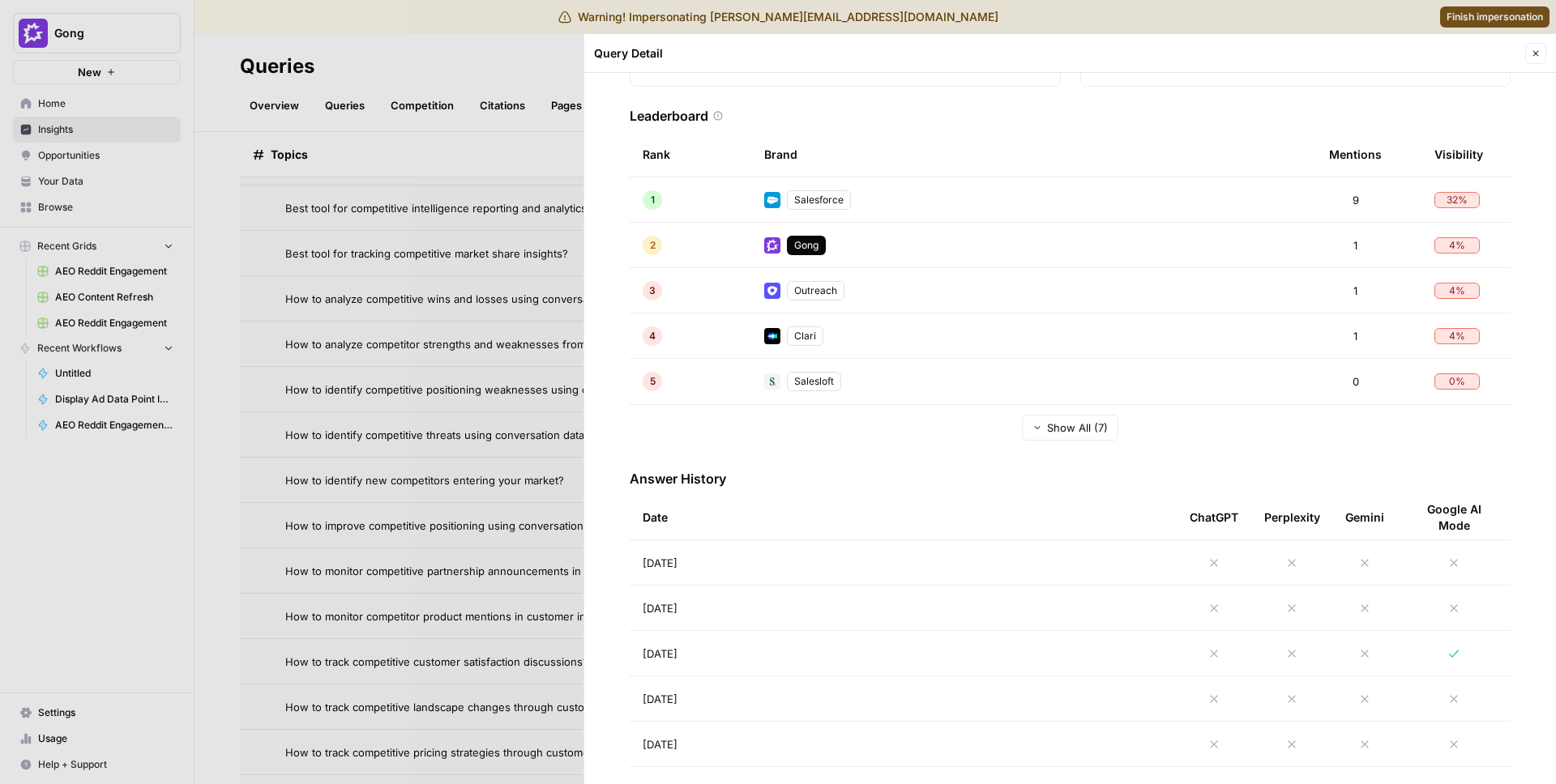
click at [339, 387] on div at bounding box center [778, 392] width 1556 height 784
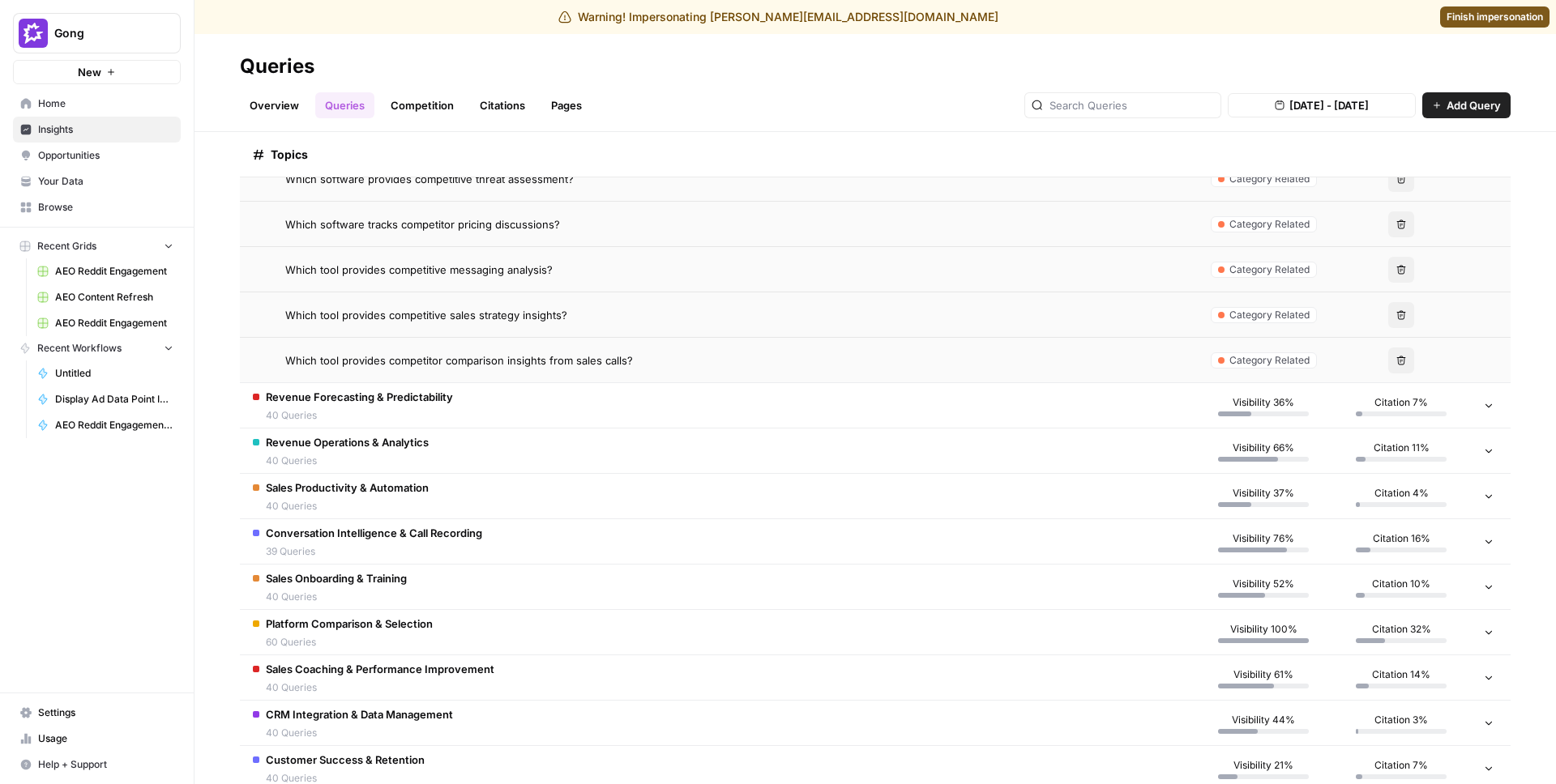
scroll to position [1941, 0]
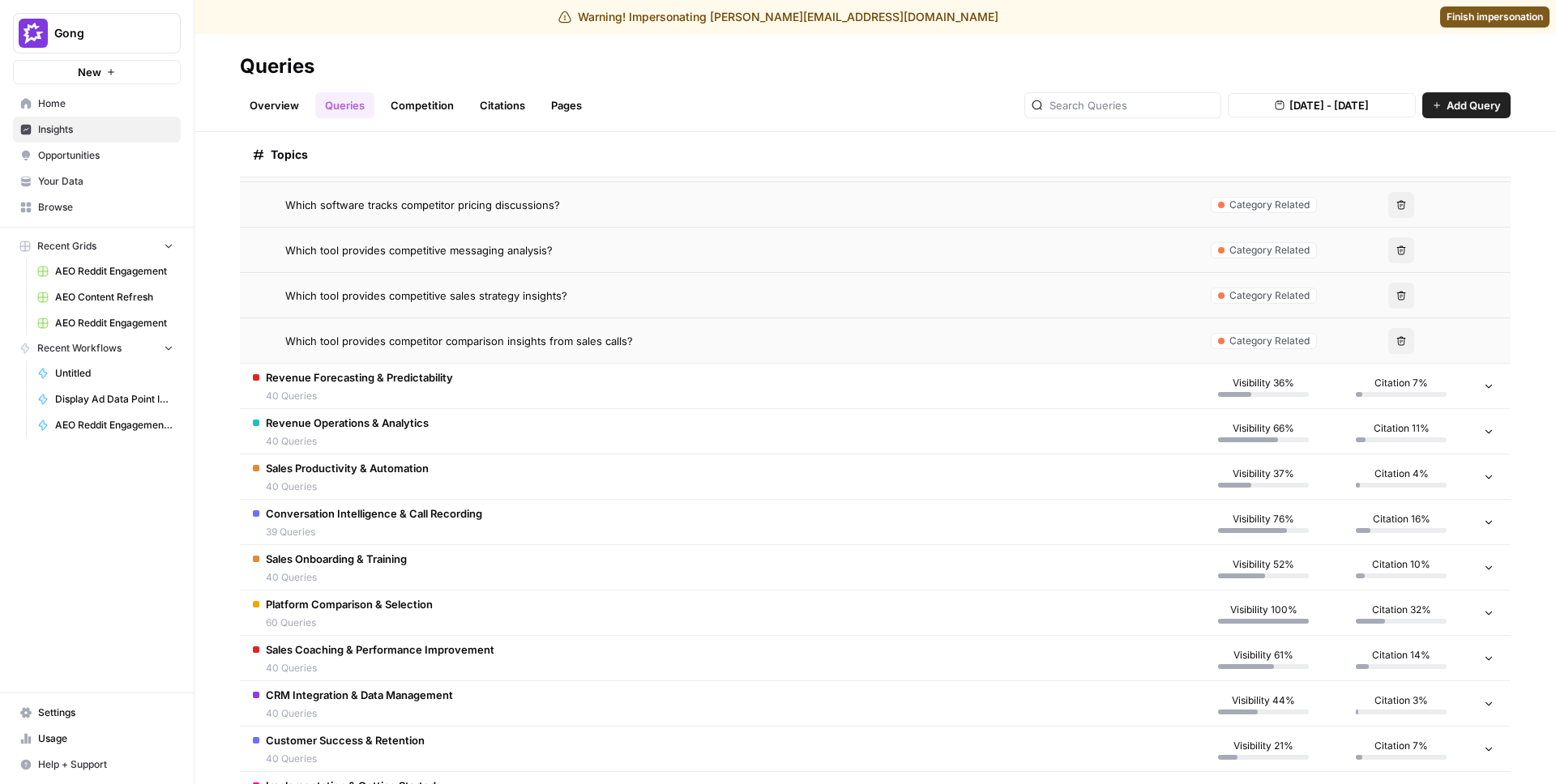
click at [376, 661] on span "40 Queries" at bounding box center [379, 669] width 228 height 15
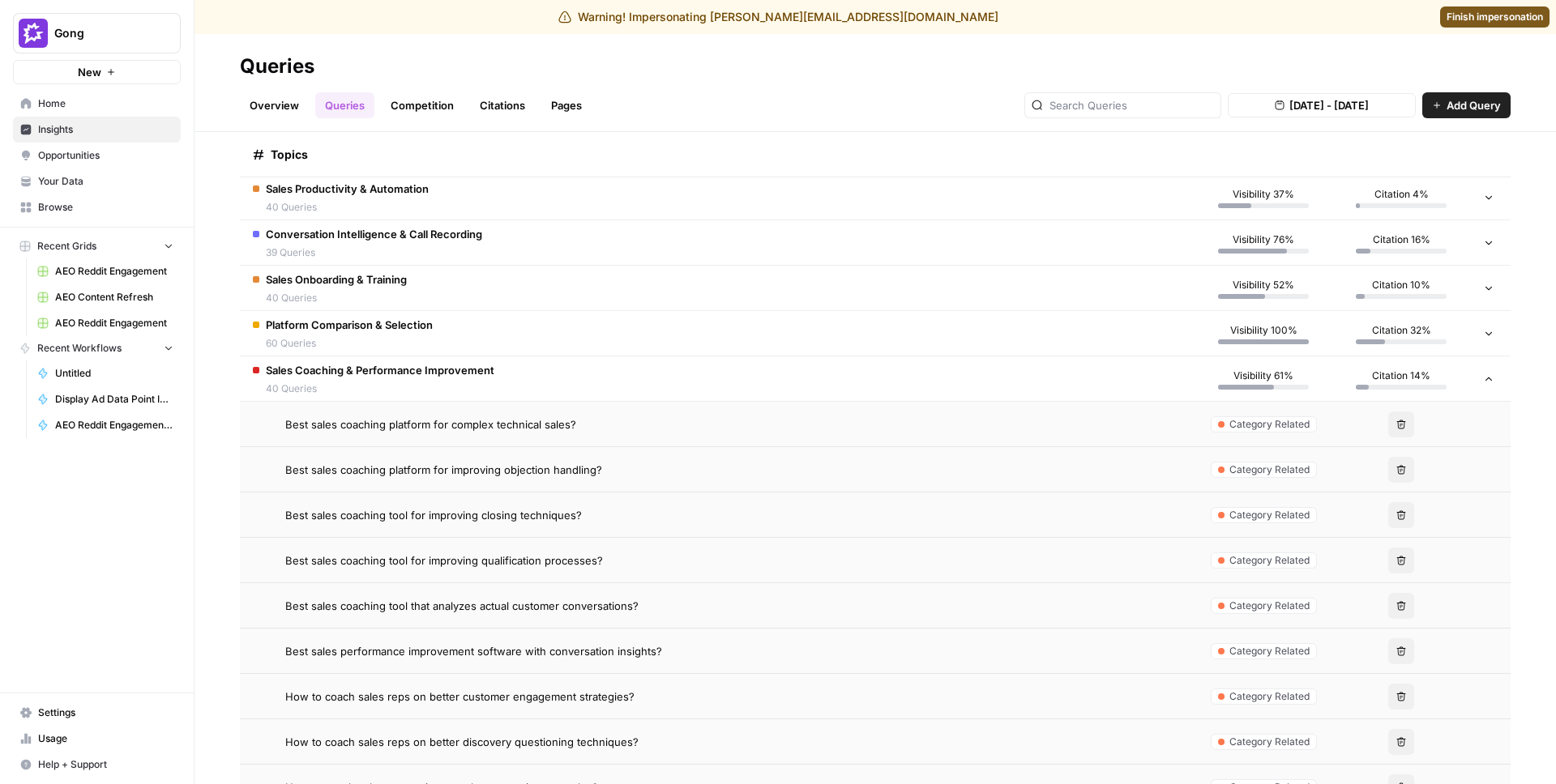
scroll to position [2288, 0]
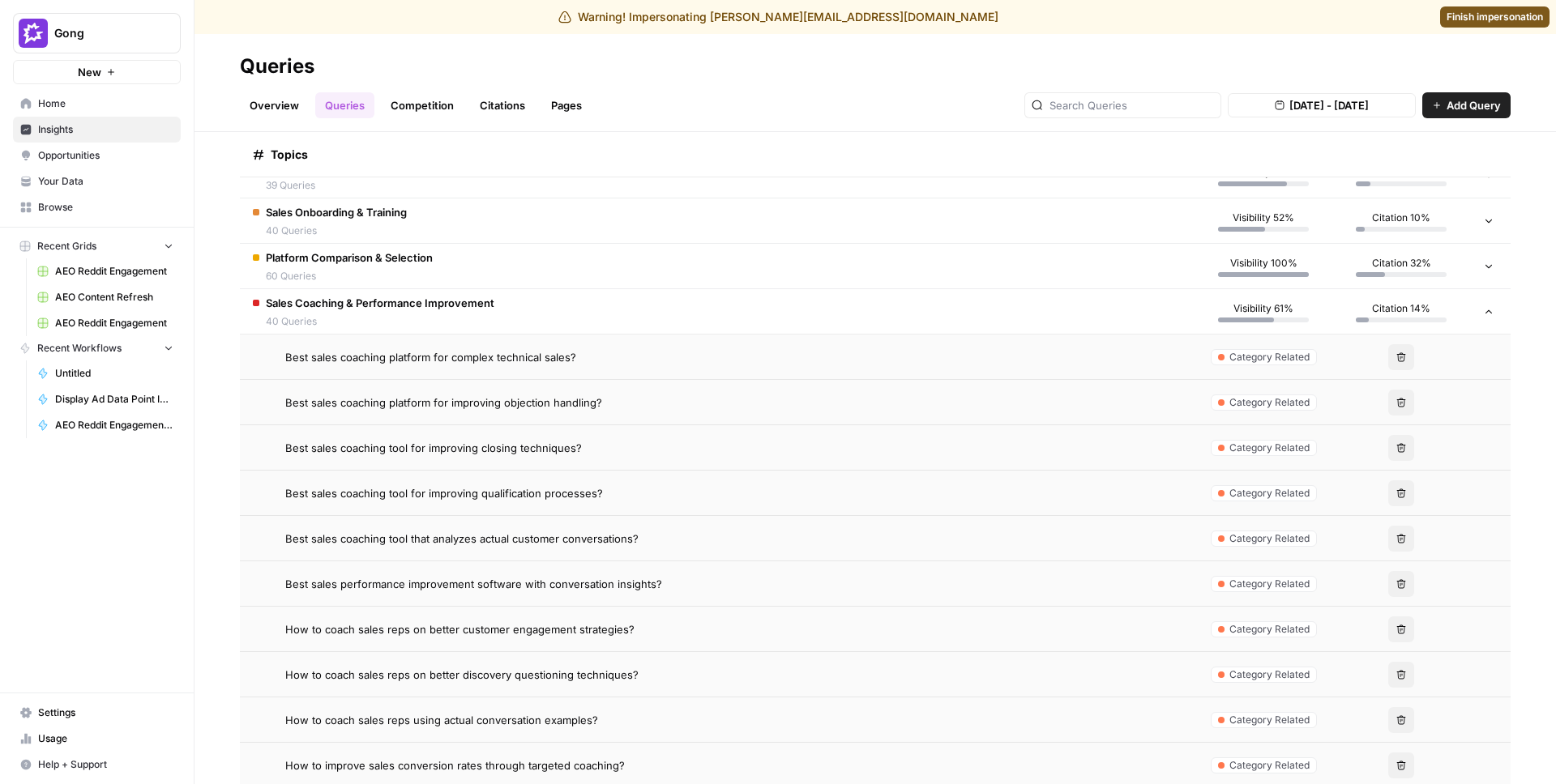
click at [396, 316] on span "40 Queries" at bounding box center [379, 322] width 228 height 15
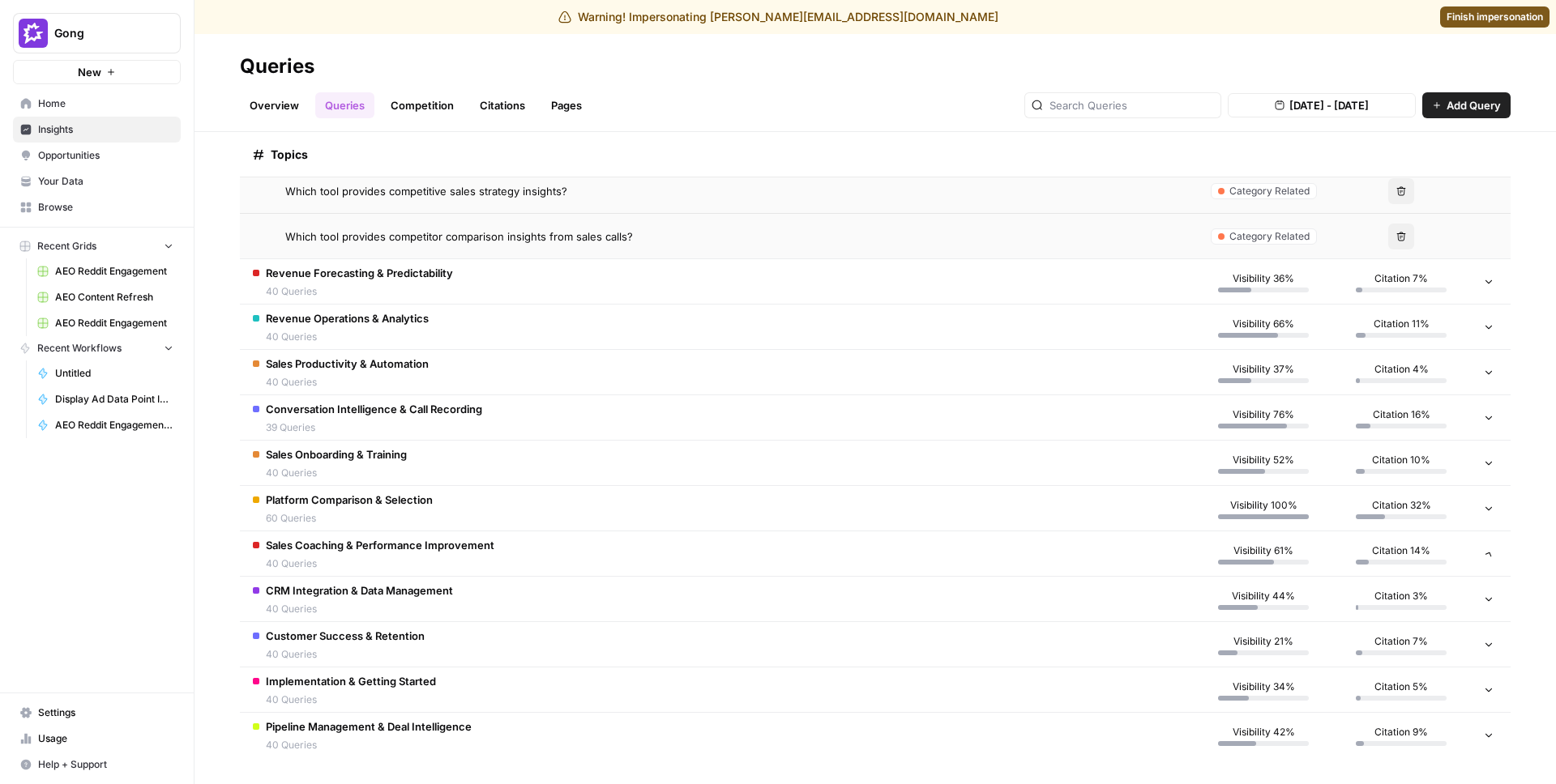
scroll to position [2046, 0]
click at [410, 645] on div "Customer Success & Retention 40 Queries" at bounding box center [345, 645] width 158 height 34
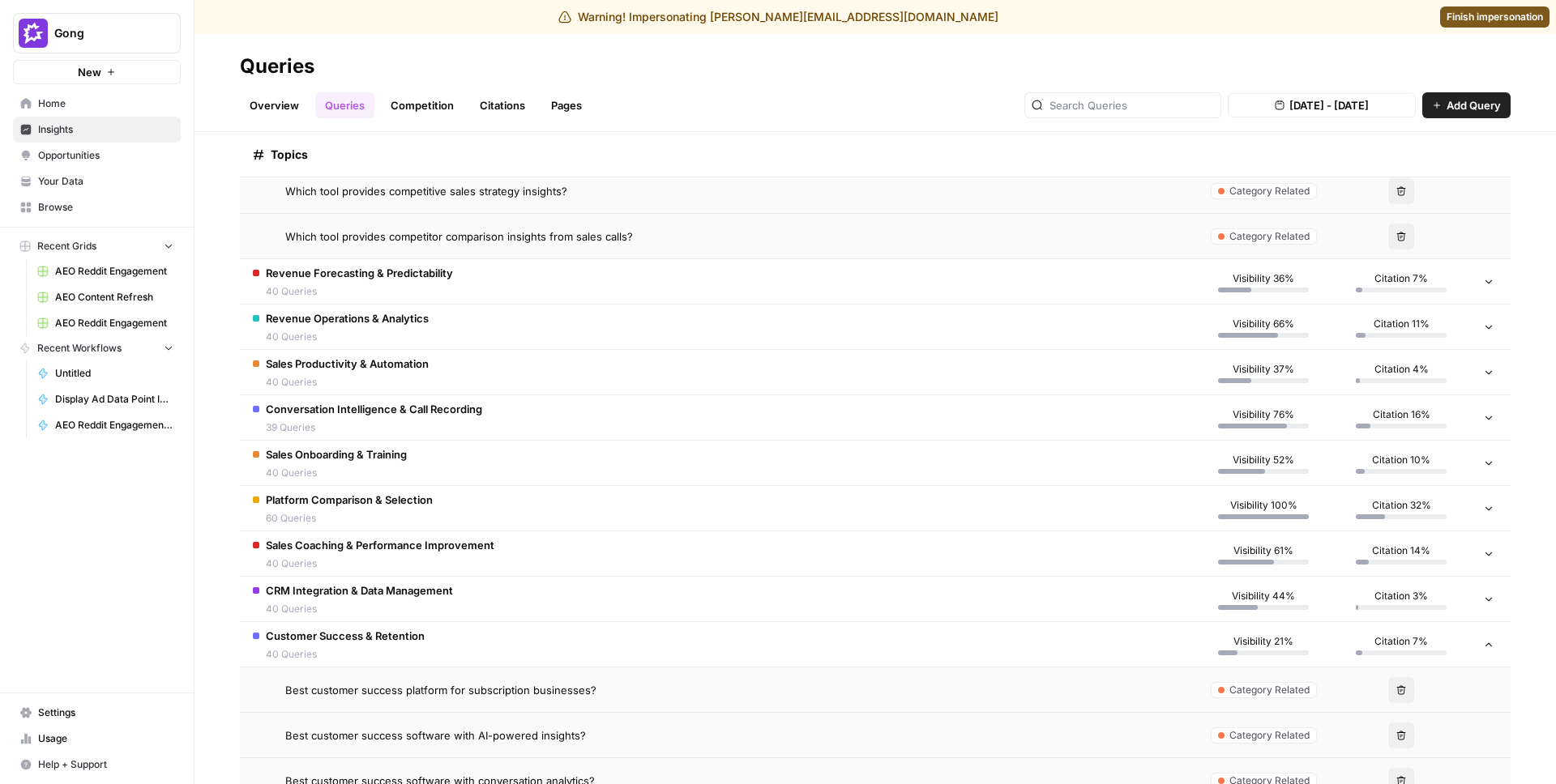
click at [410, 645] on div "Customer Success & Retention 40 Queries" at bounding box center [345, 645] width 158 height 34
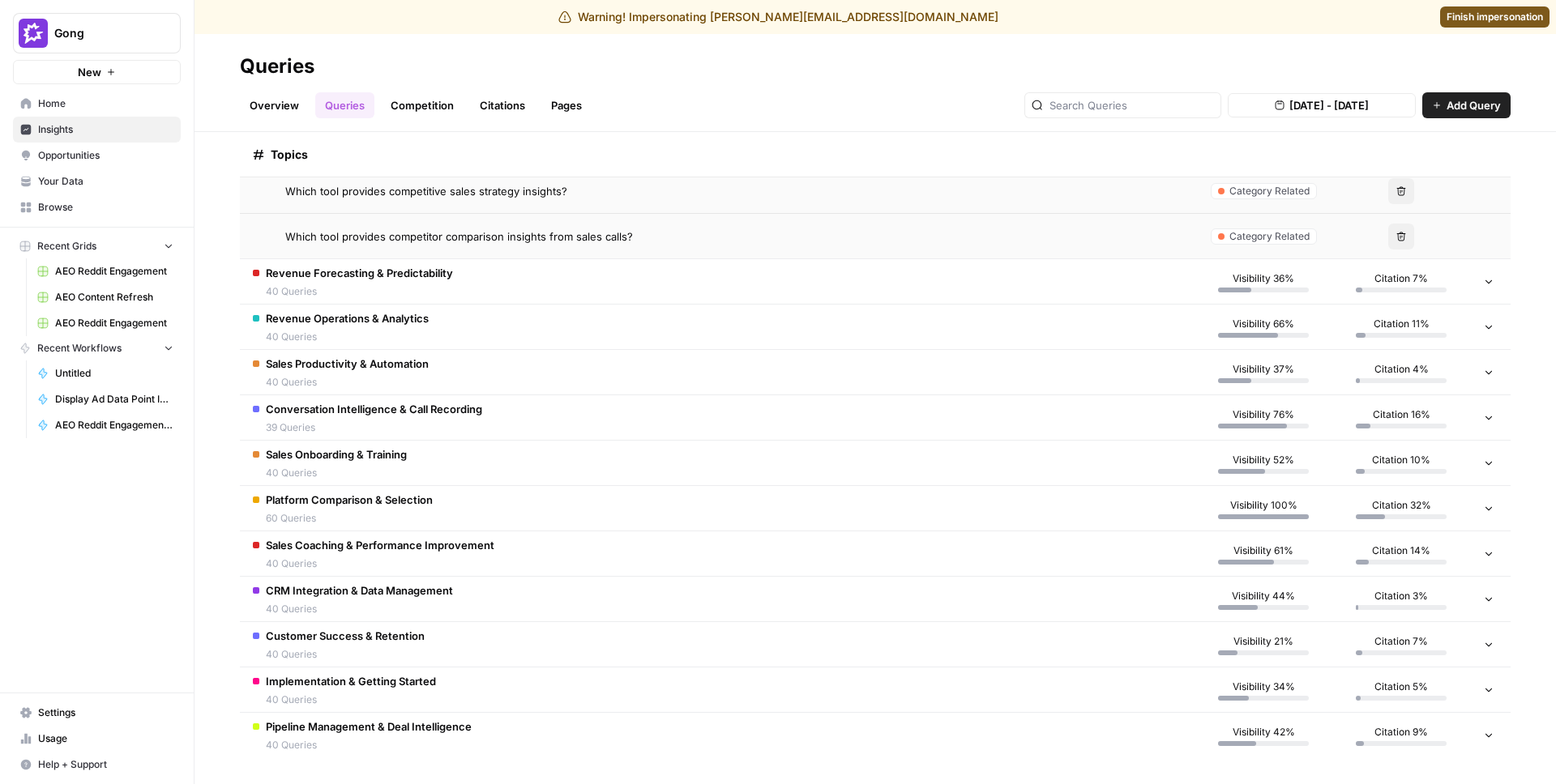
click at [418, 505] on span "Platform Comparison & Selection" at bounding box center [349, 500] width 167 height 16
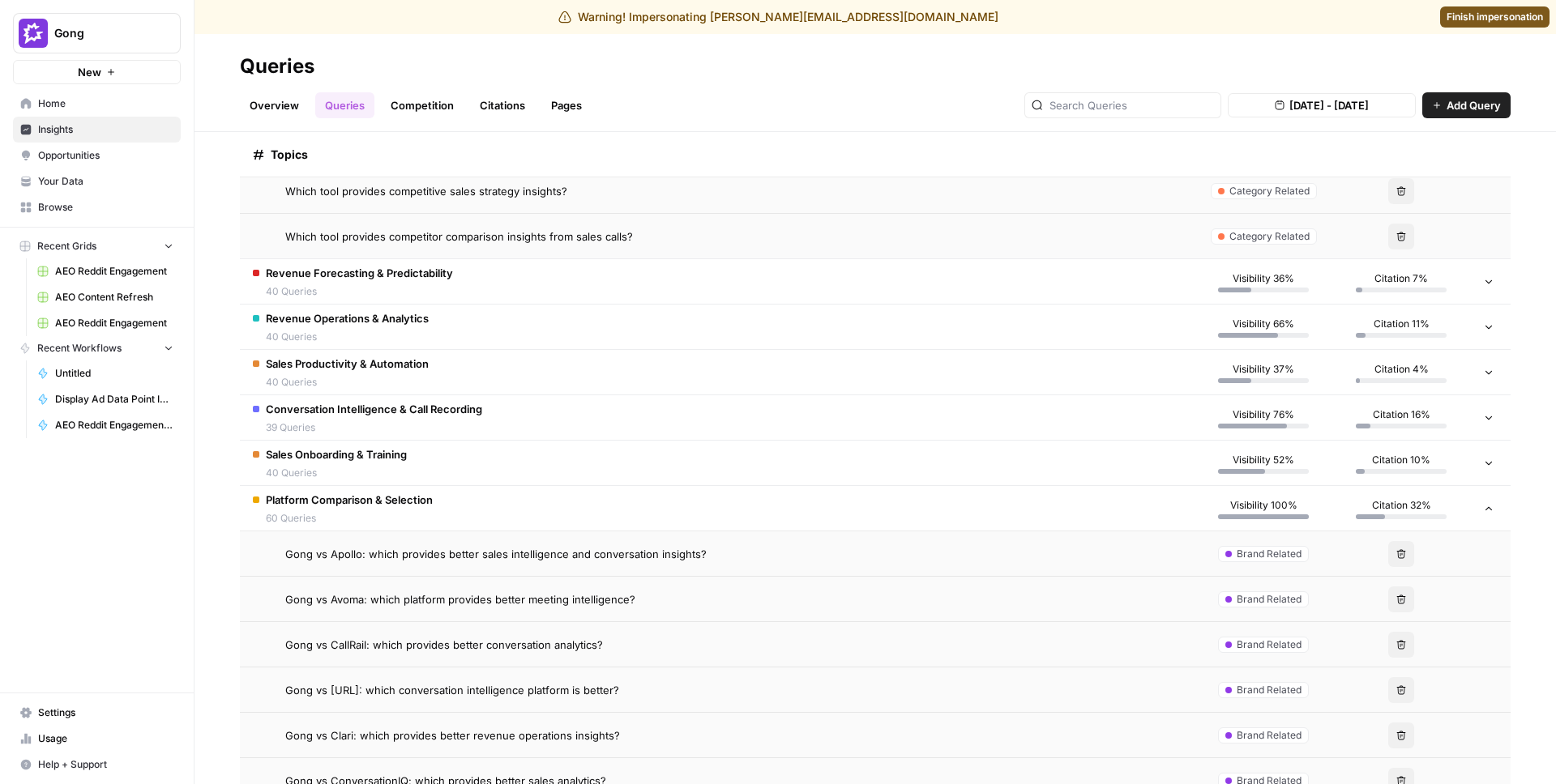
click at [418, 557] on span "Gong vs Apollo: which provides better sales intelligence and conversation insig…" at bounding box center [496, 554] width 422 height 16
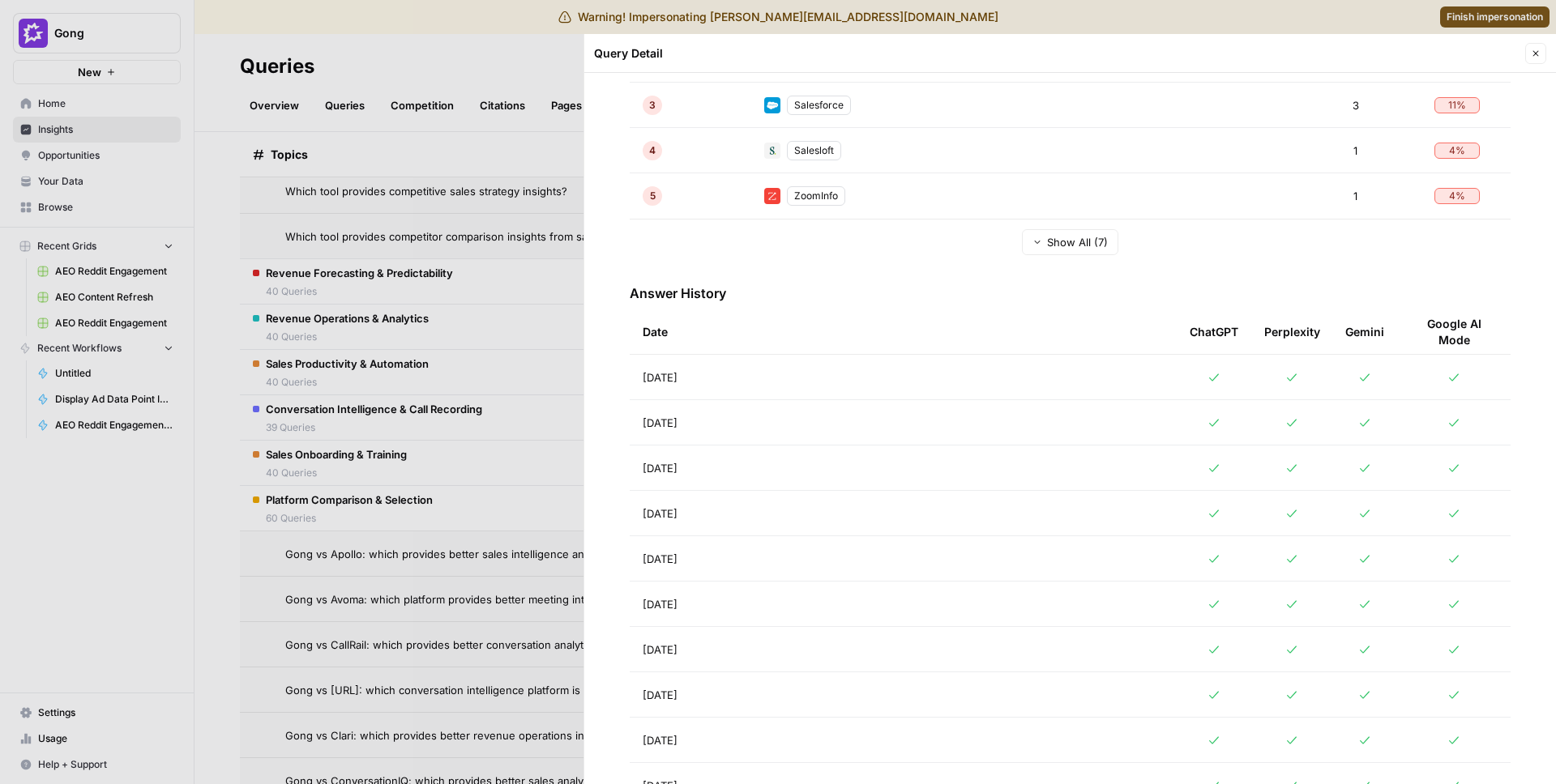
scroll to position [523, 0]
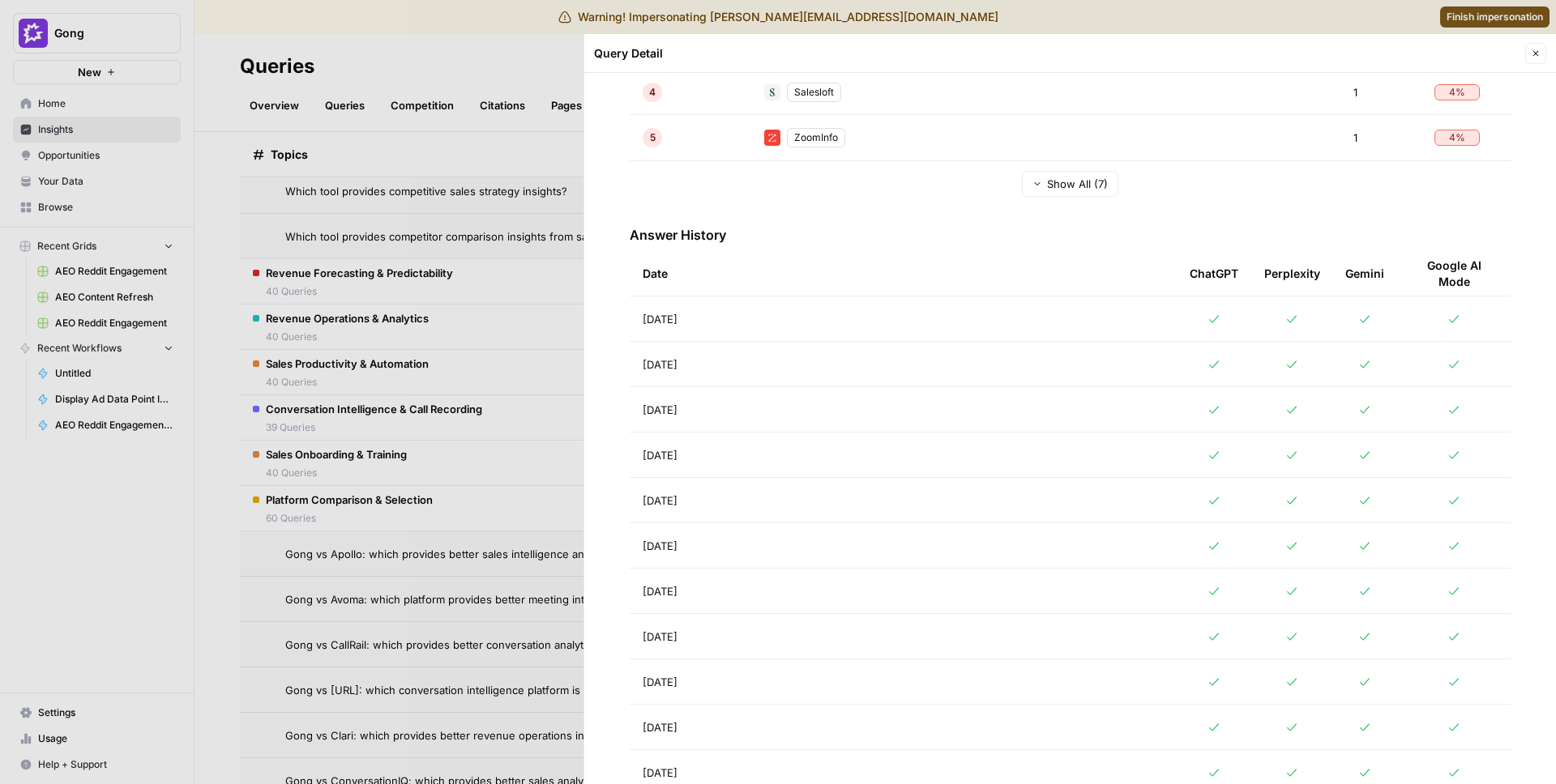
click at [427, 585] on div at bounding box center [778, 392] width 1556 height 784
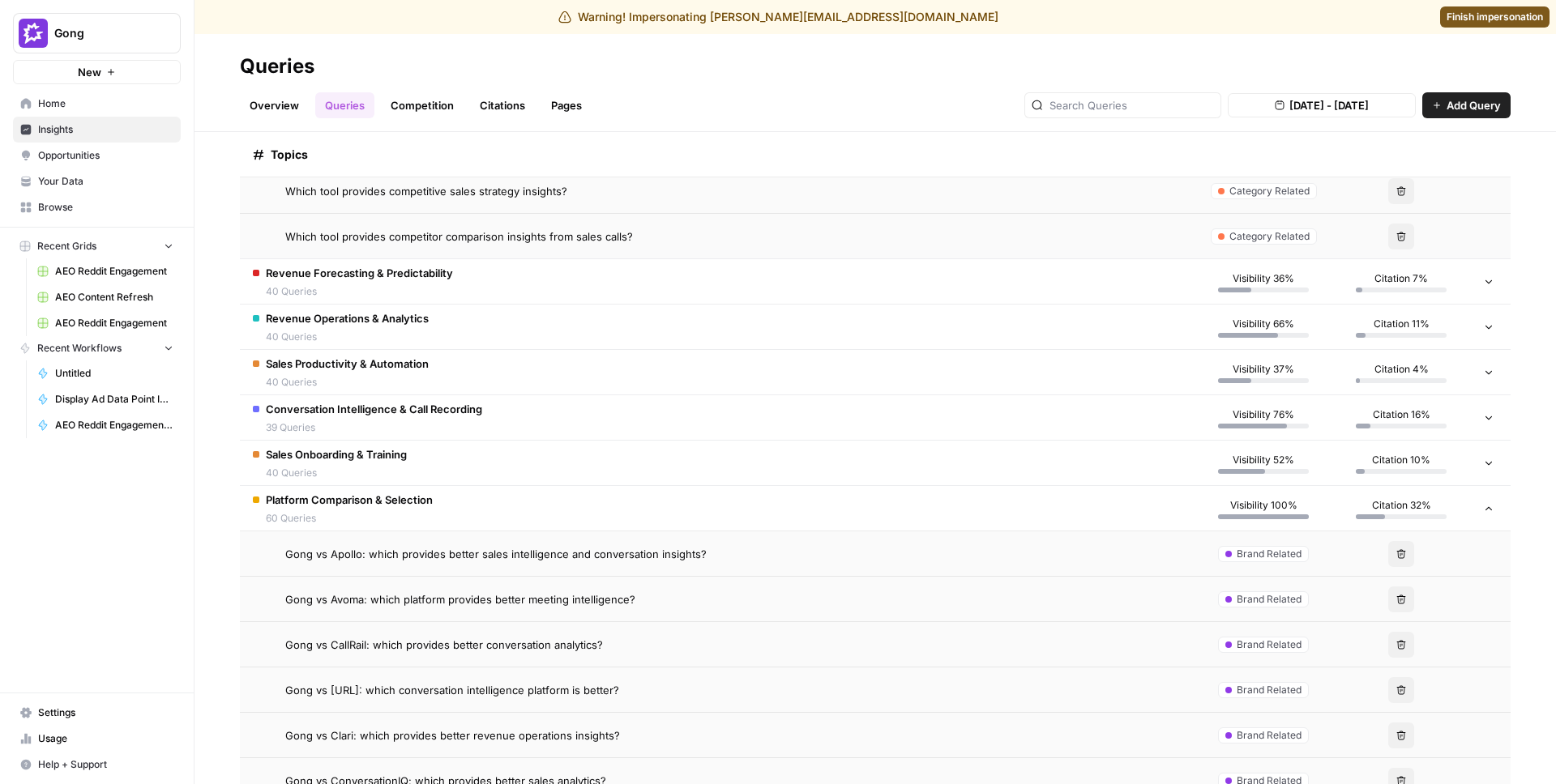
click at [400, 609] on td "Gong vs Avoma: which platform provides better meeting intelligence?" at bounding box center [717, 599] width 955 height 45
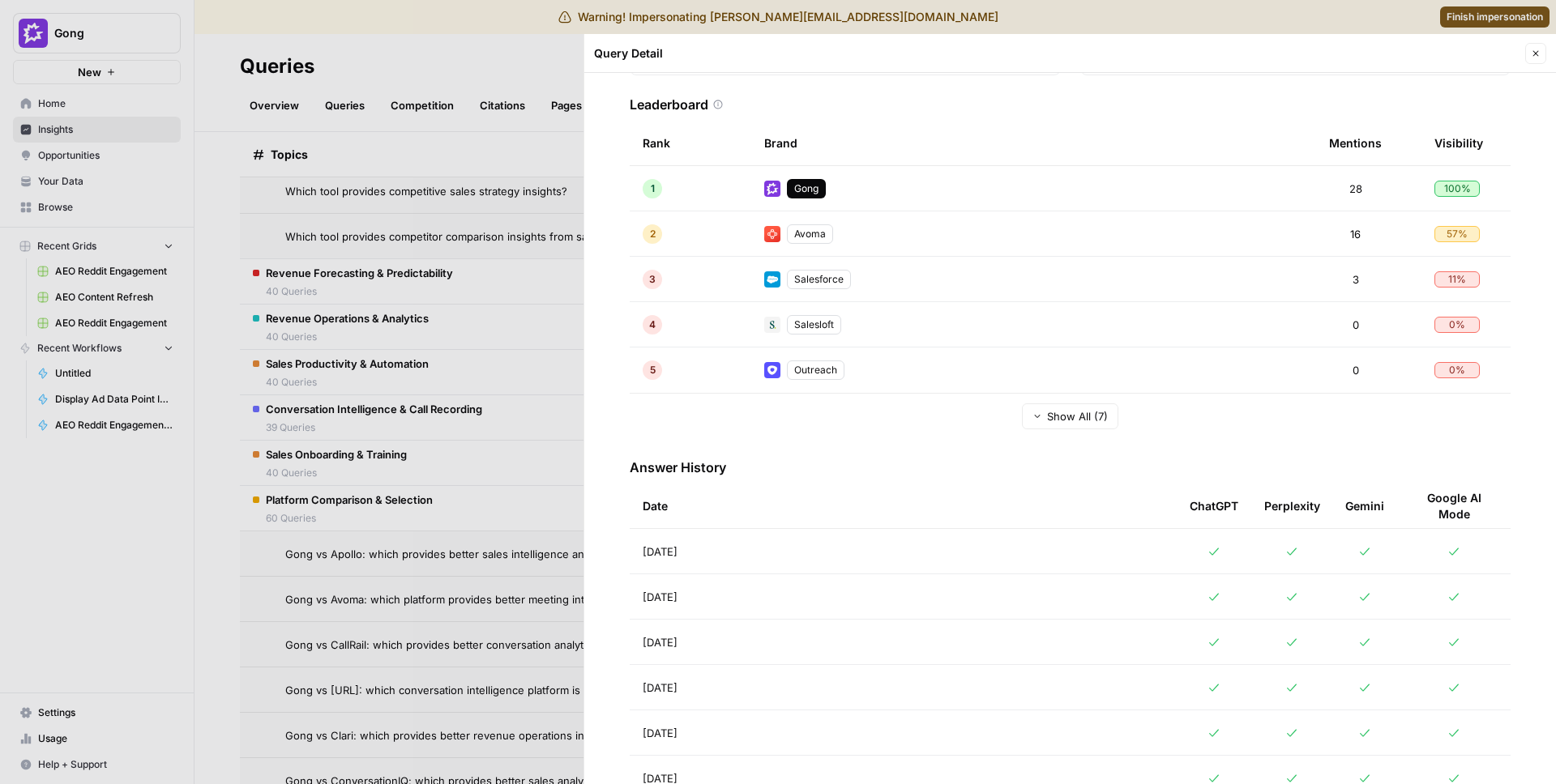
scroll to position [388, 0]
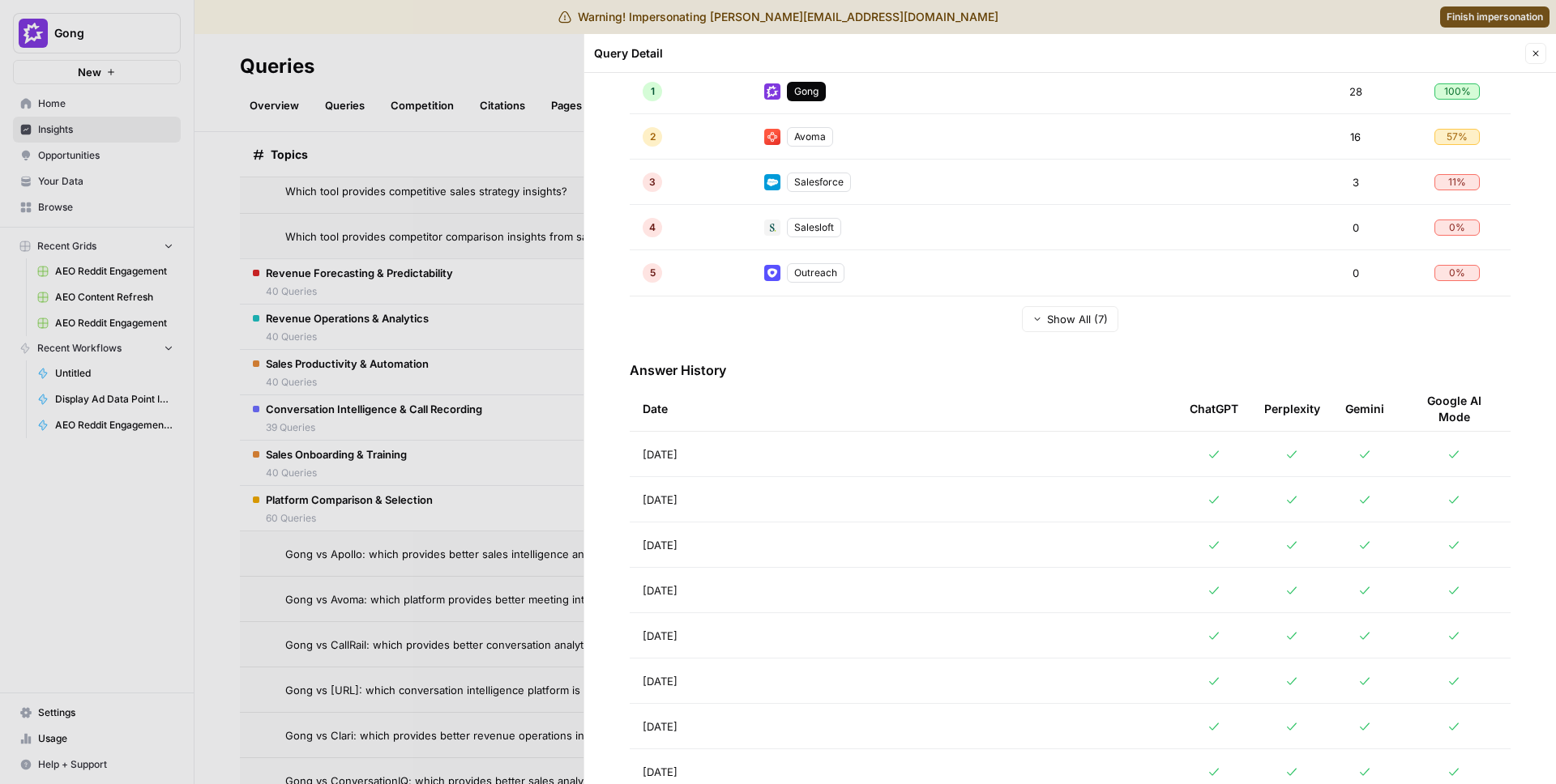
click at [397, 509] on div at bounding box center [778, 392] width 1556 height 784
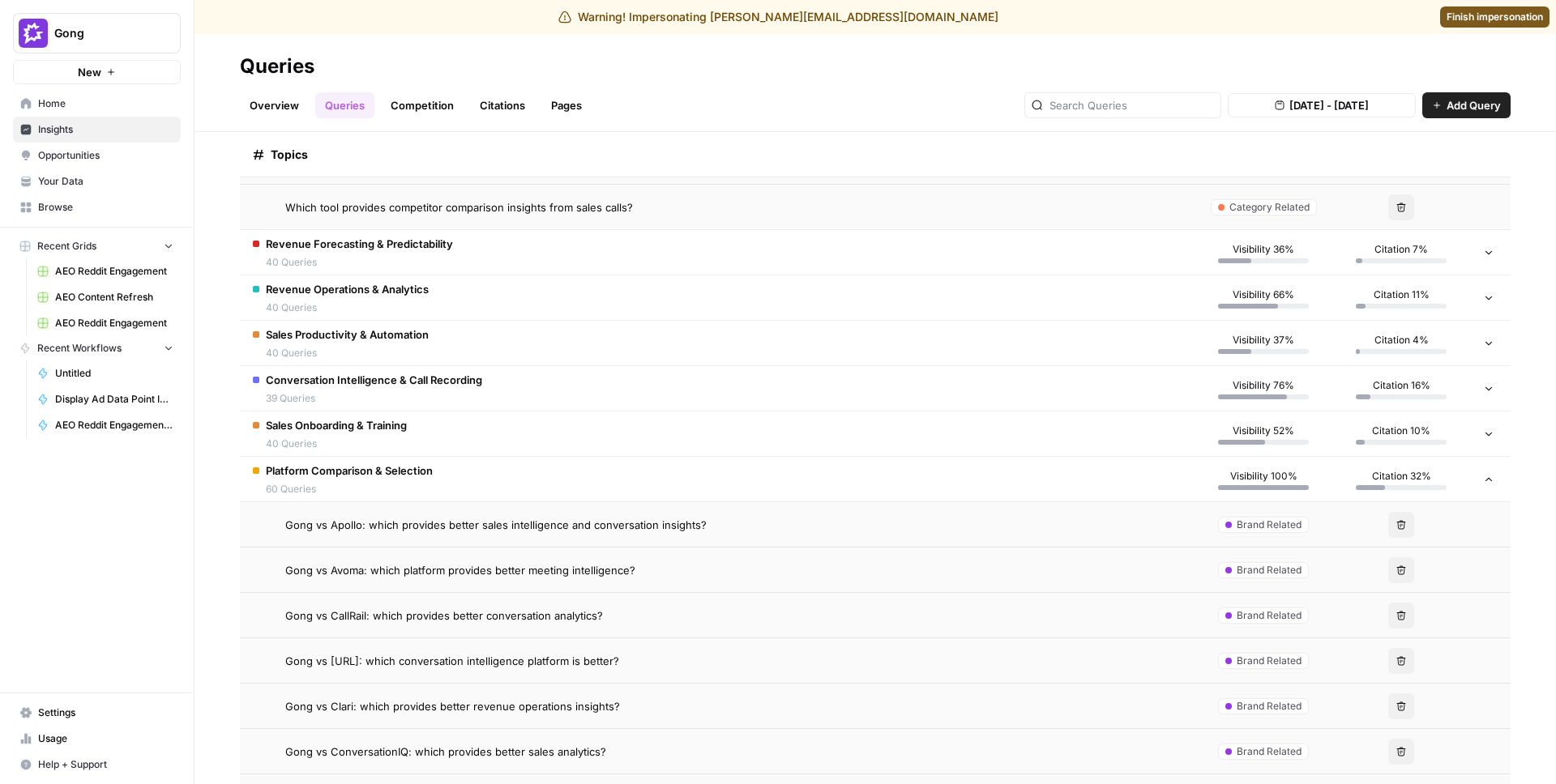
scroll to position [2168, 0]
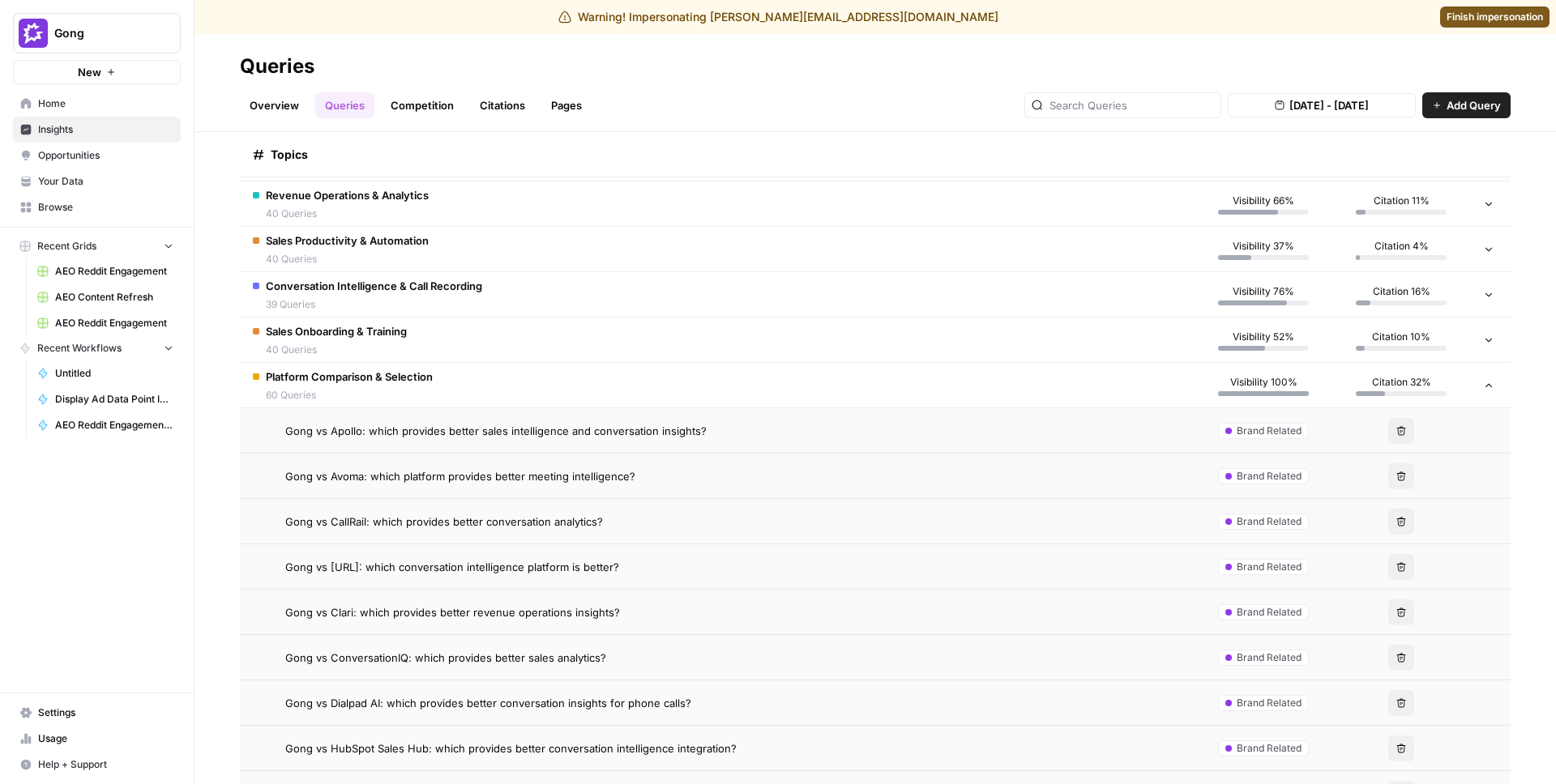
click at [431, 610] on span "Gong vs Clari: which provides better revenue operations insights?" at bounding box center [453, 613] width 335 height 16
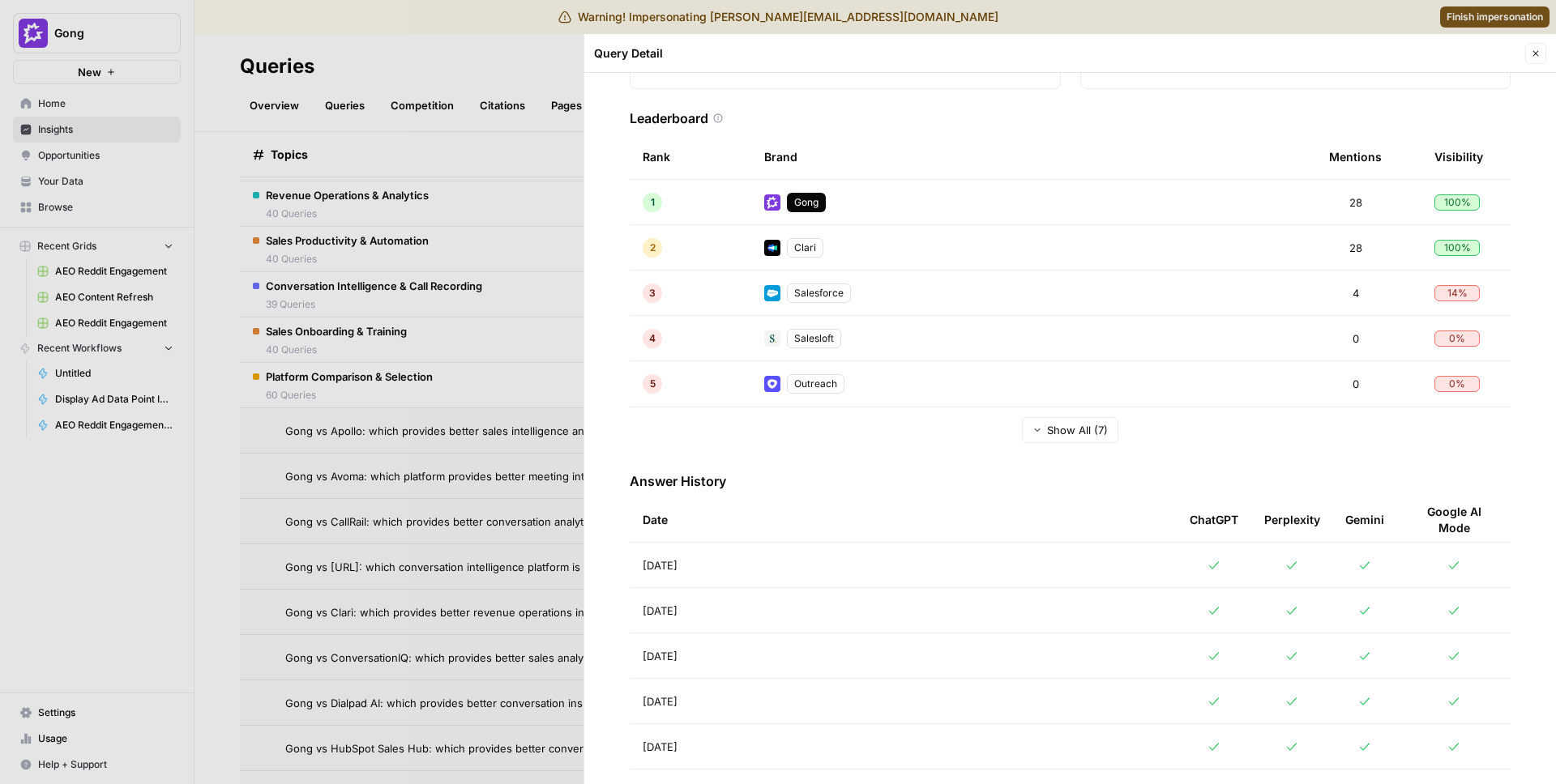
scroll to position [287, 0]
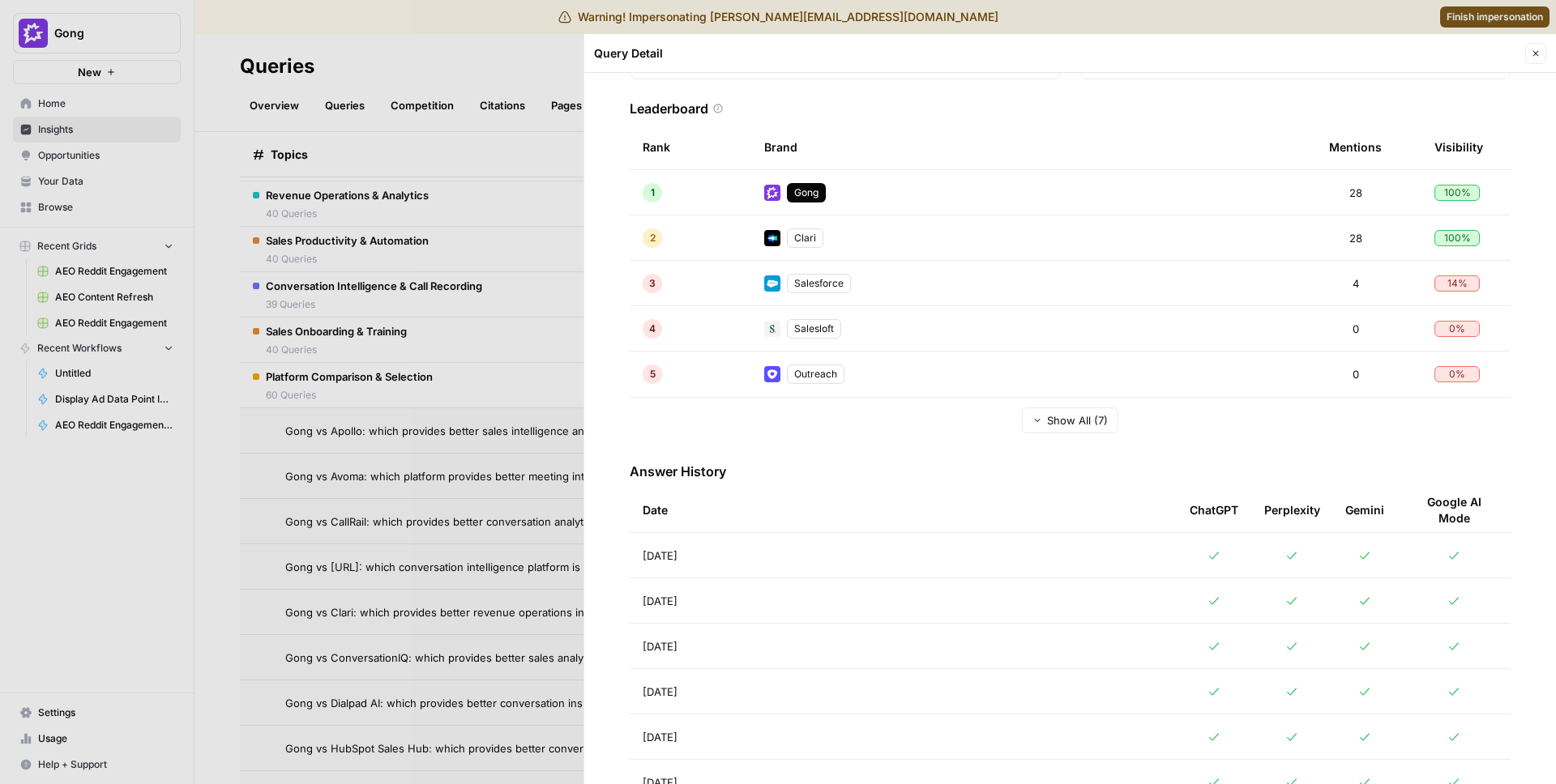
click at [429, 430] on div at bounding box center [778, 392] width 1556 height 784
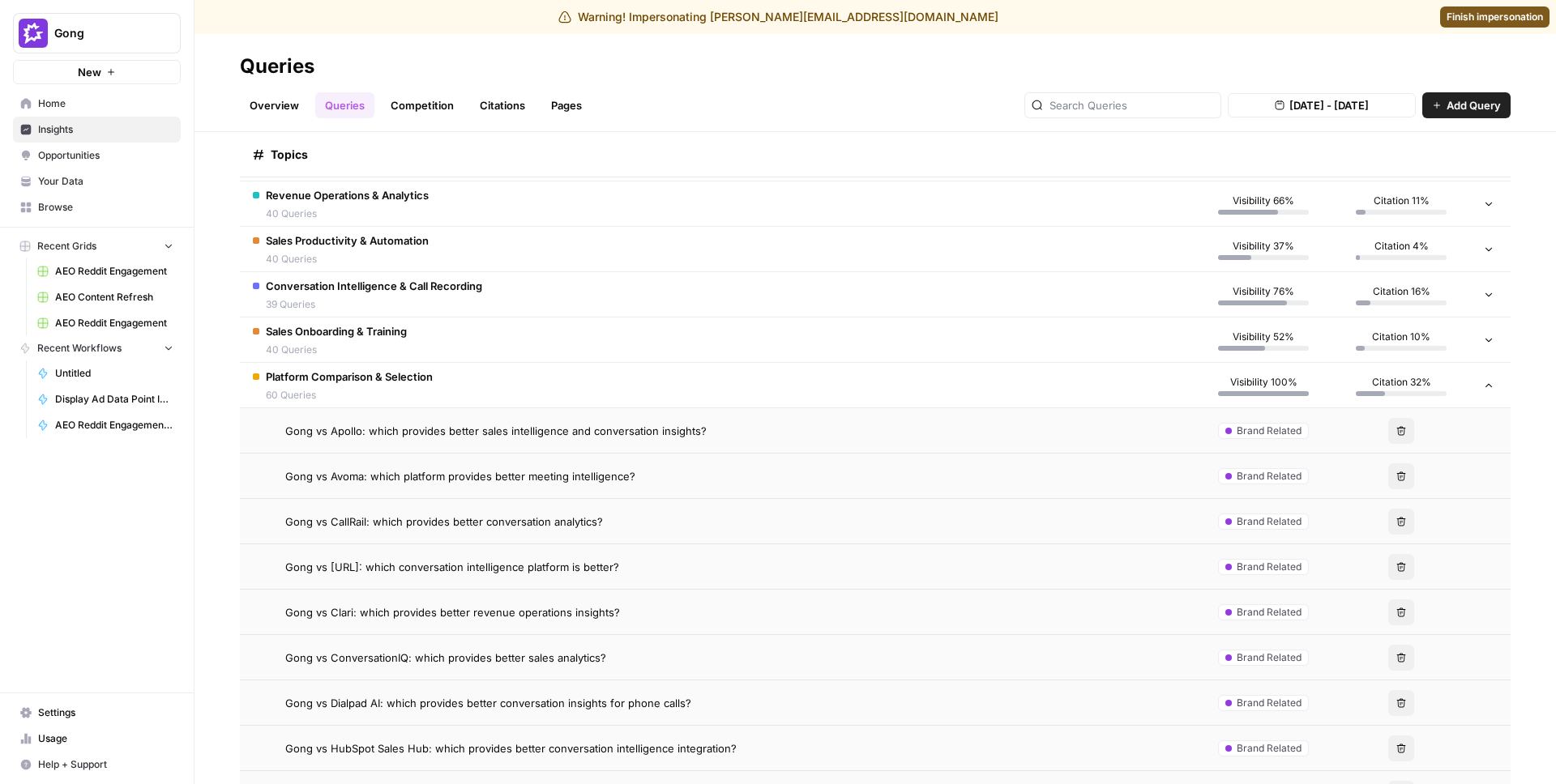
click at [440, 661] on span "Gong vs ConversationIQ: which provides better sales analytics?" at bounding box center [445, 658] width 321 height 16
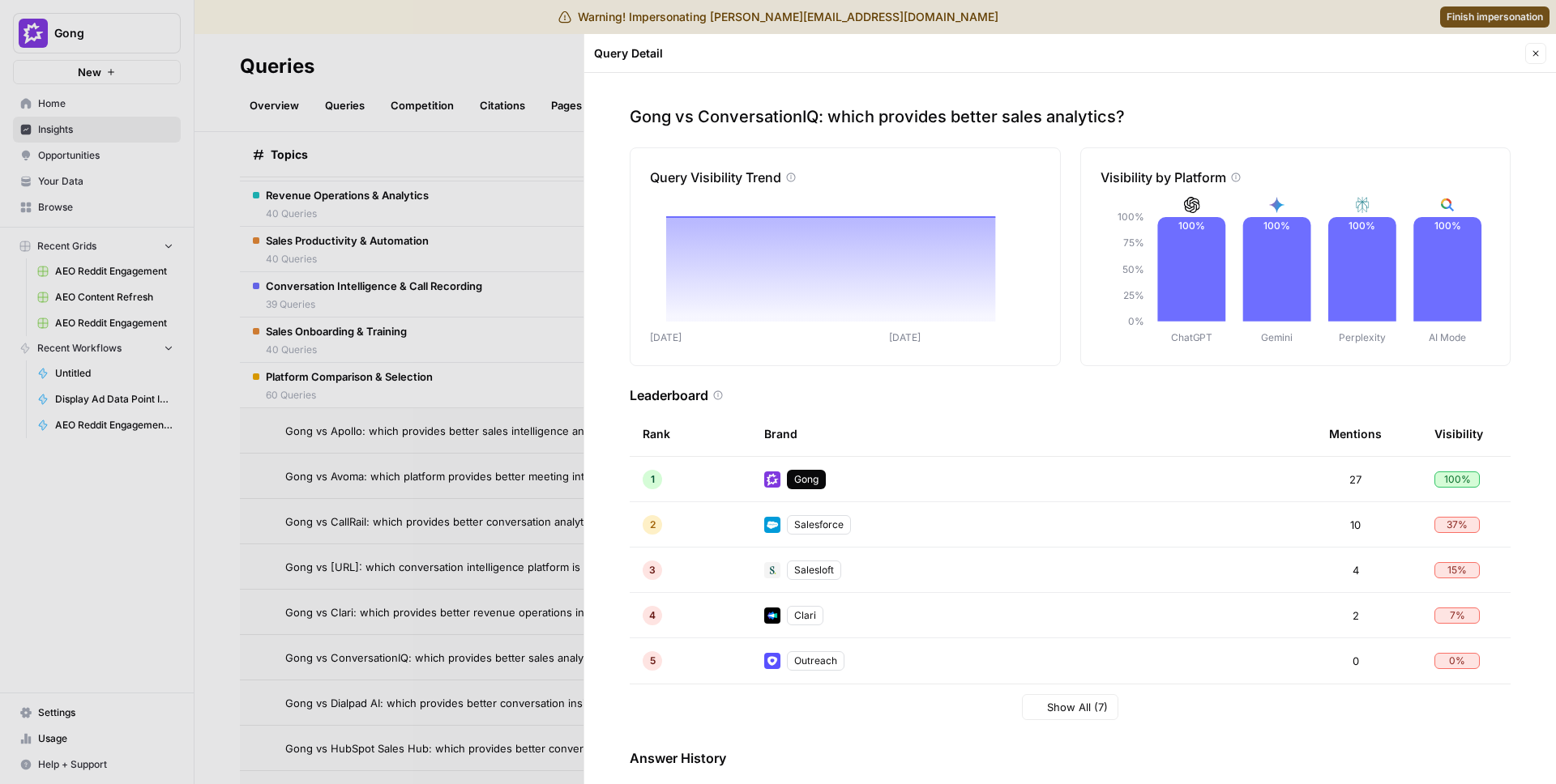
click at [387, 505] on div at bounding box center [778, 392] width 1556 height 784
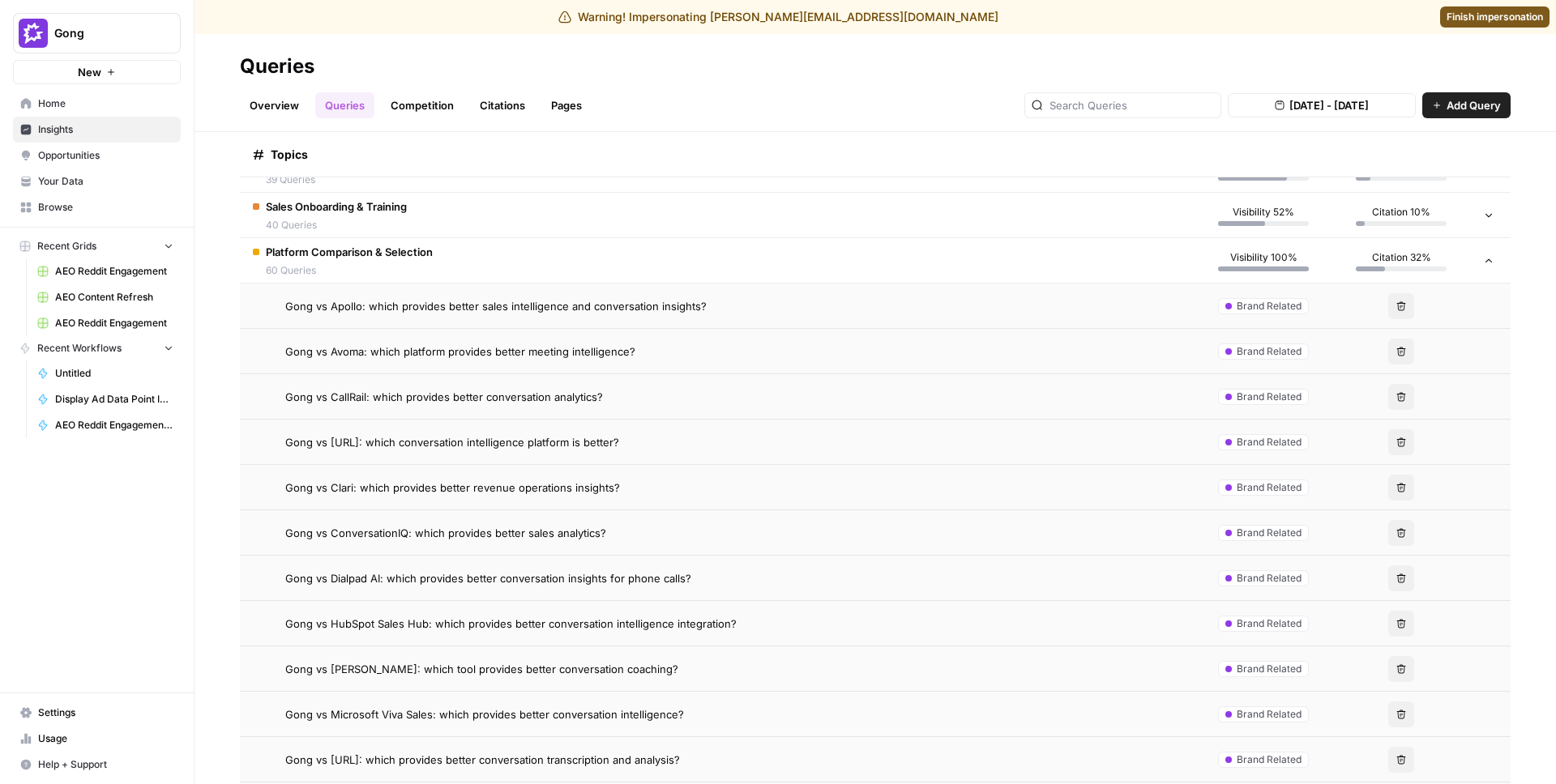
scroll to position [2335, 0]
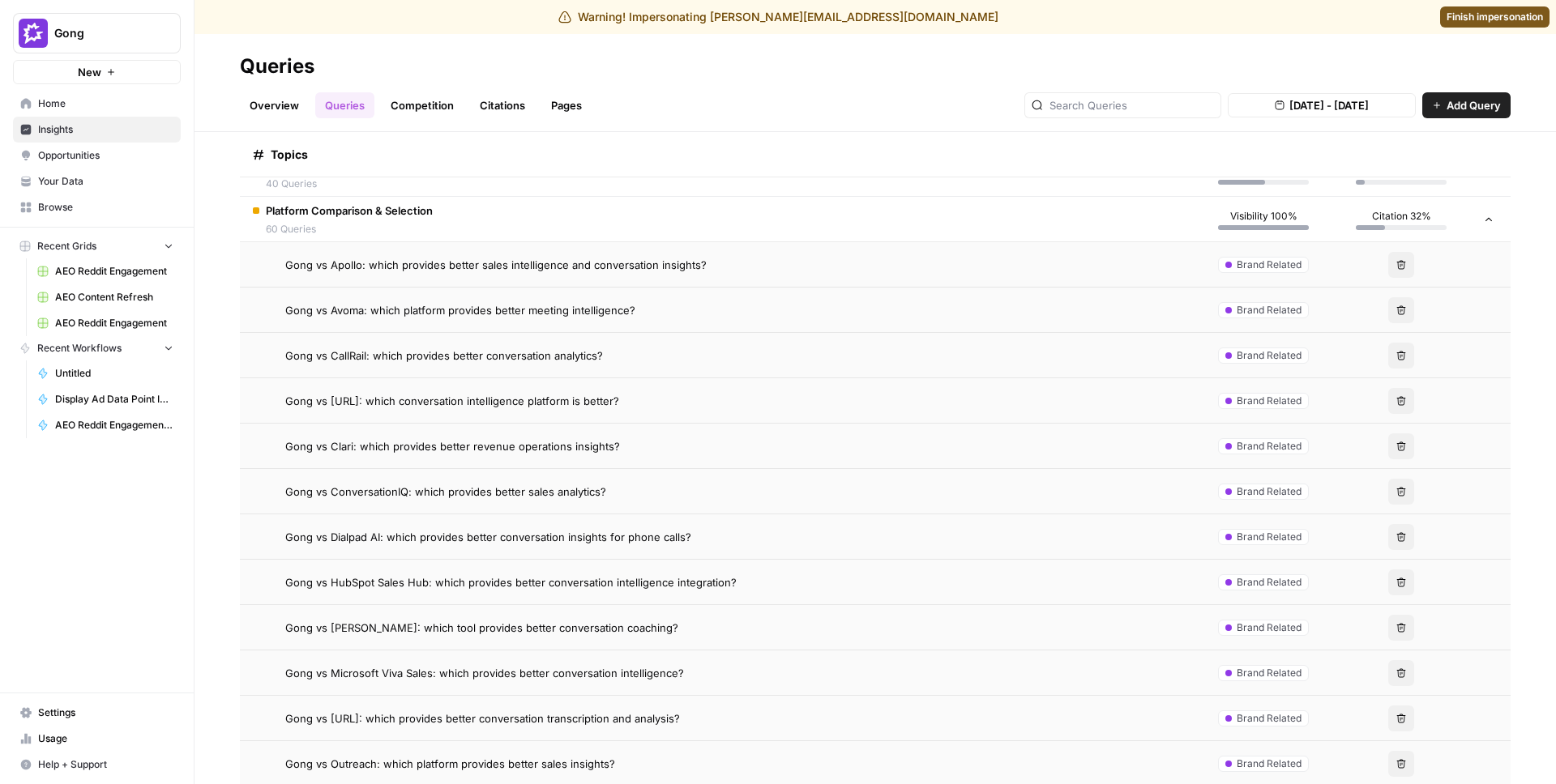
click at [587, 593] on td "Gong vs HubSpot Sales Hub: which provides better conversation intelligence inte…" at bounding box center [717, 582] width 955 height 45
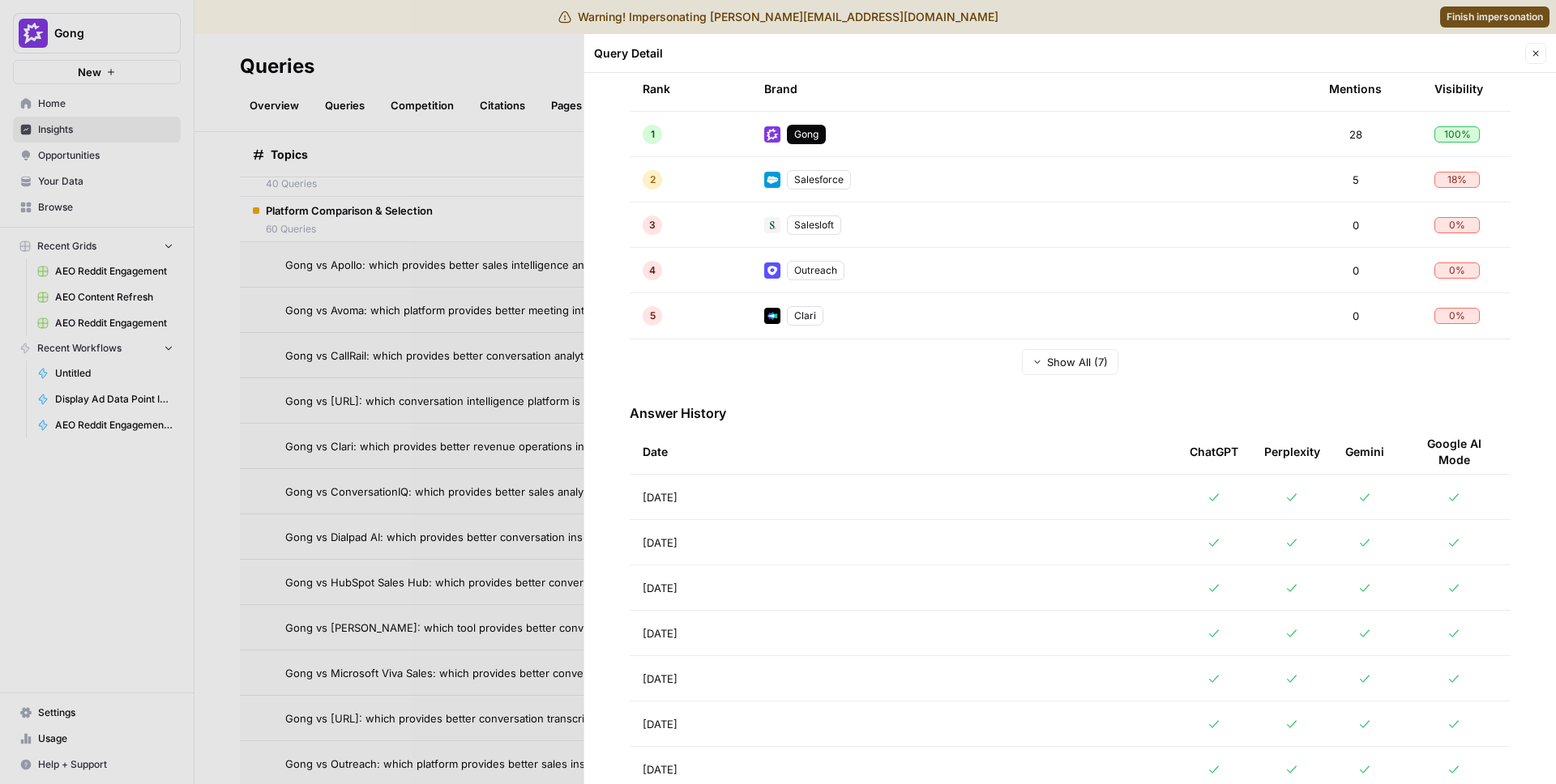
scroll to position [422, 0]
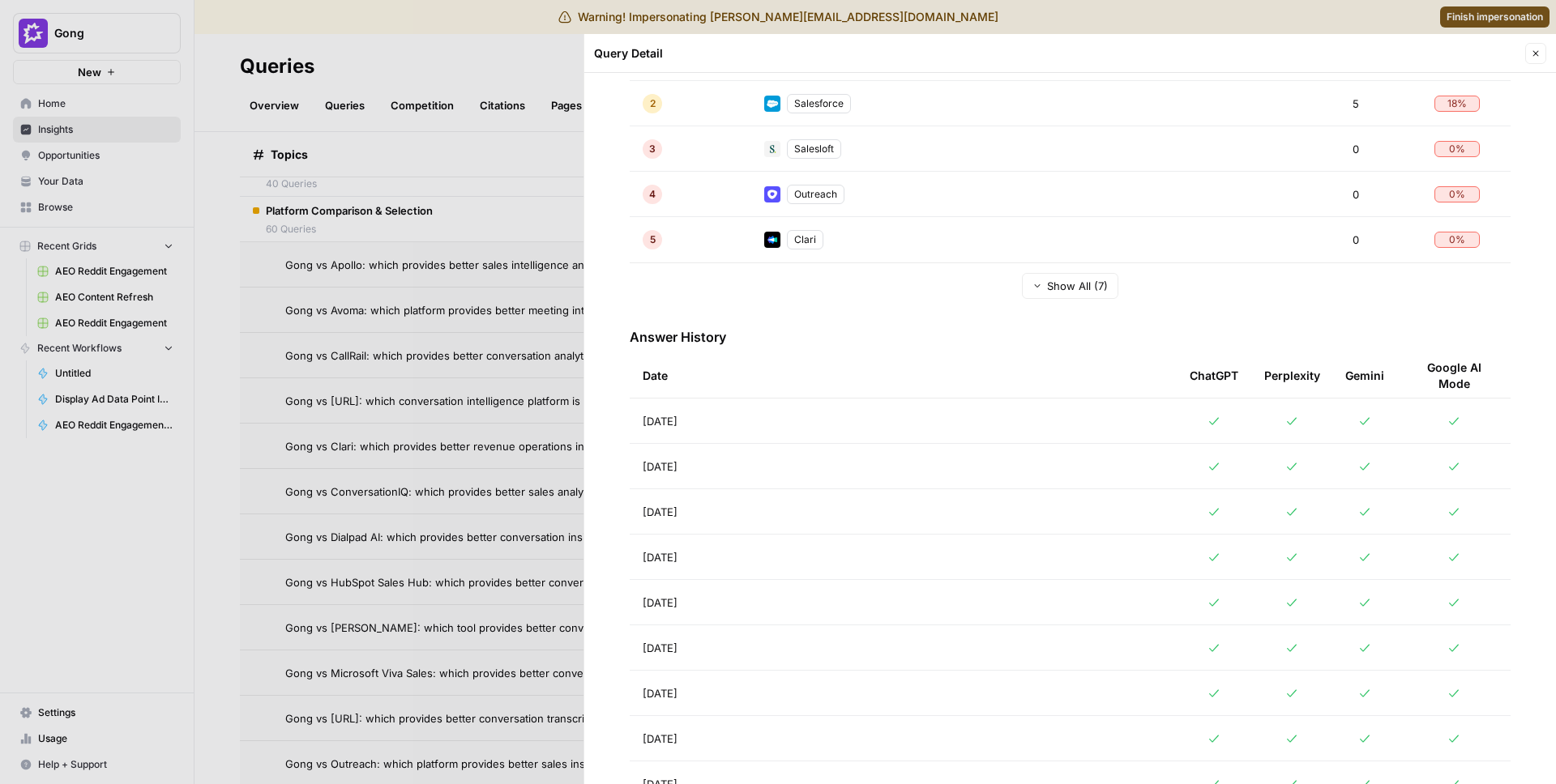
click at [480, 497] on div at bounding box center [778, 392] width 1556 height 784
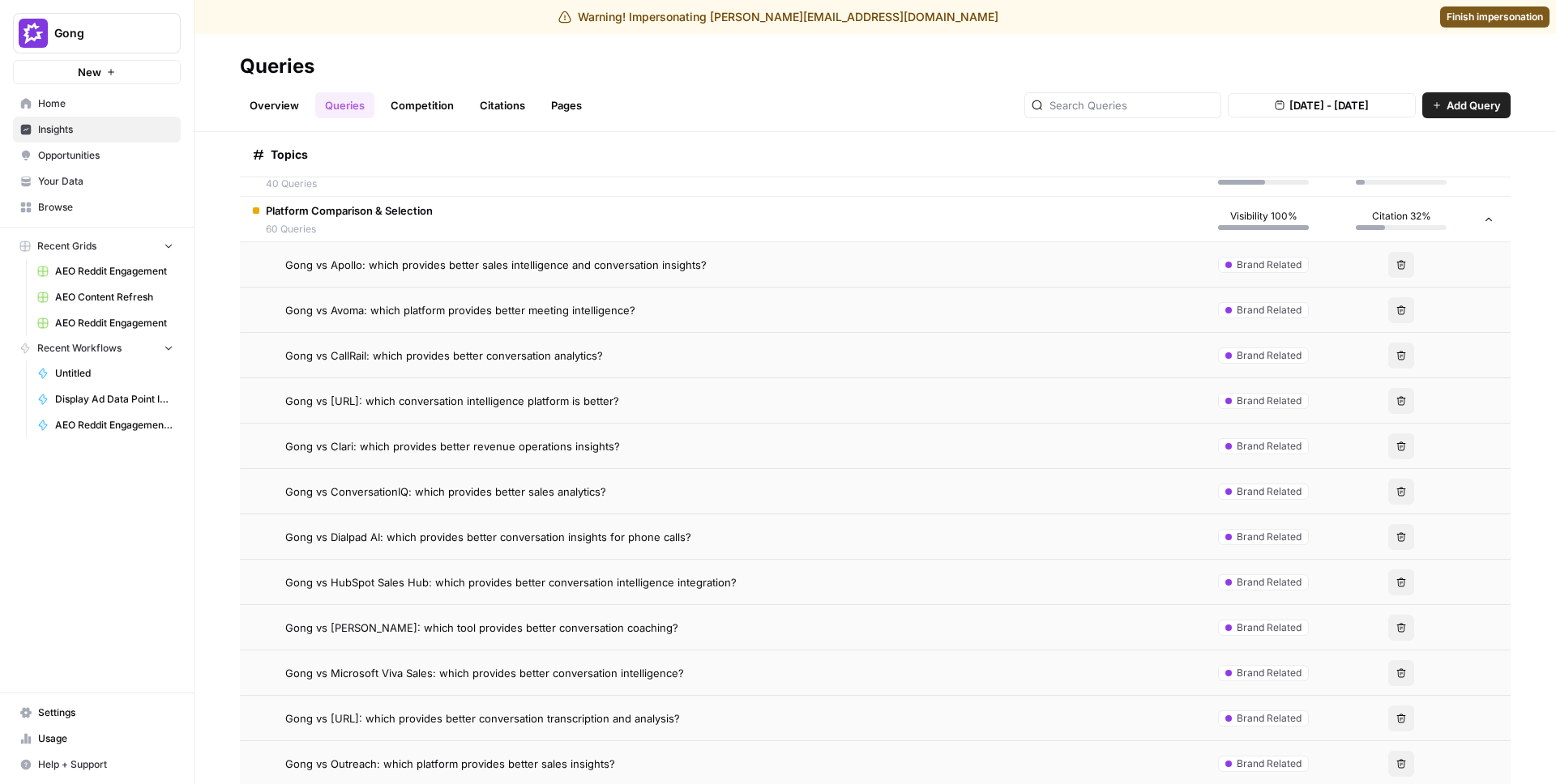
click at [379, 673] on span "Gong vs Microsoft Viva Sales: which provides better conversation intelligence?" at bounding box center [484, 674] width 399 height 16
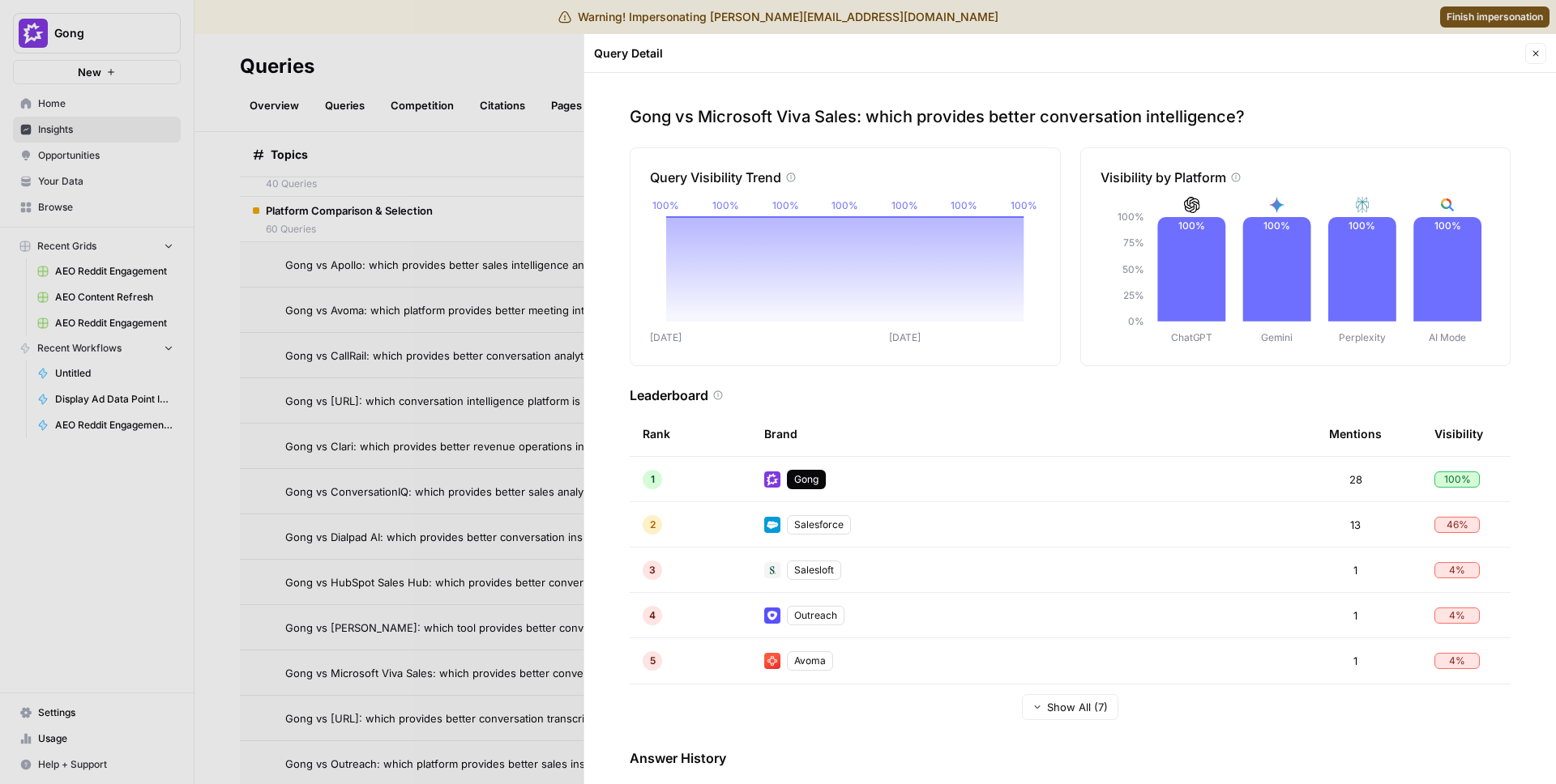
click at [529, 486] on div at bounding box center [778, 392] width 1556 height 784
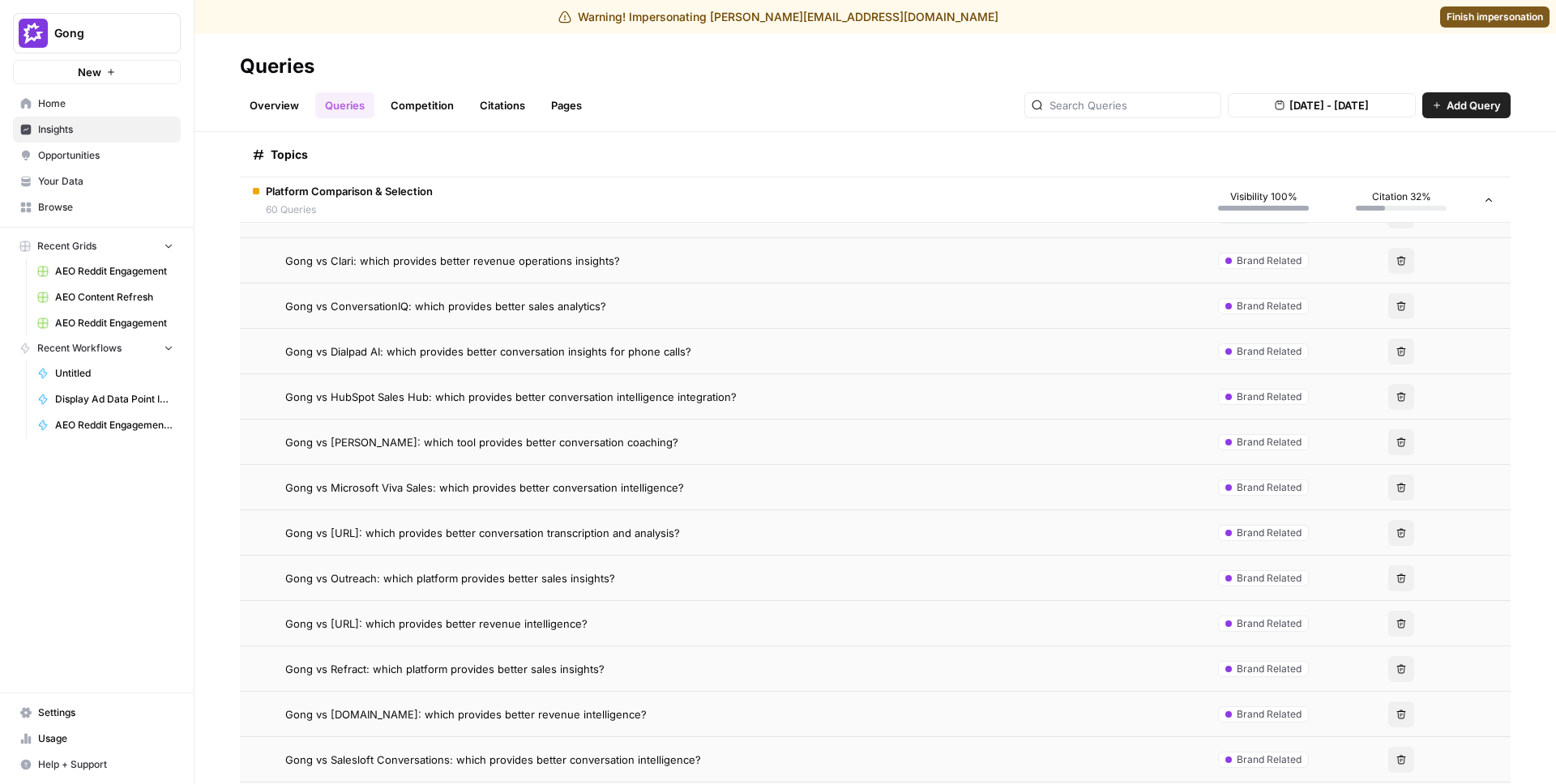
scroll to position [2570, 0]
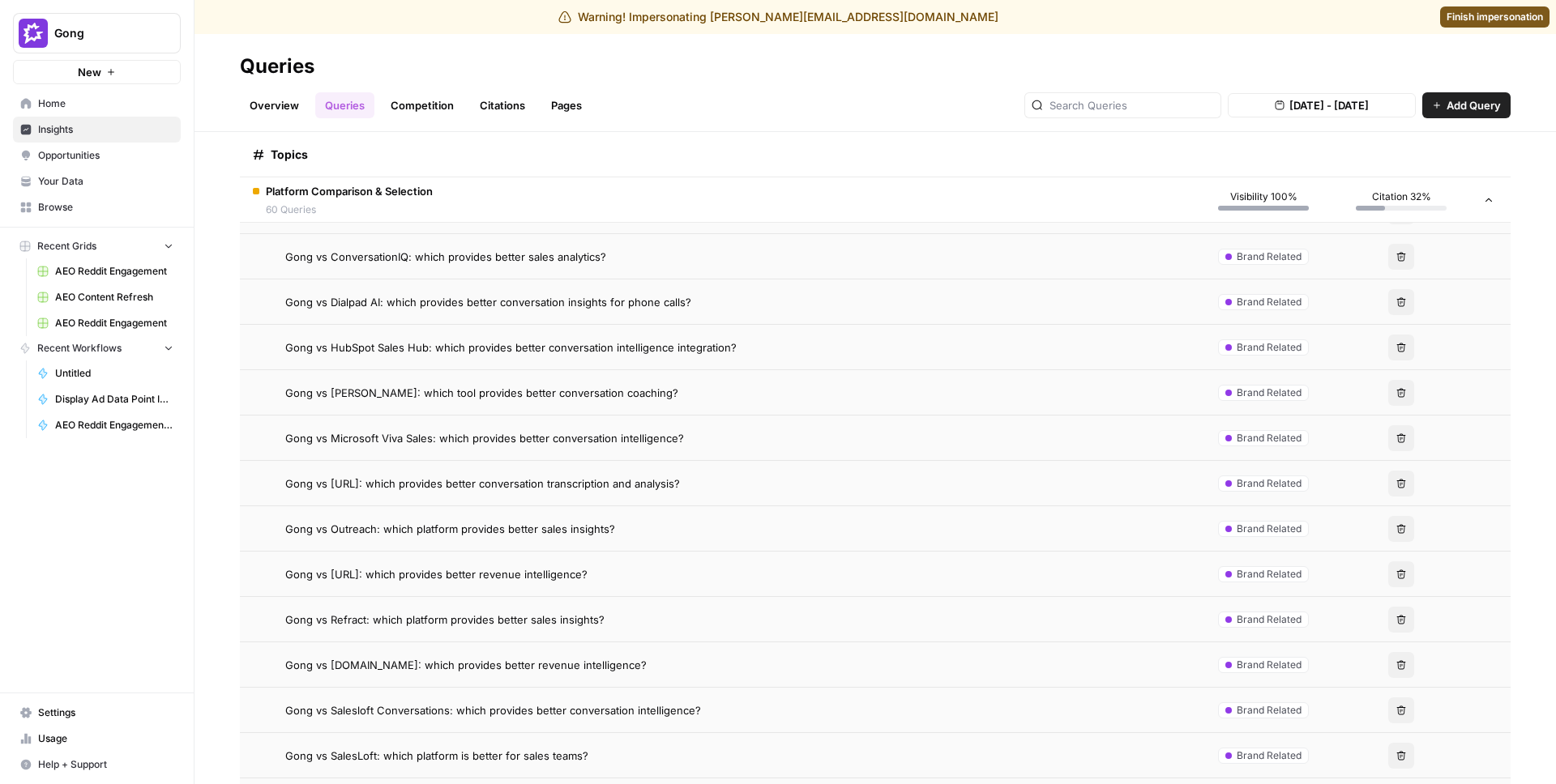
click at [426, 613] on span "Gong vs Refract: which platform provides better sales insights?" at bounding box center [444, 620] width 319 height 16
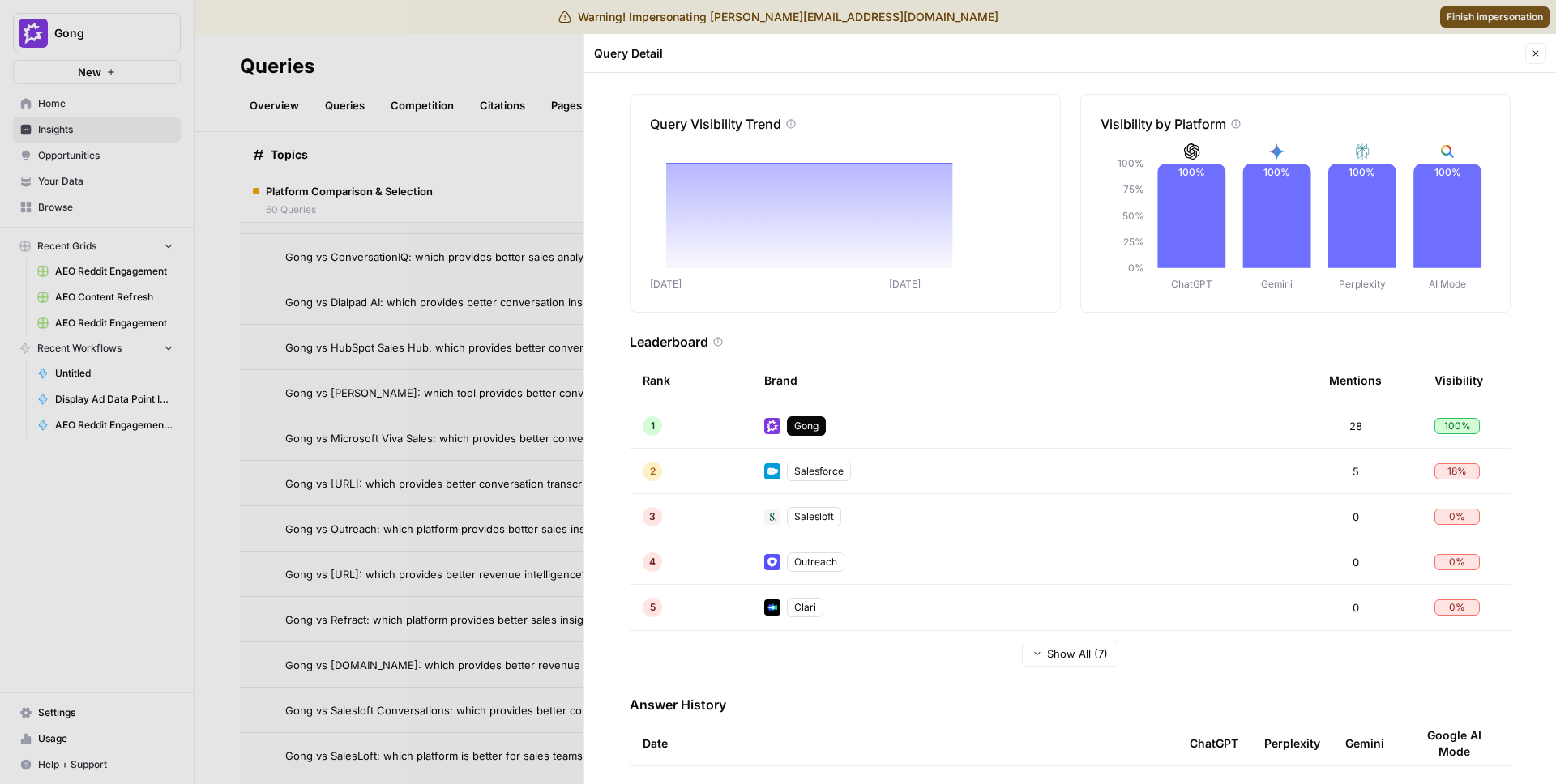
scroll to position [55, 0]
click at [422, 361] on div at bounding box center [778, 392] width 1556 height 784
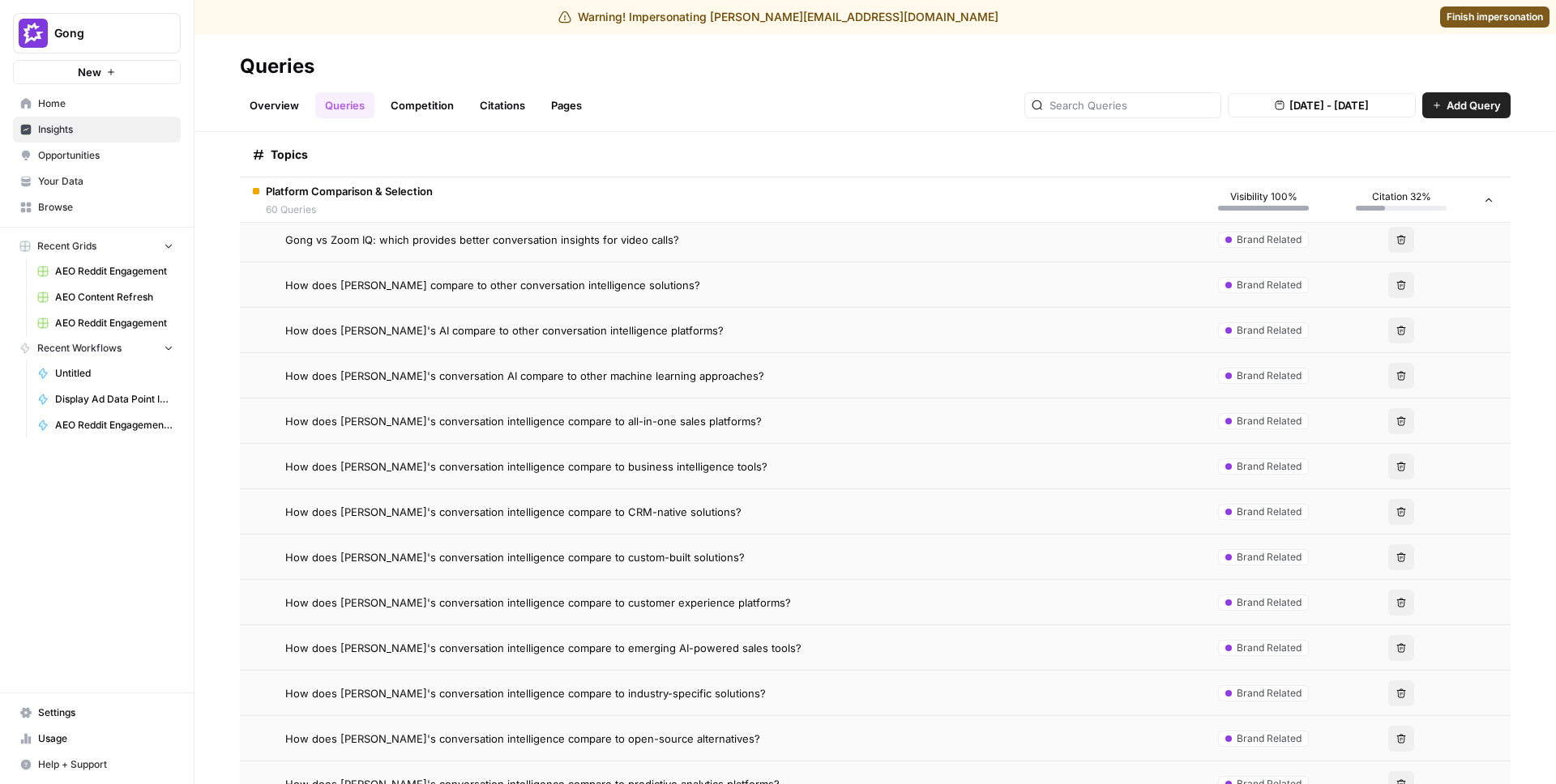
scroll to position [3224, 0]
click at [472, 520] on td "How does [PERSON_NAME]'s conversation intelligence compare to CRM-native soluti…" at bounding box center [717, 509] width 955 height 45
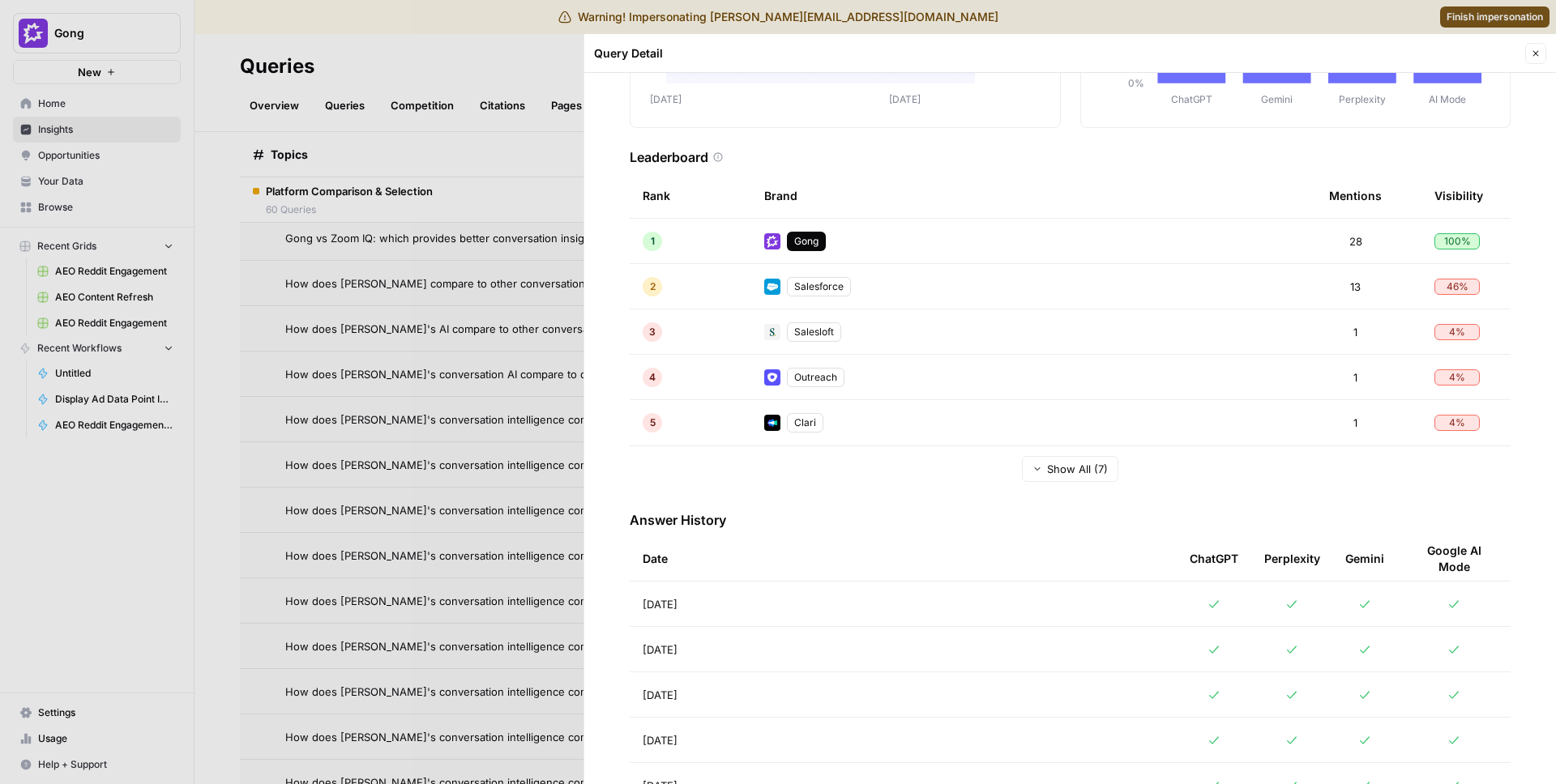
scroll to position [349, 0]
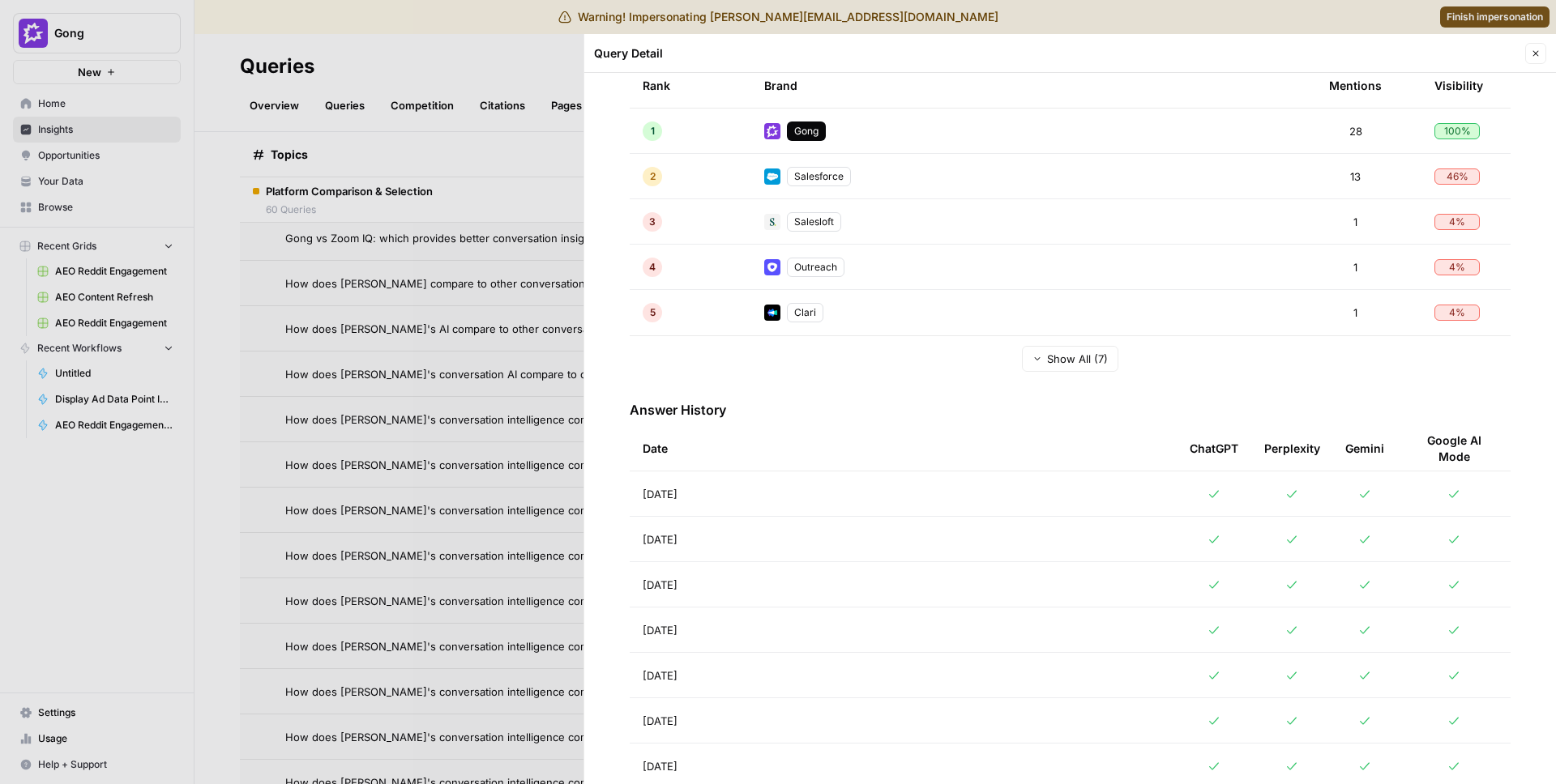
click at [396, 353] on div at bounding box center [778, 392] width 1556 height 784
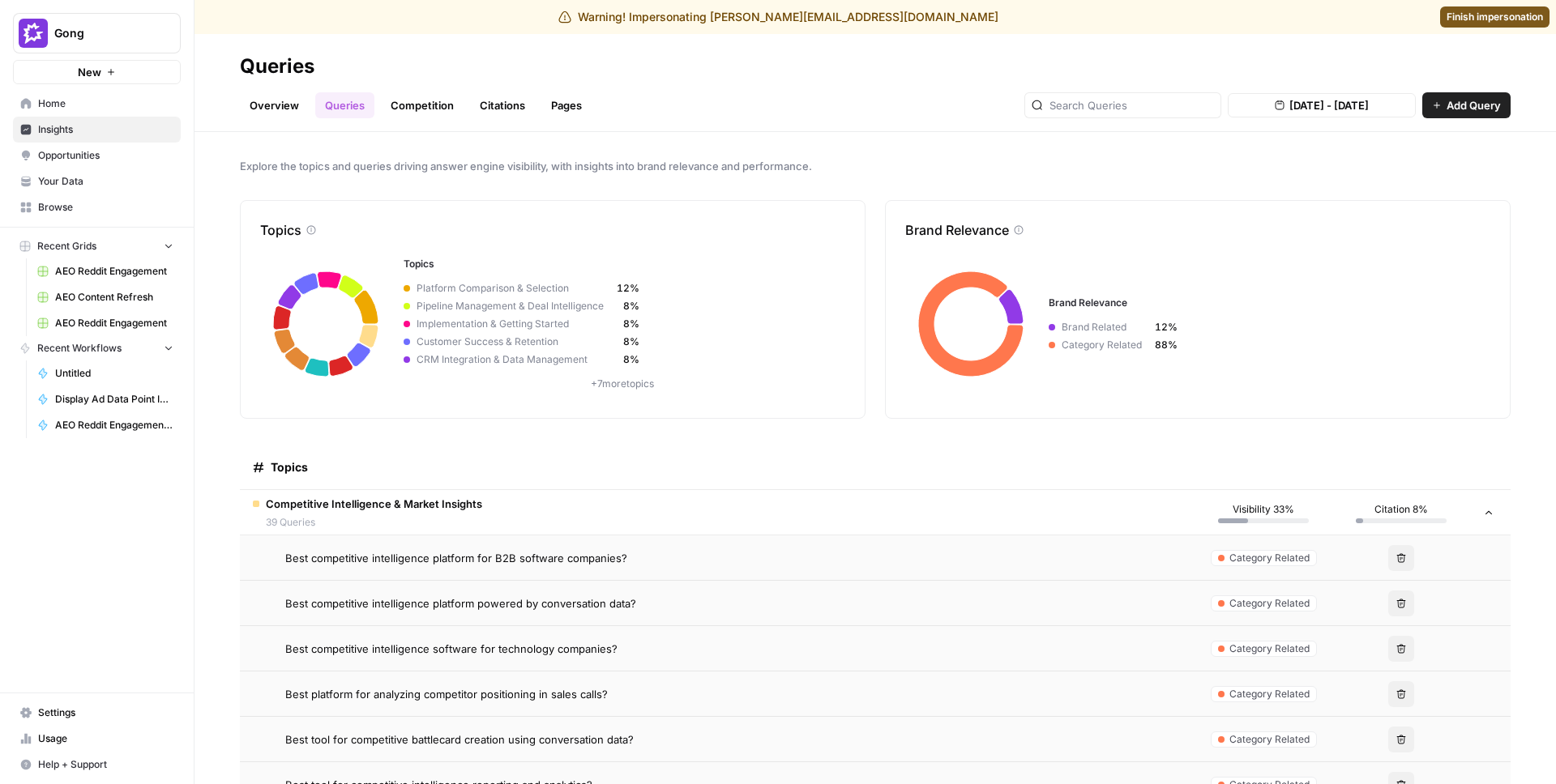
click at [1496, 24] on link "Finish impersonation" at bounding box center [1494, 17] width 110 height 21
